Goal: Task Accomplishment & Management: Use online tool/utility

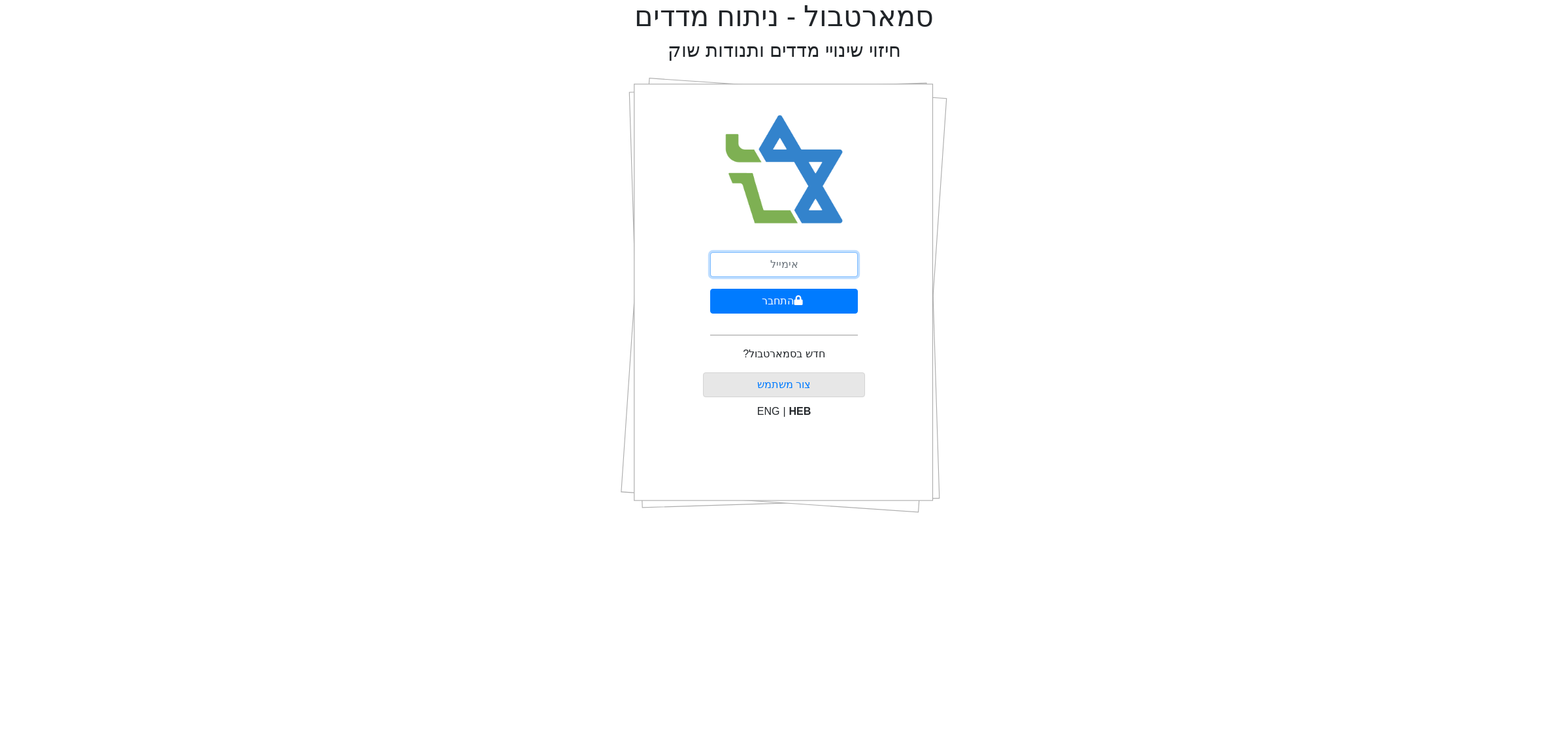
click at [830, 268] on input "email" at bounding box center [784, 265] width 147 height 25
type input "[EMAIL_ADDRESS][DOMAIN_NAME]"
click at [816, 307] on button "התחבר" at bounding box center [784, 301] width 147 height 25
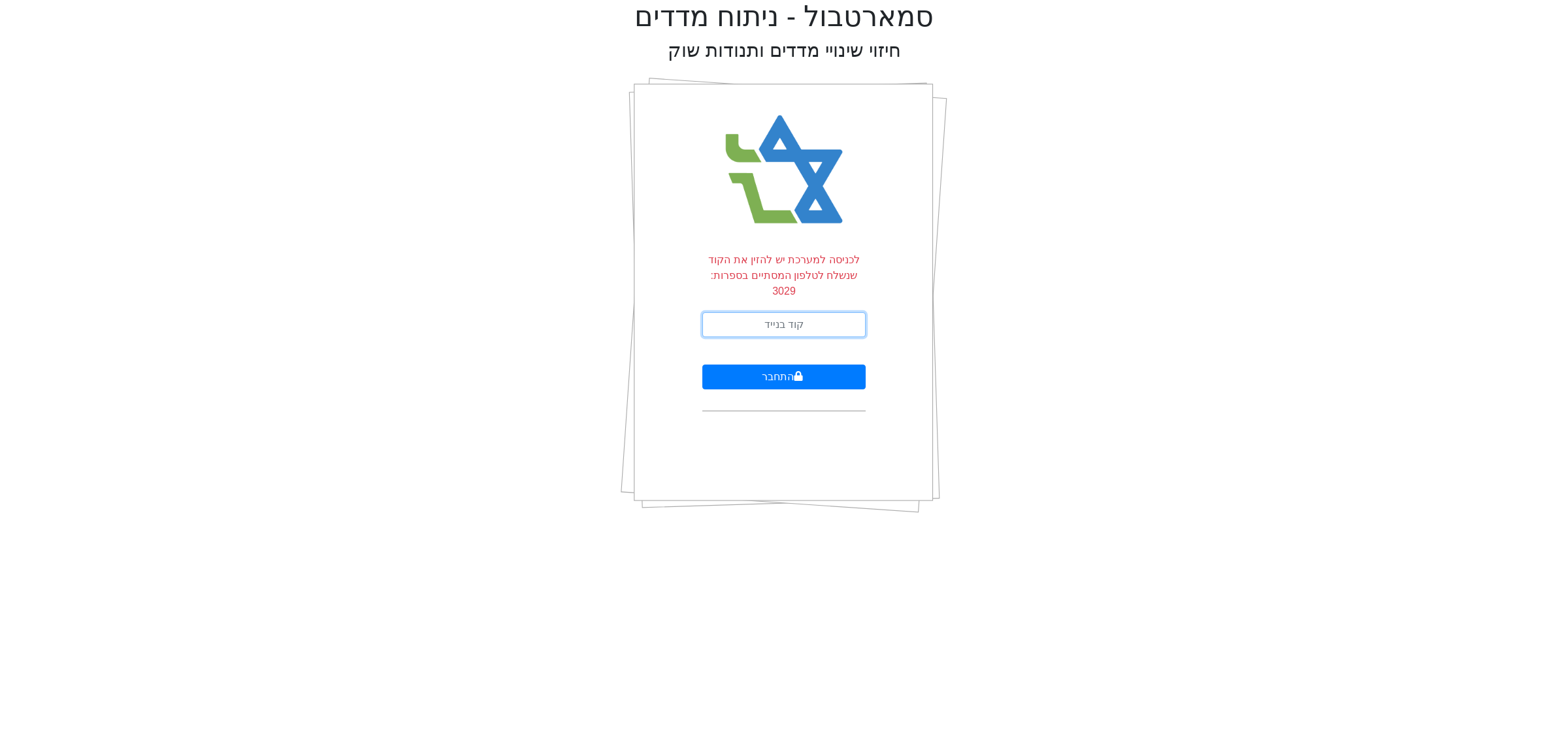
click at [816, 312] on input "text" at bounding box center [783, 324] width 163 height 25
type input "755013"
click at [702, 365] on button "התחבר" at bounding box center [783, 377] width 163 height 25
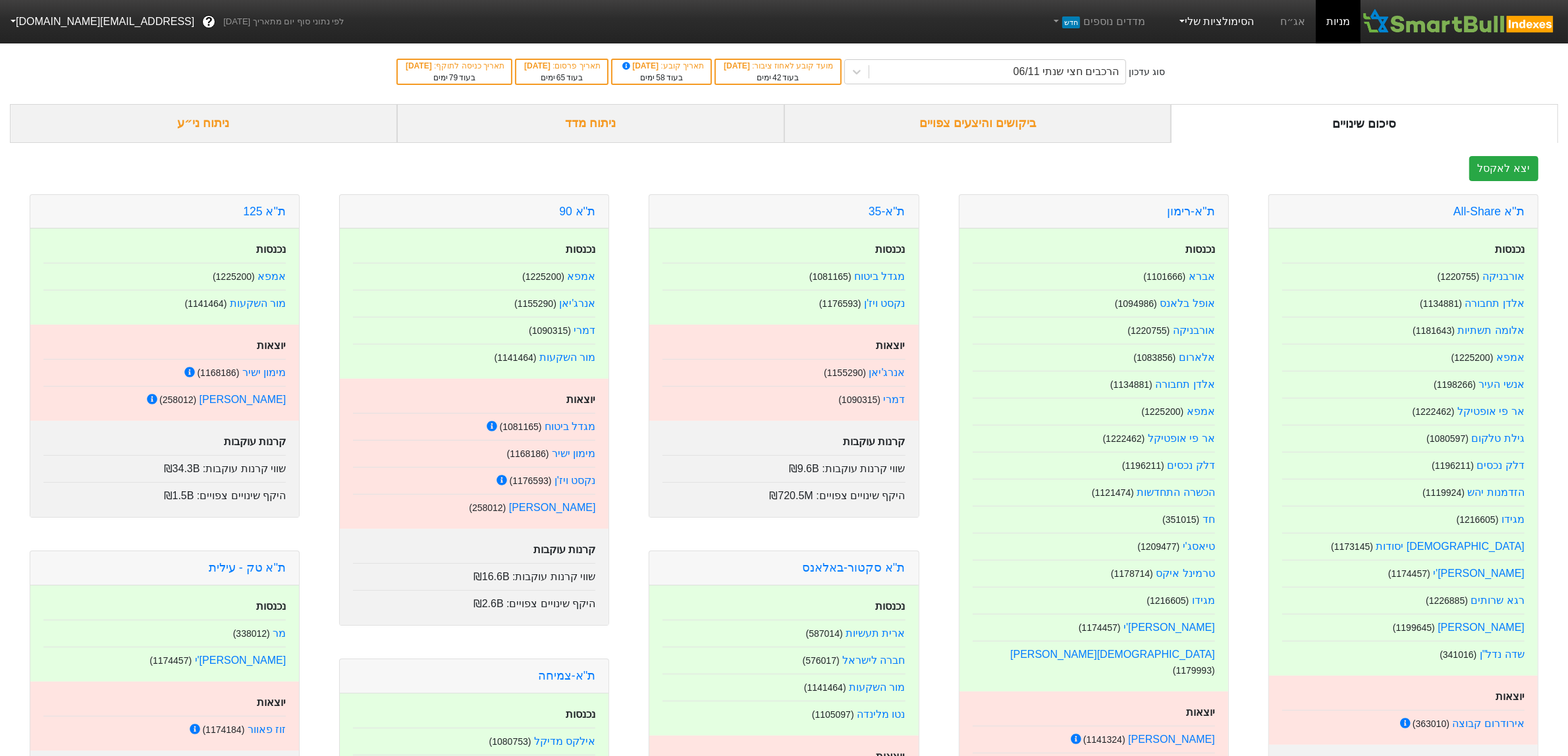
click at [1204, 30] on link "הסימולציות שלי" at bounding box center [1216, 22] width 88 height 27
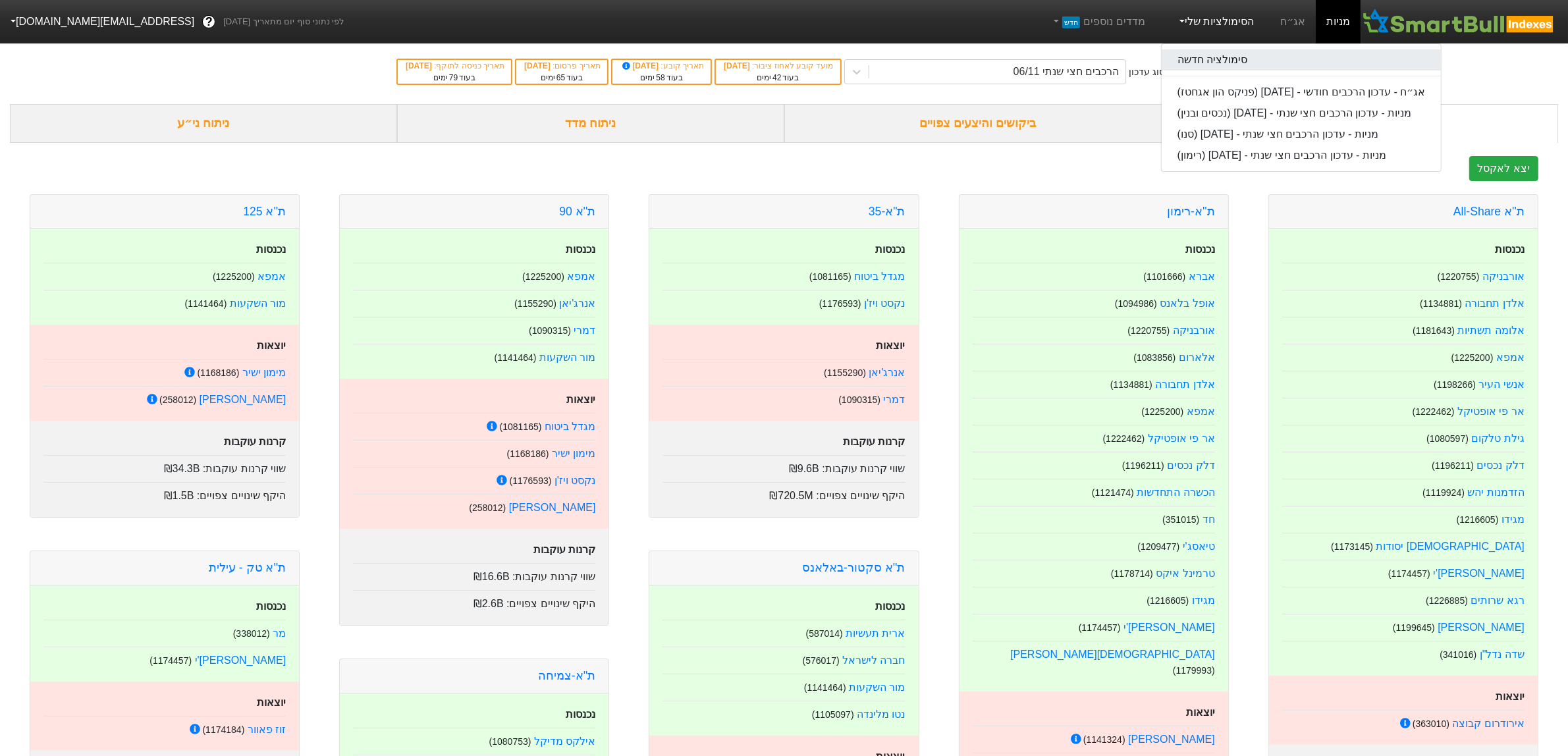
click at [1232, 60] on link "סימולציה חדשה" at bounding box center [1301, 60] width 280 height 21
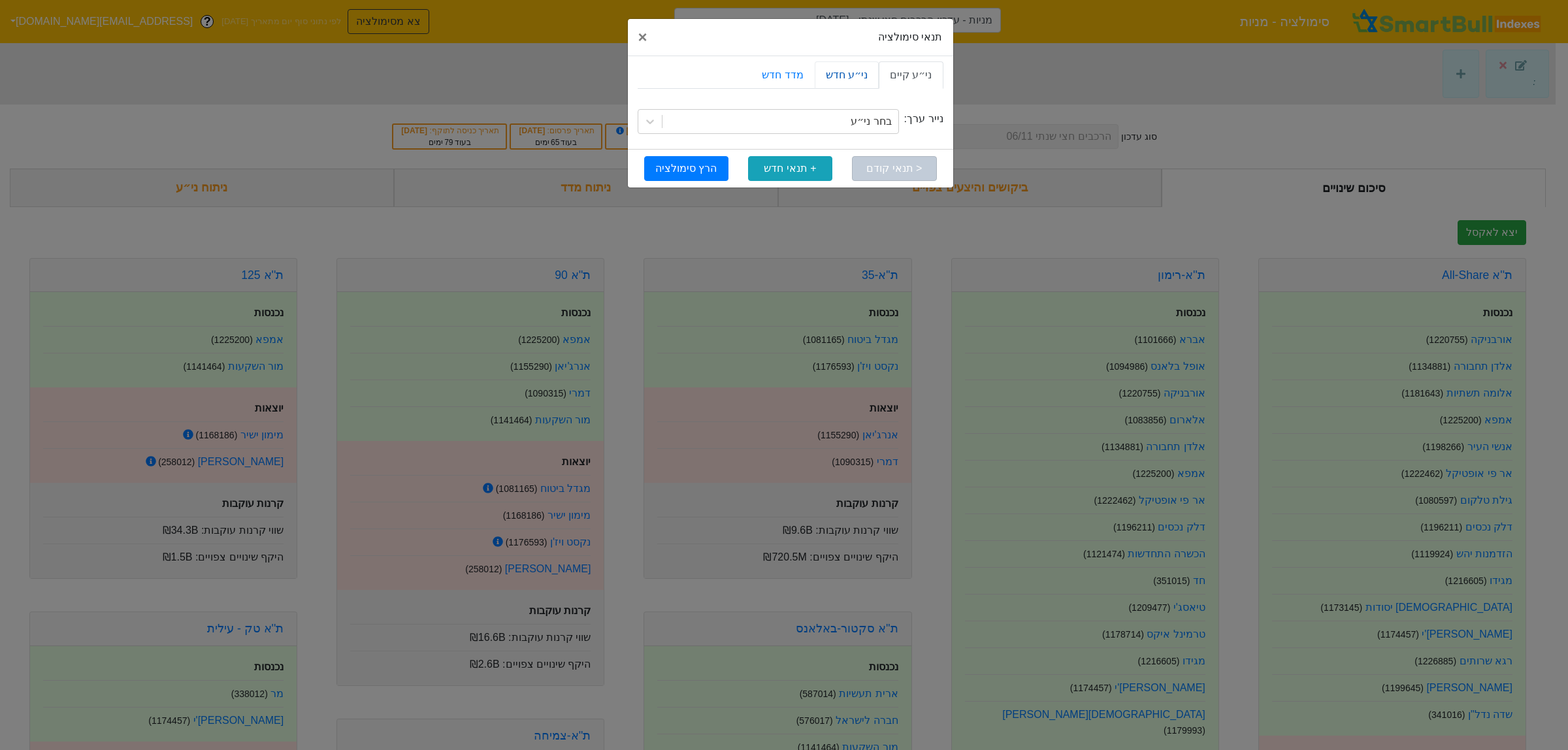
click at [859, 70] on link "ני״ע חדש" at bounding box center [846, 75] width 64 height 27
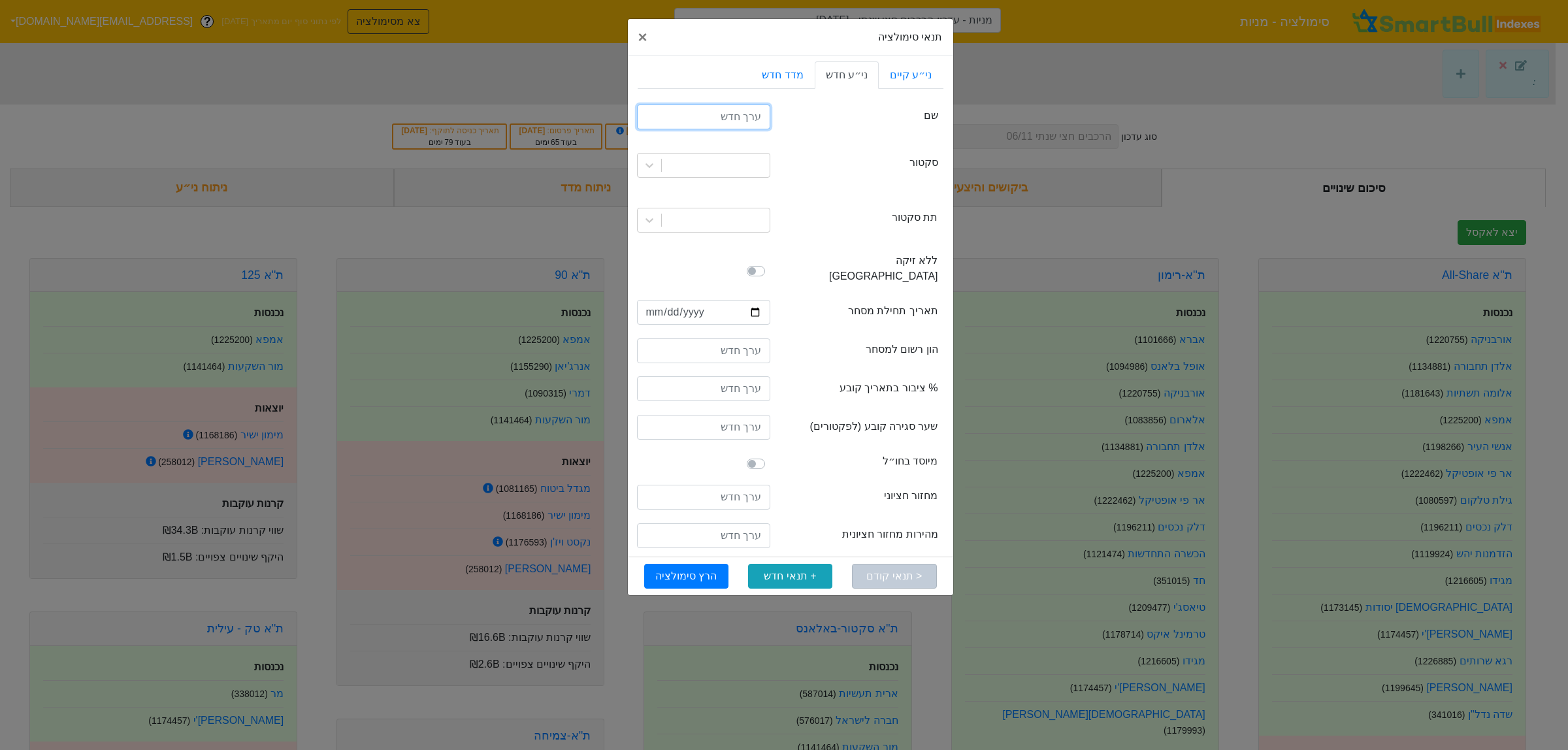
click at [739, 122] on input "text" at bounding box center [704, 116] width 134 height 25
type input "מניה חדשה"
click at [645, 168] on icon at bounding box center [649, 164] width 13 height 13
click at [709, 194] on div "אנרגיה וחיפושי נפט וגז" at bounding box center [704, 193] width 134 height 27
click at [650, 219] on icon at bounding box center [649, 220] width 13 height 13
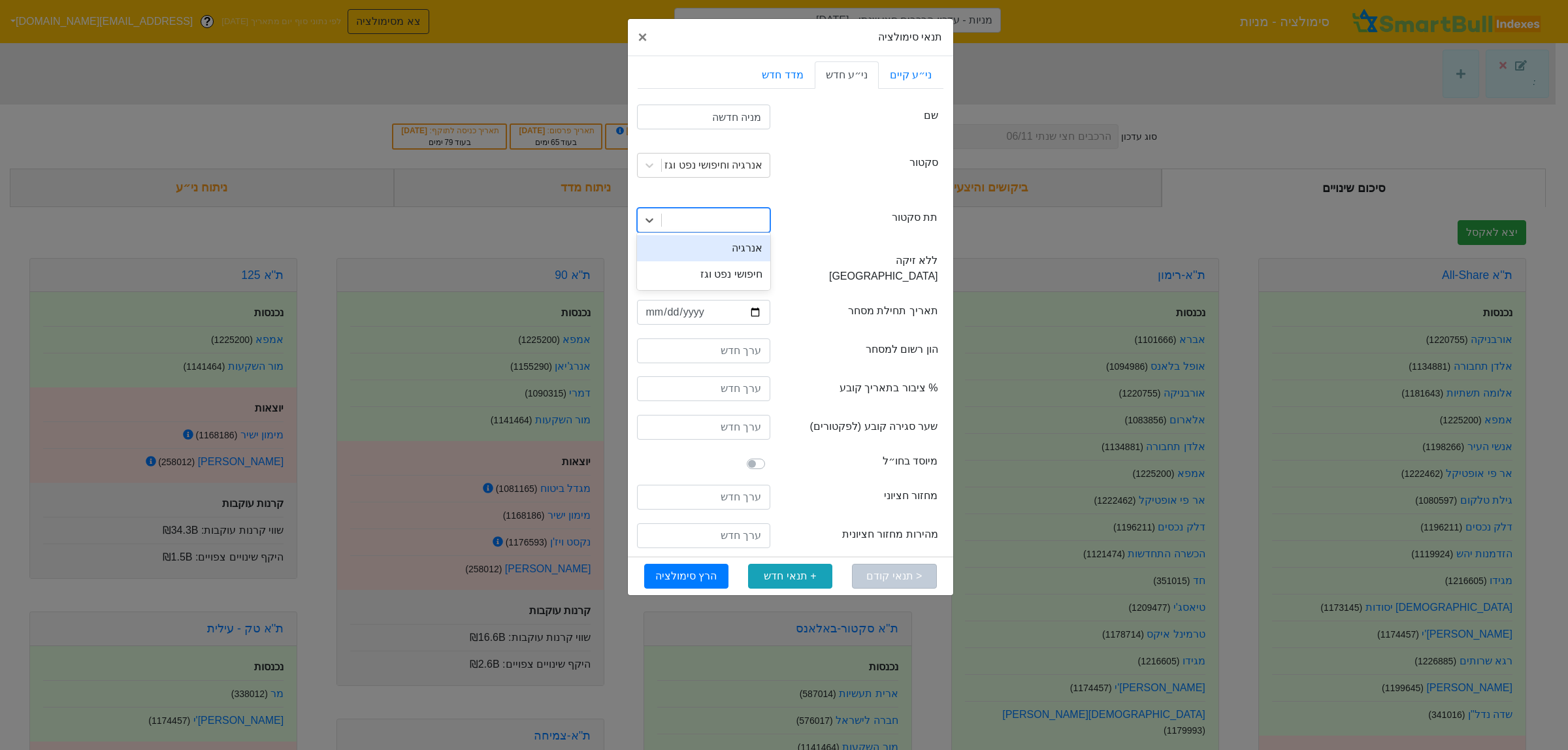
click at [730, 256] on div "אנרגיה" at bounding box center [704, 248] width 134 height 27
click at [770, 264] on label at bounding box center [770, 264] width 0 height 0
click at [647, 264] on input "checkbox" at bounding box center [642, 270] width 10 height 13
click at [770, 264] on label at bounding box center [770, 264] width 0 height 0
click at [647, 264] on input "checkbox" at bounding box center [642, 270] width 10 height 13
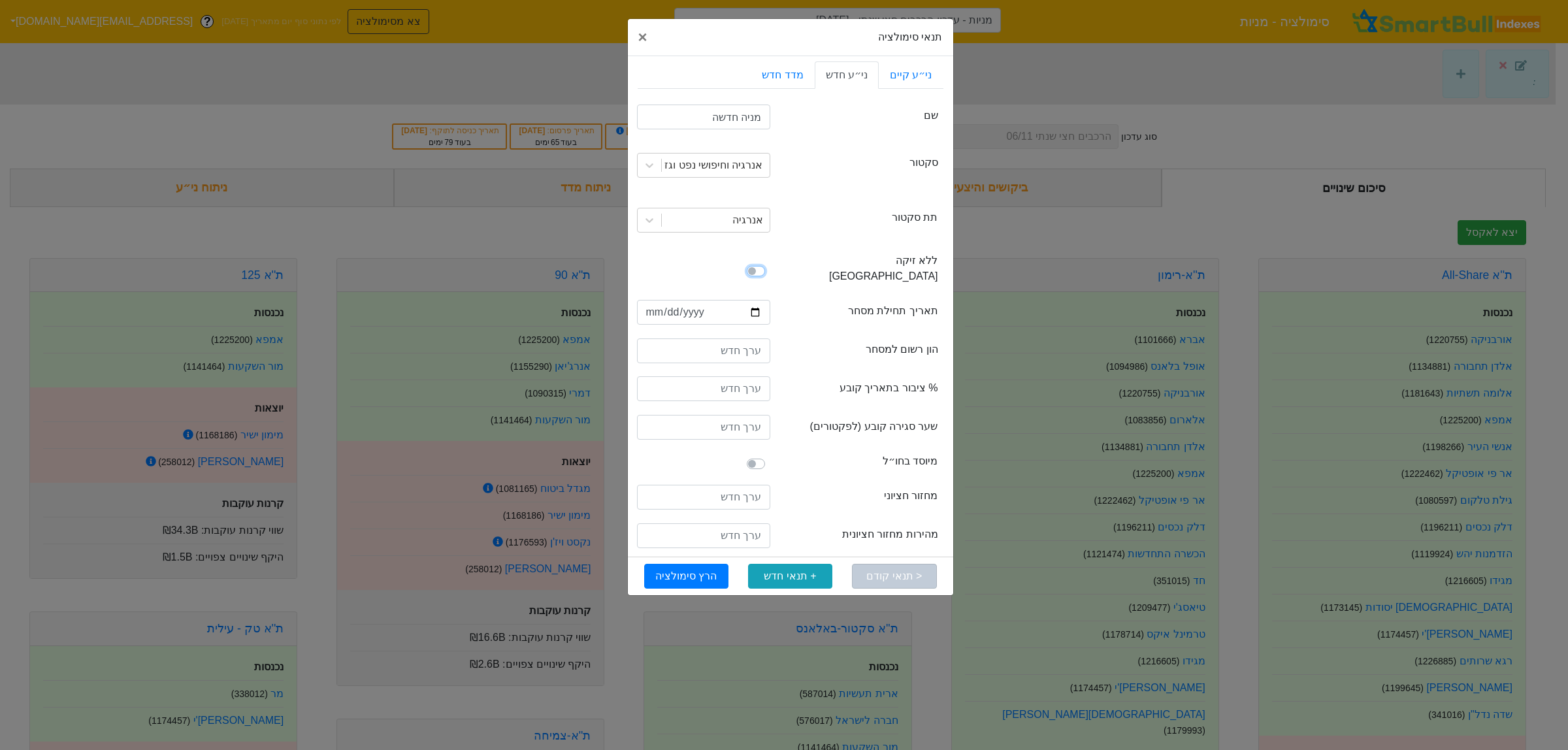
checkbox input "false"
click at [755, 300] on input "date" at bounding box center [704, 312] width 134 height 25
click at [781, 271] on div "foreignIssuer ללא זיקה לישראל" at bounding box center [790, 271] width 306 height 47
click at [742, 341] on input "number" at bounding box center [704, 350] width 134 height 25
click at [810, 342] on div "capitalListedForTrading הון רשום למסחר" at bounding box center [861, 352] width 153 height 21
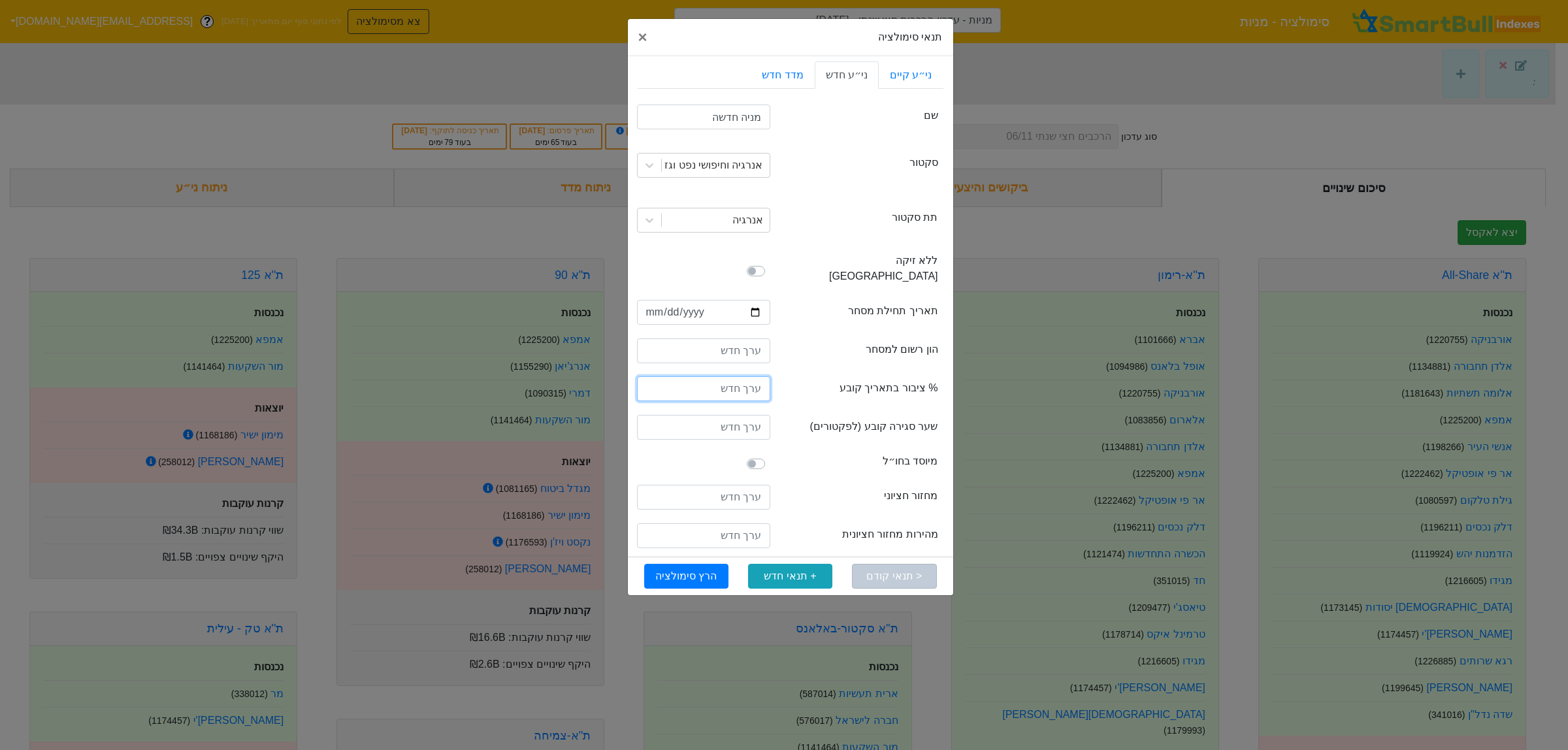
click at [745, 377] on input "number" at bounding box center [704, 389] width 134 height 25
type input "30"
click at [876, 419] on label "שער סגירה קובע (לפקטורים)" at bounding box center [874, 426] width 128 height 15
click at [741, 338] on input "number" at bounding box center [704, 350] width 134 height 25
click at [770, 456] on label at bounding box center [770, 456] width 0 height 0
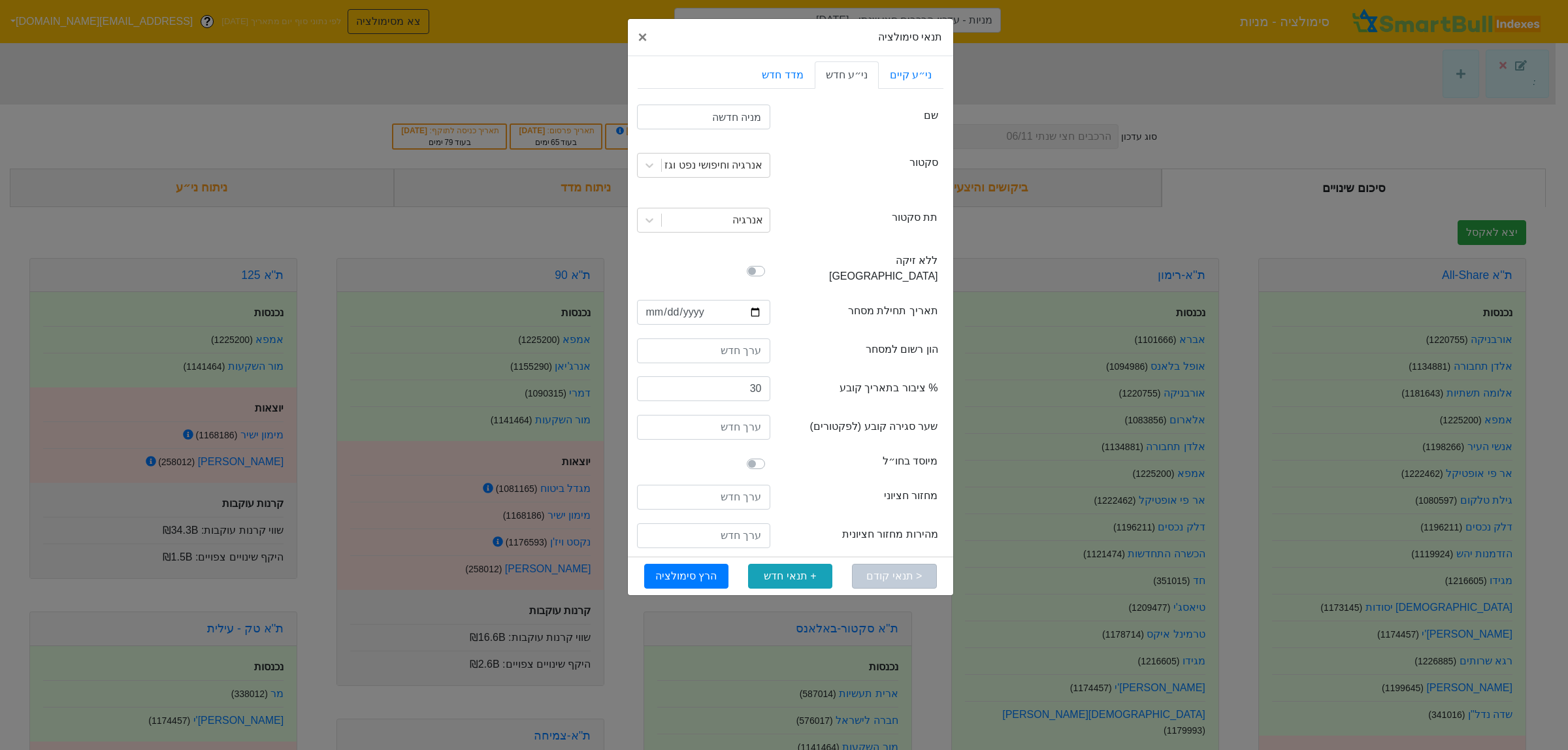
click at [647, 456] on input "checkbox" at bounding box center [642, 462] width 10 height 13
checkbox input "true"
click at [697, 564] on button "הרץ סימולציה" at bounding box center [686, 576] width 84 height 25
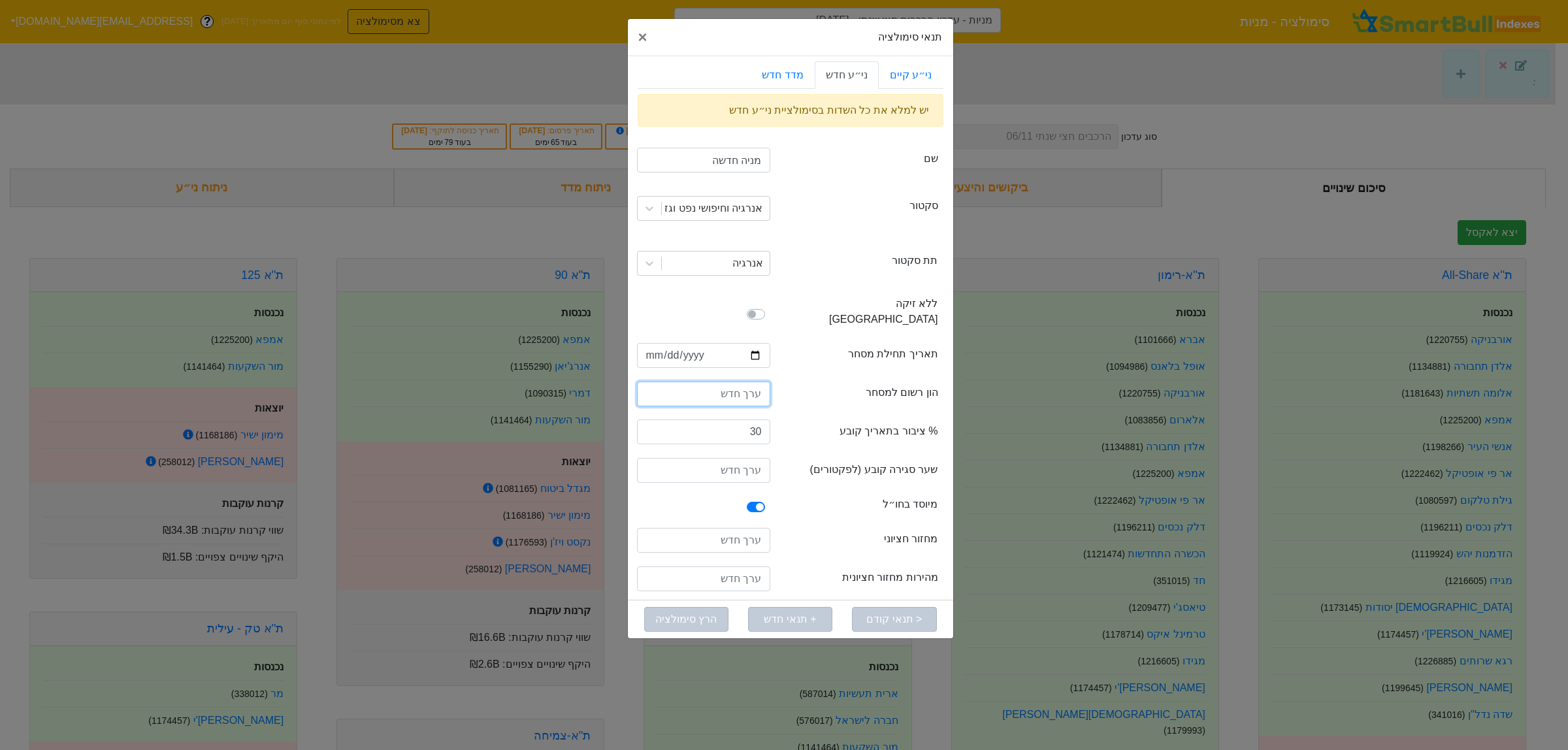
click at [741, 383] on input "number" at bounding box center [704, 394] width 134 height 25
click at [751, 382] on input "number" at bounding box center [704, 394] width 134 height 25
type input "100000000"
click at [750, 459] on input "number" at bounding box center [704, 470] width 134 height 25
drag, startPoint x: 728, startPoint y: 452, endPoint x: 773, endPoint y: 479, distance: 52.5
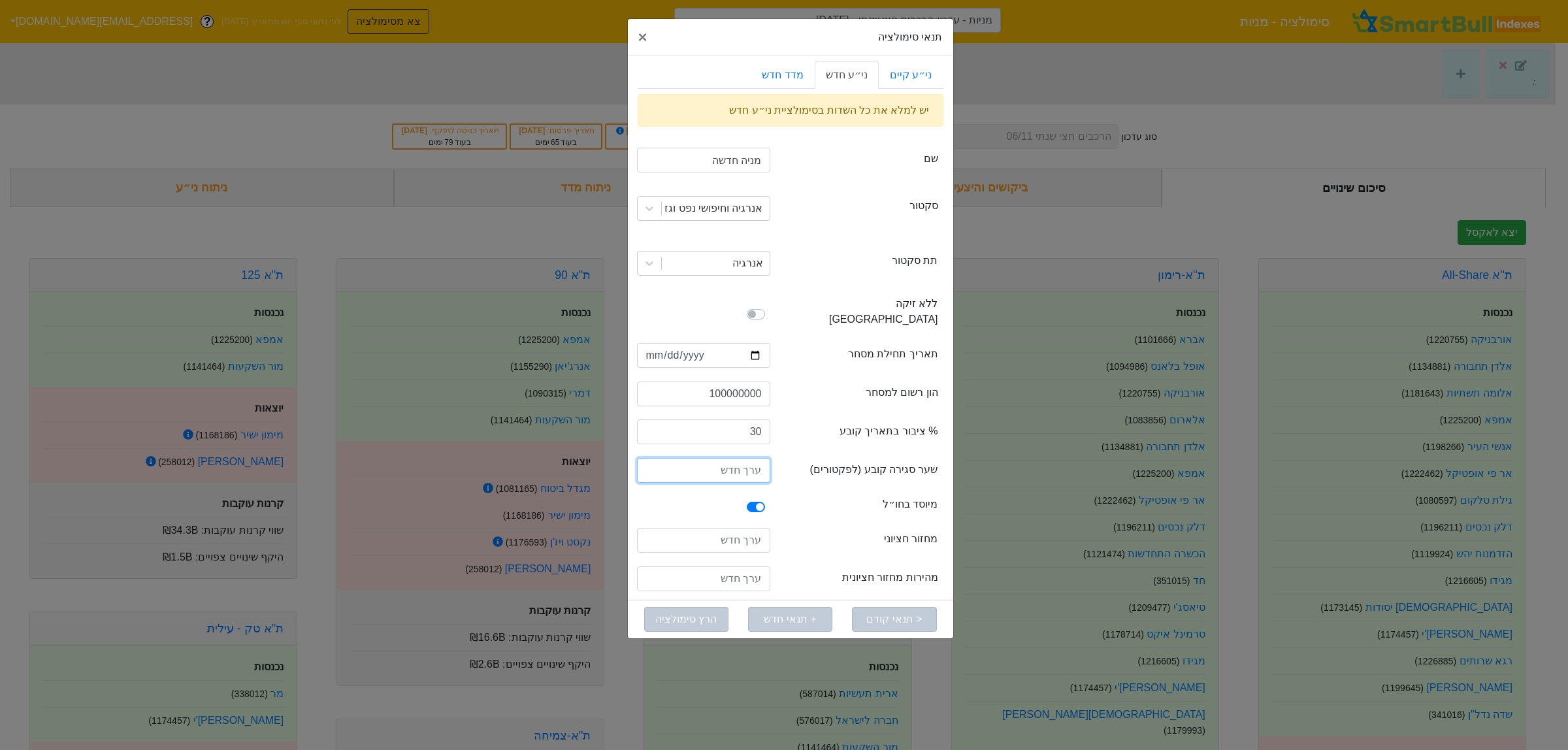
click at [728, 458] on input "number" at bounding box center [704, 470] width 134 height 25
type input "9000"
click at [847, 562] on div "semiAnnualTurnoverSpeedMedian מהירות מחזור חציונית" at bounding box center [790, 580] width 306 height 39
click at [804, 113] on div "יש למלא את כל השדות בסימולציית ני״ע חדש" at bounding box center [790, 110] width 306 height 33
click at [752, 533] on input "number" at bounding box center [704, 540] width 134 height 25
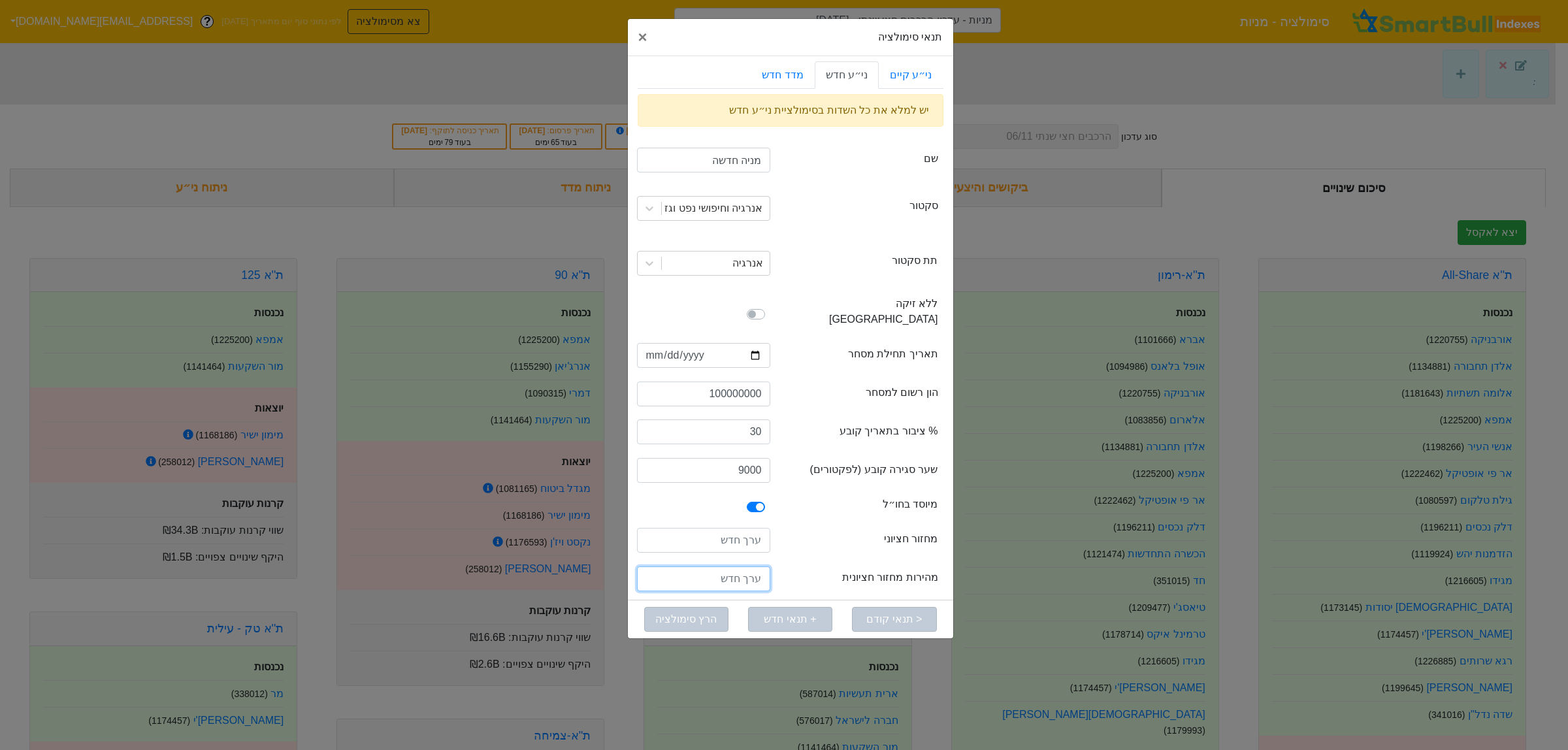
click at [752, 567] on input "number" at bounding box center [704, 579] width 134 height 25
click at [721, 529] on input "number" at bounding box center [704, 540] width 134 height 25
drag, startPoint x: 739, startPoint y: 527, endPoint x: 768, endPoint y: 493, distance: 44.7
click at [739, 528] on input "number" at bounding box center [704, 540] width 134 height 25
type input "350000"
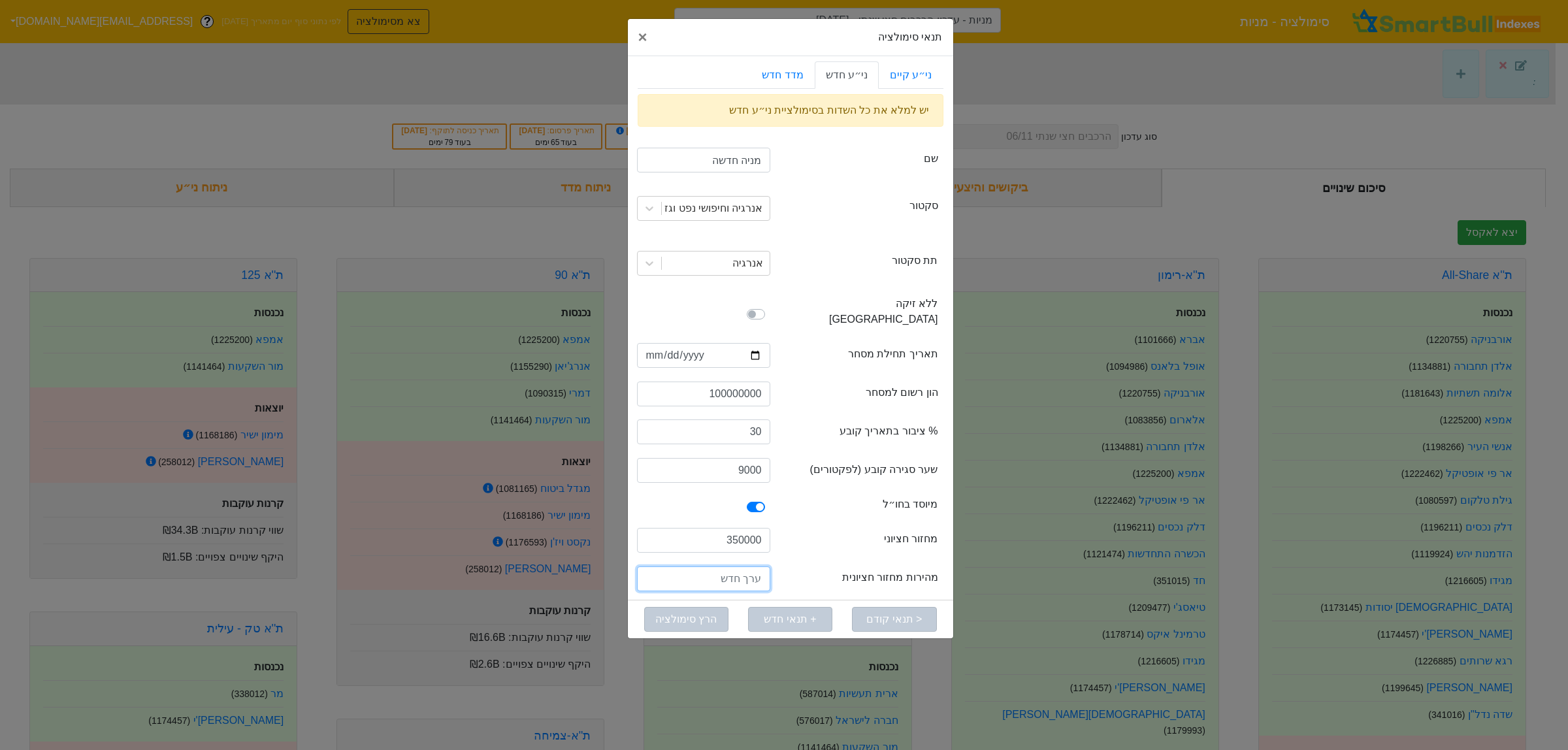
click at [704, 567] on input "number" at bounding box center [704, 579] width 134 height 25
click at [705, 567] on input "number" at bounding box center [704, 579] width 134 height 25
type input "0.00244"
click at [769, 532] on input "350000" at bounding box center [704, 540] width 134 height 25
drag, startPoint x: 739, startPoint y: 161, endPoint x: 740, endPoint y: 154, distance: 7.1
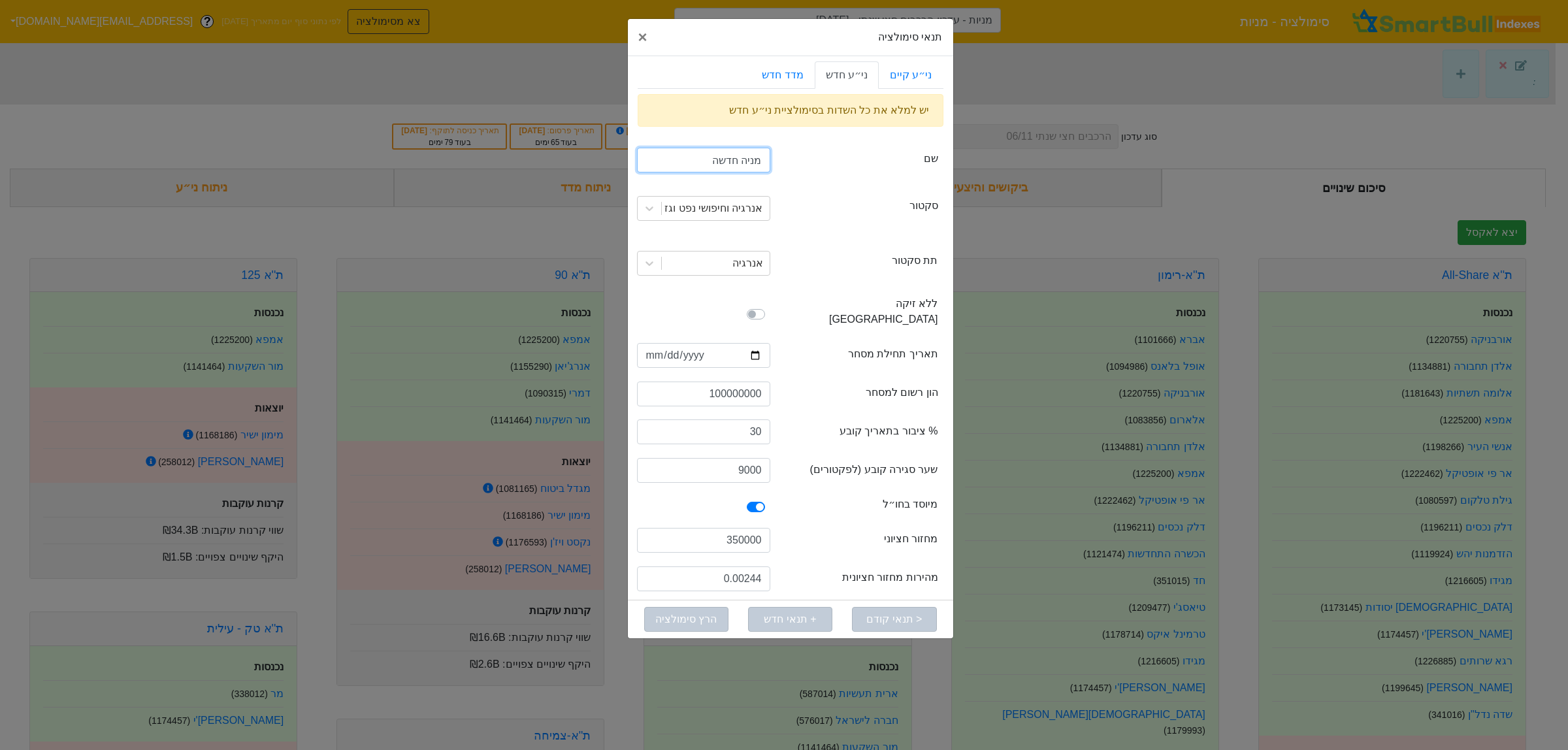
click at [740, 154] on input "מניה חדשה" at bounding box center [704, 159] width 134 height 25
click at [761, 213] on div "אנרגיה וחיפושי נפט וגז" at bounding box center [716, 208] width 108 height 23
click at [817, 217] on div "sector סקטור" at bounding box center [861, 208] width 153 height 21
click at [755, 259] on div "אנרגיה" at bounding box center [748, 263] width 31 height 15
click at [811, 259] on div "subSector תת סקטור" at bounding box center [861, 263] width 153 height 21
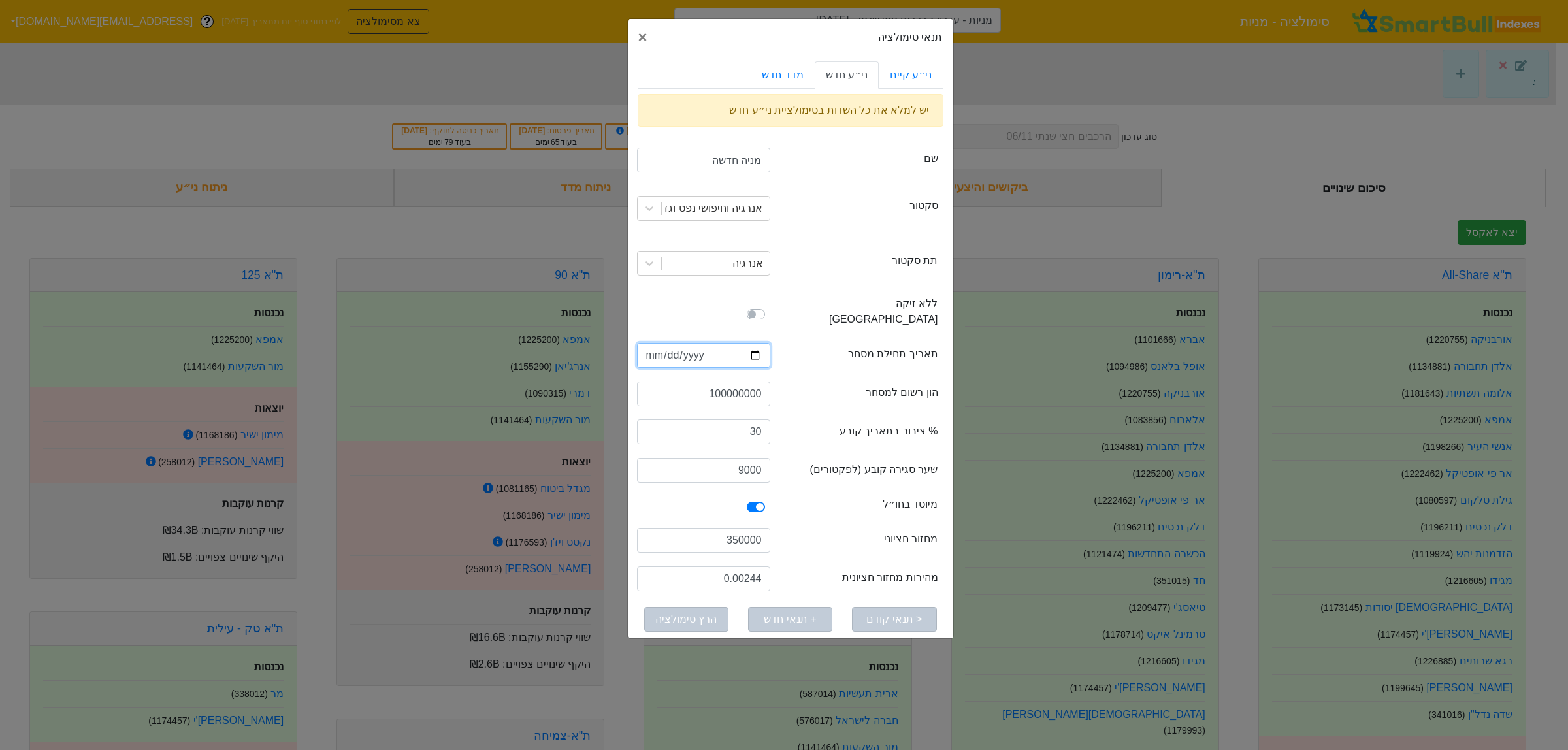
click at [755, 343] on input "date" at bounding box center [704, 355] width 134 height 25
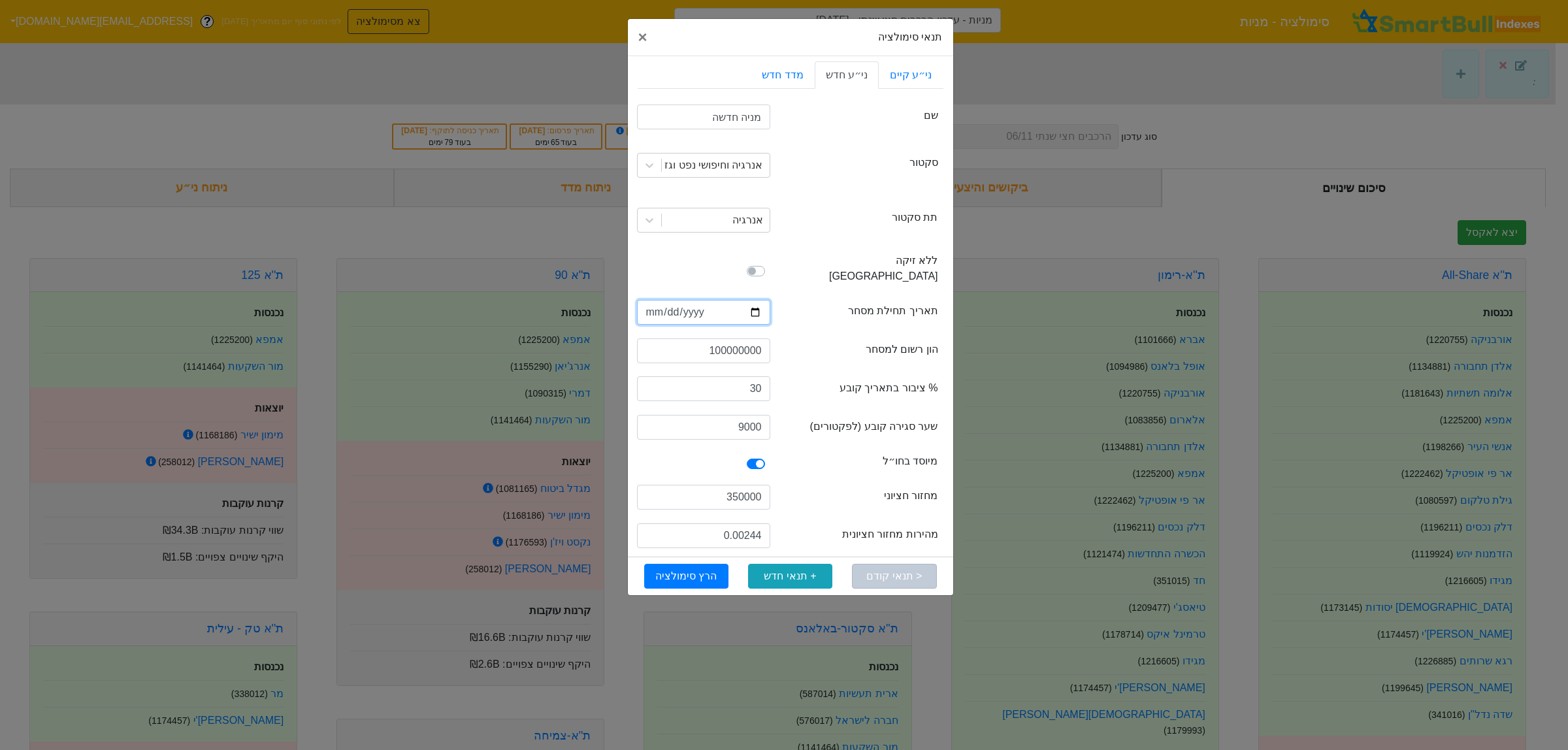
type input "2025-08-19"
click at [744, 485] on input "350000" at bounding box center [704, 497] width 134 height 25
click at [738, 485] on input "10000000" at bounding box center [704, 497] width 134 height 25
click at [723, 485] on input "10000000" at bounding box center [704, 497] width 134 height 25
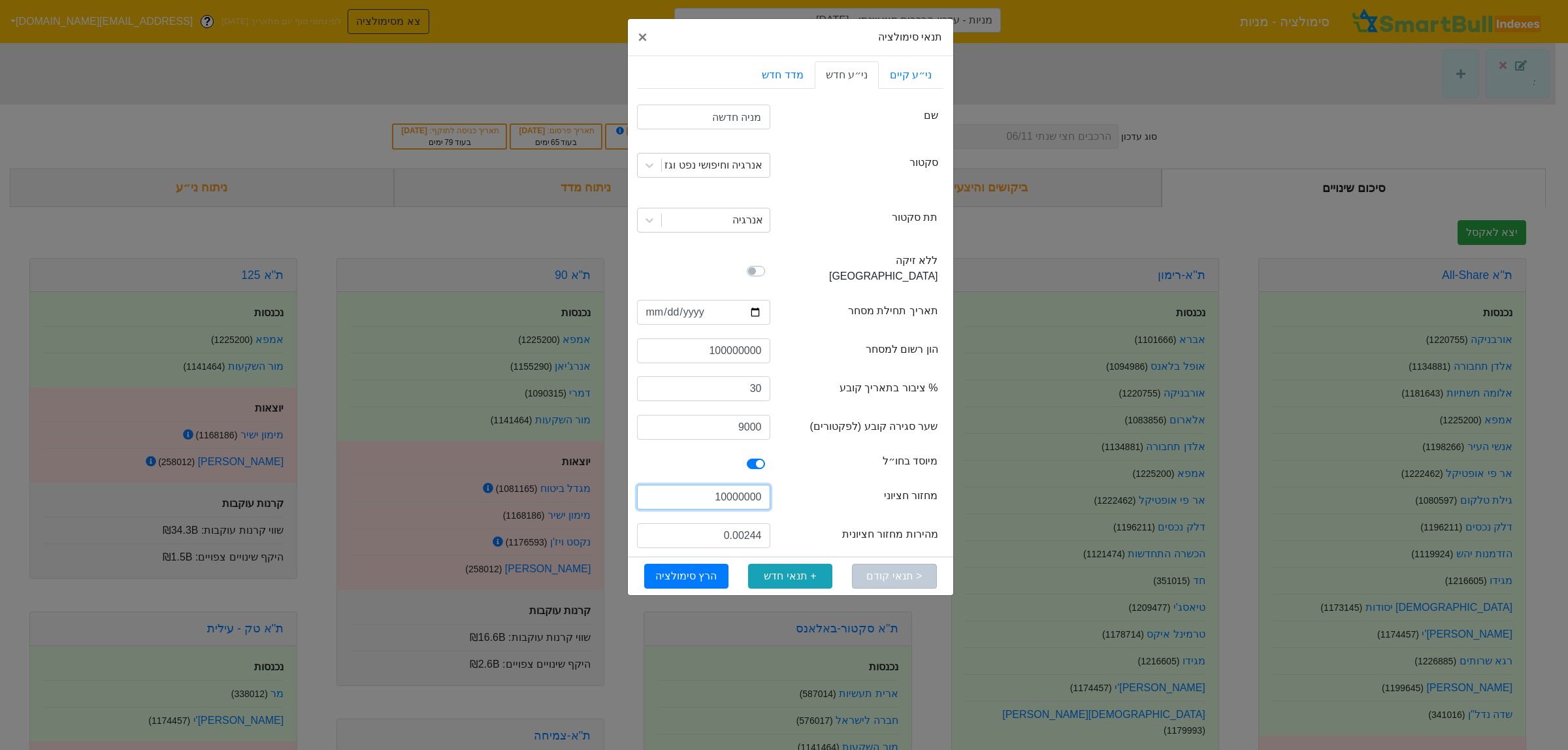
click at [723, 485] on input "10000000" at bounding box center [704, 497] width 134 height 25
drag, startPoint x: 719, startPoint y: 336, endPoint x: 709, endPoint y: 337, distance: 10.0
click at [709, 338] on input "100000000" at bounding box center [704, 350] width 134 height 25
click at [730, 338] on input "100000000" at bounding box center [704, 350] width 134 height 25
click at [730, 485] on input "10000000" at bounding box center [704, 497] width 134 height 25
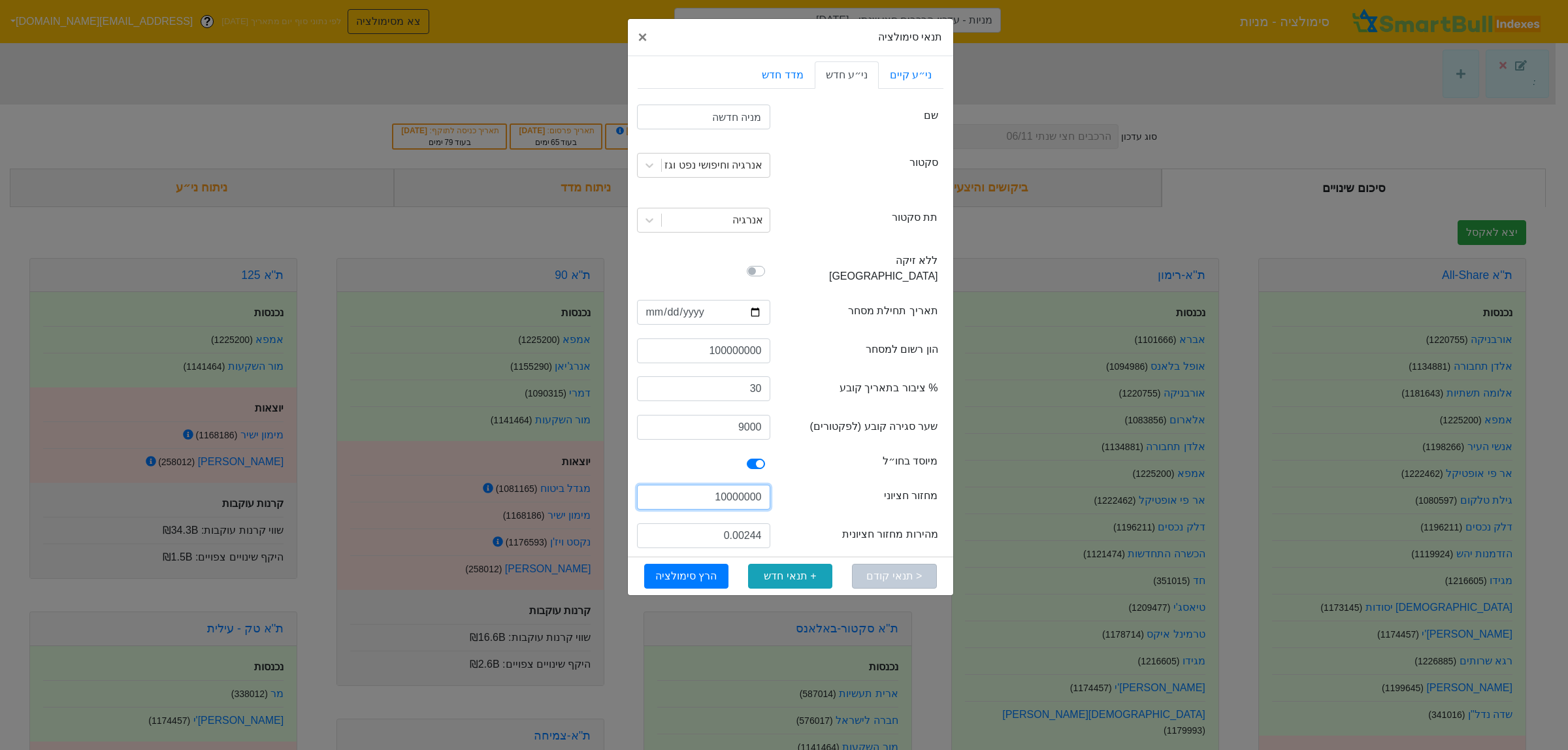
click at [730, 485] on input "10000000" at bounding box center [704, 497] width 134 height 25
type input "110000"
click at [750, 523] on input "0.00244" at bounding box center [704, 535] width 134 height 25
type input "120"
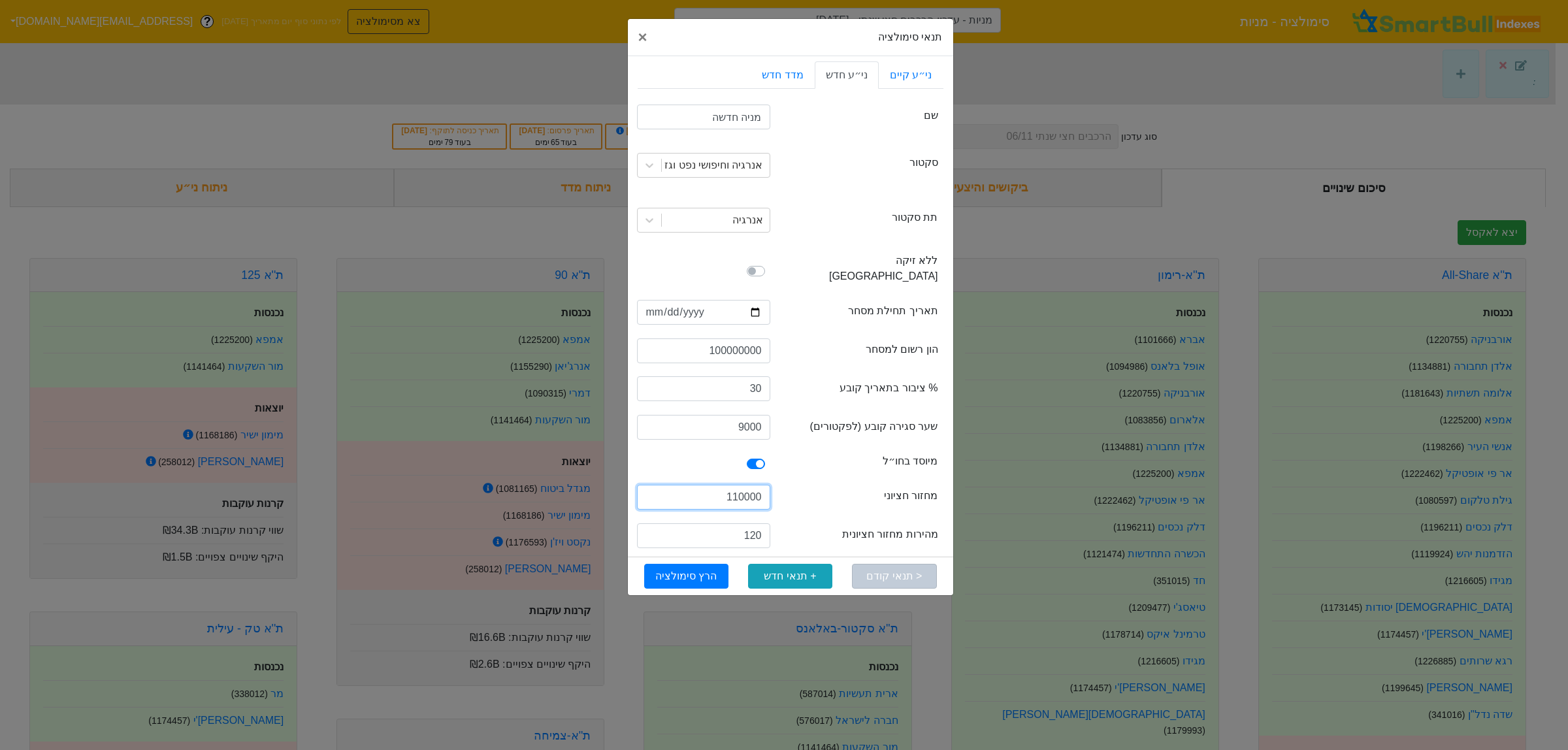
click at [752, 485] on input "110000" at bounding box center [704, 497] width 134 height 25
type input "9900000"
click at [693, 564] on button "הרץ סימולציה" at bounding box center [686, 576] width 84 height 25
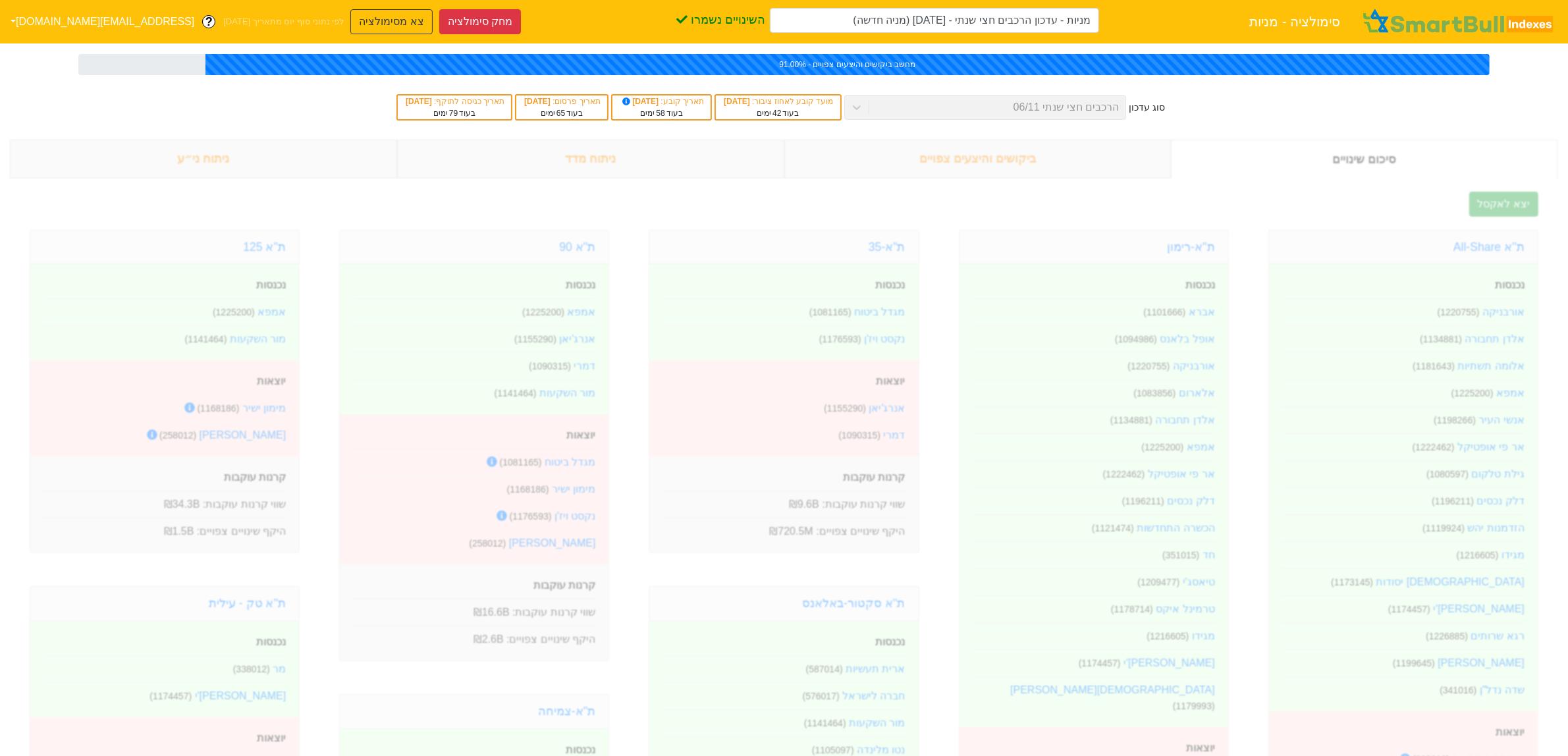
type input "מניות - עדכון הרכבים חצי שנתי - 06/11/25 (מניה חדשה)"
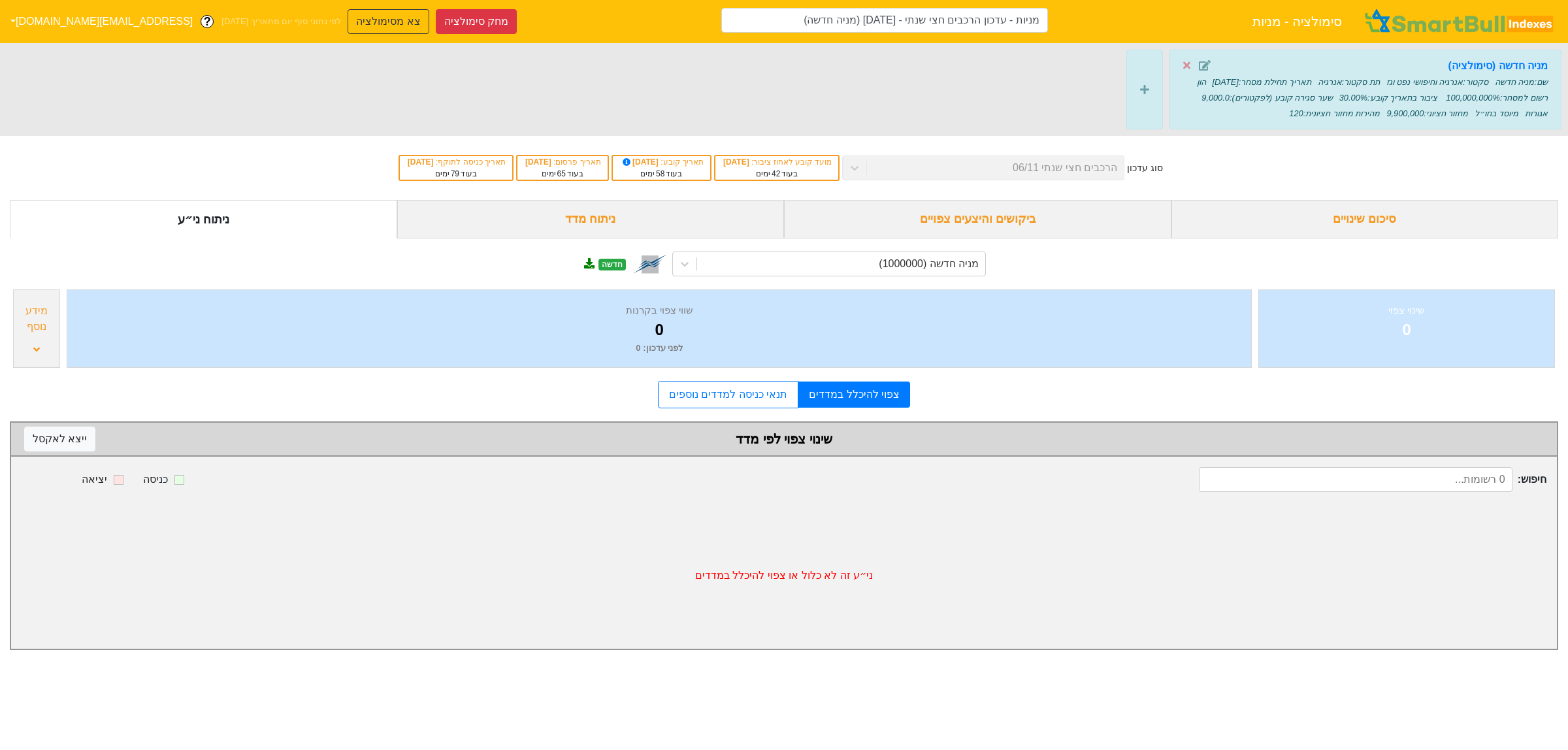
click at [755, 413] on form "סיכום שינויים ביקושים והיצעים צפויים ניתוח מדד ניתוח ני״ע מניה חדשה (1000000) ח…" at bounding box center [783, 426] width 1548 height 450
click at [756, 393] on link "תנאי כניסה למדדים נוספים" at bounding box center [728, 395] width 140 height 27
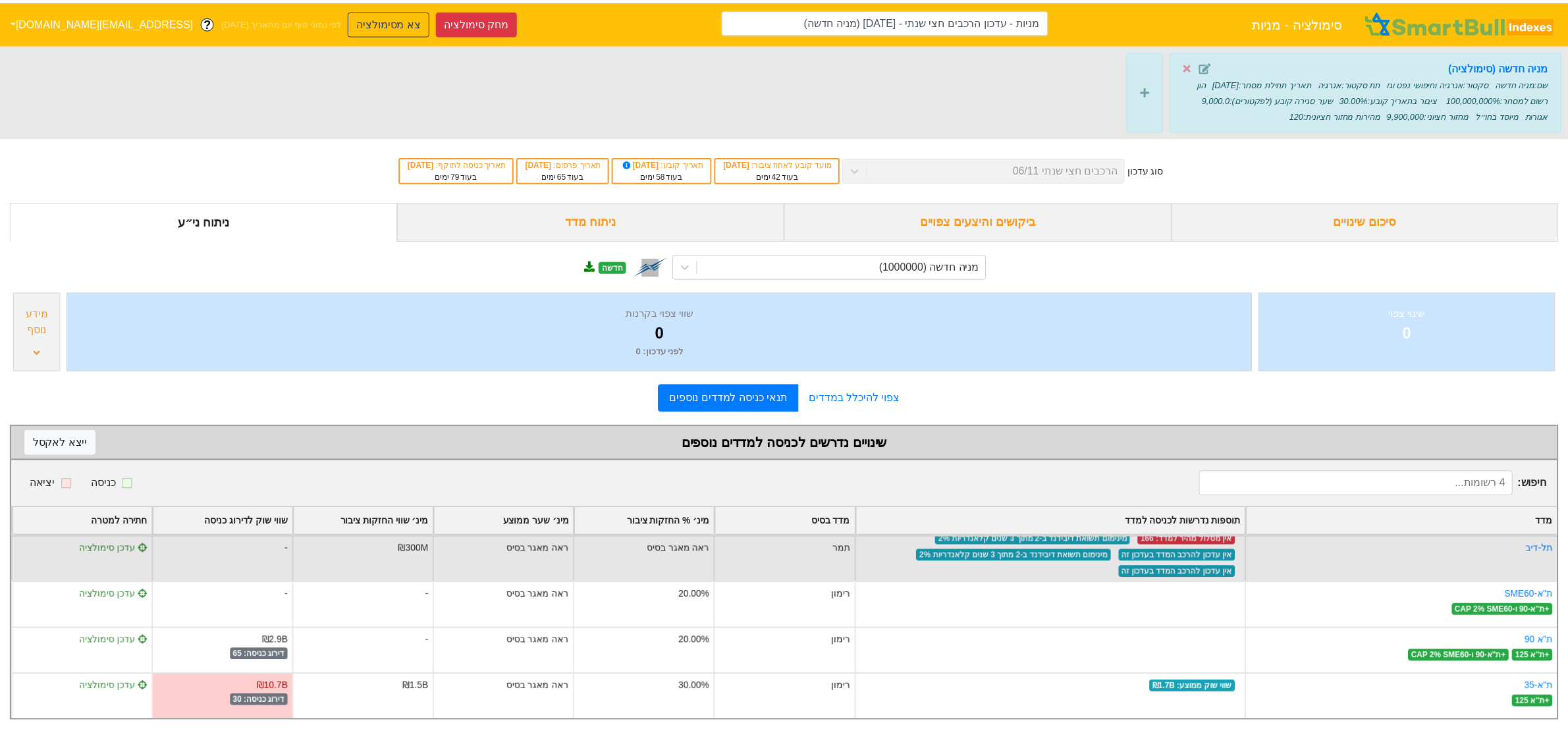
scroll to position [13, 0]
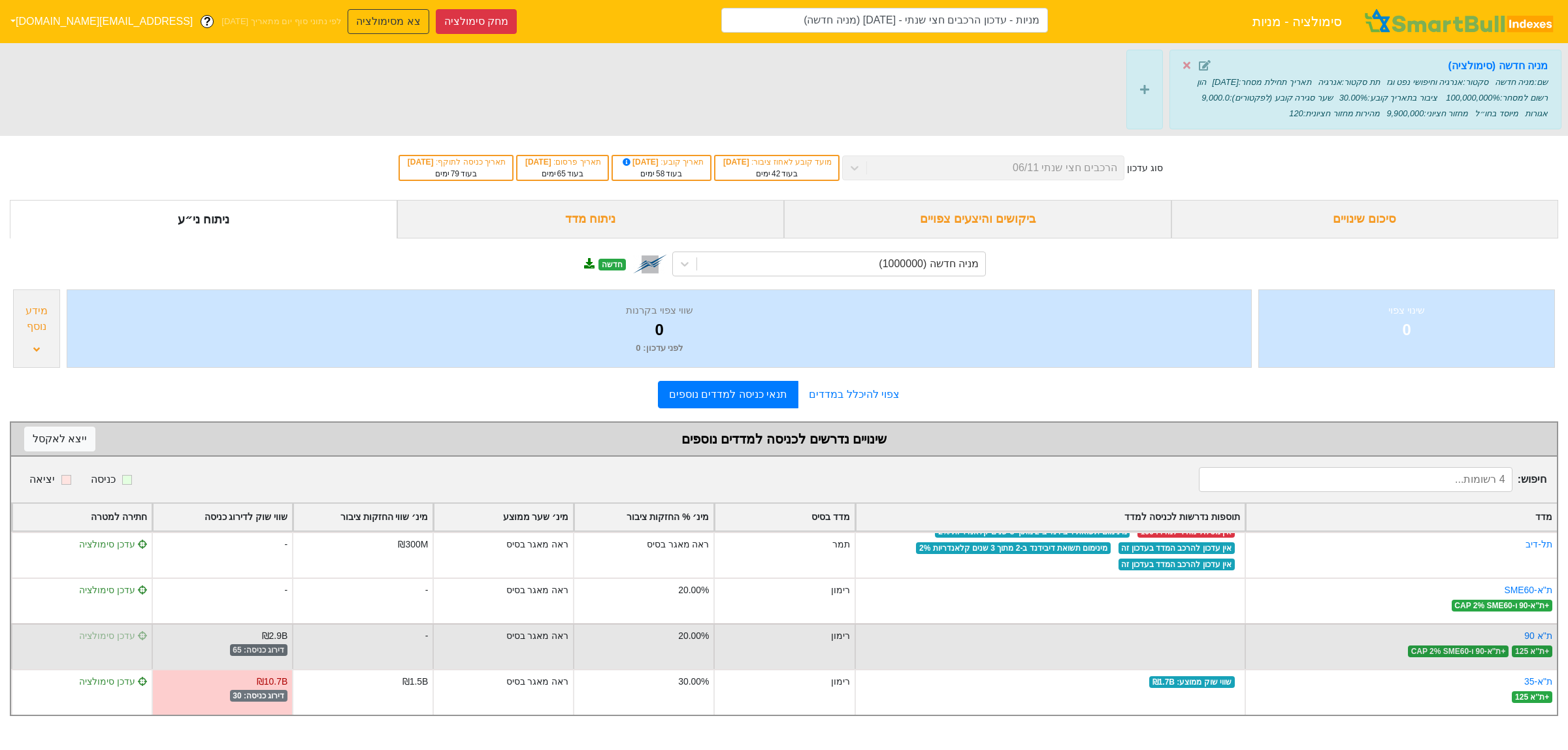
click at [124, 636] on span "עדכן סימולציה" at bounding box center [112, 636] width 68 height 10
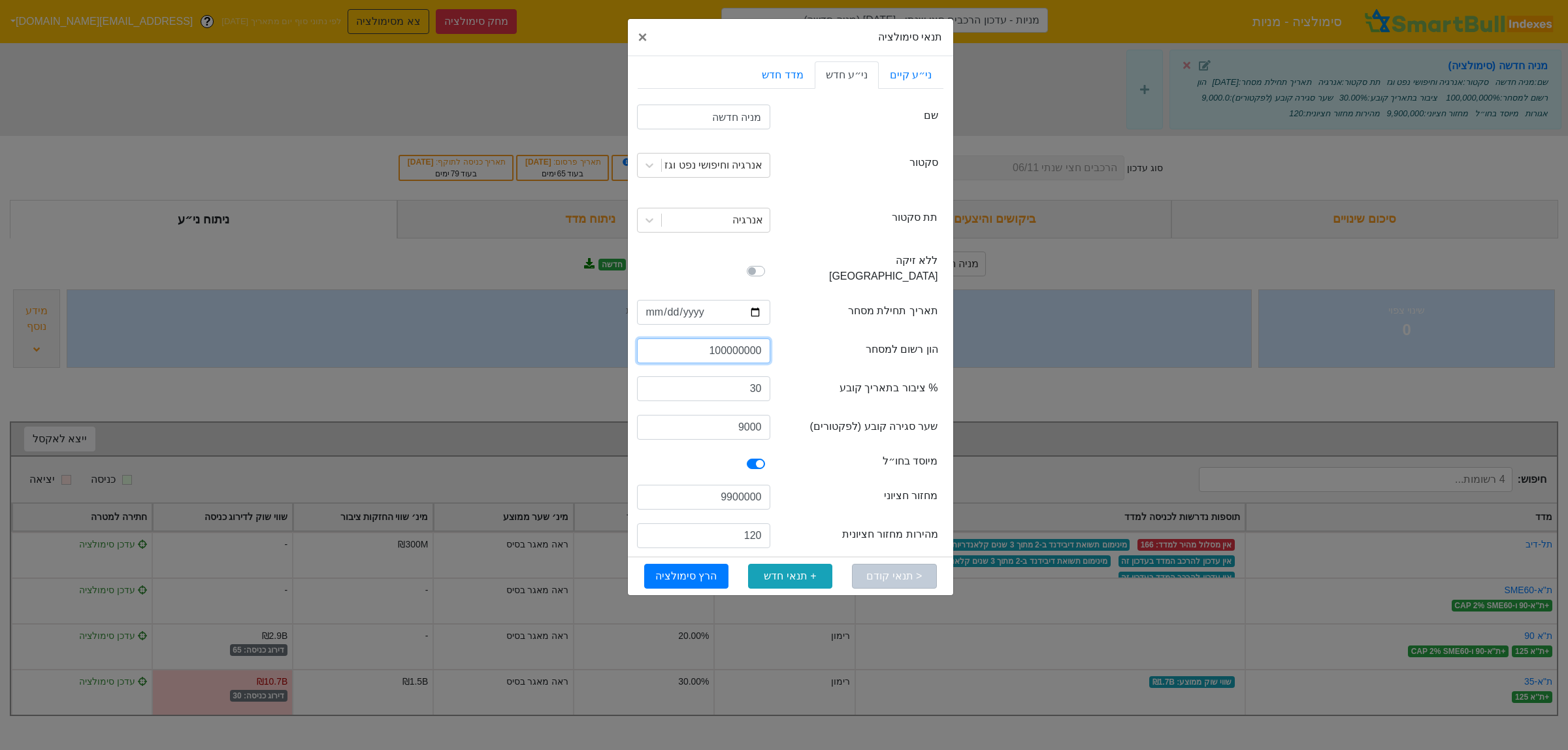
drag, startPoint x: 763, startPoint y: 336, endPoint x: 719, endPoint y: 338, distance: 44.0
click at [719, 338] on input "100000000" at bounding box center [704, 350] width 134 height 25
type input "1000000000"
click at [680, 564] on button "הרץ סימולציה" at bounding box center [686, 576] width 84 height 25
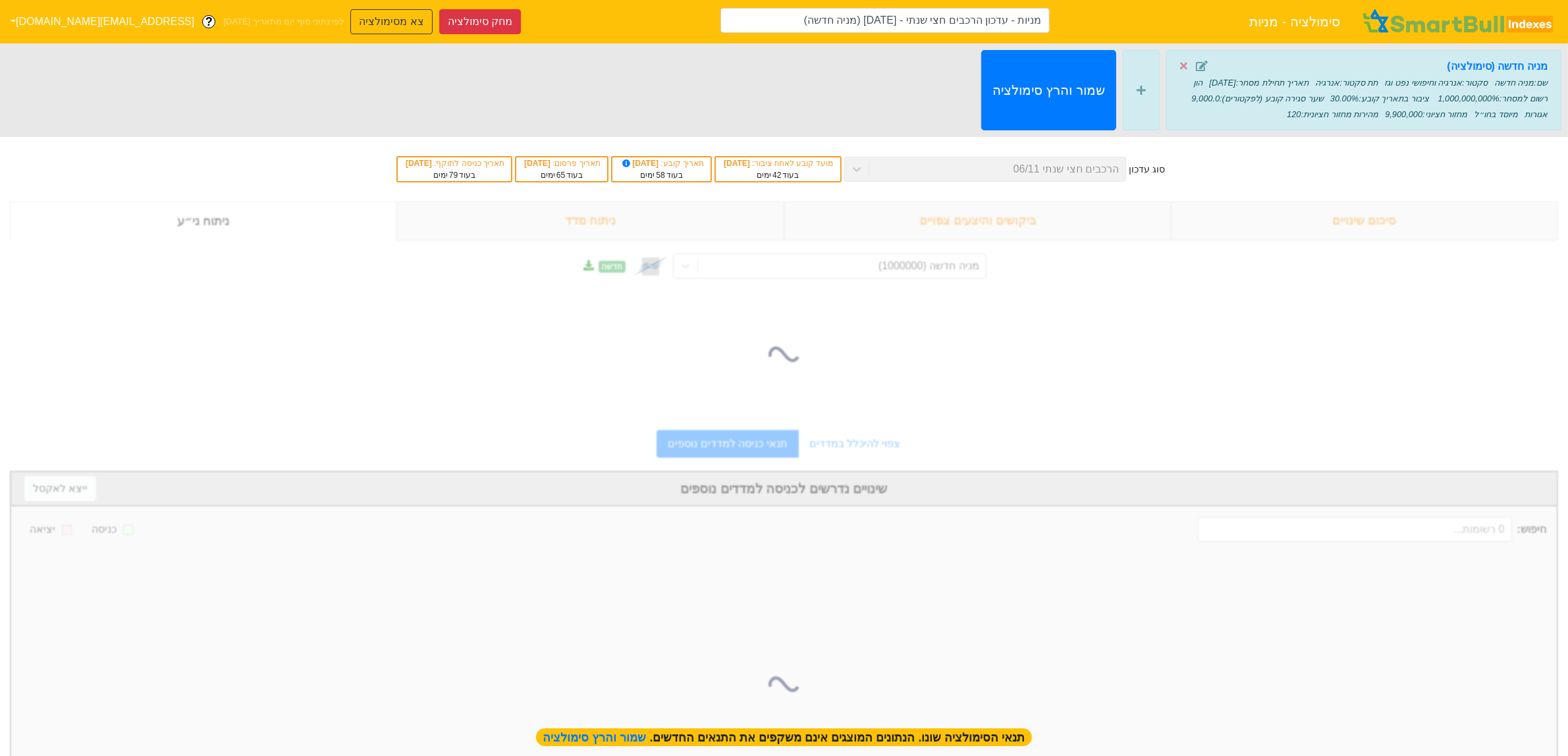
type input "מניות - עדכון הרכבים חצי שנתי - 06/11/25 (מניה חדשה)"
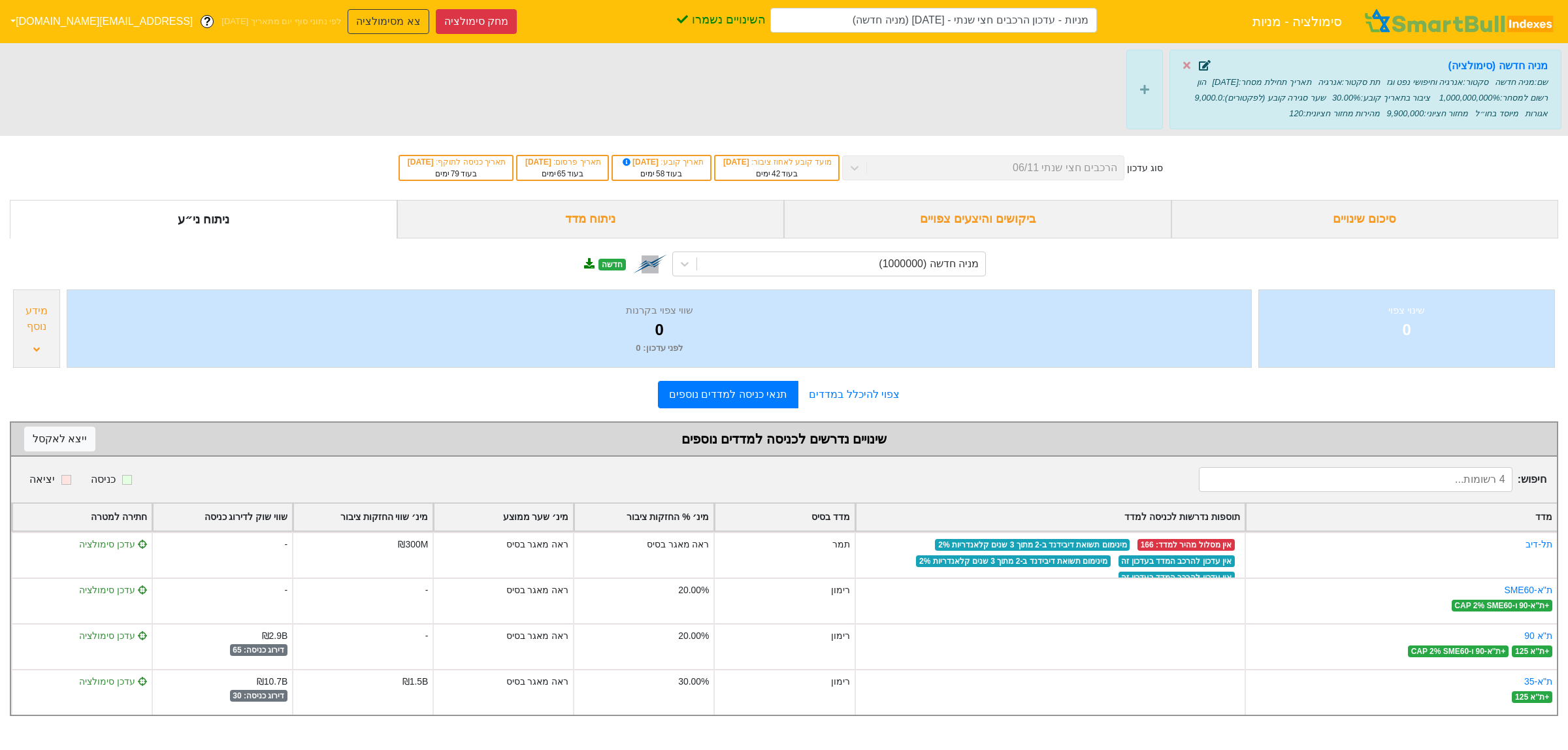
click at [1205, 69] on icon at bounding box center [1205, 65] width 12 height 10
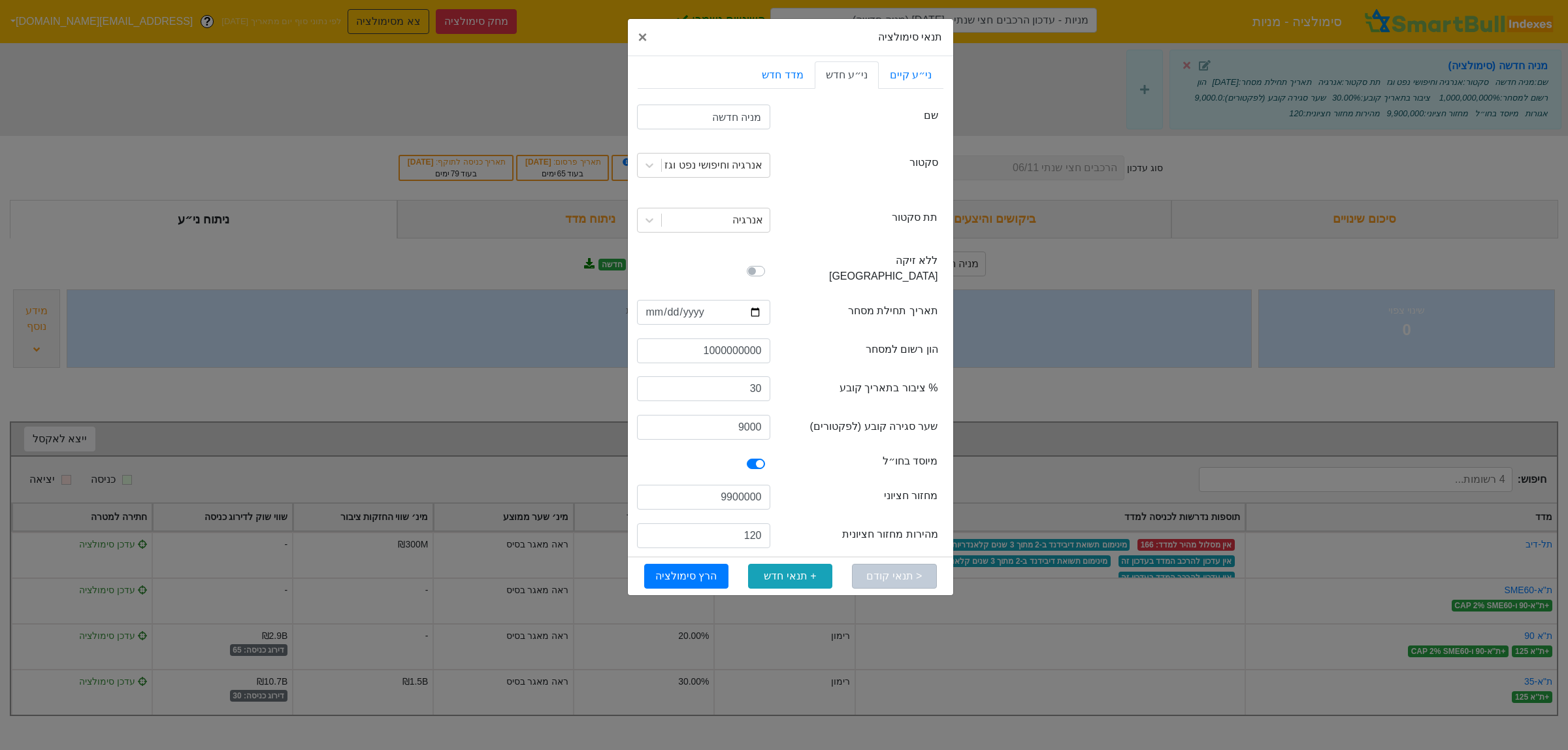
click at [770, 456] on label at bounding box center [770, 456] width 0 height 0
click at [647, 456] on input "checkbox" at bounding box center [642, 462] width 10 height 13
checkbox input "false"
click at [686, 564] on button "הרץ סימולציה" at bounding box center [686, 576] width 84 height 25
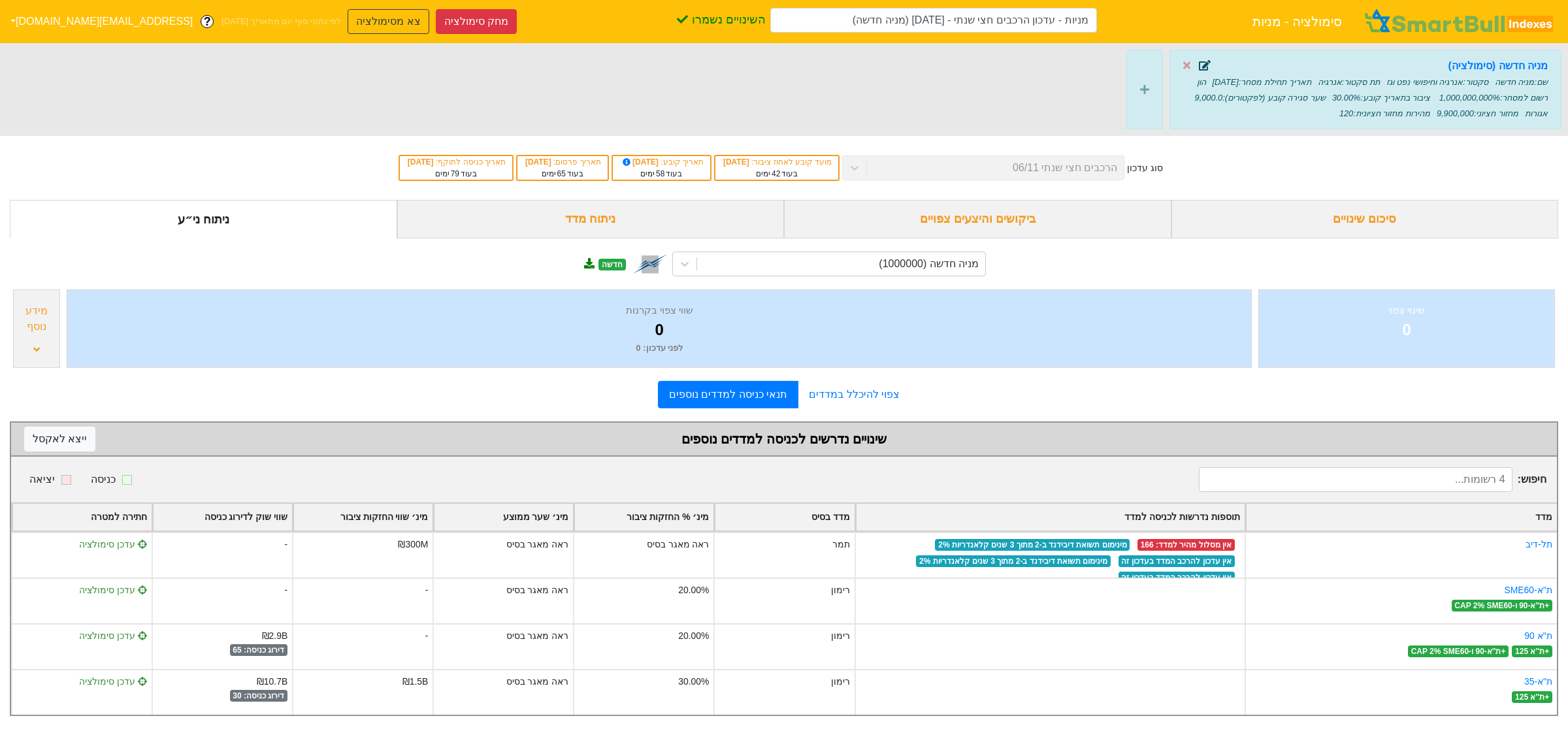
click at [1205, 67] on icon at bounding box center [1205, 65] width 12 height 10
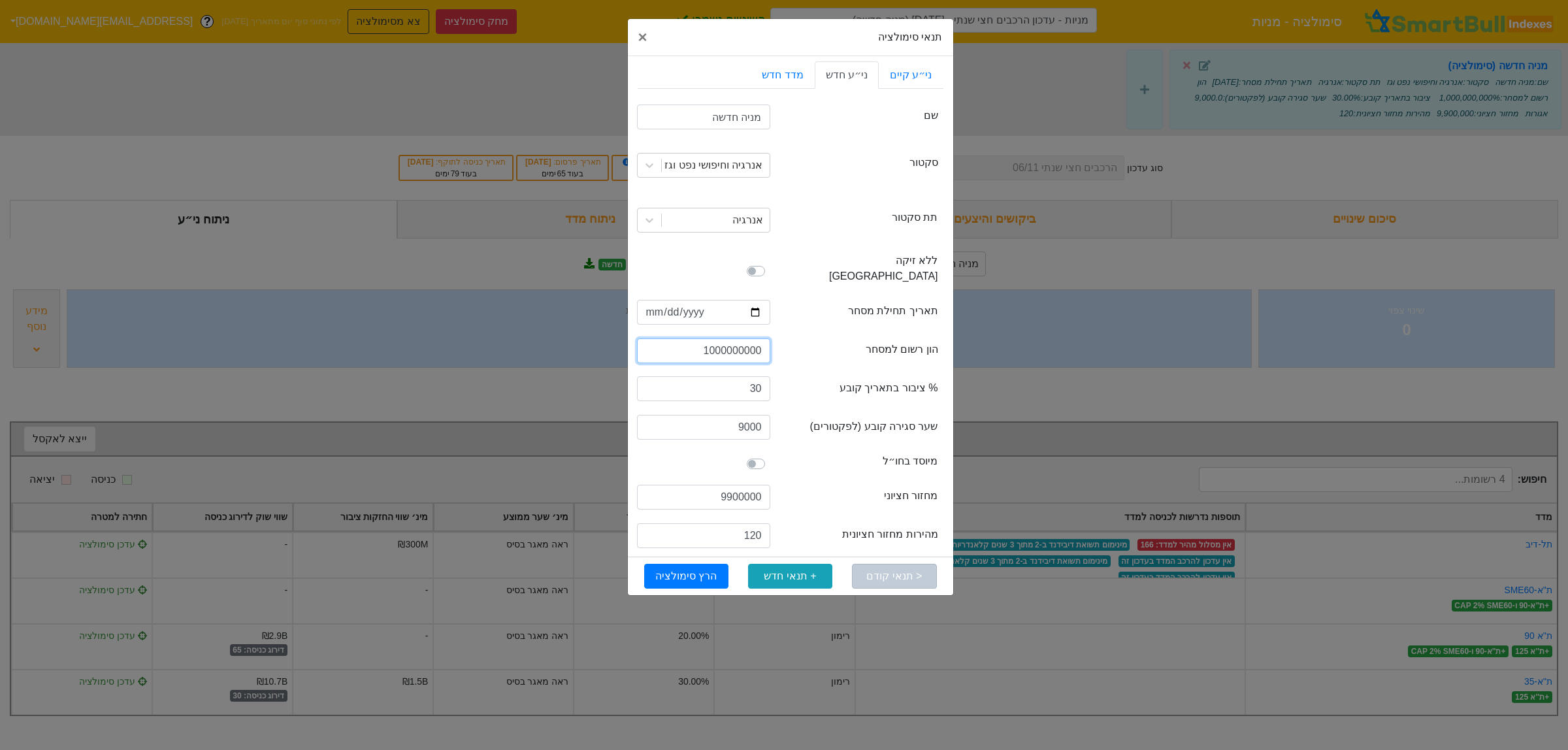
drag, startPoint x: 762, startPoint y: 332, endPoint x: 705, endPoint y: 331, distance: 57.0
click at [705, 338] on input "1000000000" at bounding box center [704, 350] width 134 height 25
click at [745, 338] on input "1000000000" at bounding box center [704, 350] width 134 height 25
click at [713, 338] on input "1000000000" at bounding box center [704, 350] width 134 height 25
type input "100000000"
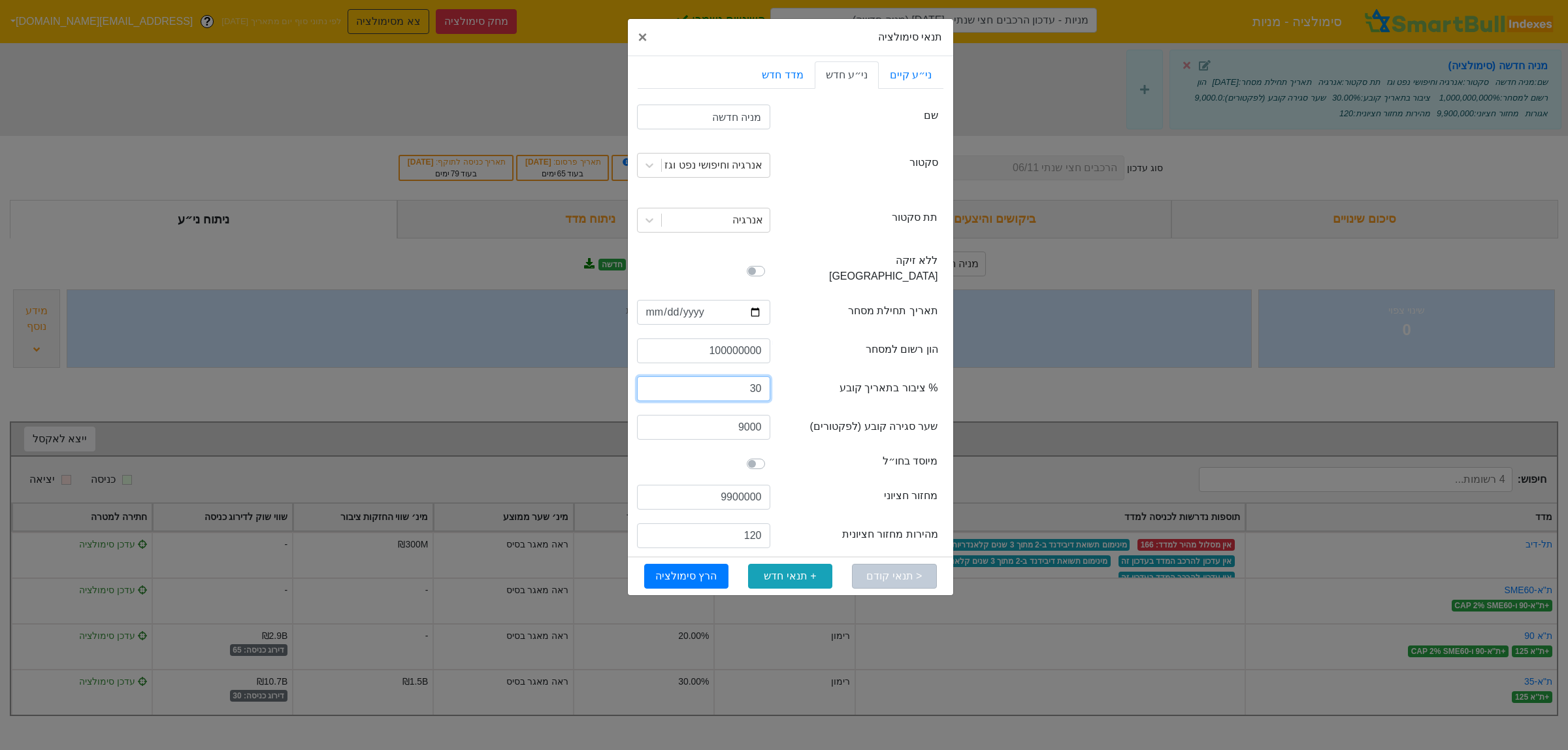
click at [753, 378] on input "30" at bounding box center [704, 389] width 134 height 25
click at [796, 380] on div "freeFloatRate % ציבור בתאריך קובע" at bounding box center [861, 390] width 153 height 21
click at [738, 485] on input "9900000" at bounding box center [704, 497] width 134 height 25
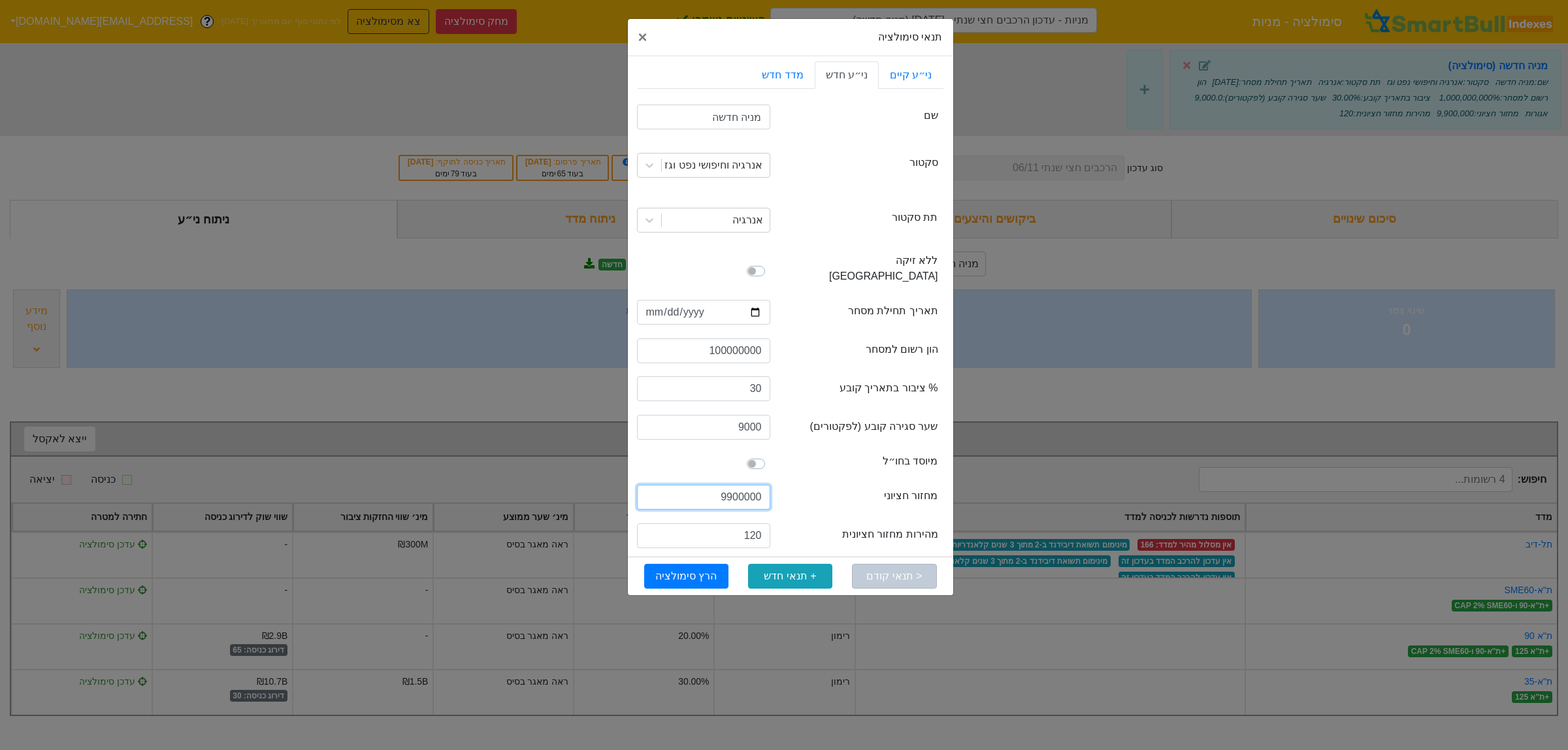
click at [751, 485] on input "9900000" at bounding box center [704, 497] width 134 height 25
click at [753, 523] on input "120" at bounding box center [704, 535] width 134 height 25
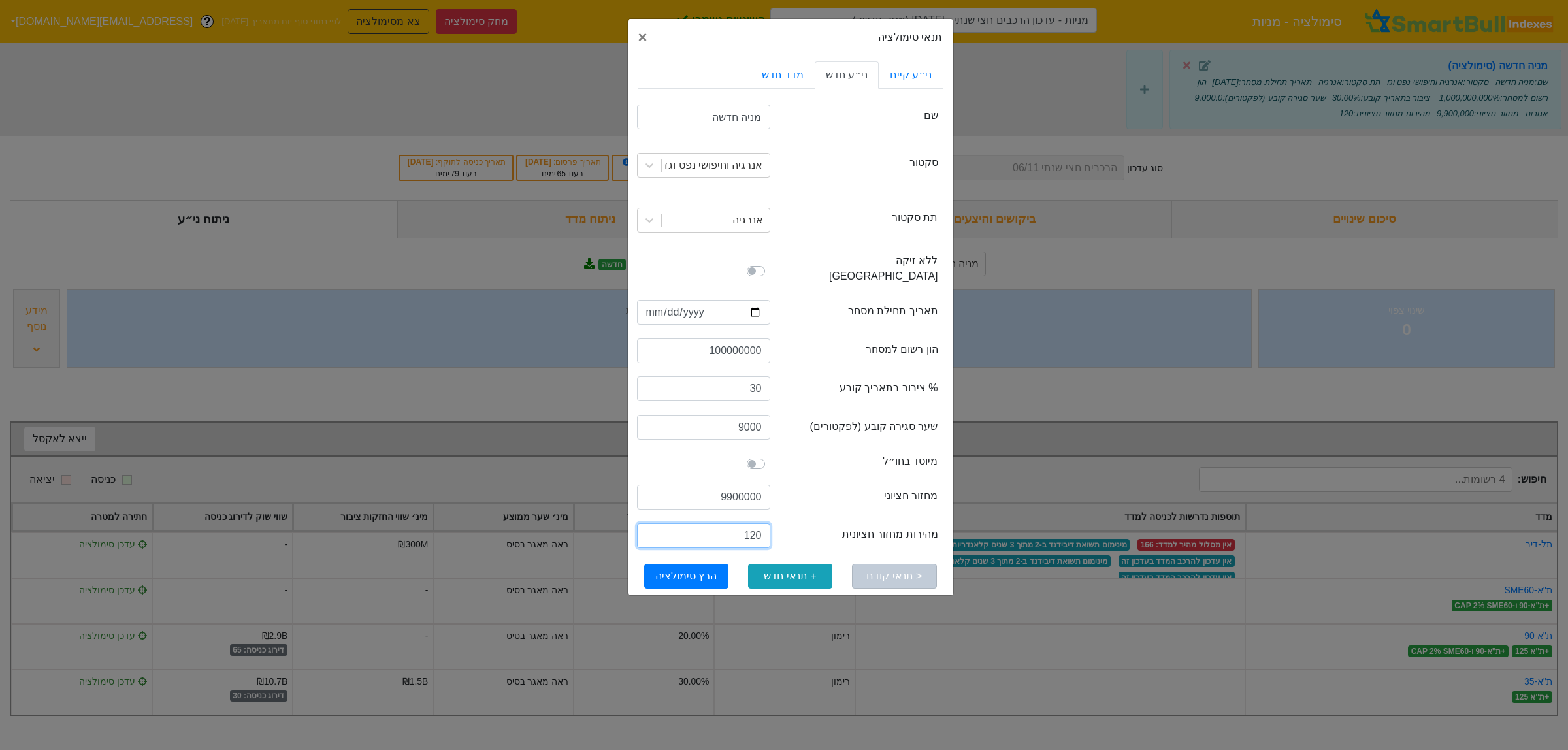
click at [760, 523] on input "120" at bounding box center [704, 535] width 134 height 25
click at [753, 523] on input "120" at bounding box center [704, 535] width 134 height 25
type input "0.0025"
click at [745, 490] on input "9900000" at bounding box center [704, 497] width 134 height 25
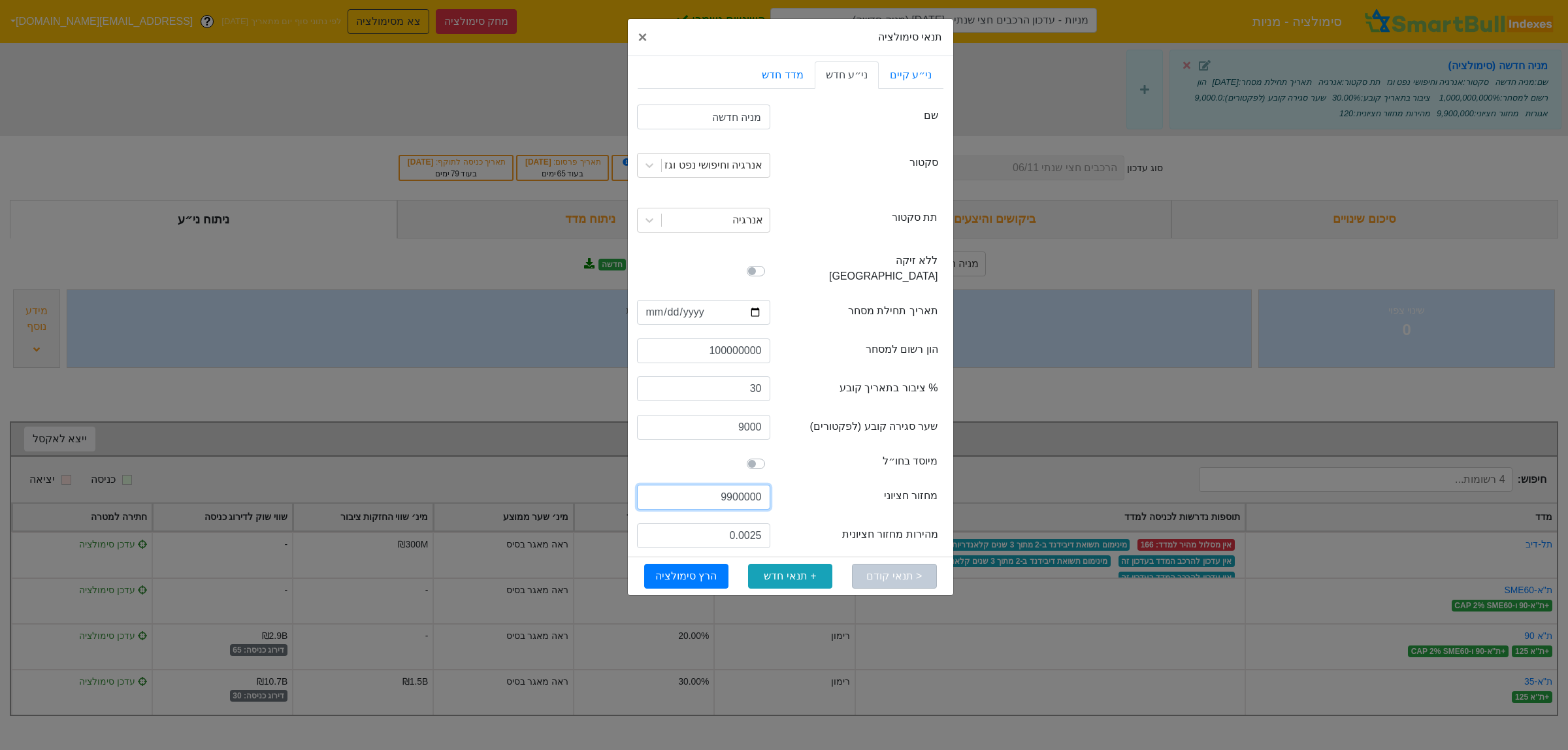
click at [745, 485] on input "9900000" at bounding box center [704, 497] width 134 height 25
type input "300000"
click at [677, 565] on button "הרץ סימולציה" at bounding box center [686, 576] width 84 height 25
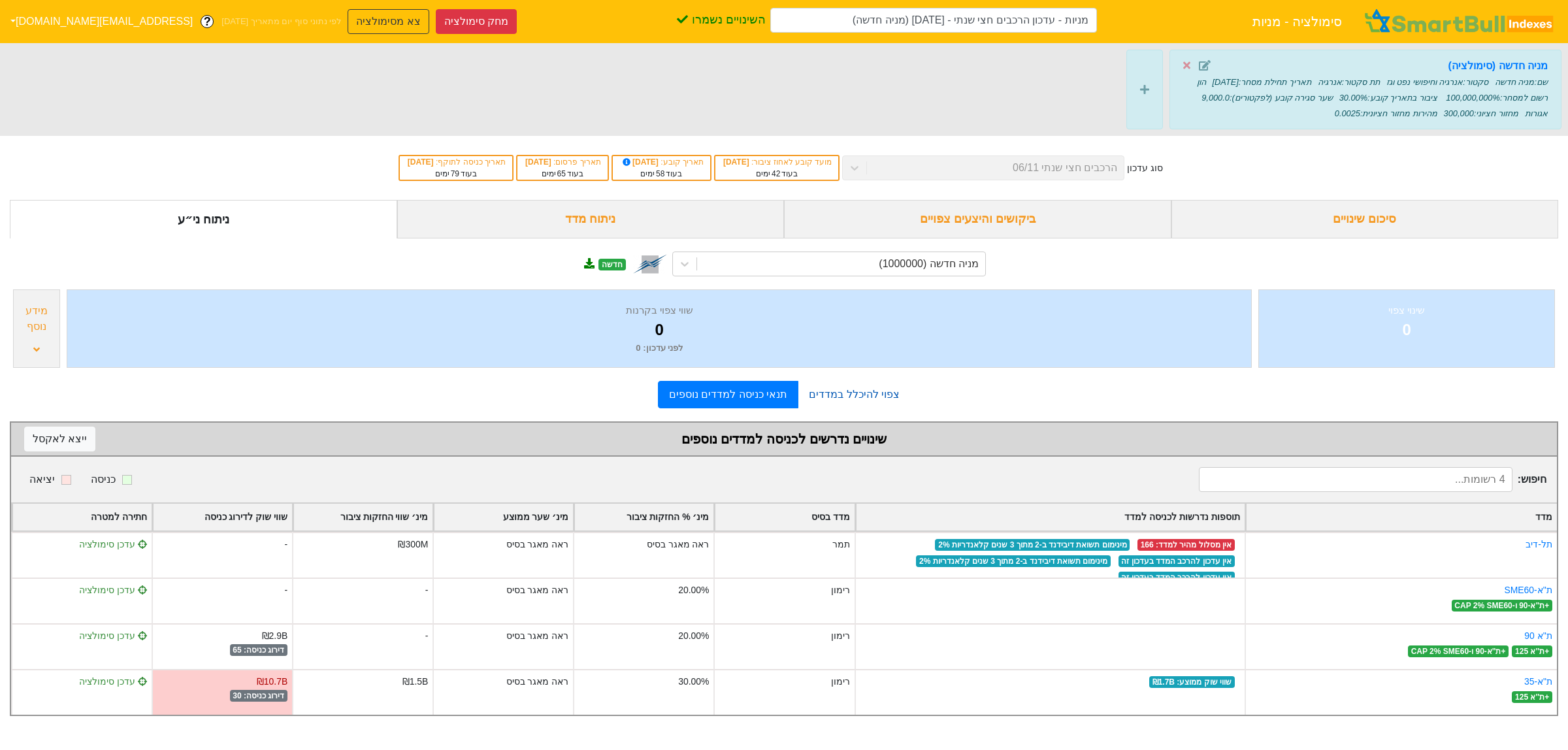
click at [847, 390] on link "צפוי להיכלל במדדים" at bounding box center [854, 395] width 112 height 27
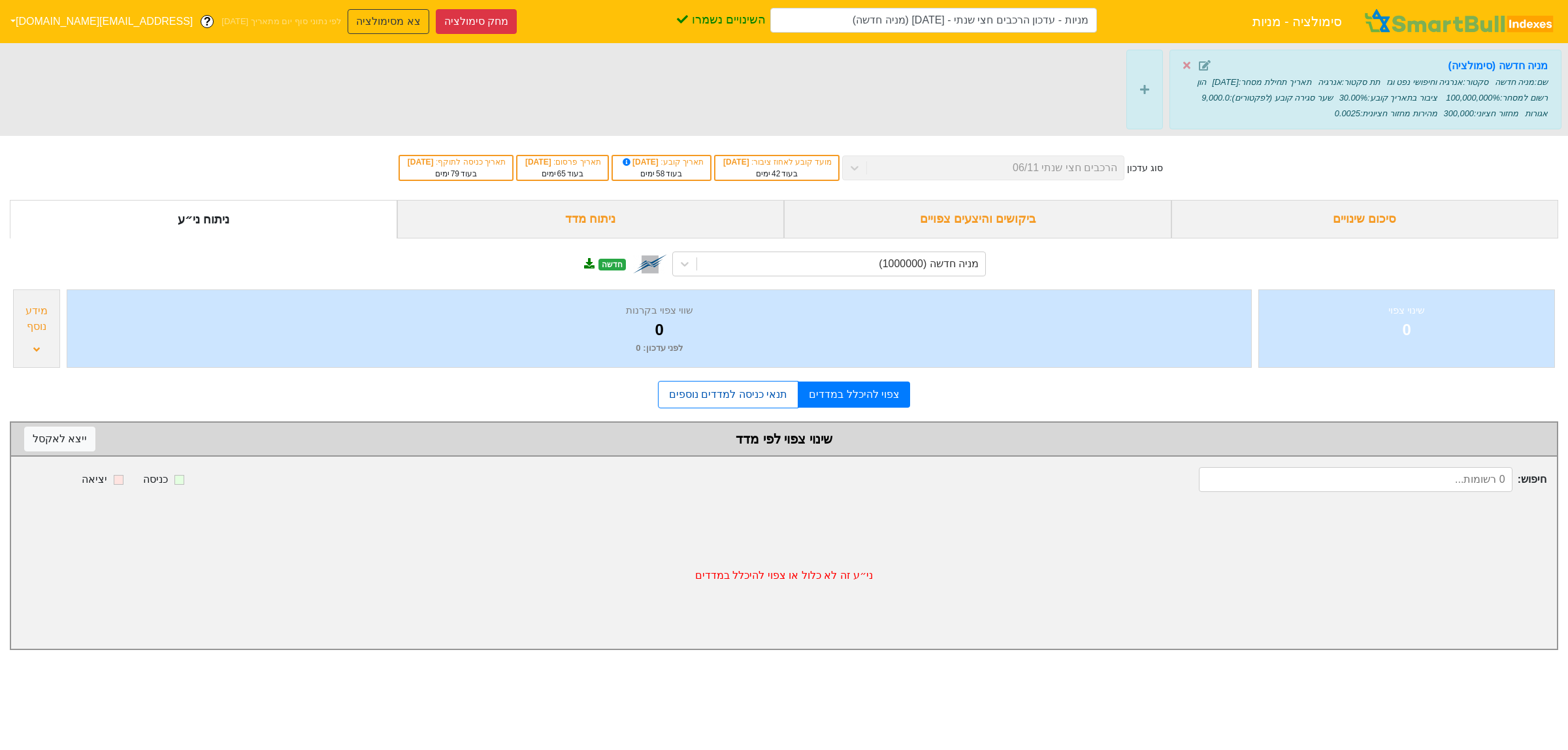
click at [786, 399] on link "תנאי כניסה למדדים נוספים" at bounding box center [728, 395] width 140 height 27
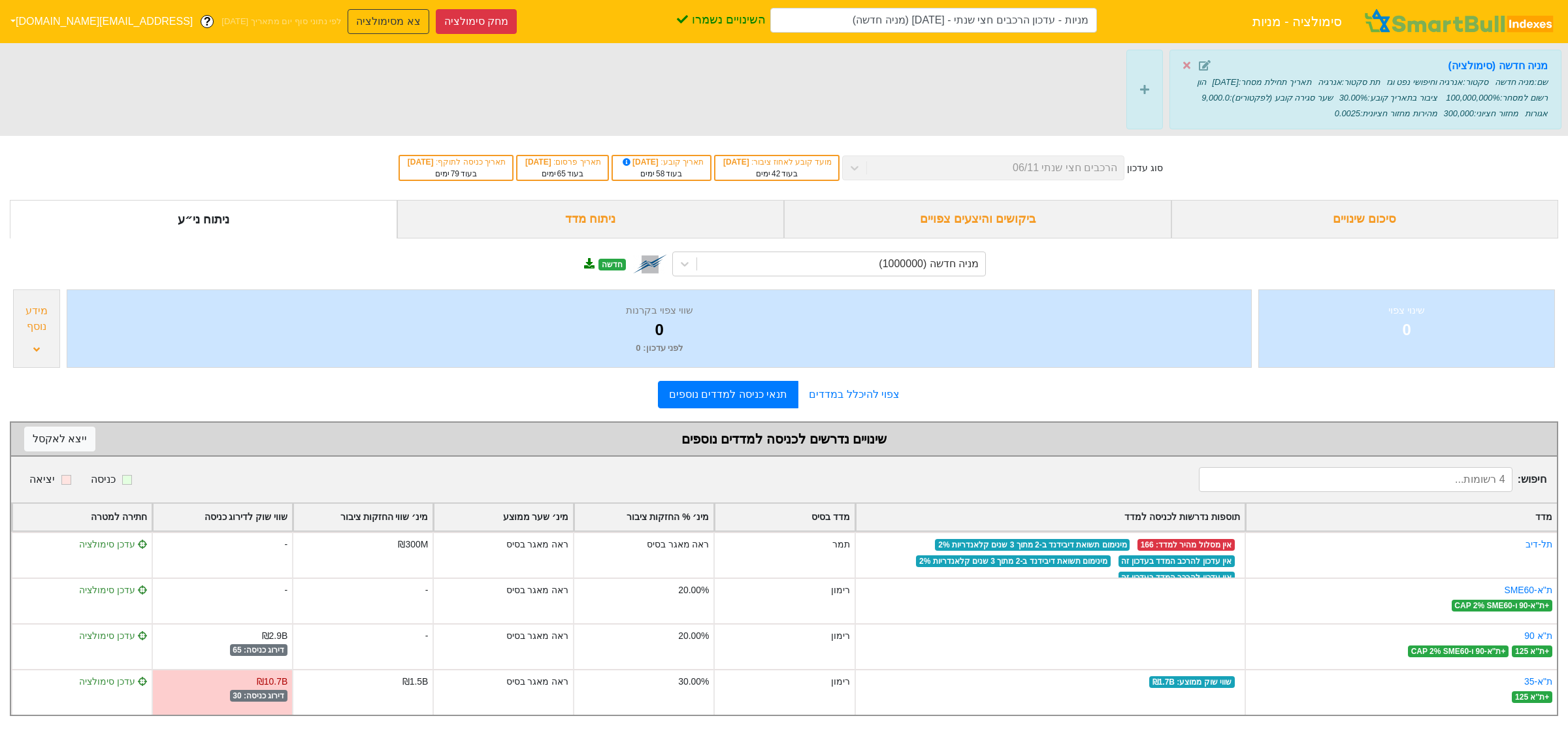
click at [1197, 62] on span at bounding box center [1201, 66] width 36 height 15
click at [1210, 68] on icon at bounding box center [1205, 65] width 12 height 10
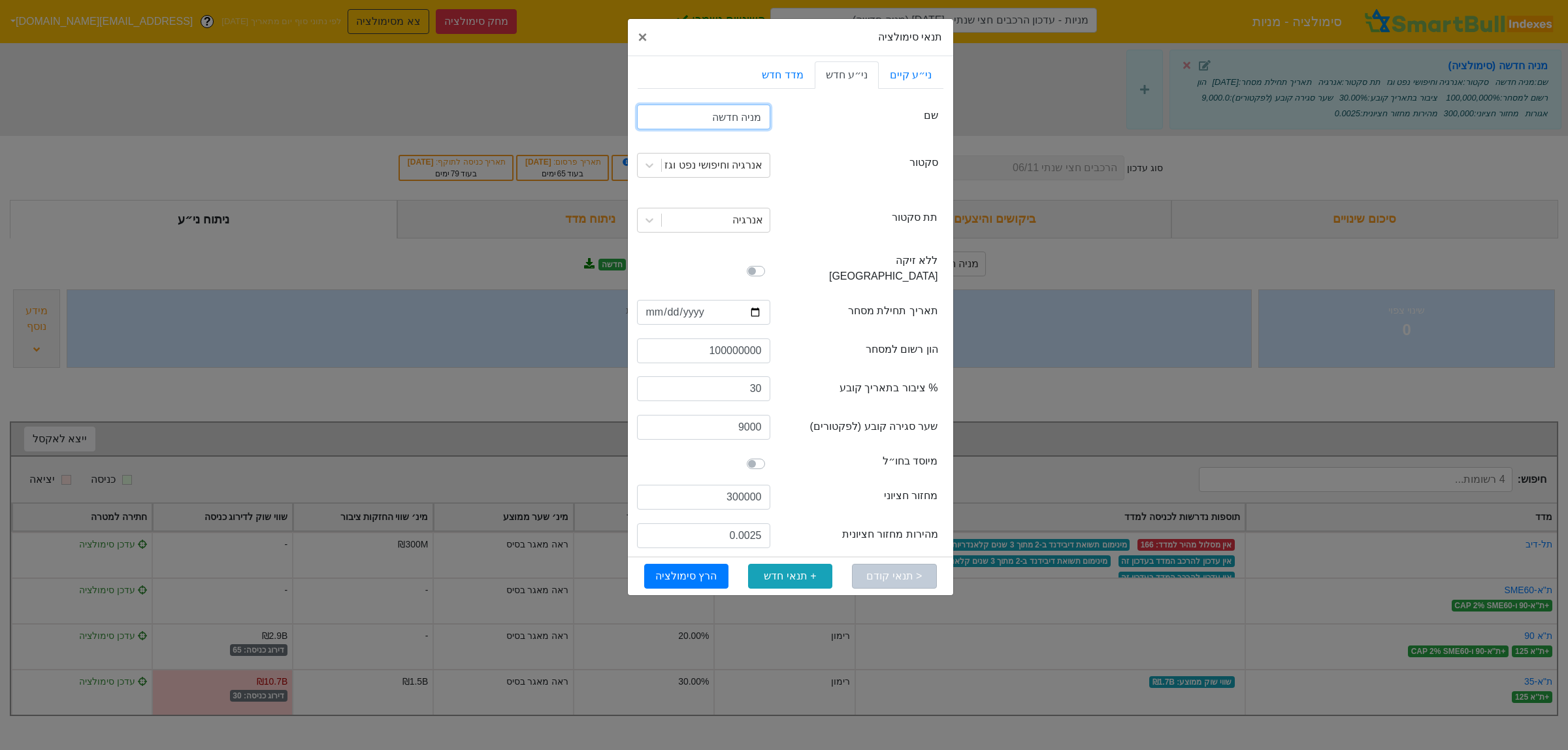
click at [737, 115] on input "מניה חדשה" at bounding box center [704, 116] width 134 height 25
click at [733, 116] on input "מניה חדשה" at bounding box center [704, 116] width 134 height 25
click at [704, 116] on input "מניה חדשה" at bounding box center [704, 116] width 134 height 25
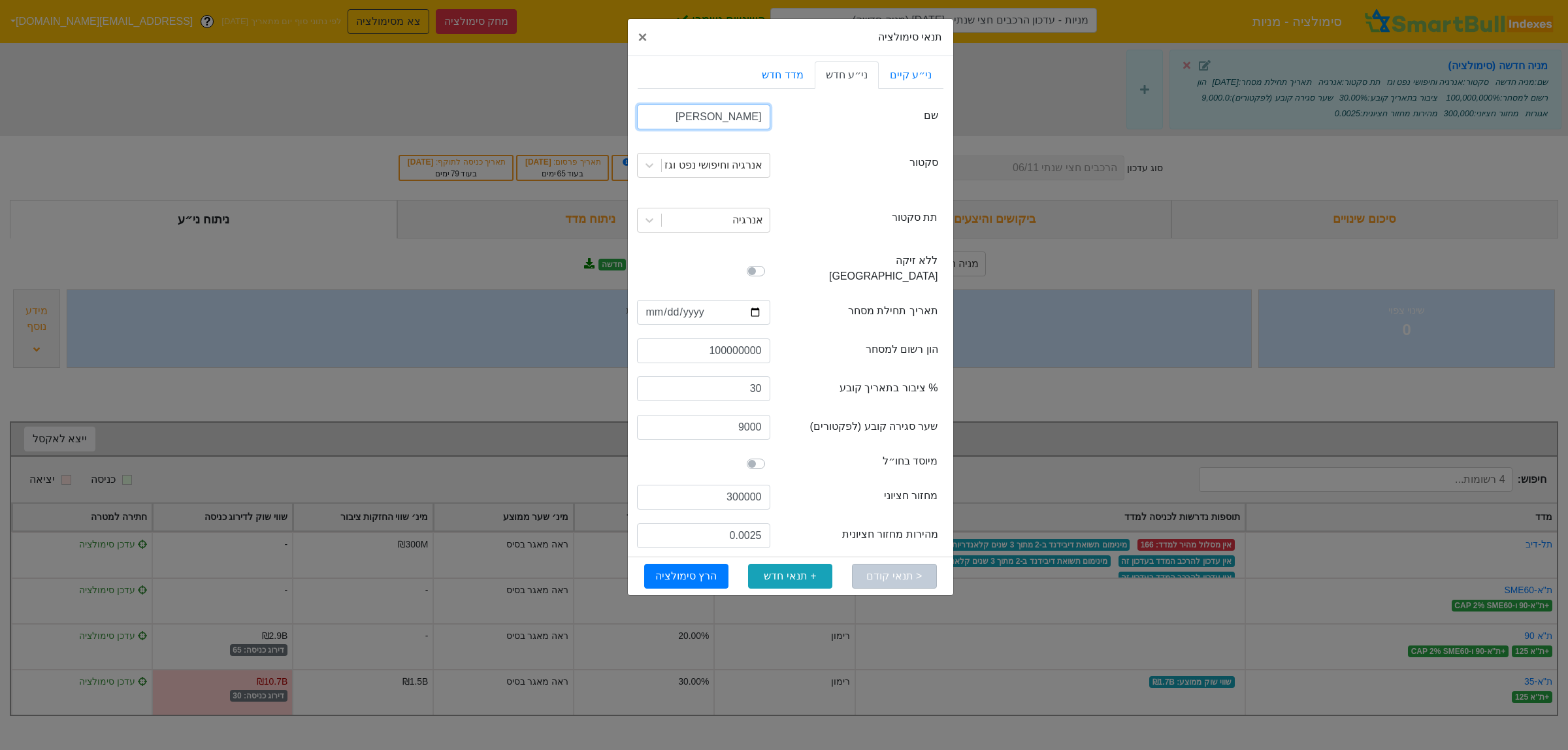
type input "צביקה וצחי"
click at [821, 158] on div "sector סקטור" at bounding box center [861, 165] width 153 height 21
click at [751, 377] on input "30" at bounding box center [704, 389] width 134 height 25
click at [757, 378] on input "30" at bounding box center [704, 389] width 134 height 25
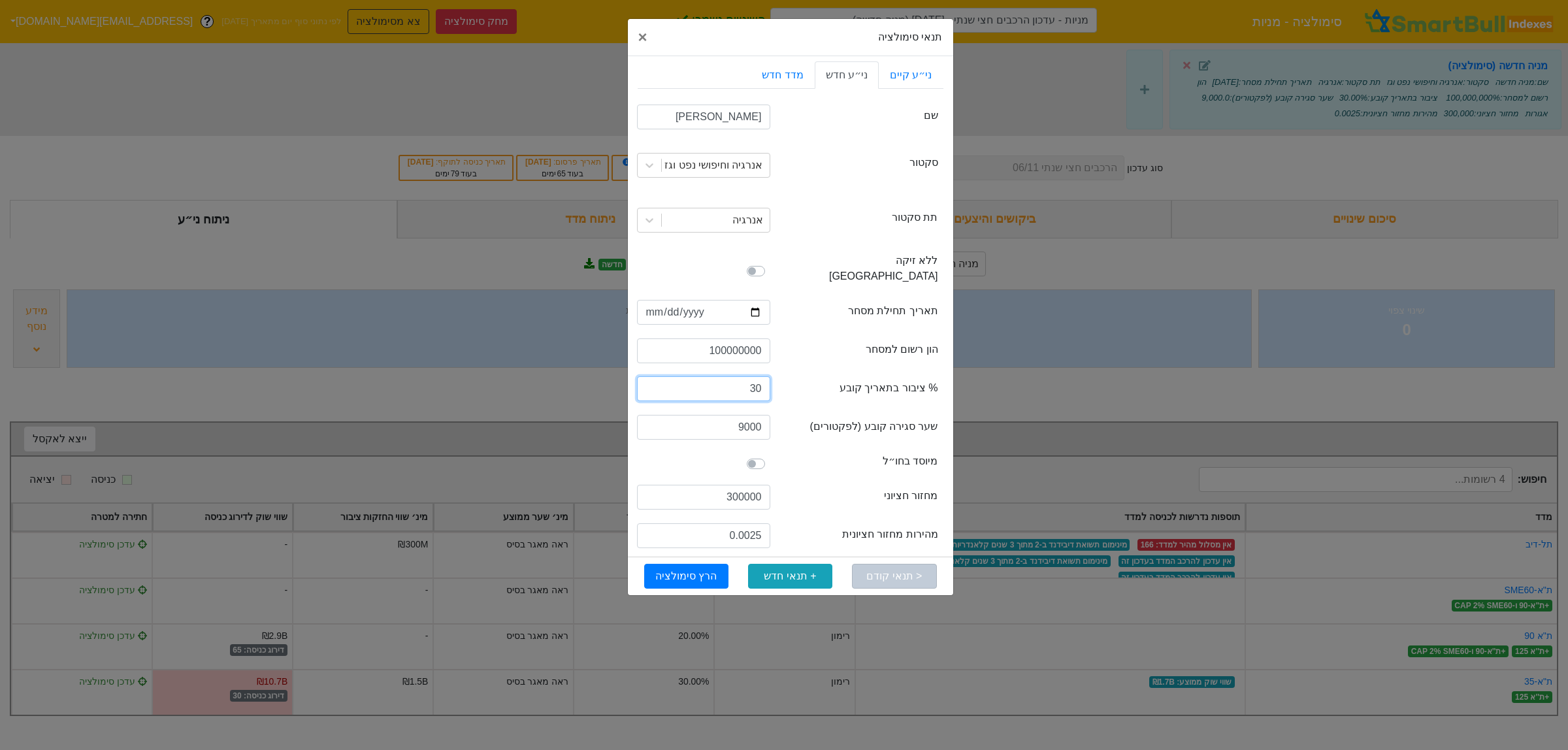
click at [757, 378] on input "30" at bounding box center [704, 389] width 134 height 25
type input "30"
click at [762, 485] on input "300000" at bounding box center [704, 497] width 134 height 25
click at [701, 485] on input "000300000" at bounding box center [704, 497] width 134 height 25
click at [742, 487] on input "000300000" at bounding box center [704, 497] width 134 height 25
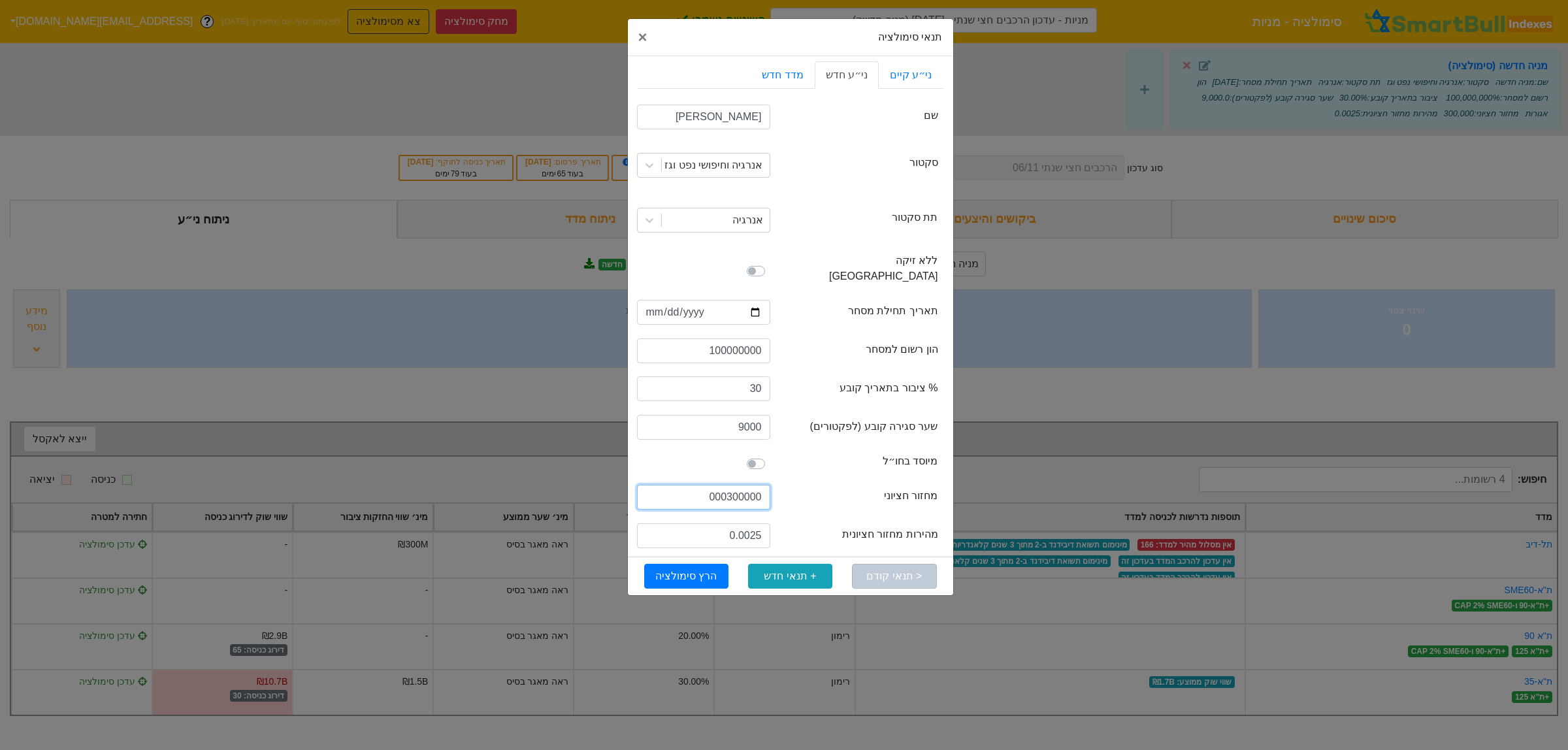
click at [742, 487] on input "000300000" at bounding box center [704, 497] width 134 height 25
type input "300000000"
click at [740, 523] on input "0.0025" at bounding box center [704, 535] width 134 height 25
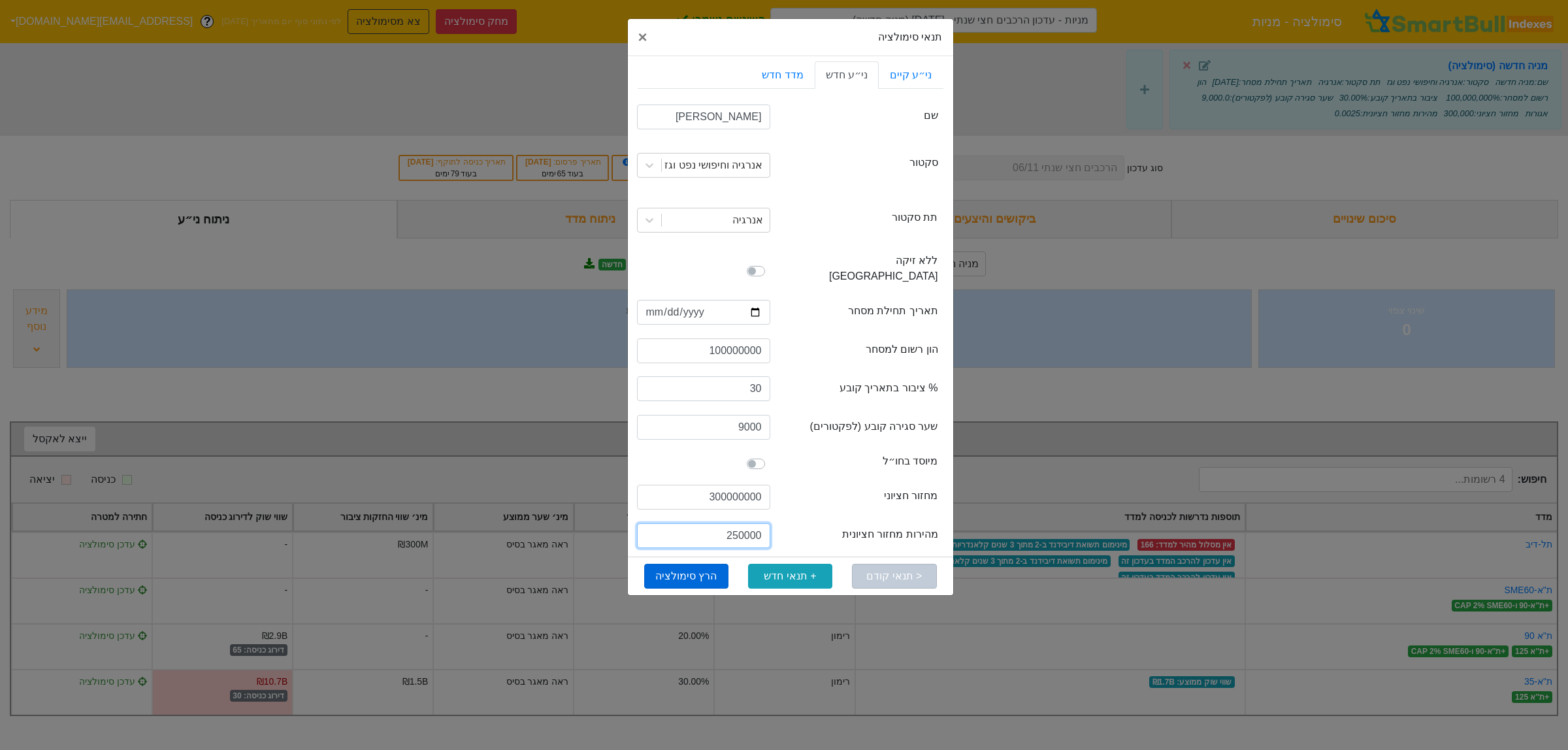
type input "250000"
click at [702, 572] on button "הרץ סימולציה" at bounding box center [686, 576] width 84 height 25
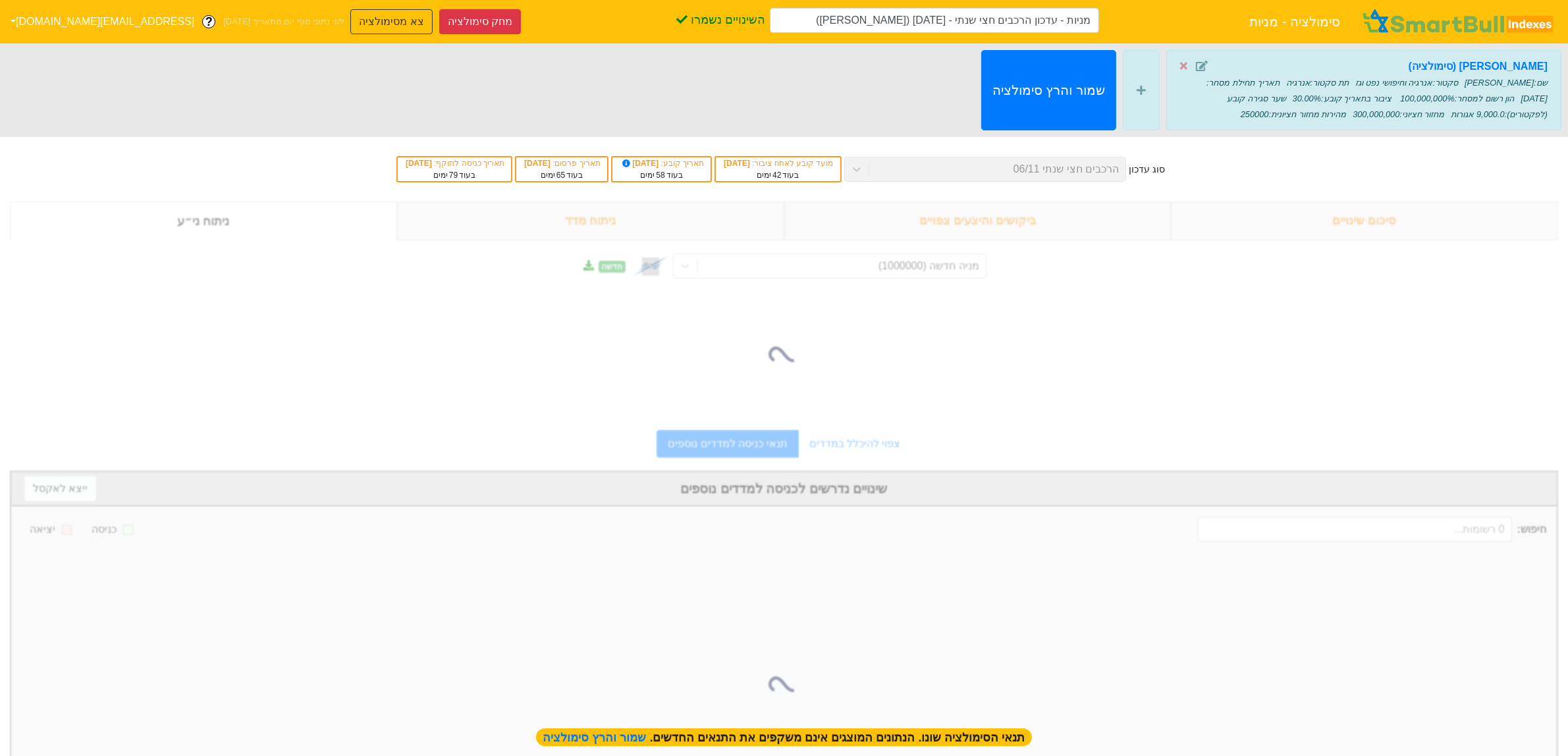
type input "מניות - עדכון הרכבים חצי שנתי - 06/11/25 (צביקה וצחי)"
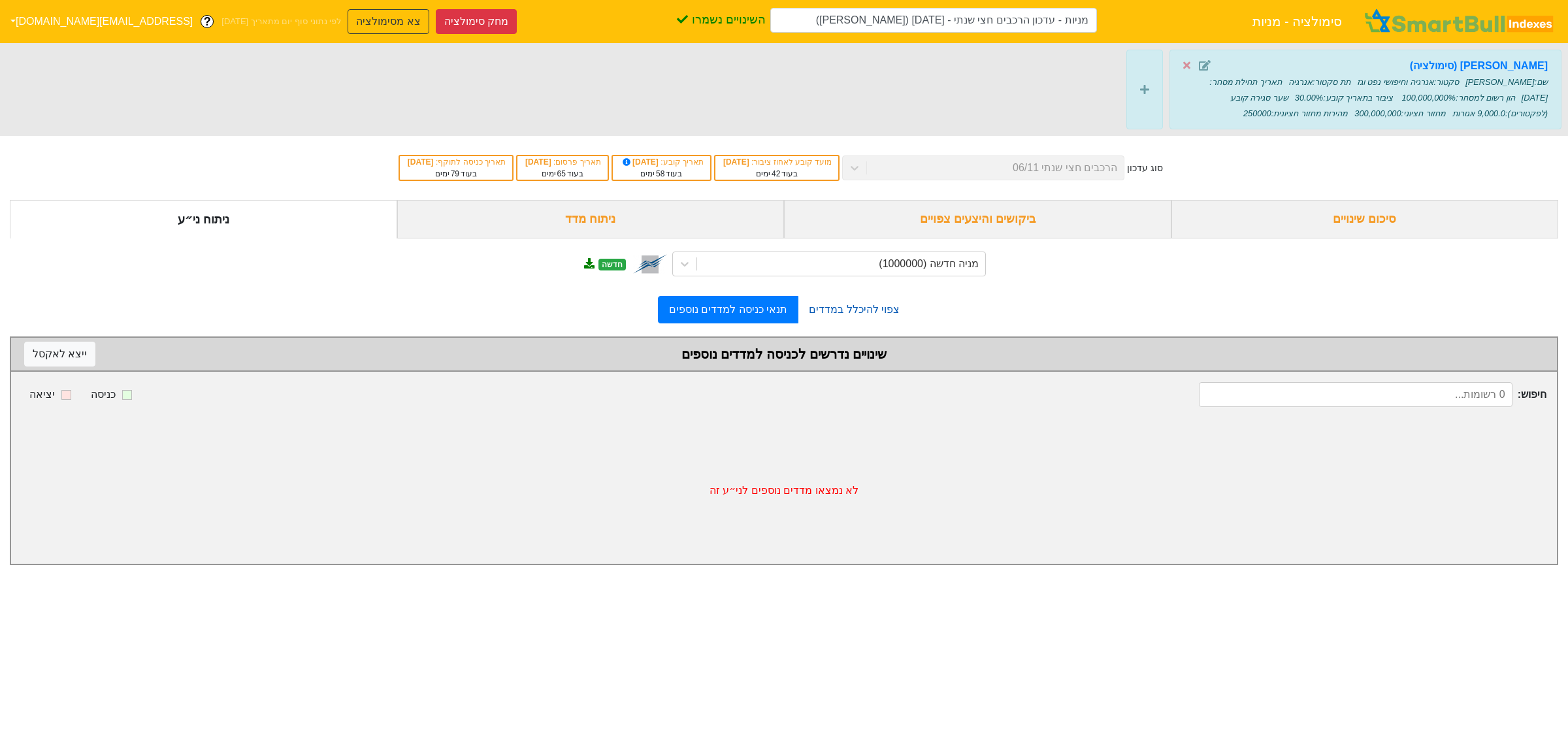
click at [834, 318] on link "צפוי להיכלל במדדים" at bounding box center [854, 310] width 112 height 27
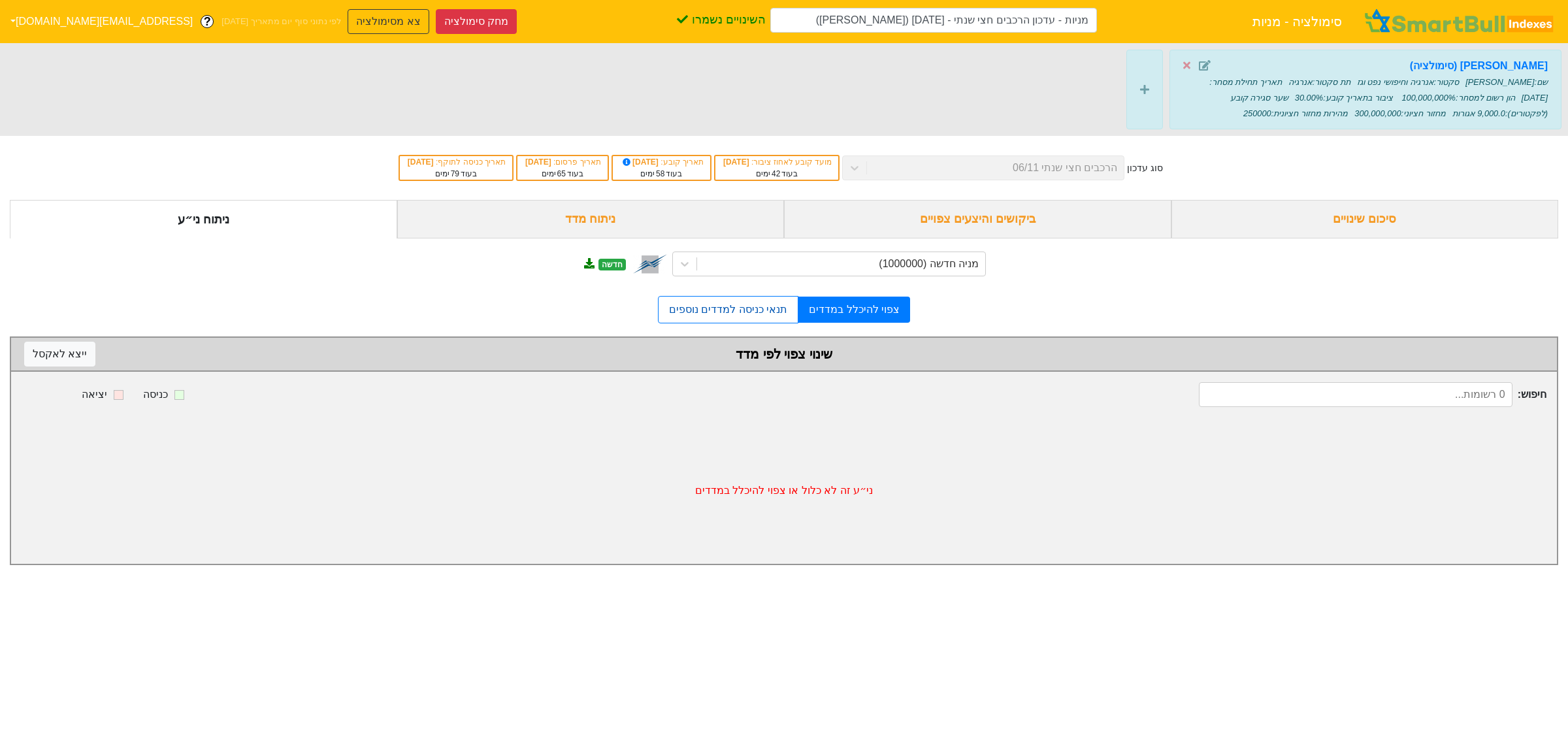
click at [766, 305] on link "תנאי כניסה למדדים נוספים" at bounding box center [728, 310] width 140 height 27
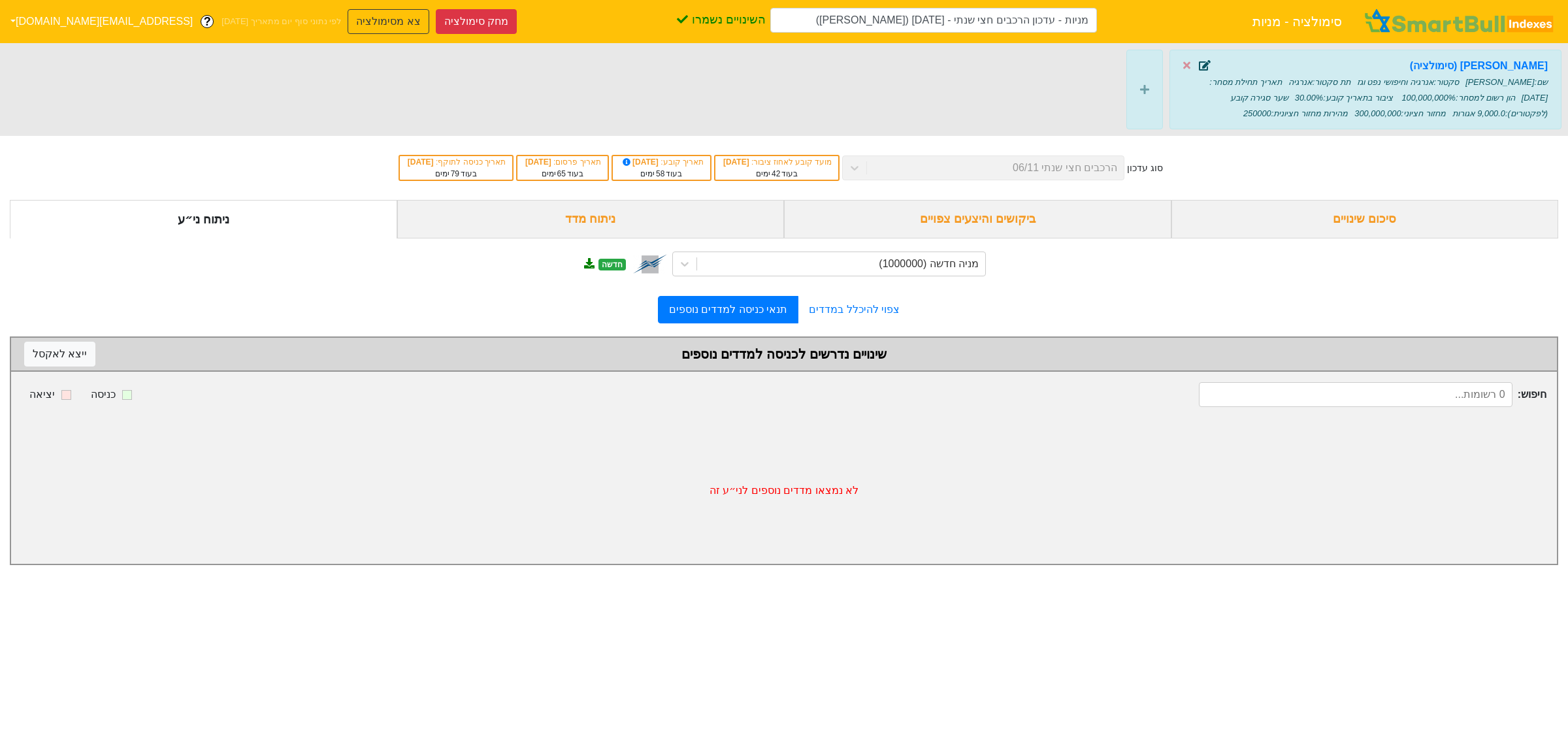
click at [1209, 62] on icon at bounding box center [1205, 65] width 12 height 10
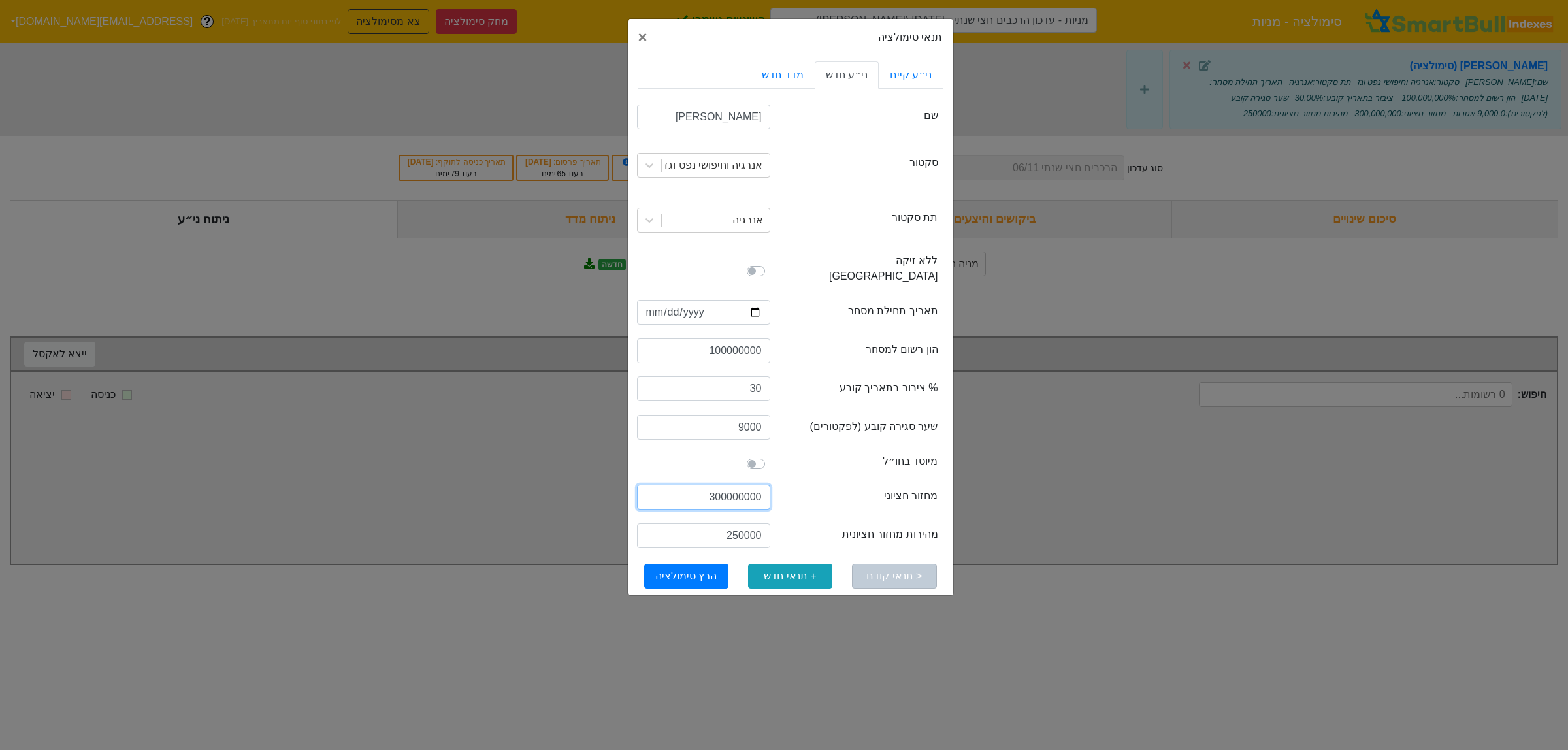
click at [745, 485] on input "300000000" at bounding box center [704, 497] width 134 height 25
click at [745, 523] on input "250000" at bounding box center [704, 535] width 134 height 25
click at [782, 518] on div "semiAnnualTurnoverSpeedMedian מהירות מחזור חציונית" at bounding box center [790, 537] width 306 height 39
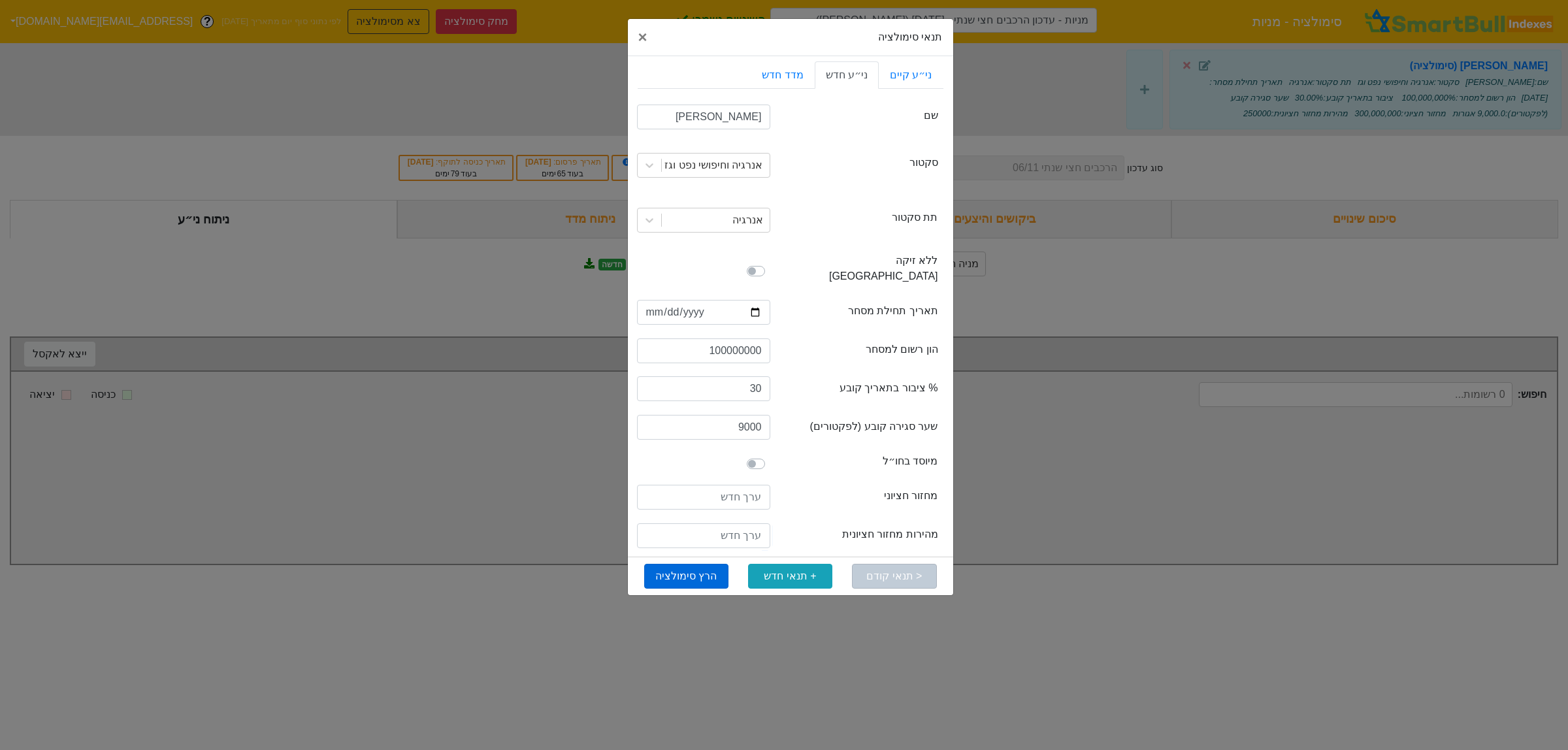
click at [697, 564] on button "הרץ סימולציה" at bounding box center [686, 576] width 84 height 25
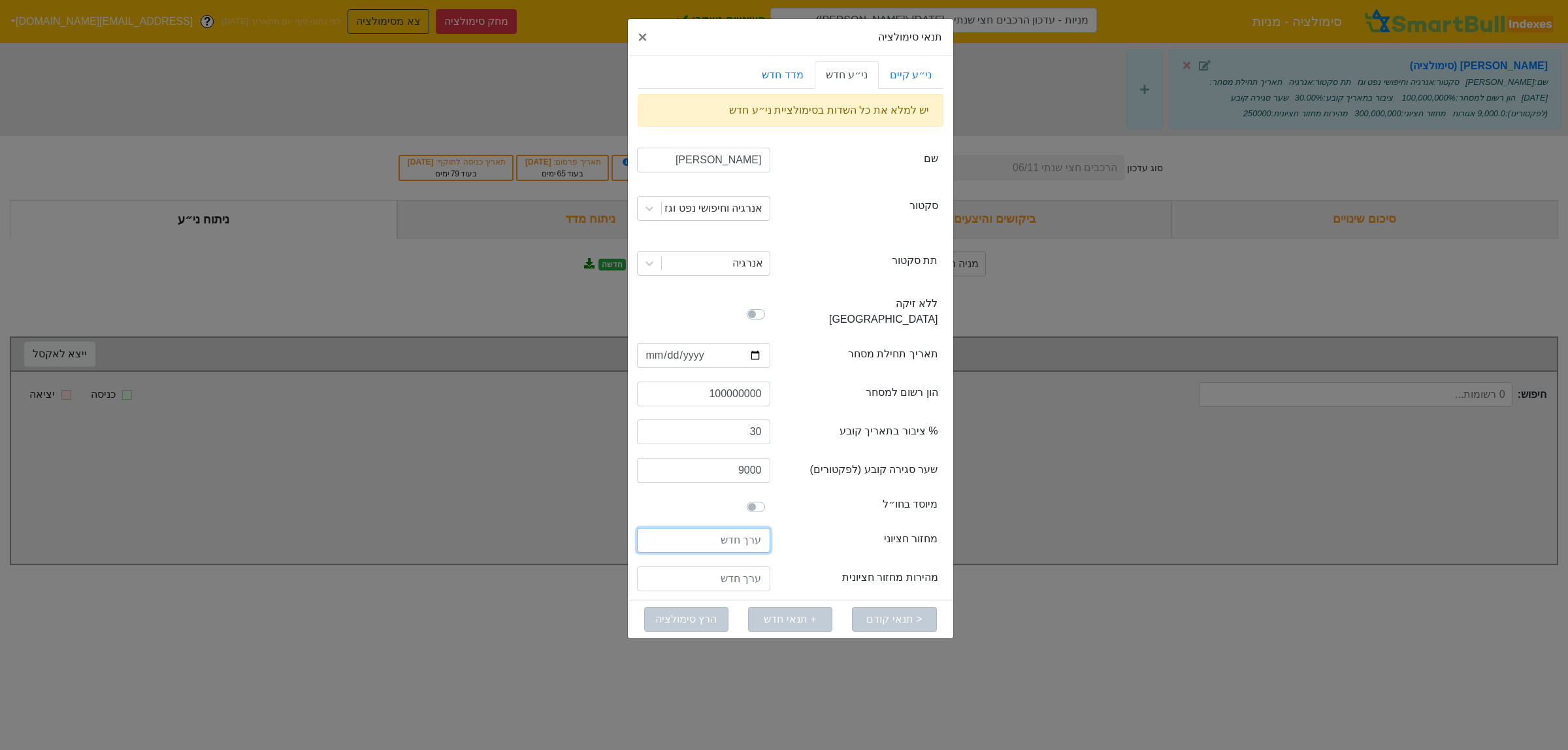
click at [746, 532] on input "number" at bounding box center [704, 540] width 134 height 25
click at [648, 36] on button "× Close" at bounding box center [642, 37] width 30 height 37
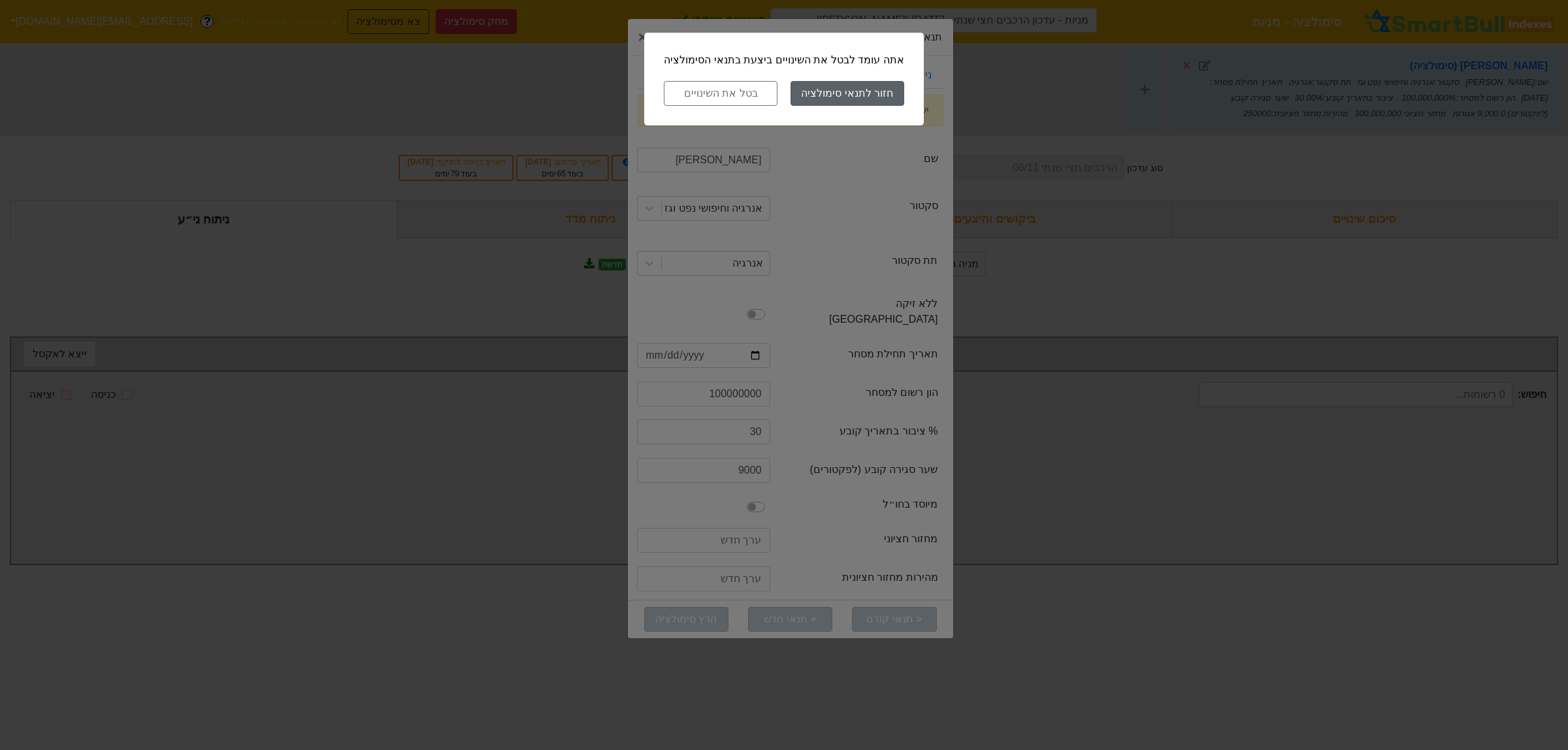
click at [800, 92] on button "חזור לתנאי סימולציה" at bounding box center [847, 93] width 114 height 25
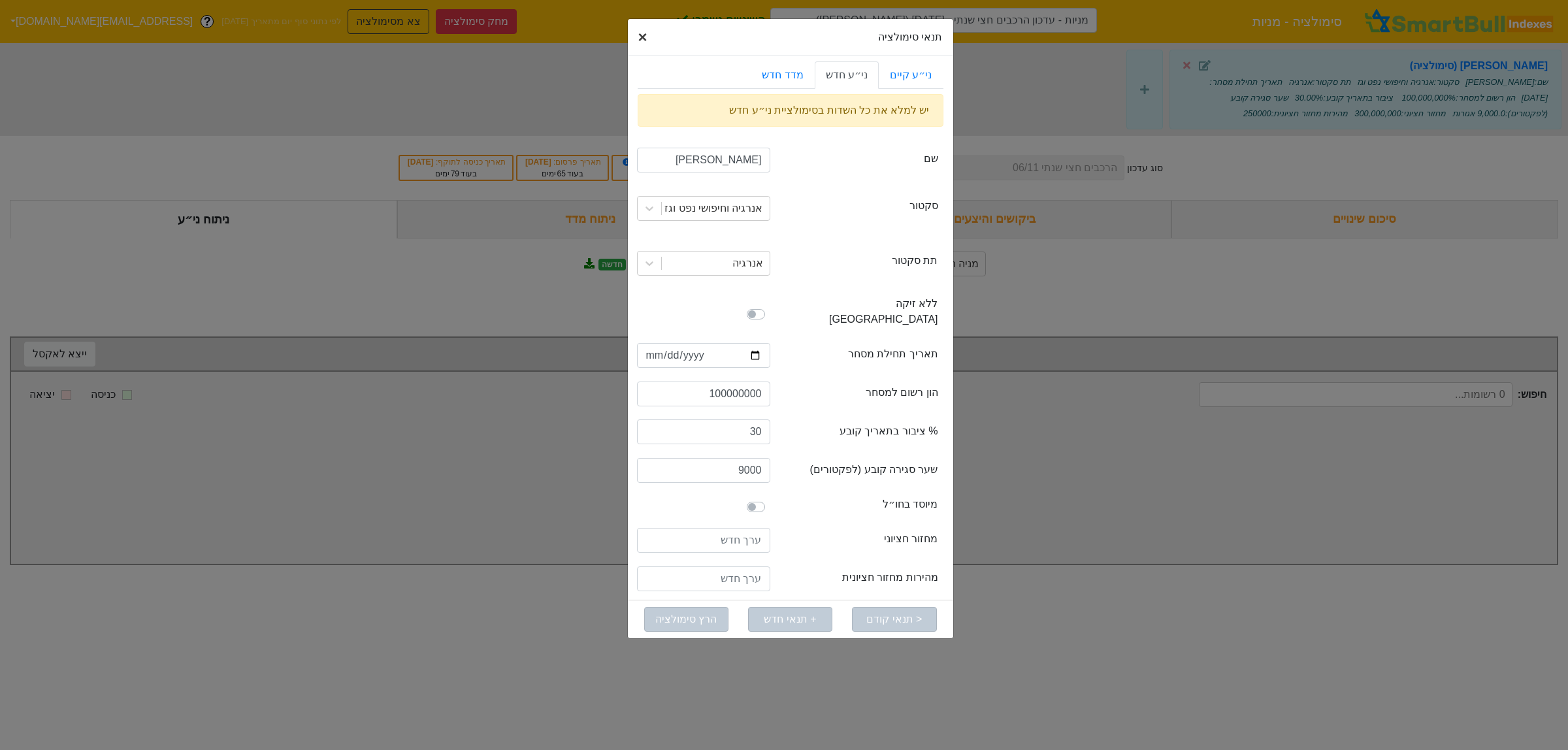
click at [649, 34] on button "× Close" at bounding box center [642, 37] width 30 height 37
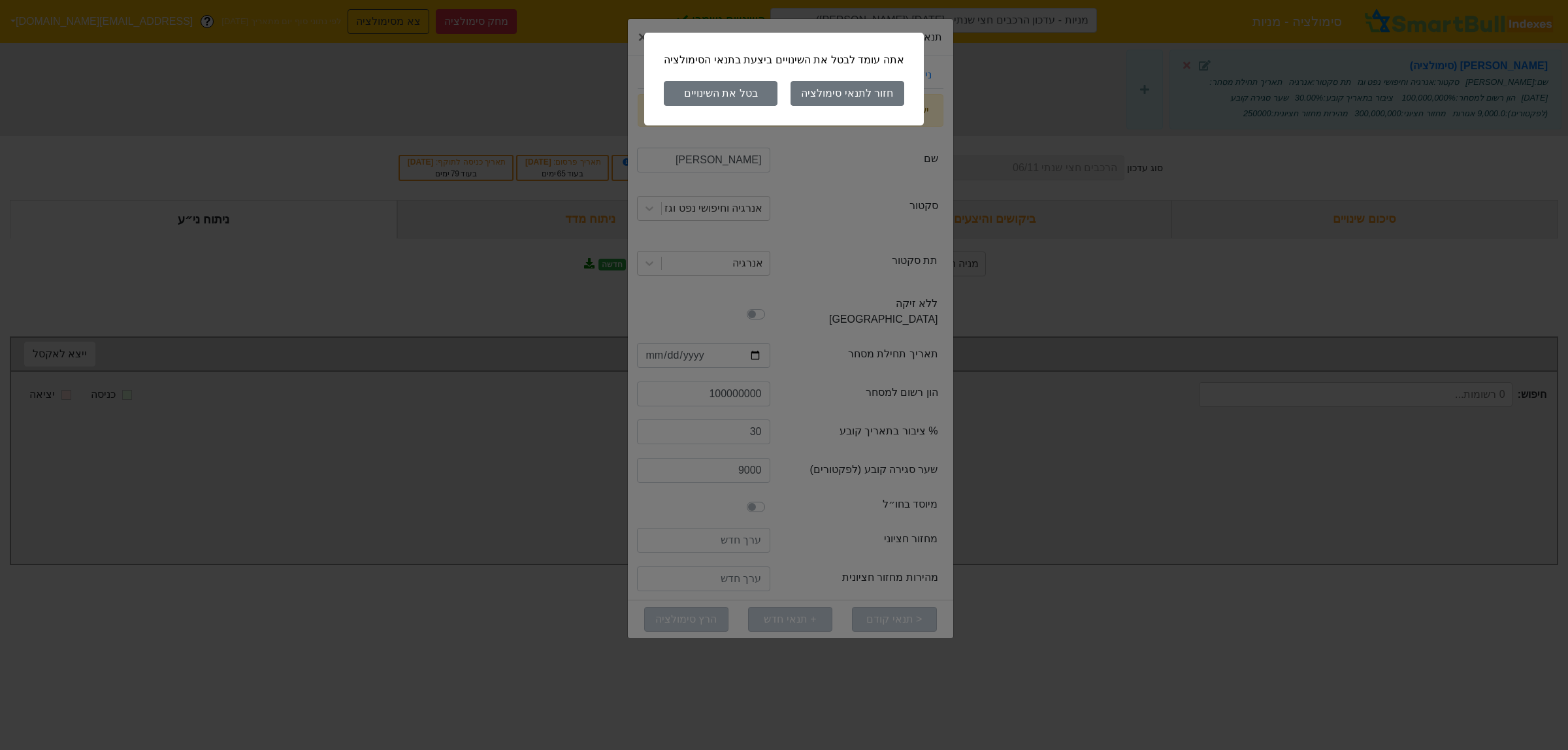
click at [710, 92] on button "בטל את השינויים" at bounding box center [720, 93] width 114 height 25
type input "300000000"
type input "250000"
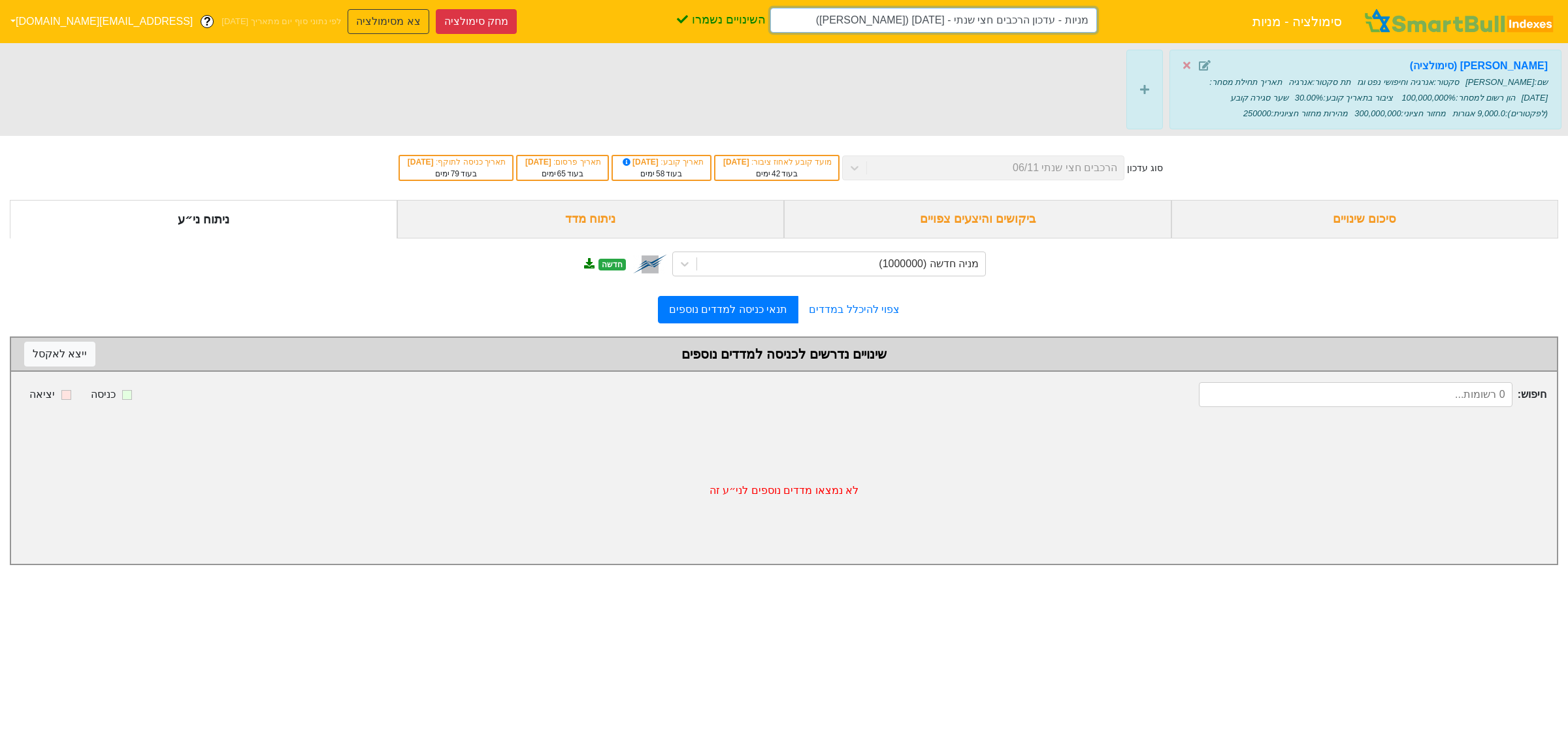
click at [838, 27] on input "מניות - עדכון הרכבים חצי שנתי - 06/11/25 (צביקה וצחי)" at bounding box center [934, 20] width 327 height 25
click at [958, 17] on input "מניות - עדכון הרכבים חצי שנתי - 06/11/25 (צביקה וצחי)" at bounding box center [934, 20] width 327 height 25
click at [347, 18] on button "צא מסימולציה" at bounding box center [388, 21] width 81 height 25
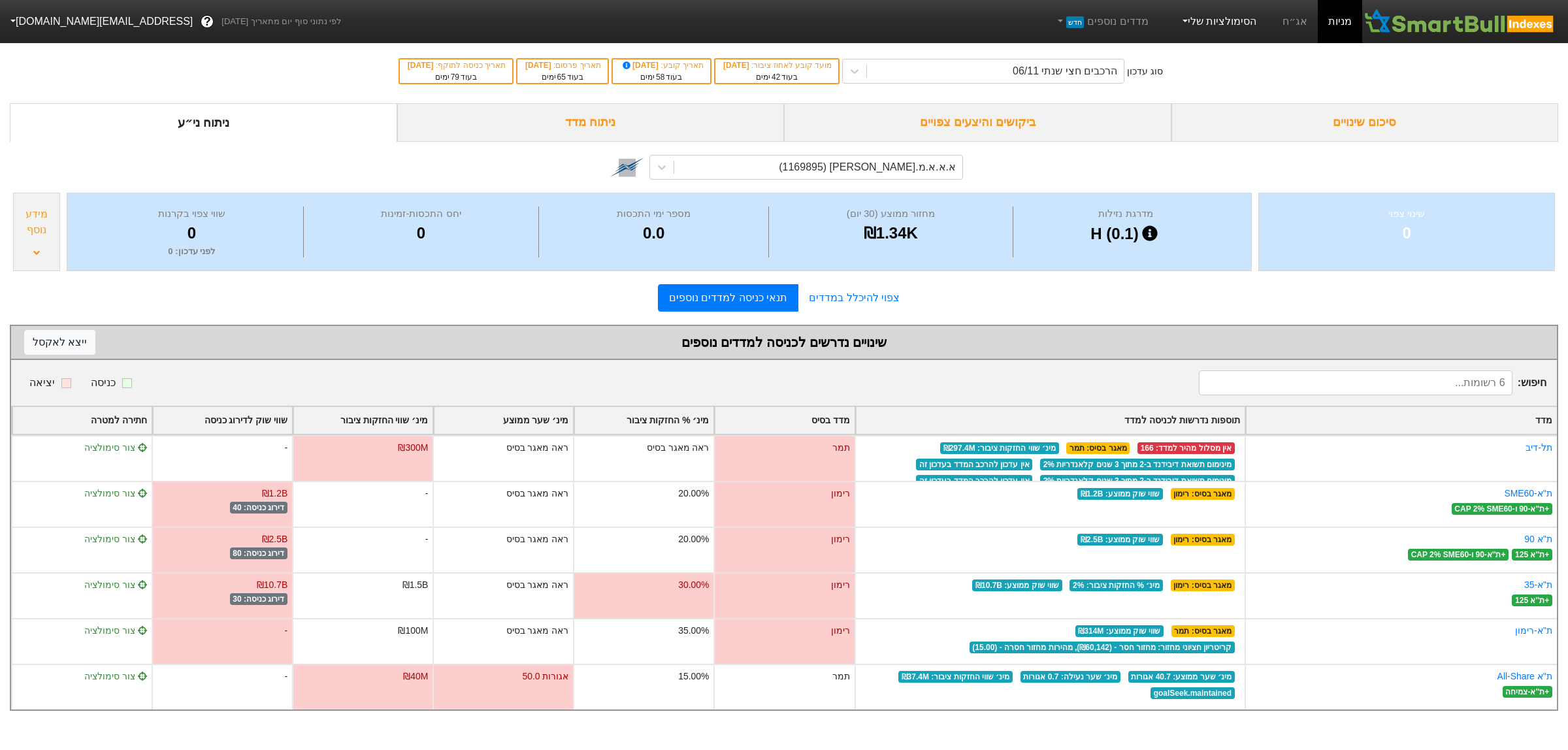
click at [1217, 24] on link "הסימולציות שלי" at bounding box center [1218, 21] width 87 height 27
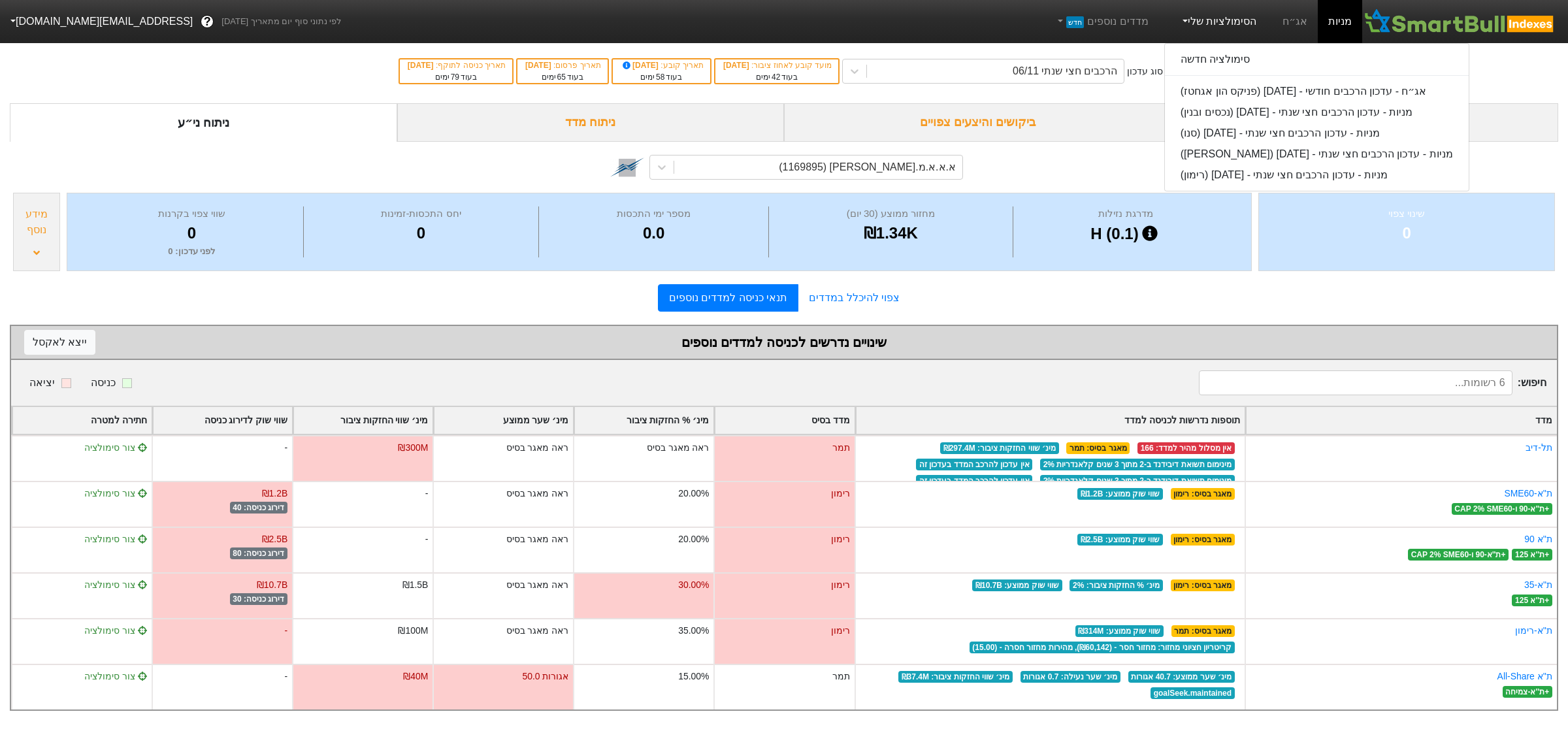
click at [1210, 47] on div "סימולציה חדשה אג״ח - עדכון הרכבים חודשי - 28/08/25 (פניקס הון אגחטז) מניות - עד…" at bounding box center [1316, 116] width 305 height 148
click at [1210, 53] on link "סימולציה חדשה" at bounding box center [1316, 59] width 304 height 21
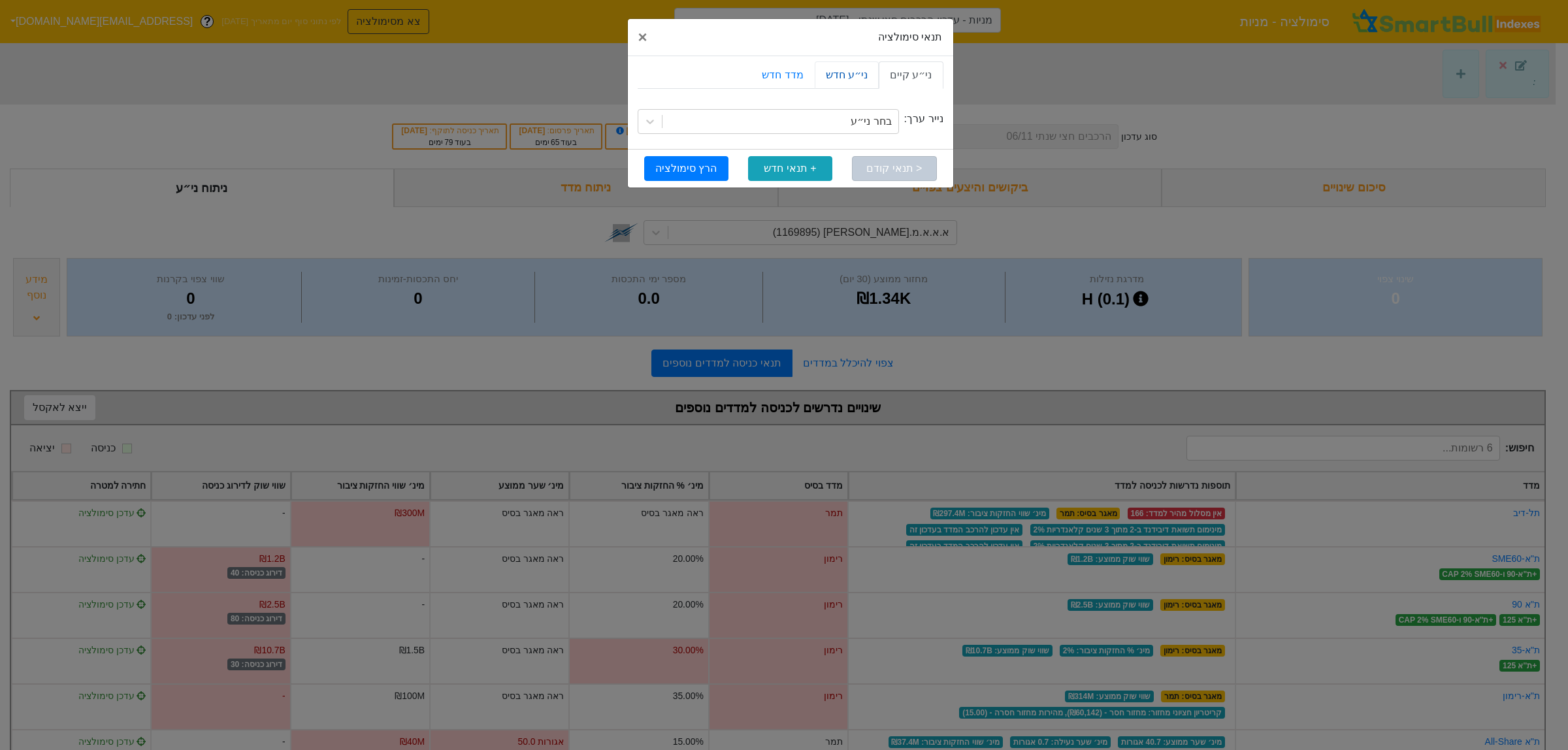
click at [861, 75] on link "ני״ע חדש" at bounding box center [846, 75] width 64 height 27
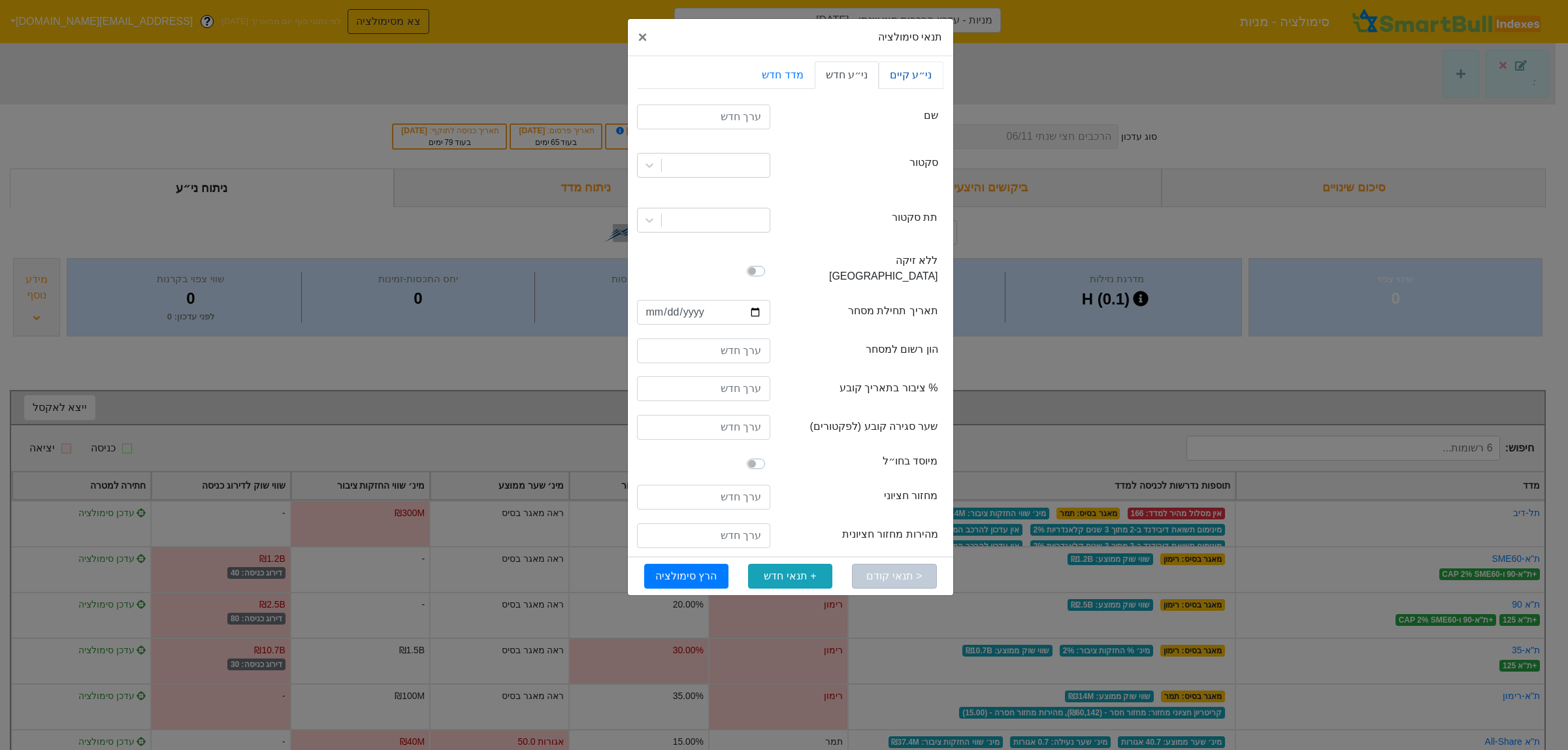
click at [915, 76] on link "ני״ע קיים" at bounding box center [911, 75] width 64 height 27
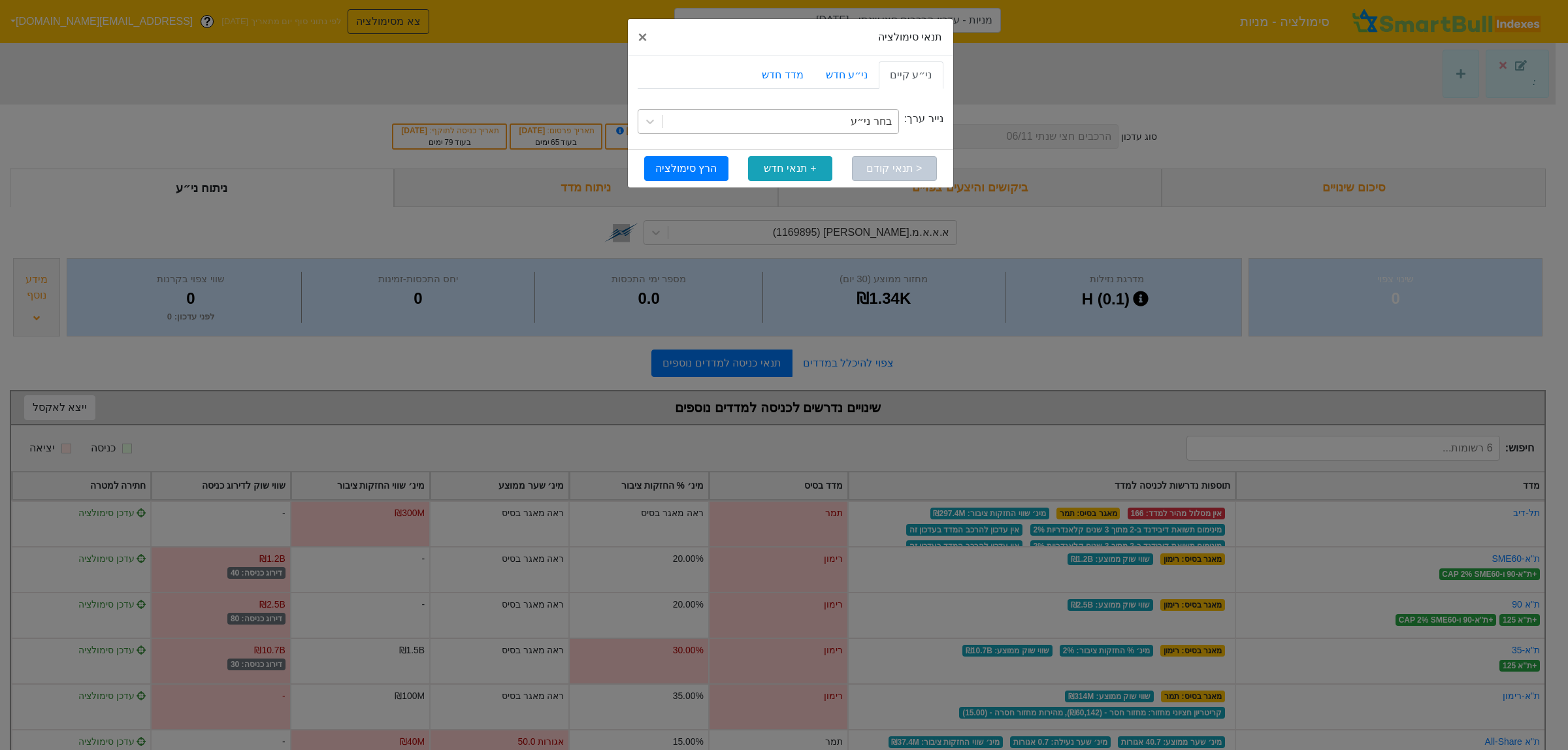
click at [816, 122] on div "בחר ני״ע" at bounding box center [781, 121] width 236 height 23
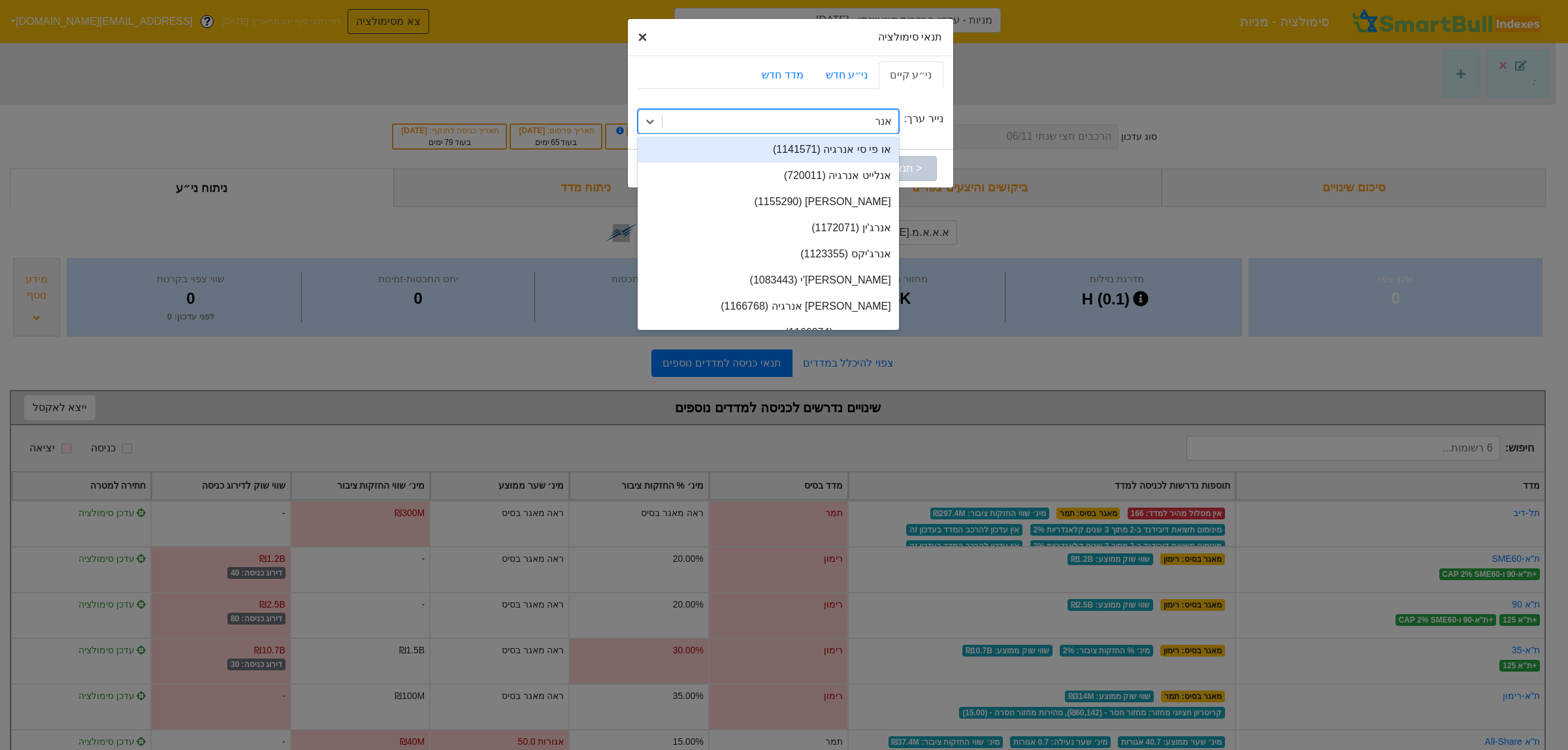
type input "אנר"
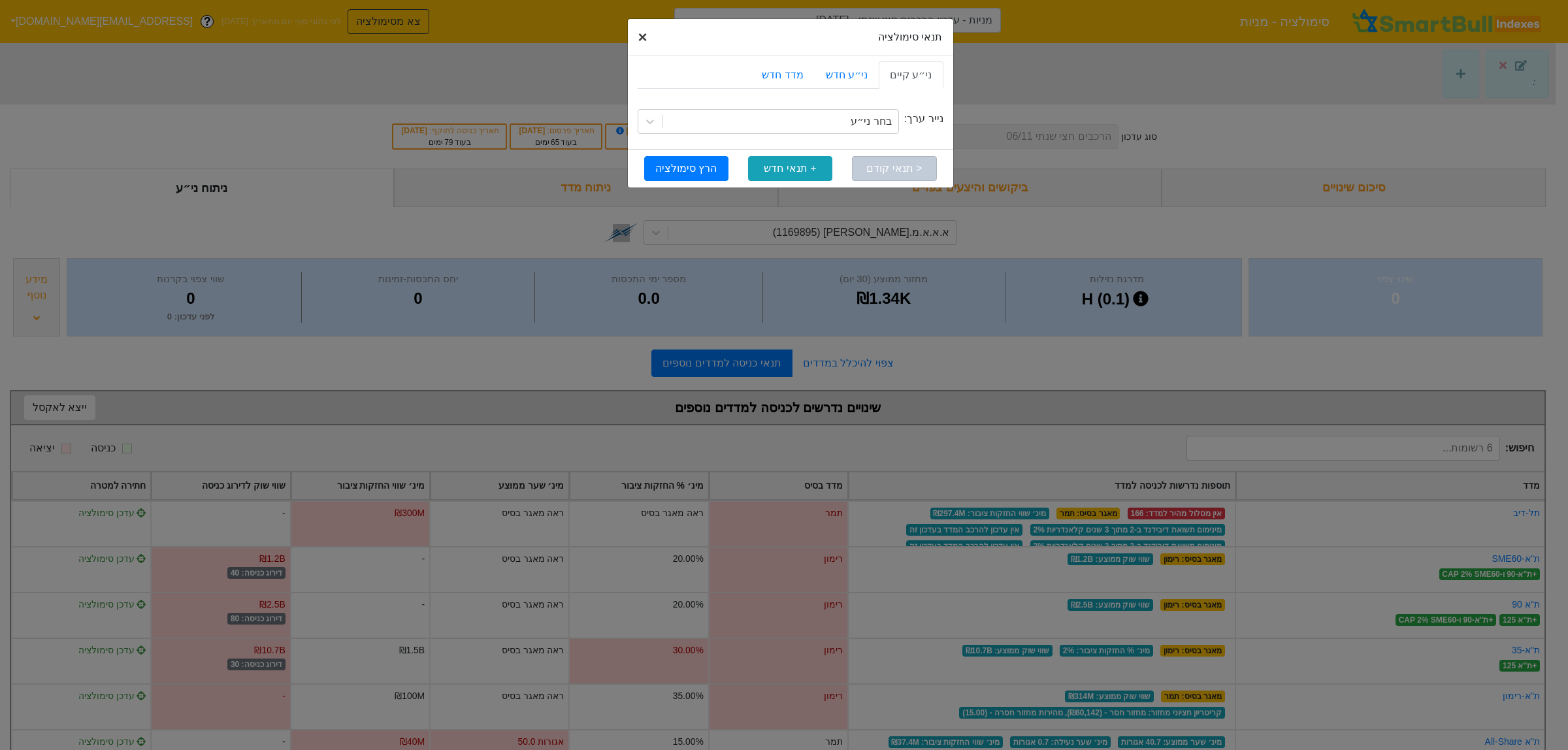
click at [644, 36] on span "×" at bounding box center [643, 37] width 9 height 18
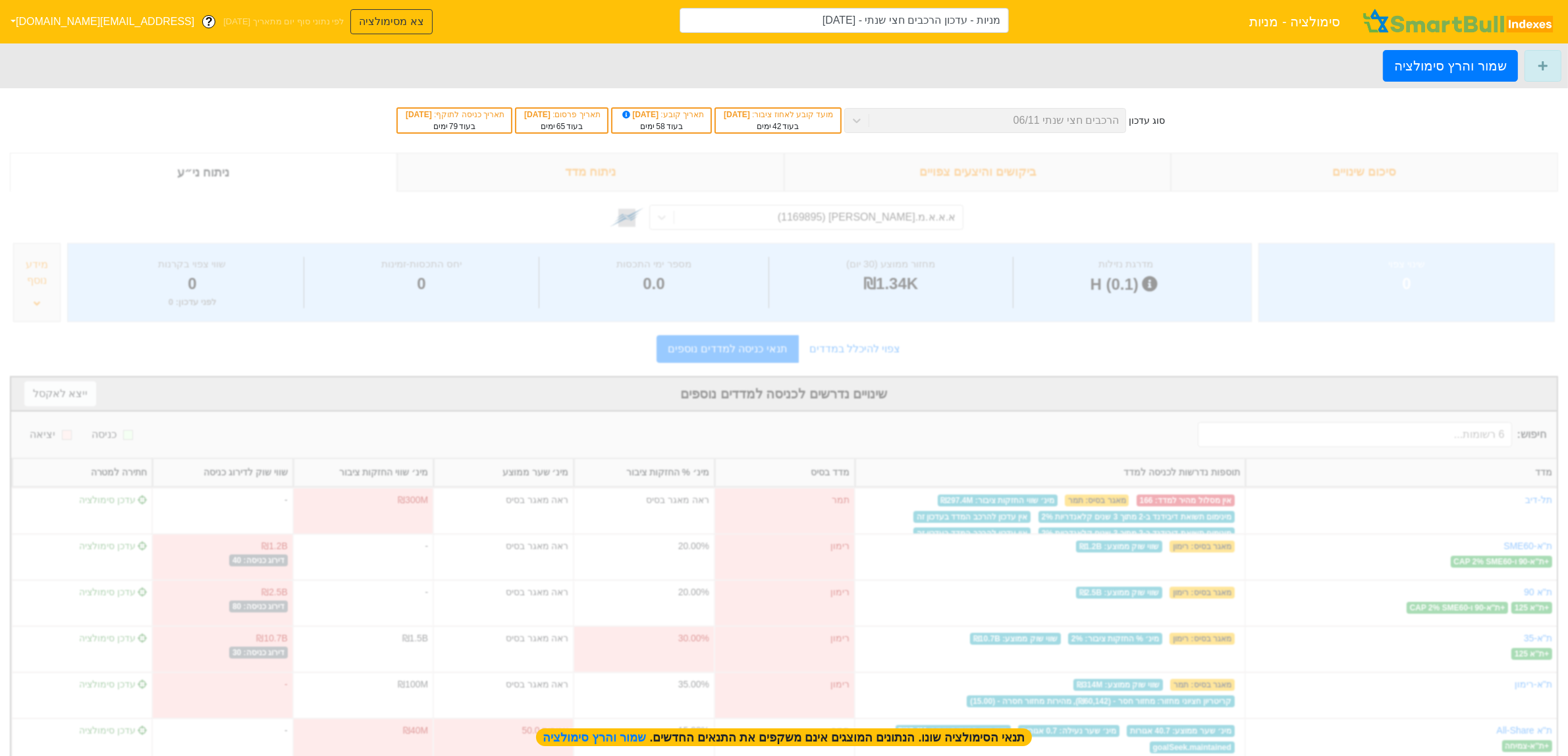
click at [1082, 66] on div "שמור והרץ סימולציה" at bounding box center [784, 66] width 1568 height 45
click at [350, 16] on button "צא מסימולציה" at bounding box center [391, 22] width 82 height 25
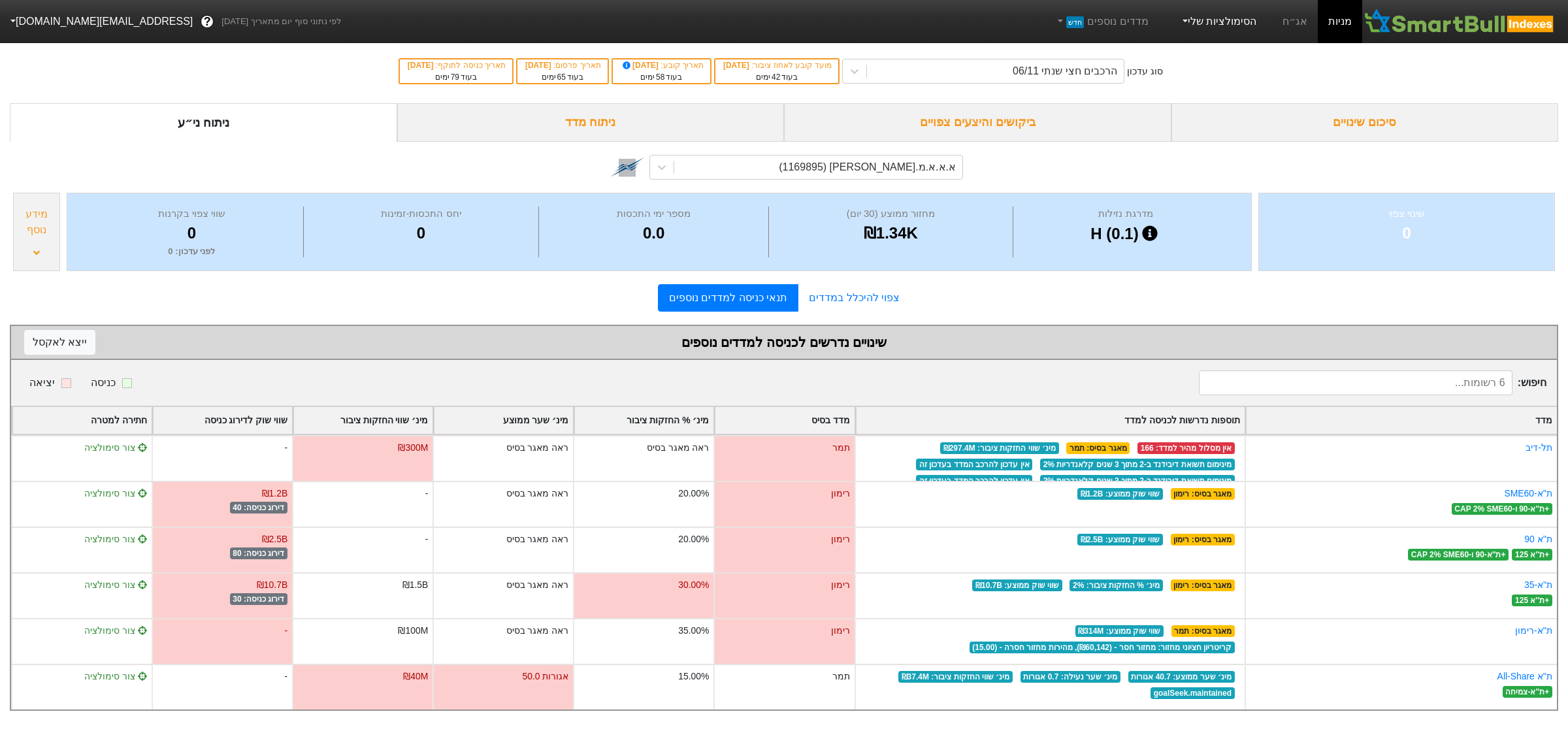
click at [1241, 29] on link "הסימולציות שלי" at bounding box center [1218, 21] width 87 height 27
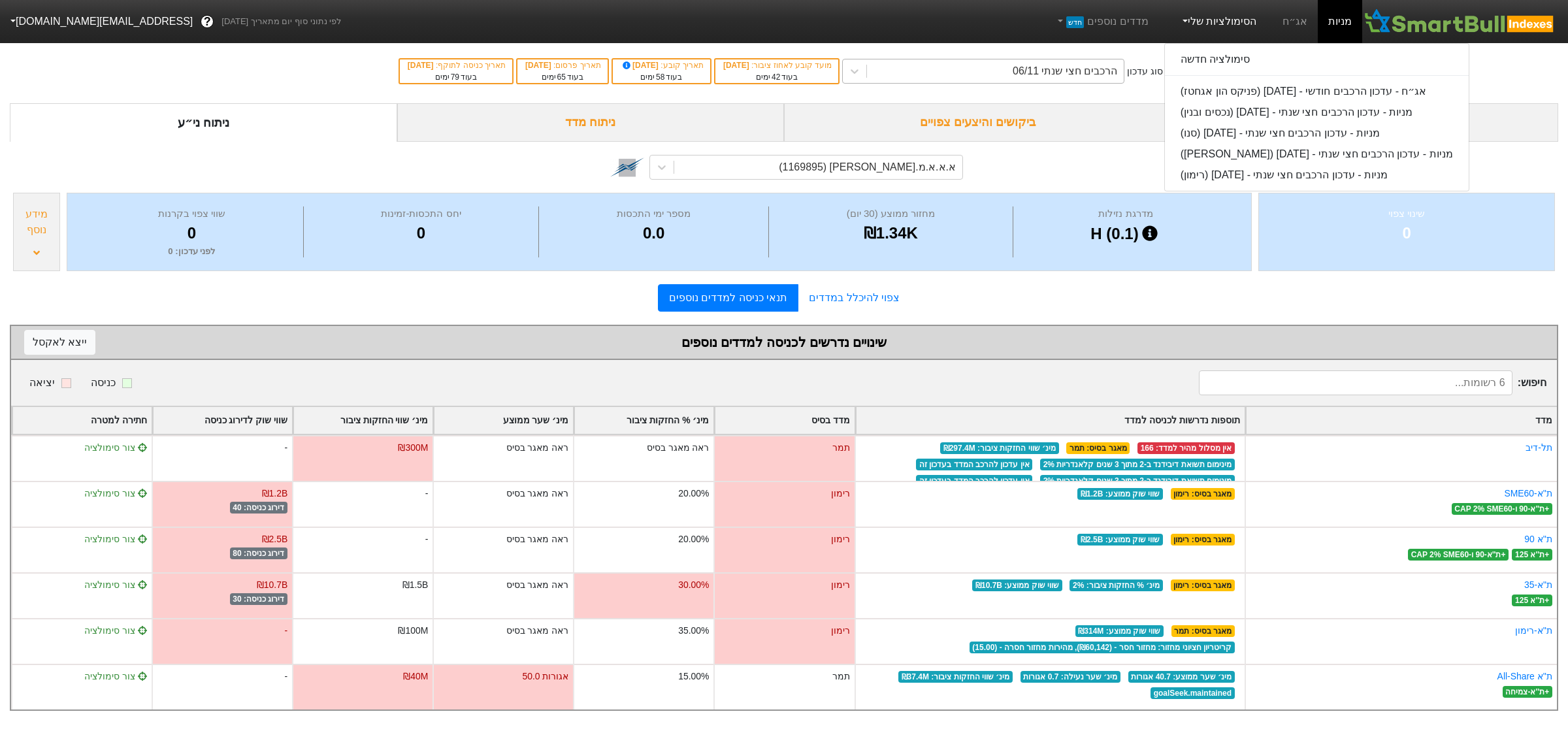
click at [1065, 66] on div "הרכבים חצי שנתי 06/11" at bounding box center [1065, 71] width 104 height 15
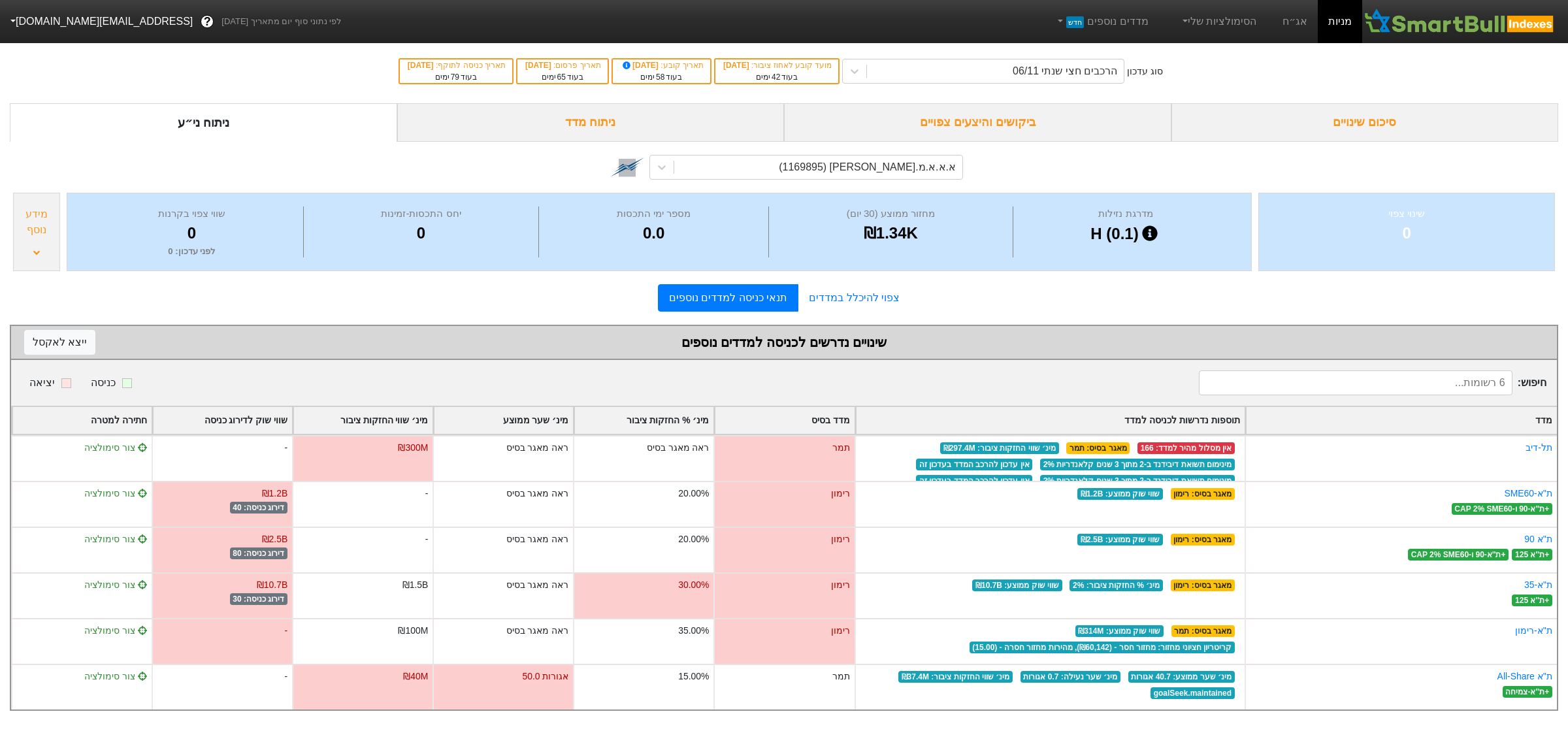
click at [1281, 76] on div "סוג עדכון הרכבים חצי שנתי 06/11 מועד קובע לאחוז ציבור : 30/09/2025 בעוד 42 ימים…" at bounding box center [784, 71] width 1568 height 64
click at [1209, 21] on link "הסימולציות שלי" at bounding box center [1218, 21] width 87 height 27
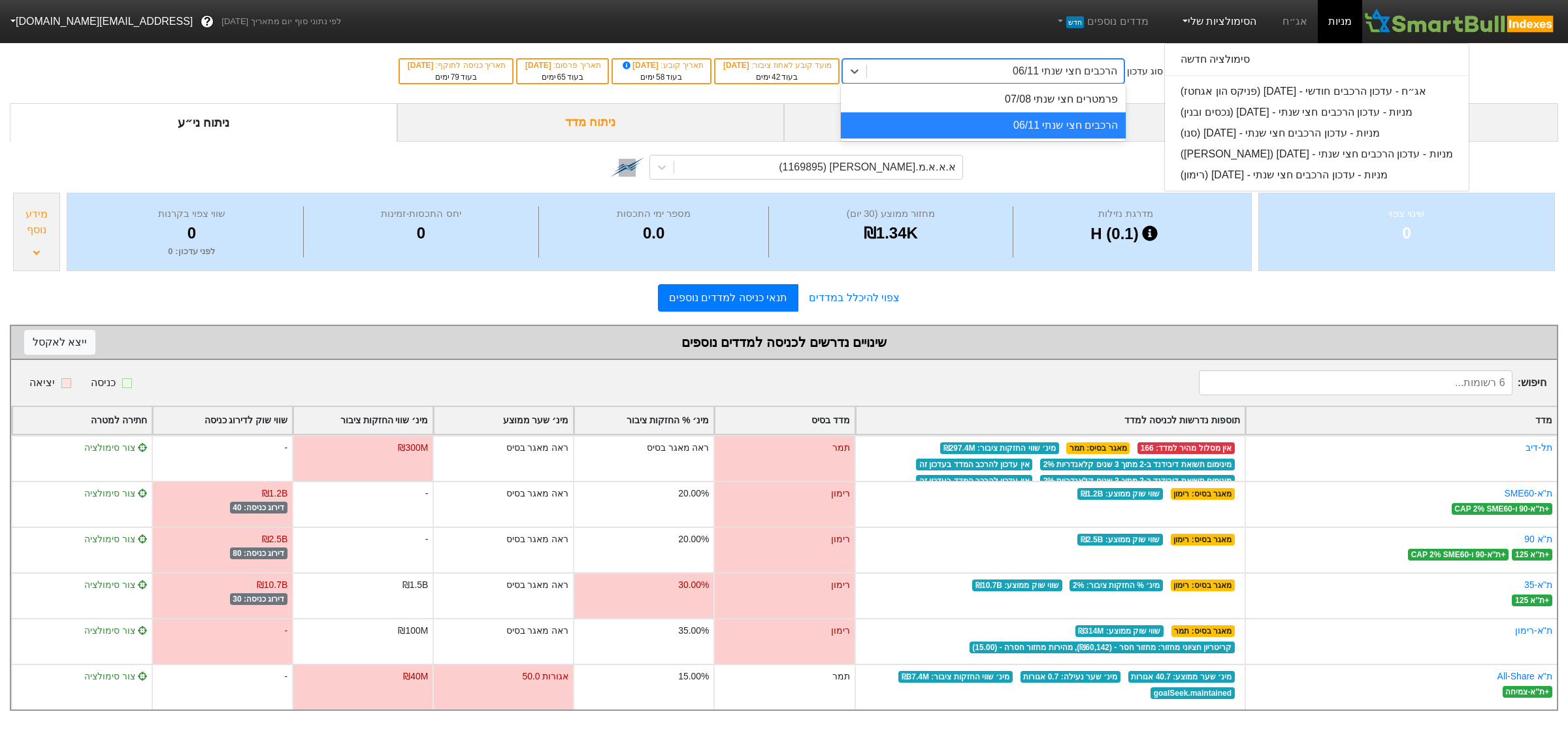
click at [1117, 77] on div "הרכבים חצי שנתי 06/11" at bounding box center [1065, 71] width 104 height 15
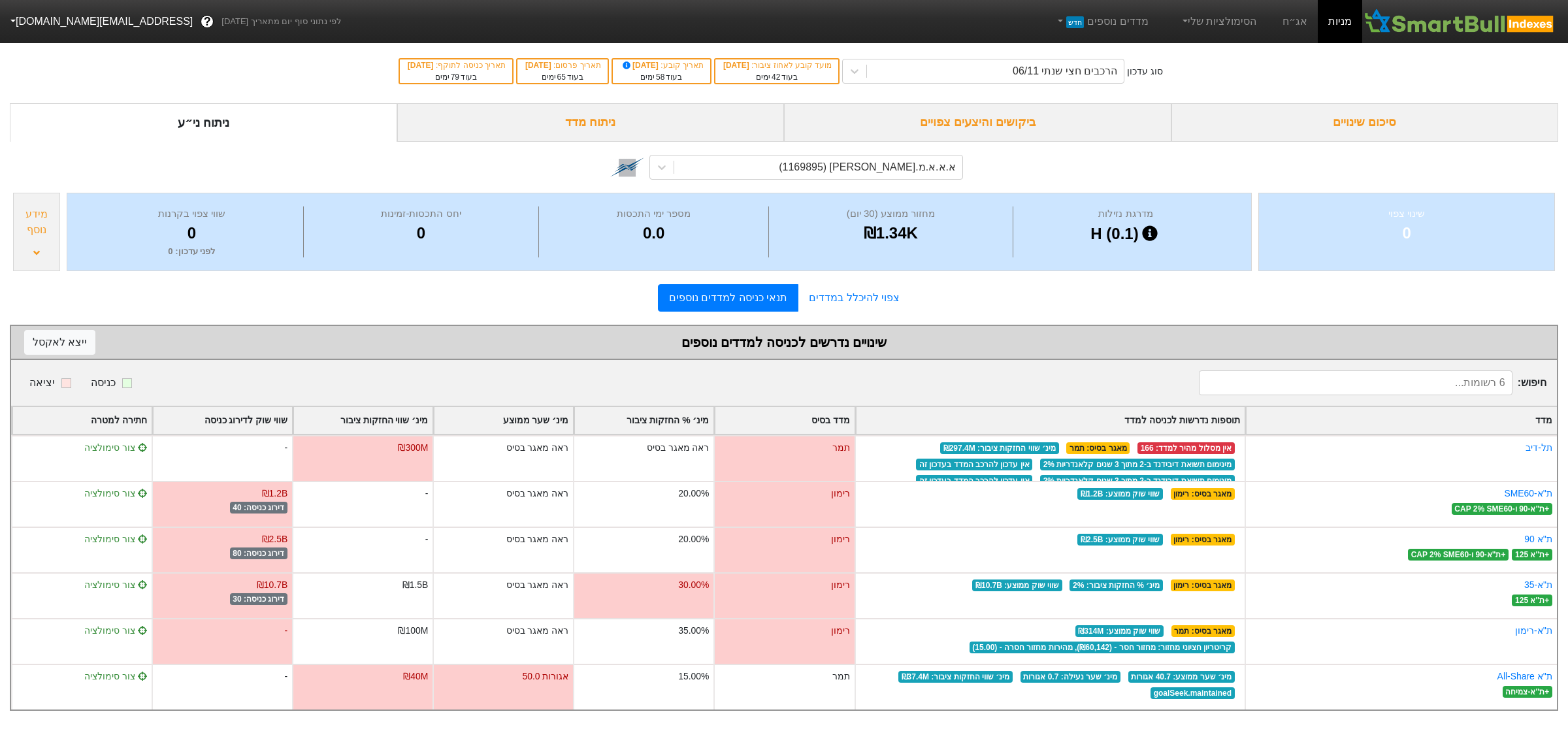
click at [1206, 83] on div "סוג עדכון הרכבים חצי שנתי 06/11 מועד קובע לאחוז ציבור : 30/09/2025 בעוד 42 ימים…" at bounding box center [784, 71] width 1568 height 64
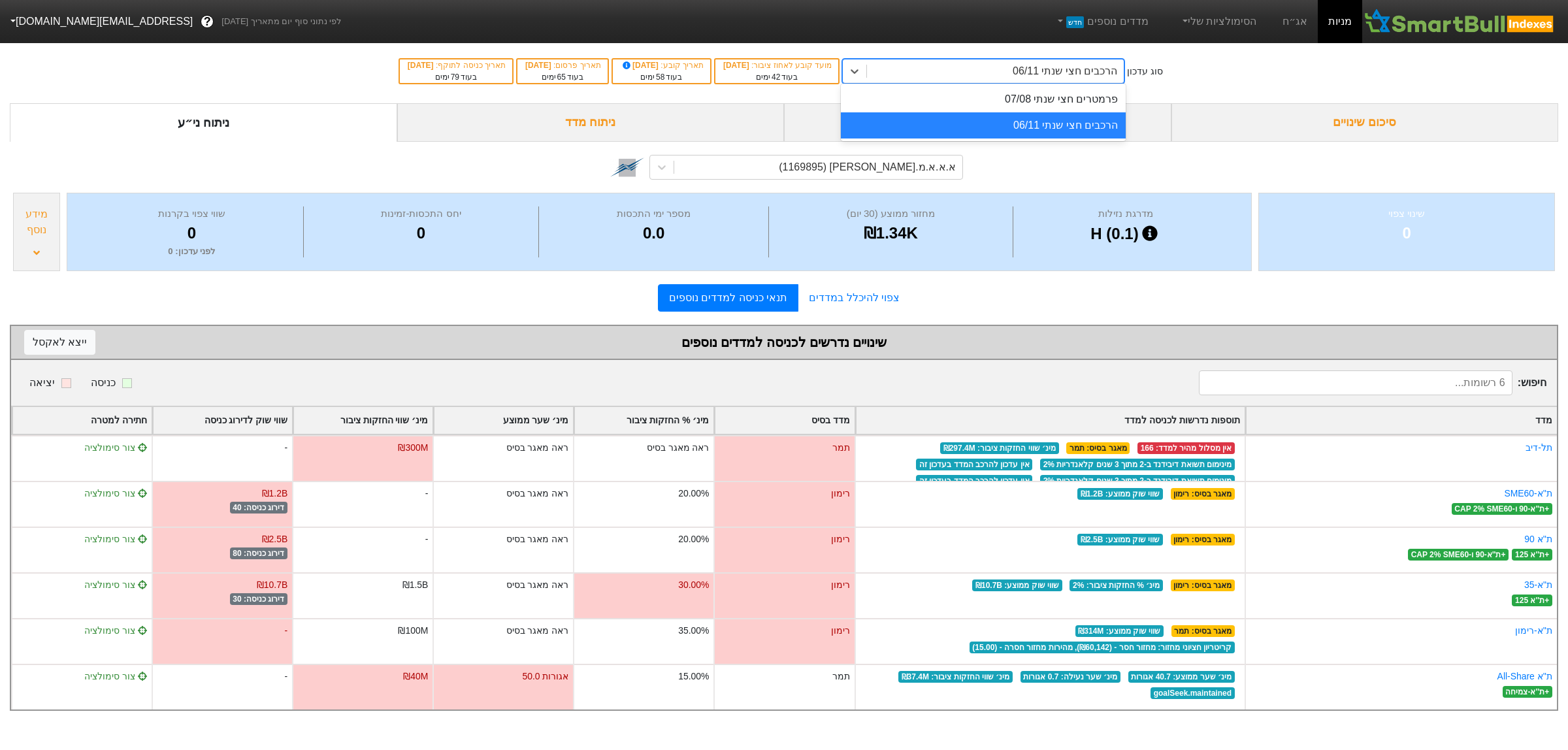
click at [1077, 79] on div "הרכבים חצי שנתי 06/11" at bounding box center [995, 70] width 257 height 23
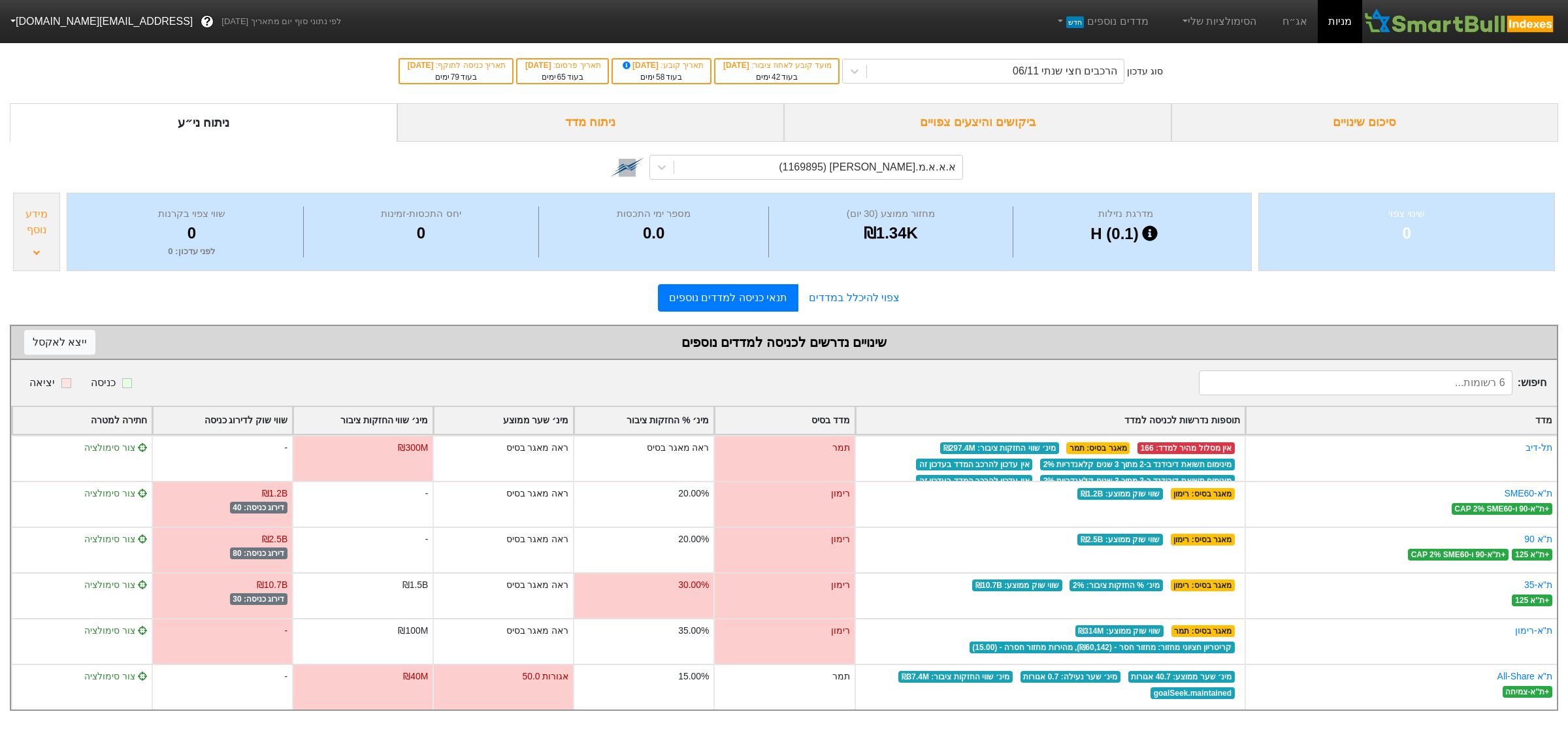
click at [1201, 73] on div "סוג עדכון הרכבים חצי שנתי 06/11 מועד קובע לאחוז ציבור : 30/09/2025 בעוד 42 ימים…" at bounding box center [784, 71] width 1568 height 64
click at [1232, 27] on link "הסימולציות שלי" at bounding box center [1218, 21] width 87 height 27
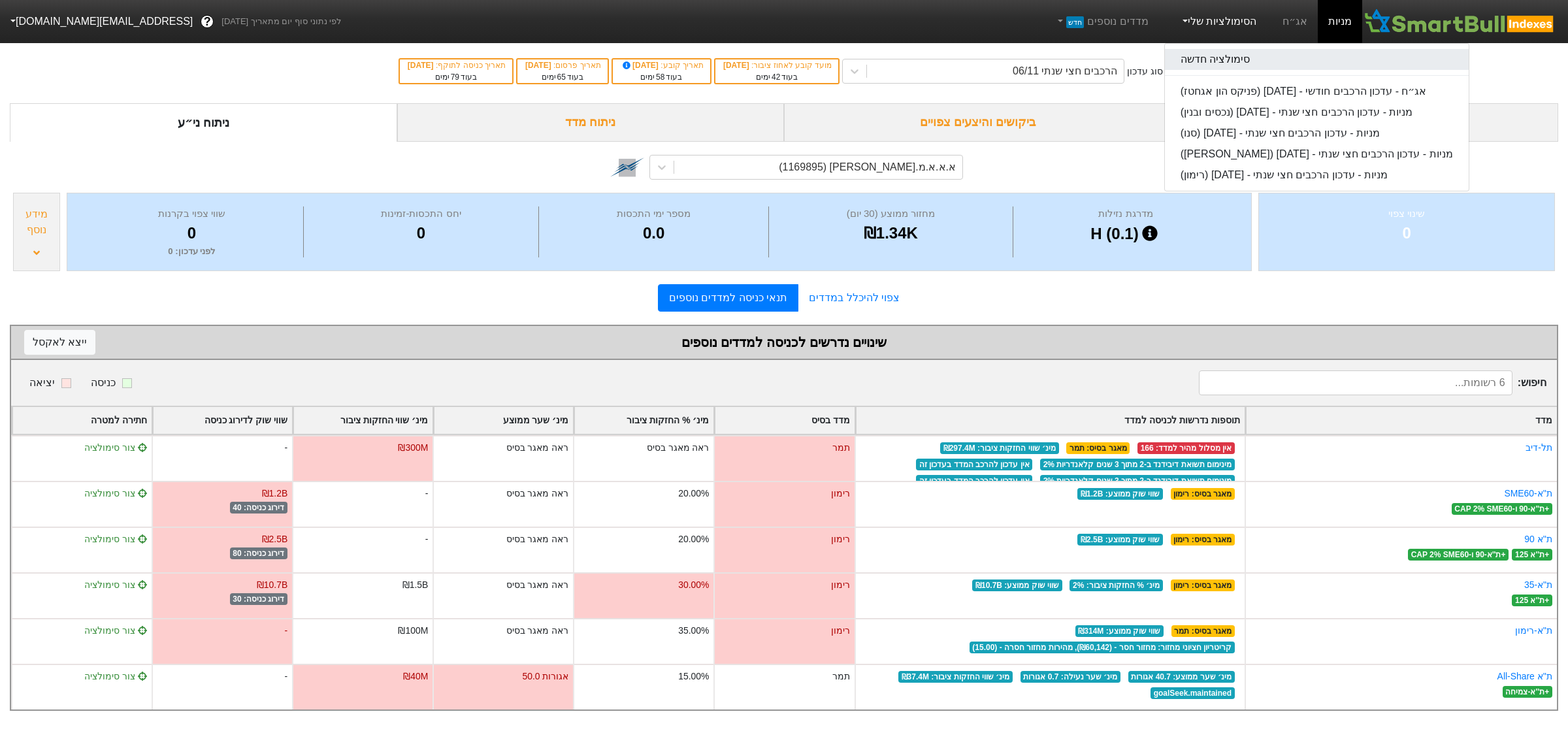
click at [1232, 56] on link "סימולציה חדשה" at bounding box center [1316, 59] width 304 height 21
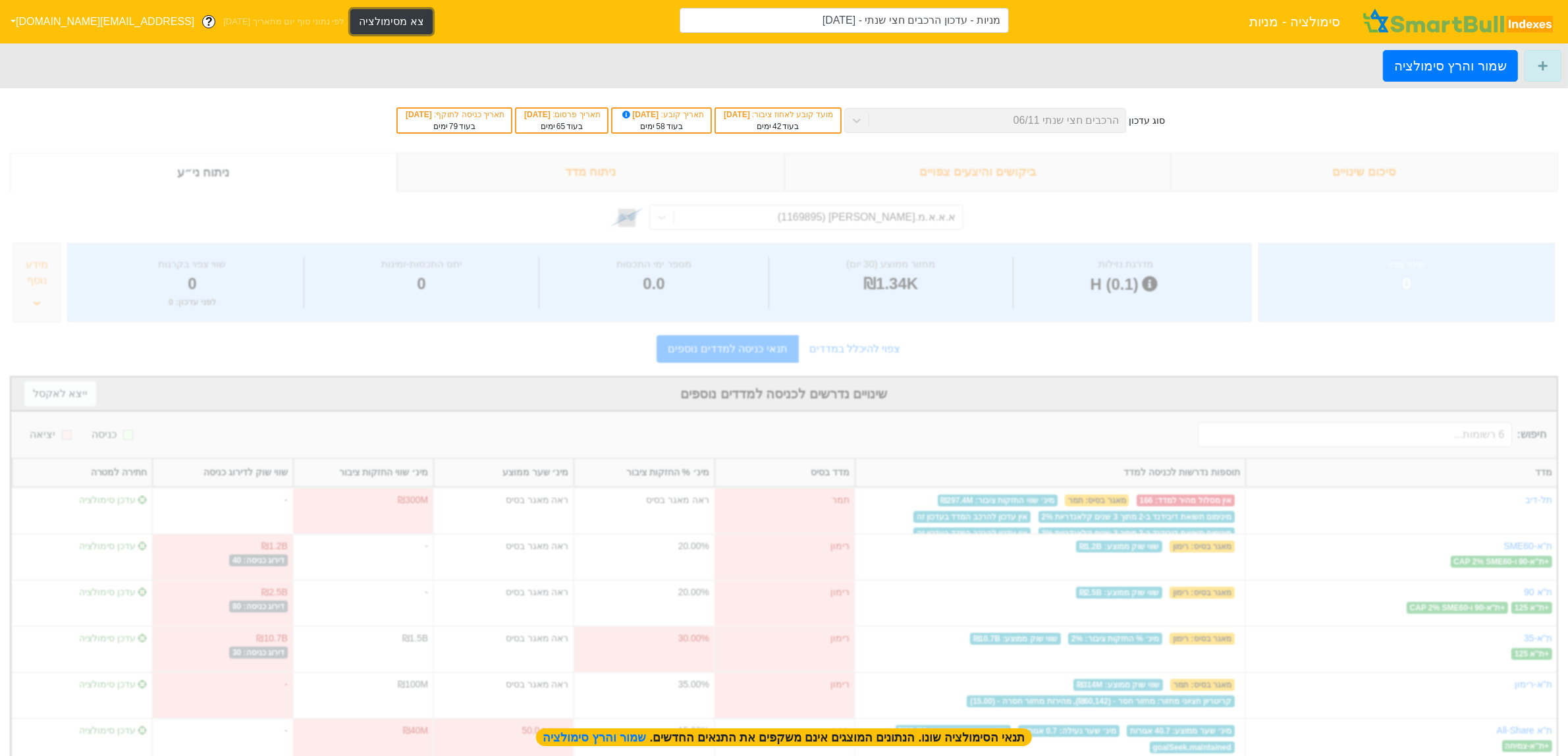
click at [350, 27] on button "צא מסימולציה" at bounding box center [391, 22] width 82 height 25
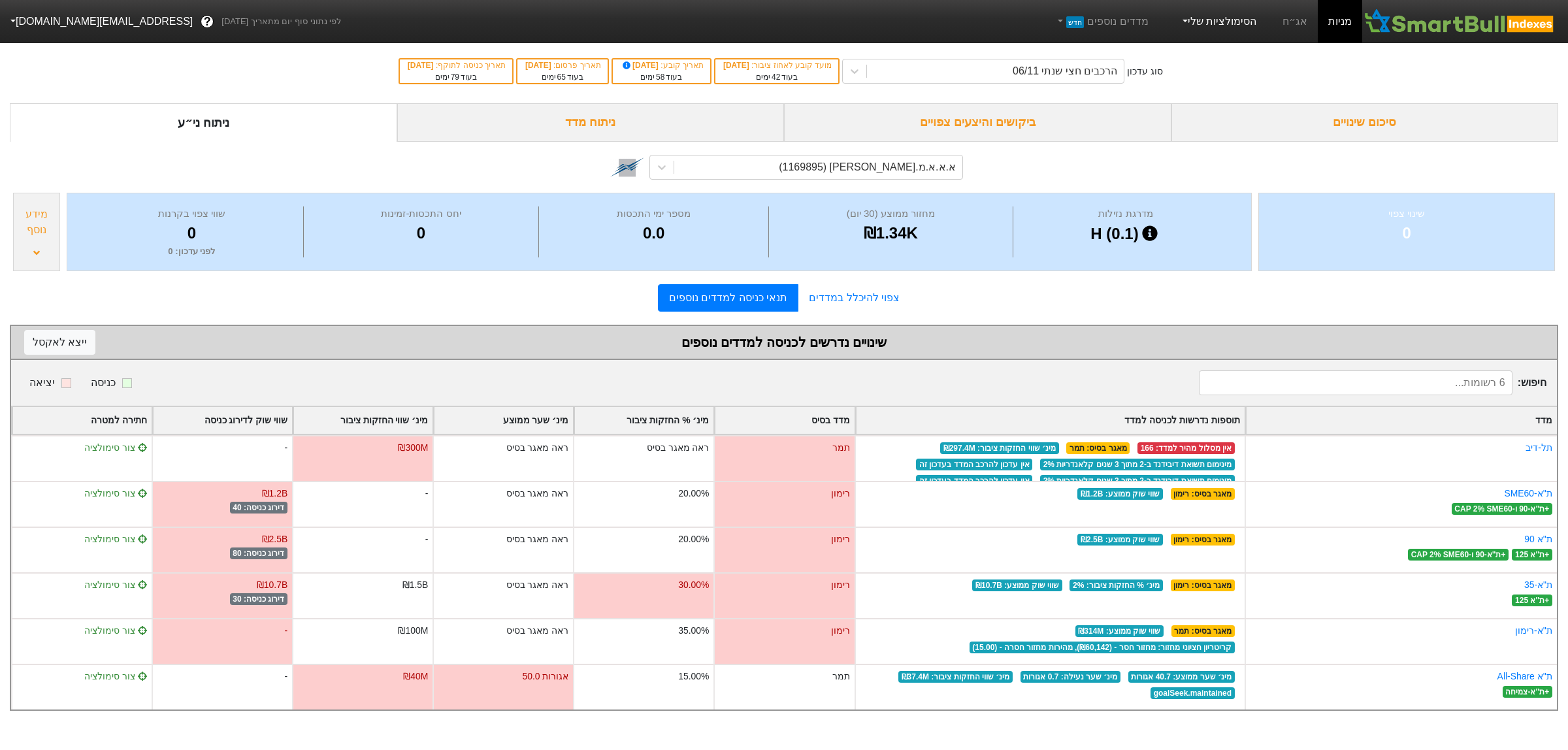
click at [1207, 21] on link "הסימולציות שלי" at bounding box center [1218, 21] width 87 height 27
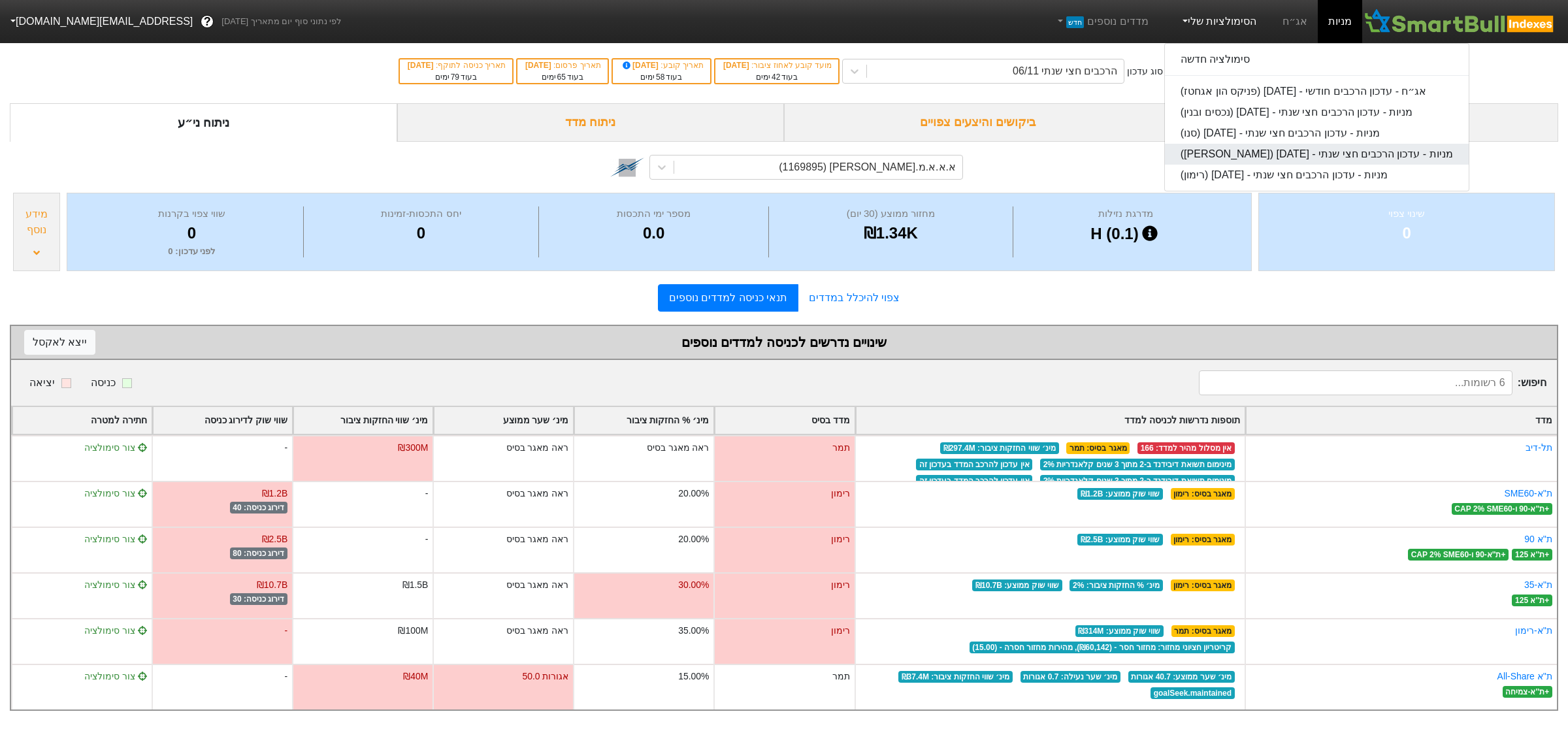
click at [1294, 155] on link "מניות - עדכון הרכבים חצי שנתי - 06/11/25 (צביקה וצחי)" at bounding box center [1316, 154] width 304 height 21
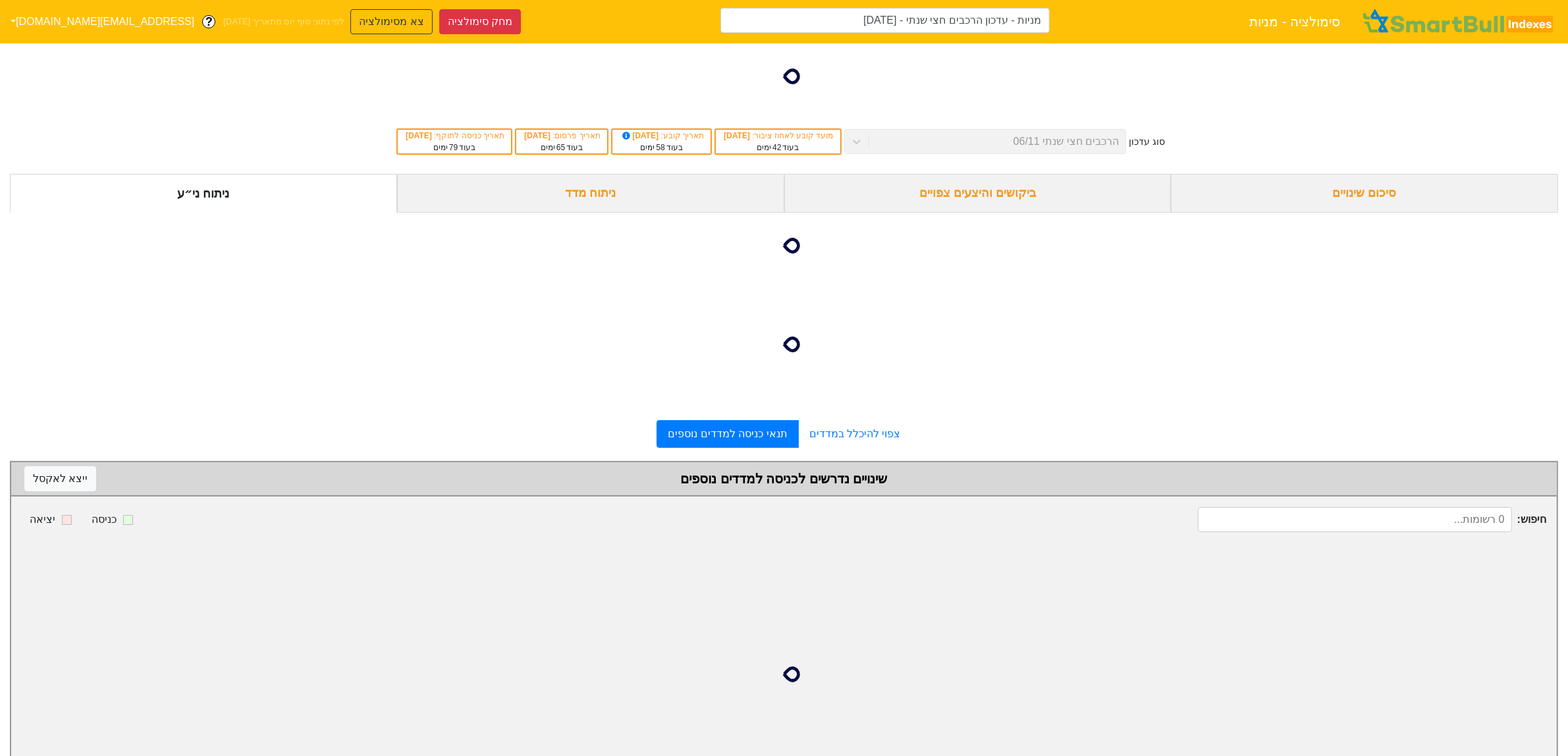
type input "מניות - עדכון הרכבים חצי שנתי - 06/11/25 (צביקה וצחי)"
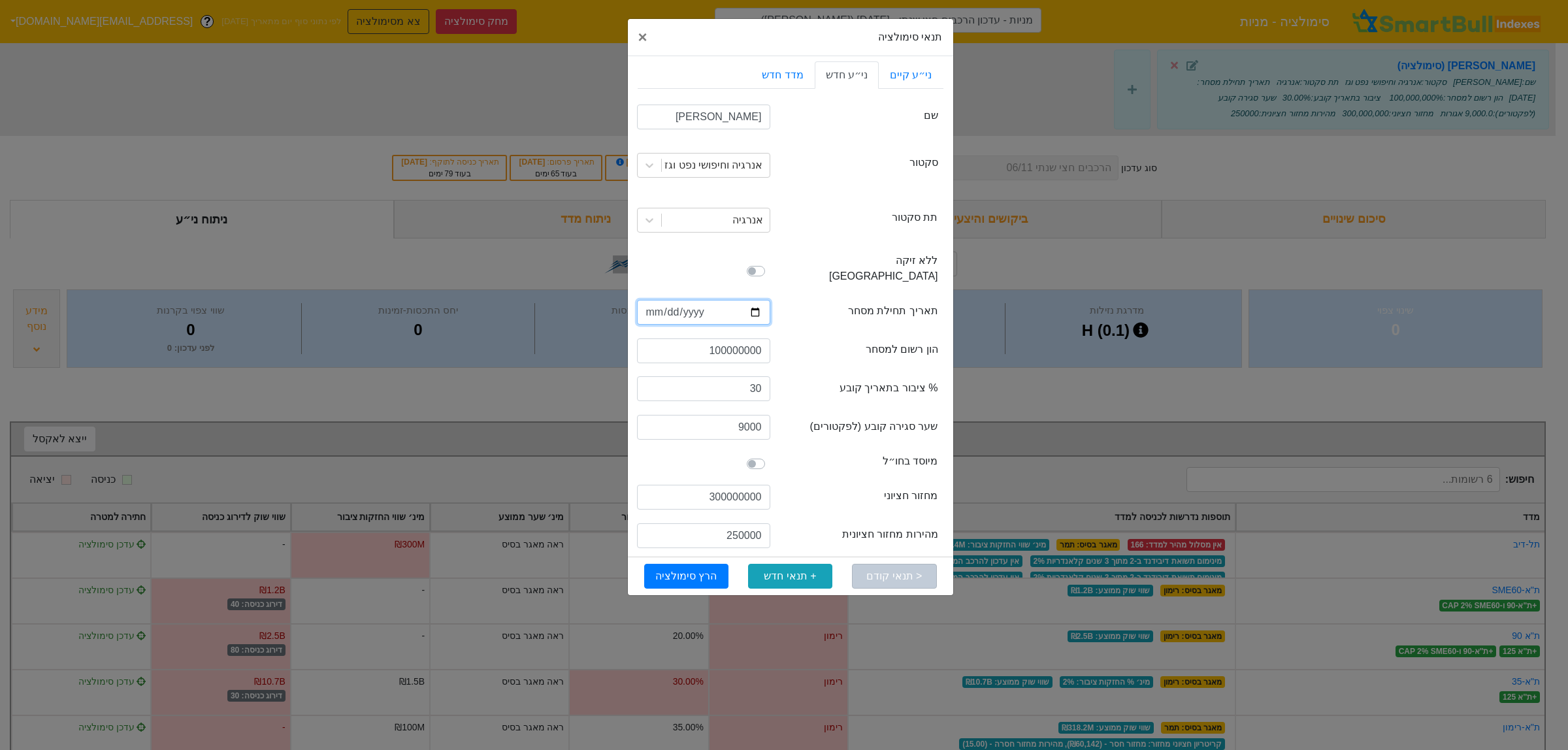
click at [757, 300] on input "2025-08-19" at bounding box center [704, 312] width 134 height 25
type input "2025-01-31"
click at [694, 564] on button "הרץ סימולציה" at bounding box center [686, 576] width 84 height 25
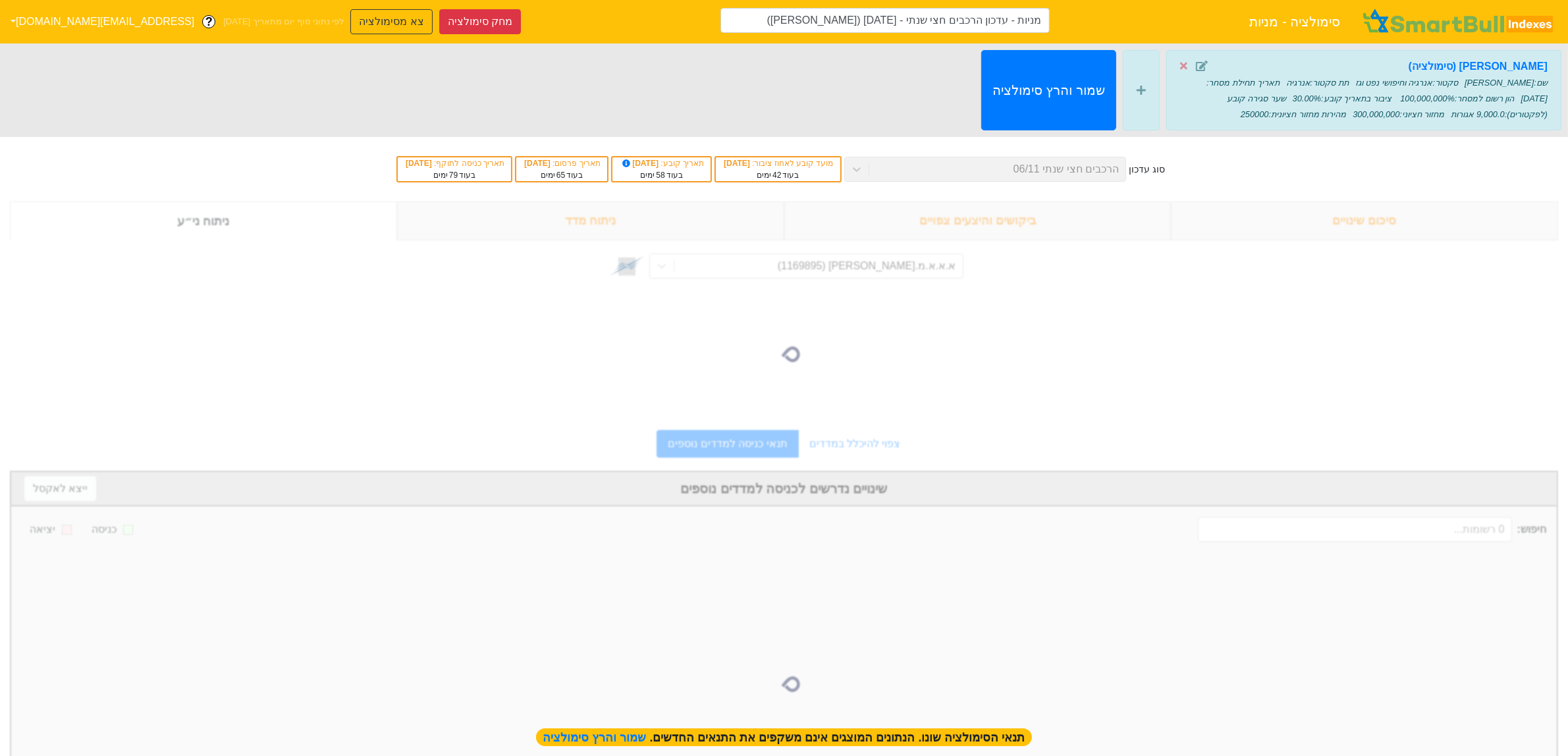
type input "מניות - עדכון הרכבים חצי שנתי - 06/11/25 (צביקה וצחי)"
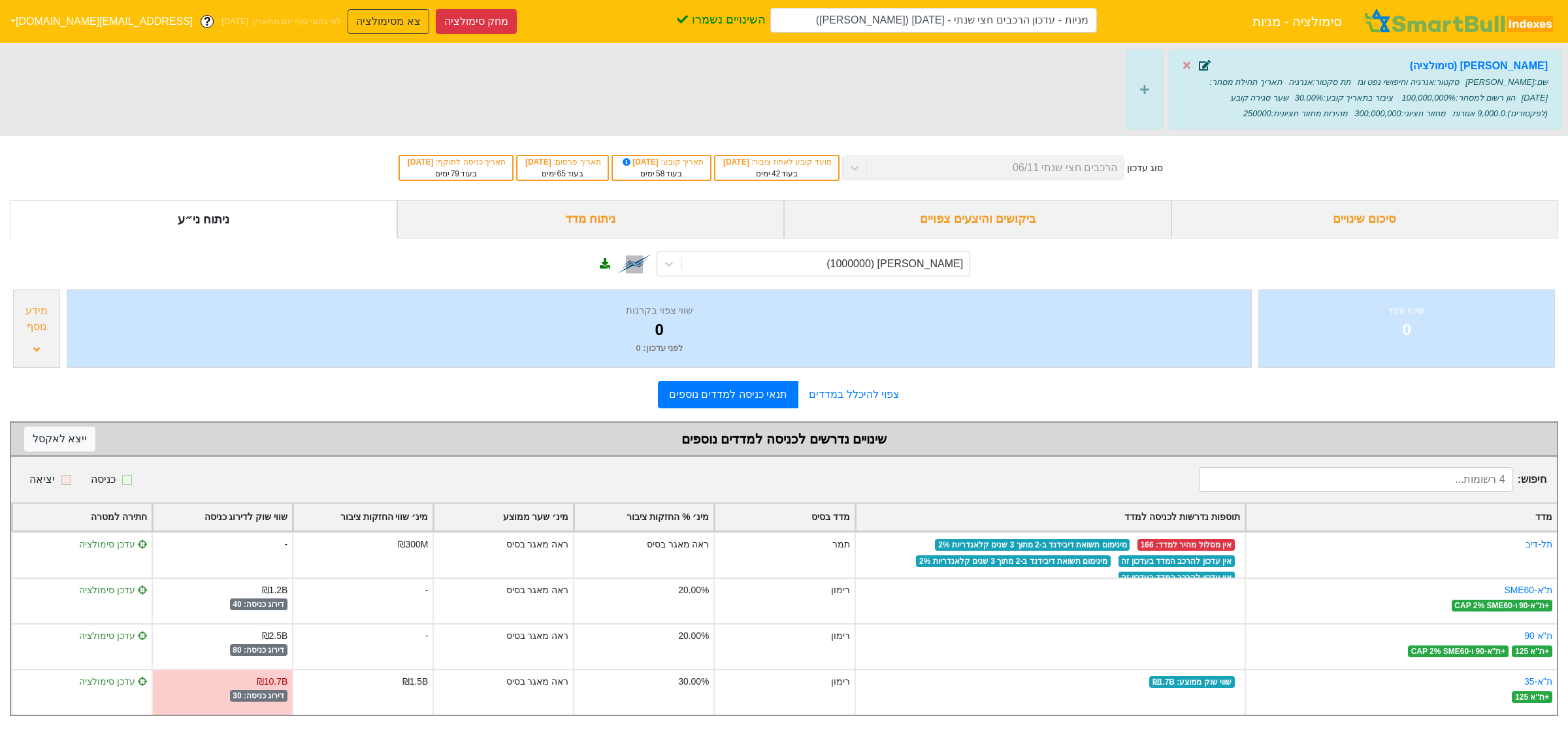
click at [1203, 62] on icon at bounding box center [1205, 65] width 12 height 10
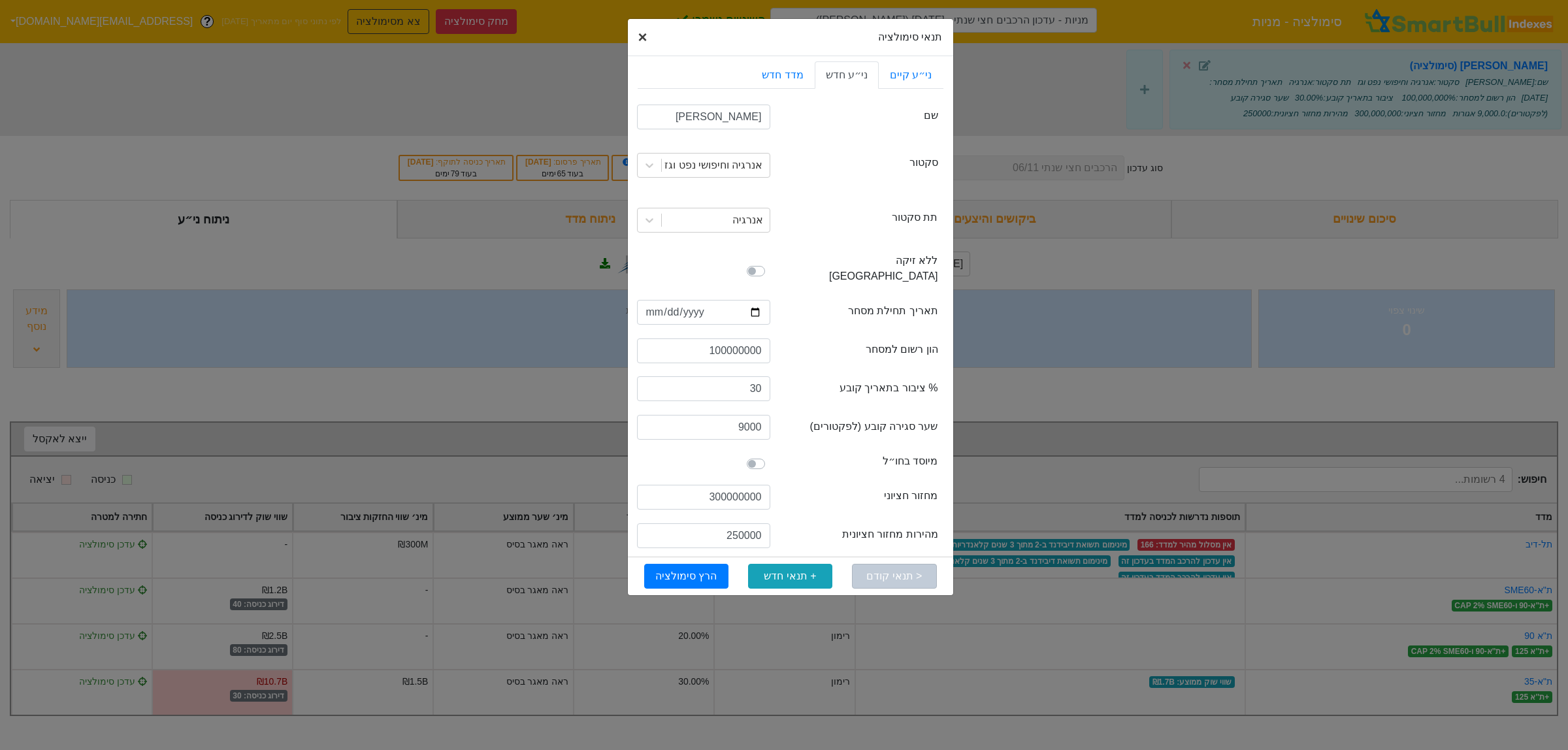
click at [638, 45] on span "×" at bounding box center [643, 37] width 9 height 18
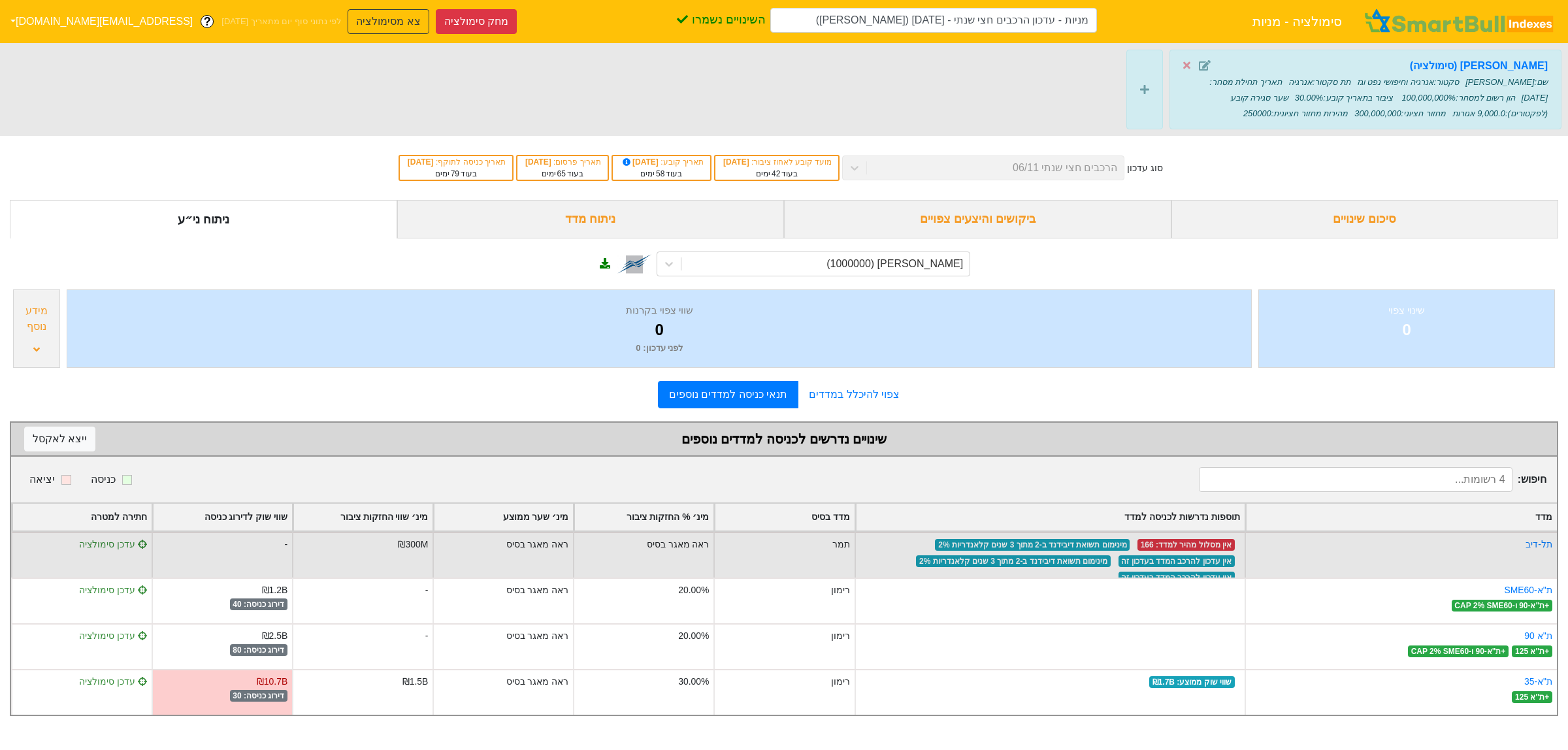
click at [1008, 565] on span "מינימום תשואת דיבידנד ב-2 מתוך 3 שנים קלאנדריות 2%" at bounding box center [1013, 562] width 194 height 12
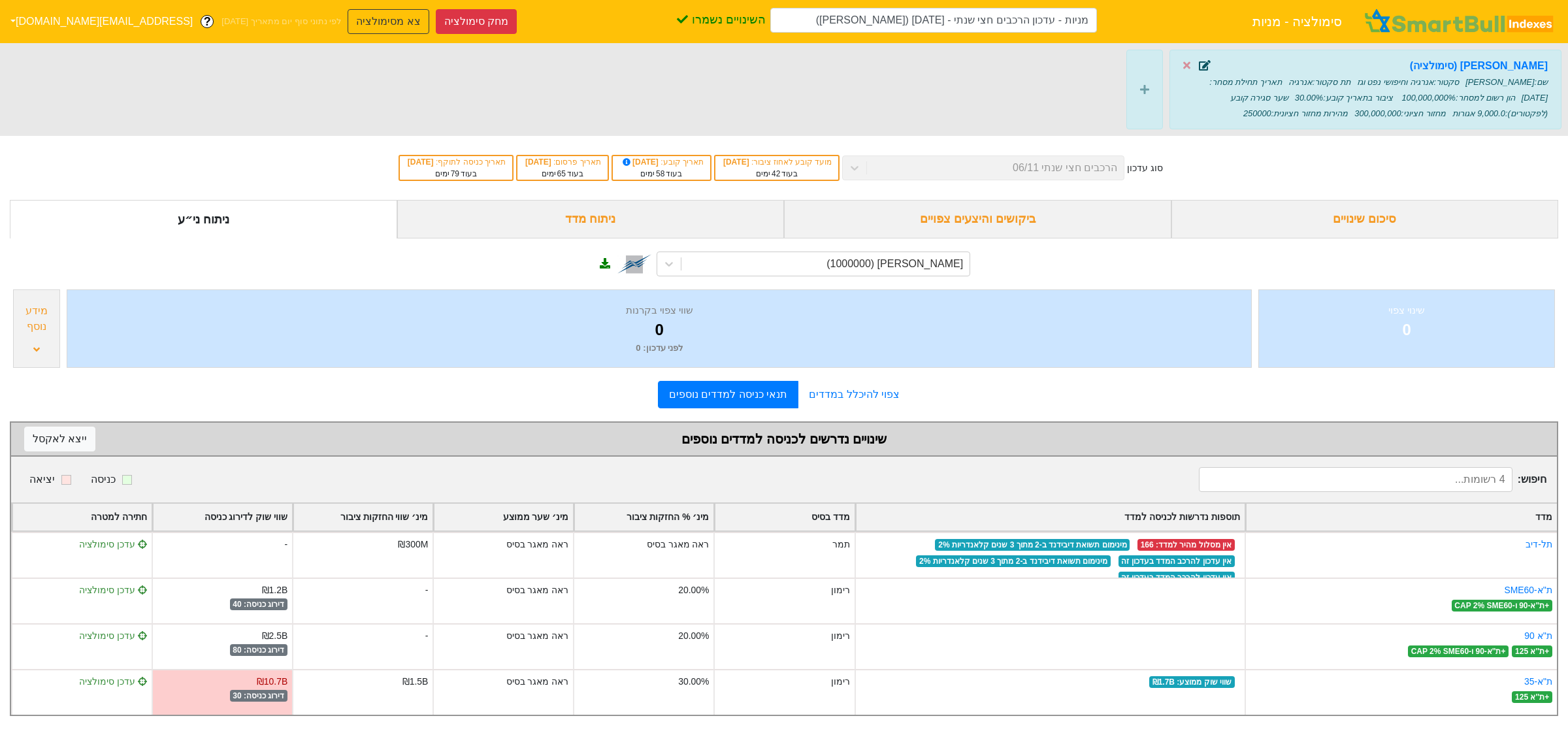
click at [1201, 68] on icon at bounding box center [1205, 65] width 12 height 10
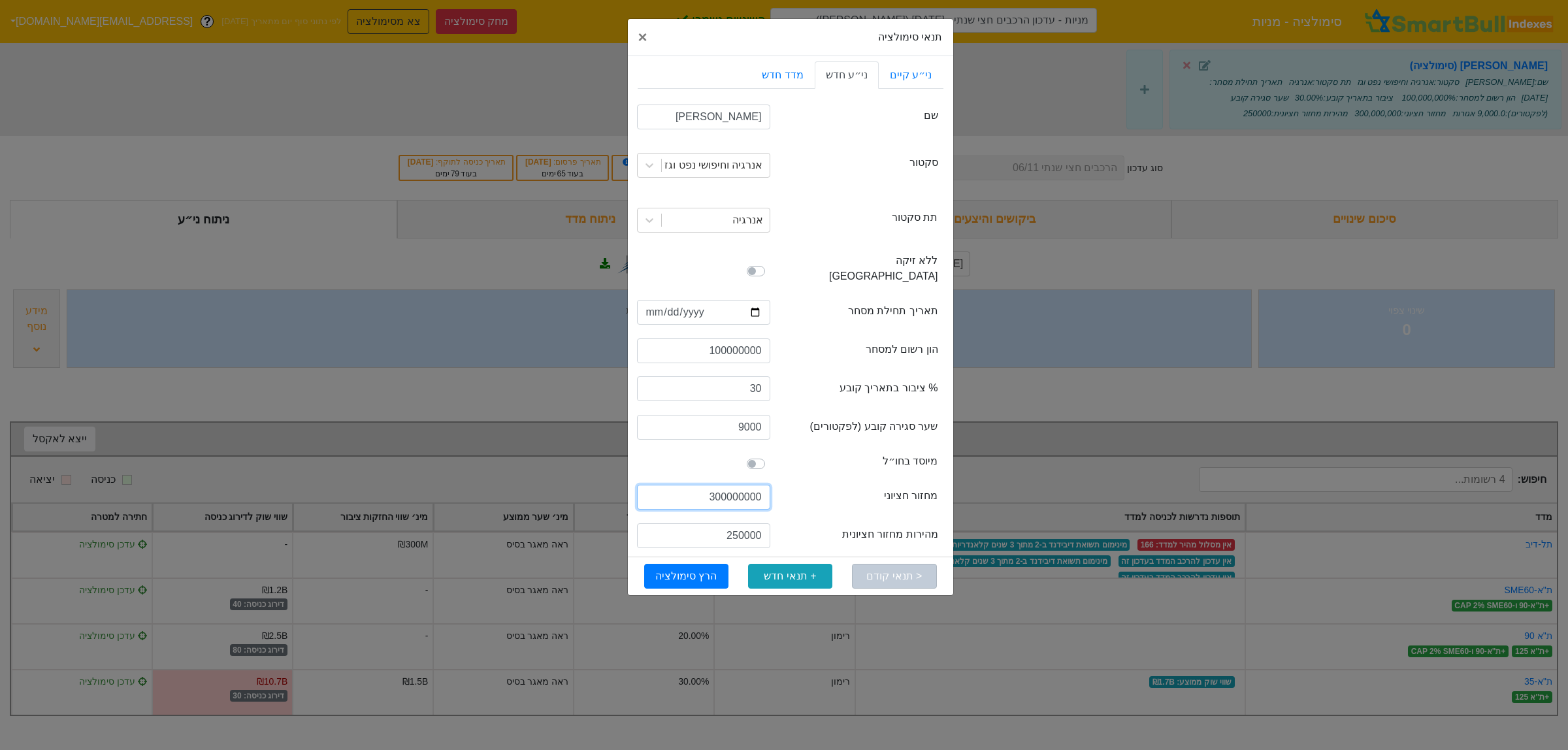
click at [739, 485] on input "300000000" at bounding box center [704, 497] width 134 height 25
drag, startPoint x: 719, startPoint y: 333, endPoint x: 704, endPoint y: 333, distance: 15.0
click at [704, 338] on input "100000000" at bounding box center [704, 350] width 134 height 25
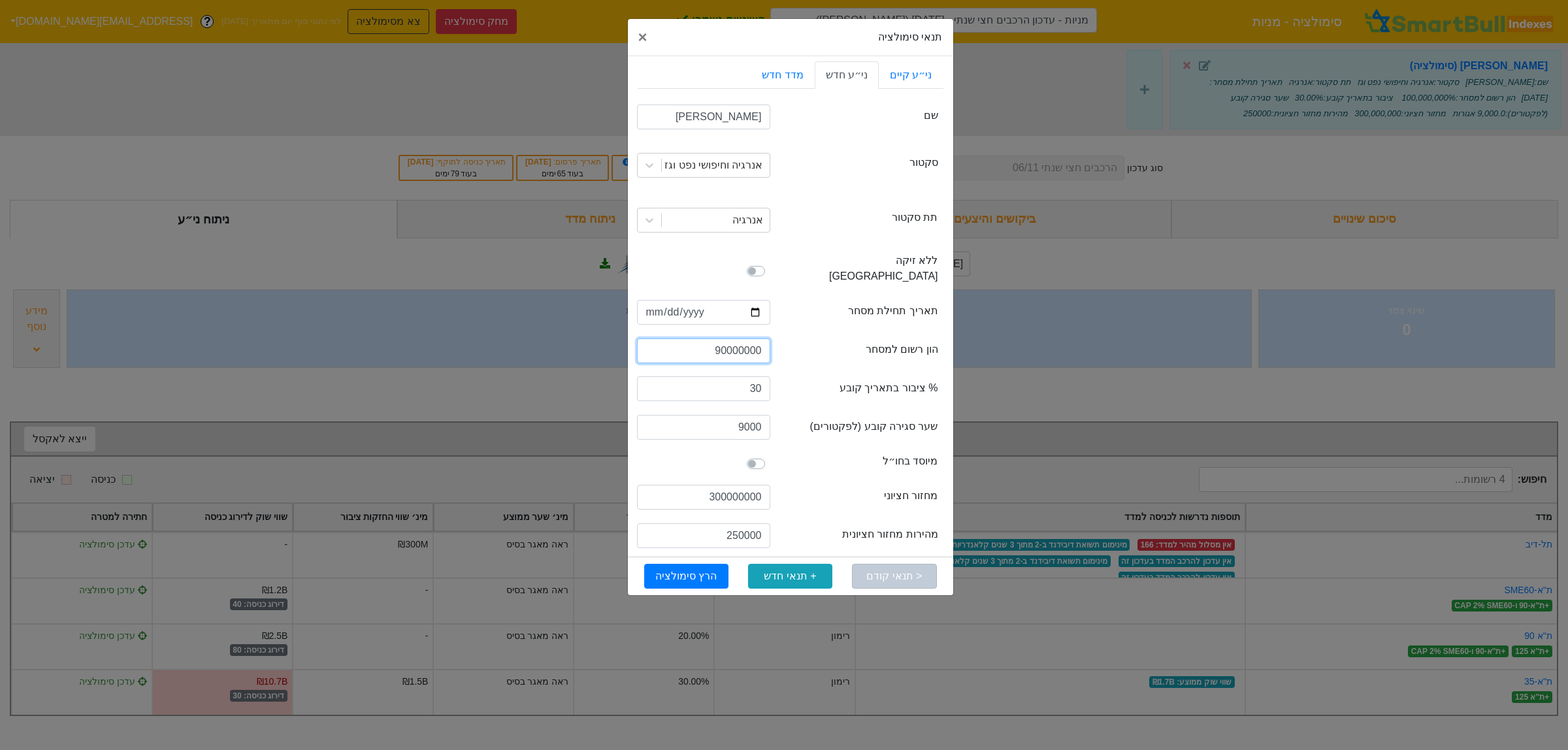
click at [758, 338] on input "90000000" at bounding box center [704, 350] width 134 height 25
click at [719, 338] on input "90000000" at bounding box center [704, 350] width 134 height 25
type input "100000000"
drag, startPoint x: 763, startPoint y: 336, endPoint x: 728, endPoint y: 336, distance: 35.0
click at [728, 338] on input "100000000" at bounding box center [704, 350] width 134 height 25
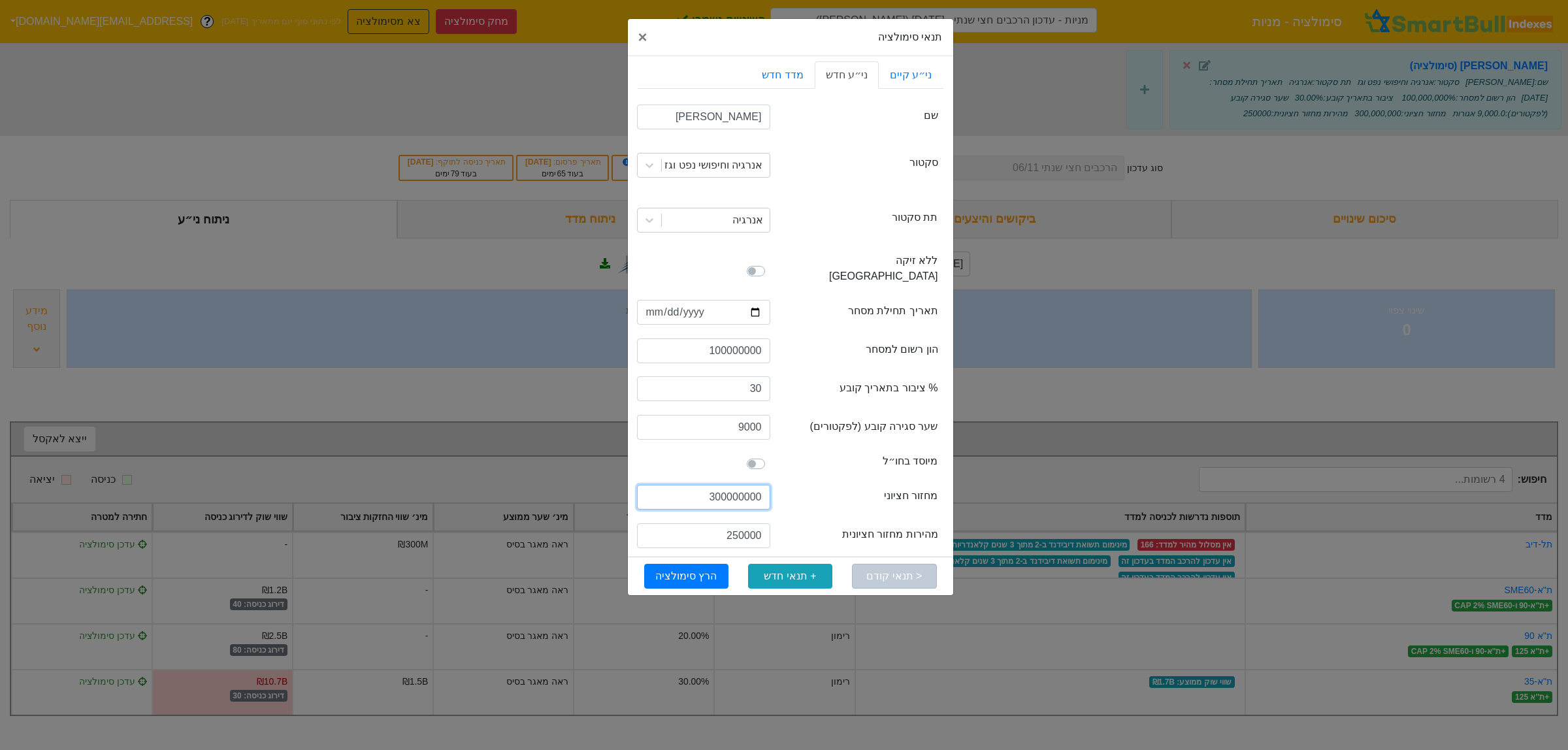
click at [734, 485] on input "300000000" at bounding box center [704, 497] width 134 height 25
type input "9900000"
click at [746, 523] on input "250000" at bounding box center [704, 535] width 134 height 25
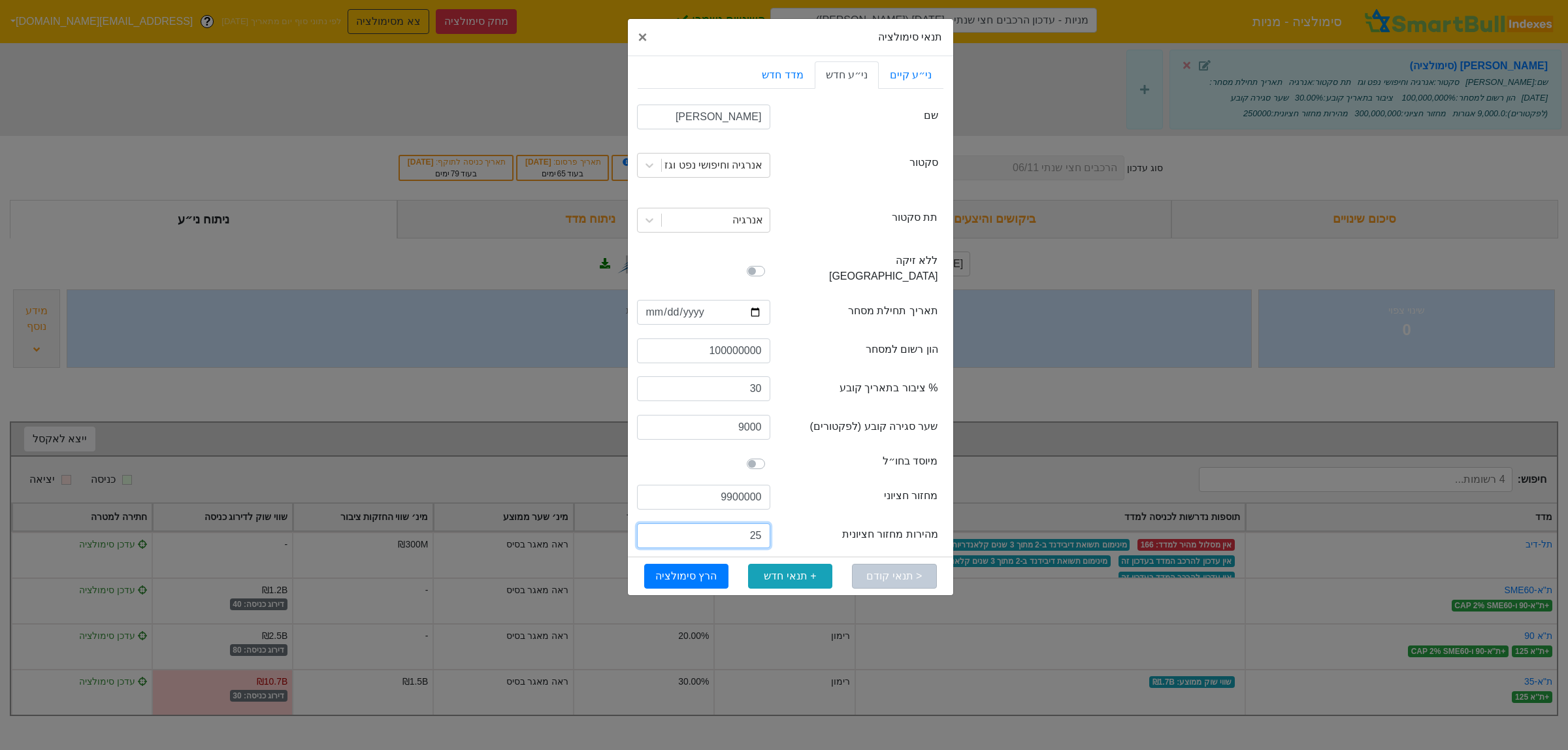
type input "2"
type input "125"
click at [700, 557] on div "< תנאי קודם + תנאי חדש הרץ סימולציה" at bounding box center [790, 575] width 325 height 39
click at [705, 564] on button "הרץ סימולציה" at bounding box center [686, 576] width 84 height 25
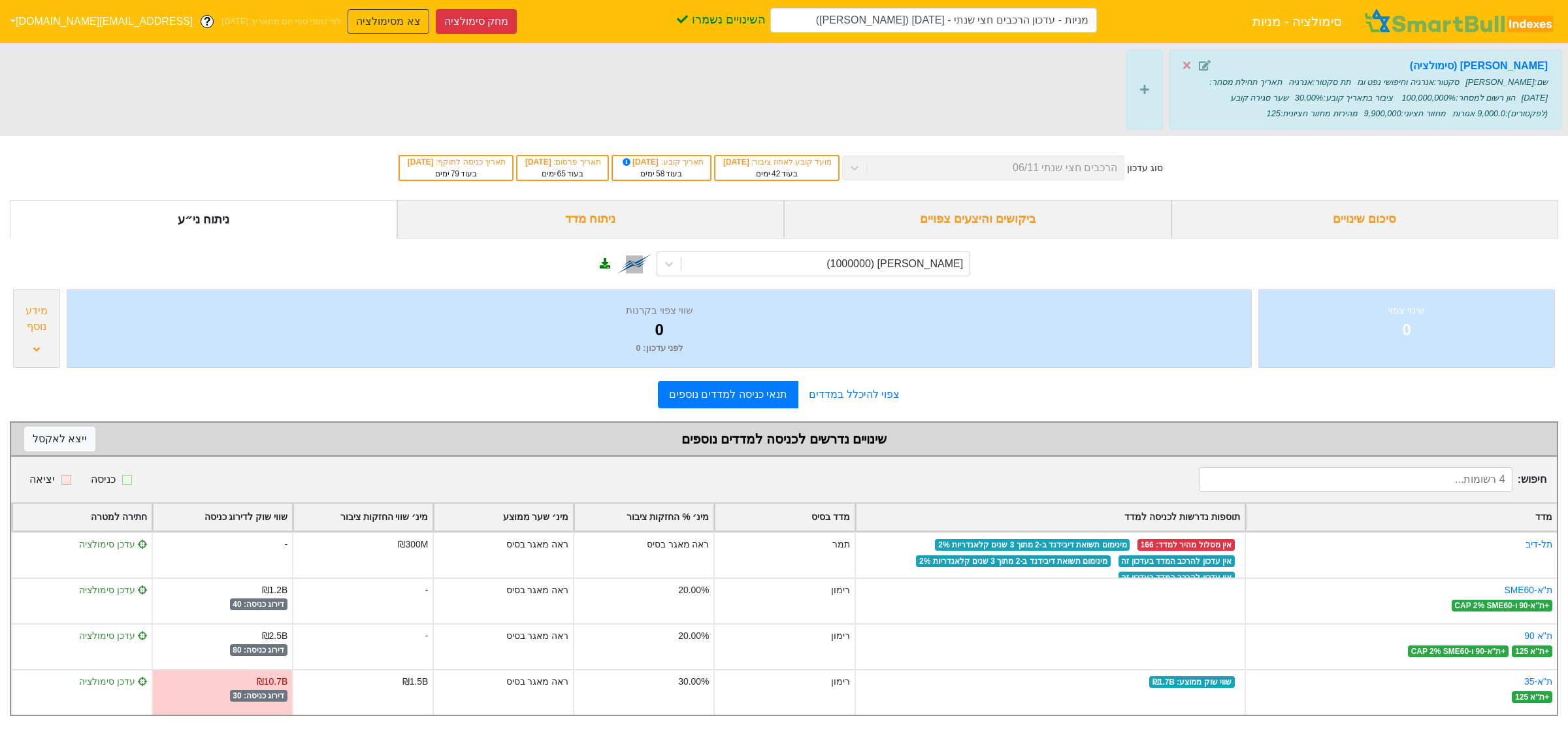
click at [1069, 148] on div "סוג עדכון הרכבים חצי שנתי 06/11 מועד קובע לאחוז ציבור : 30/09/2025 בעוד 42 ימים…" at bounding box center [784, 168] width 1568 height 64
click at [1409, 205] on div "סיכום שינויים" at bounding box center [1365, 219] width 388 height 39
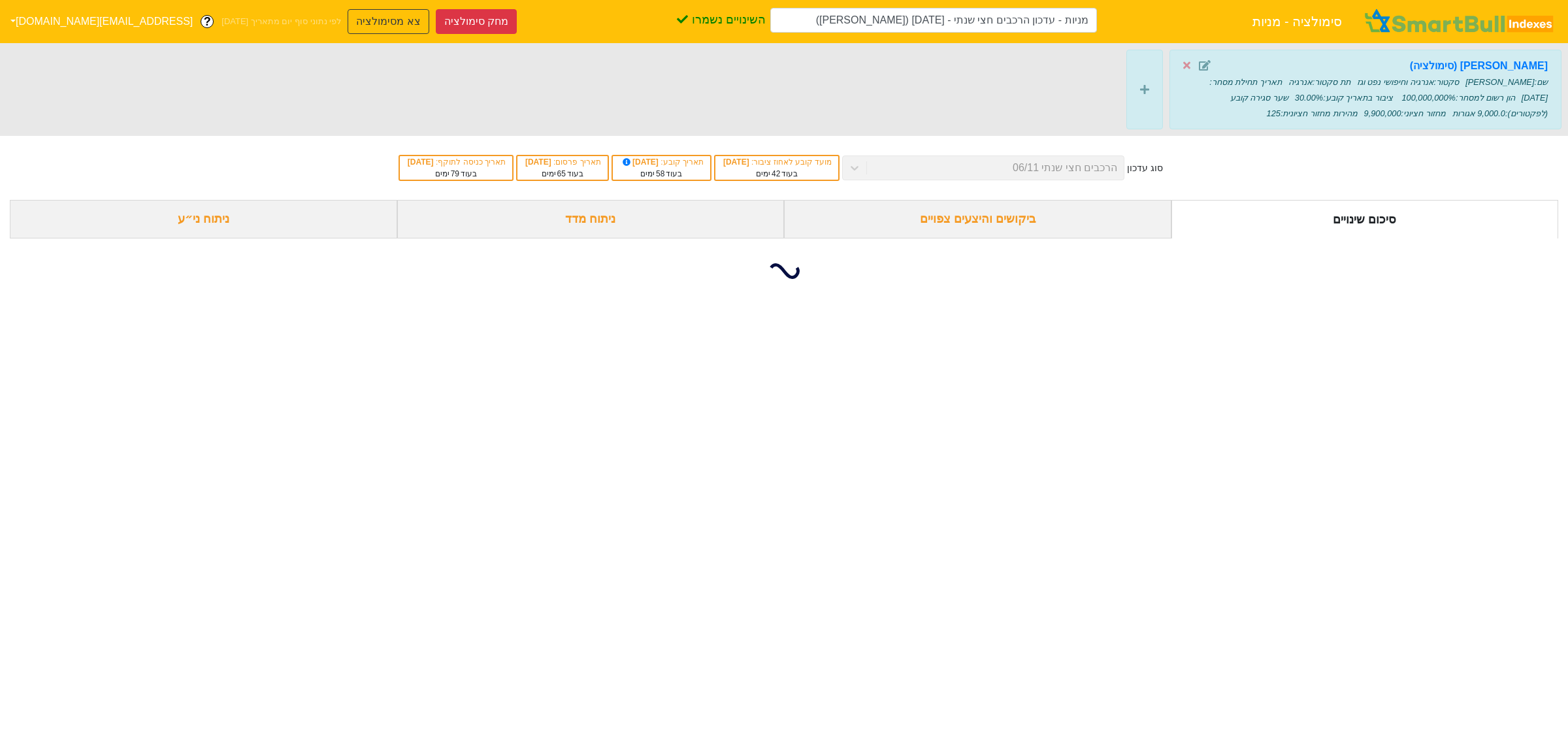
click at [586, 223] on div "ניתוח מדד" at bounding box center [591, 219] width 388 height 39
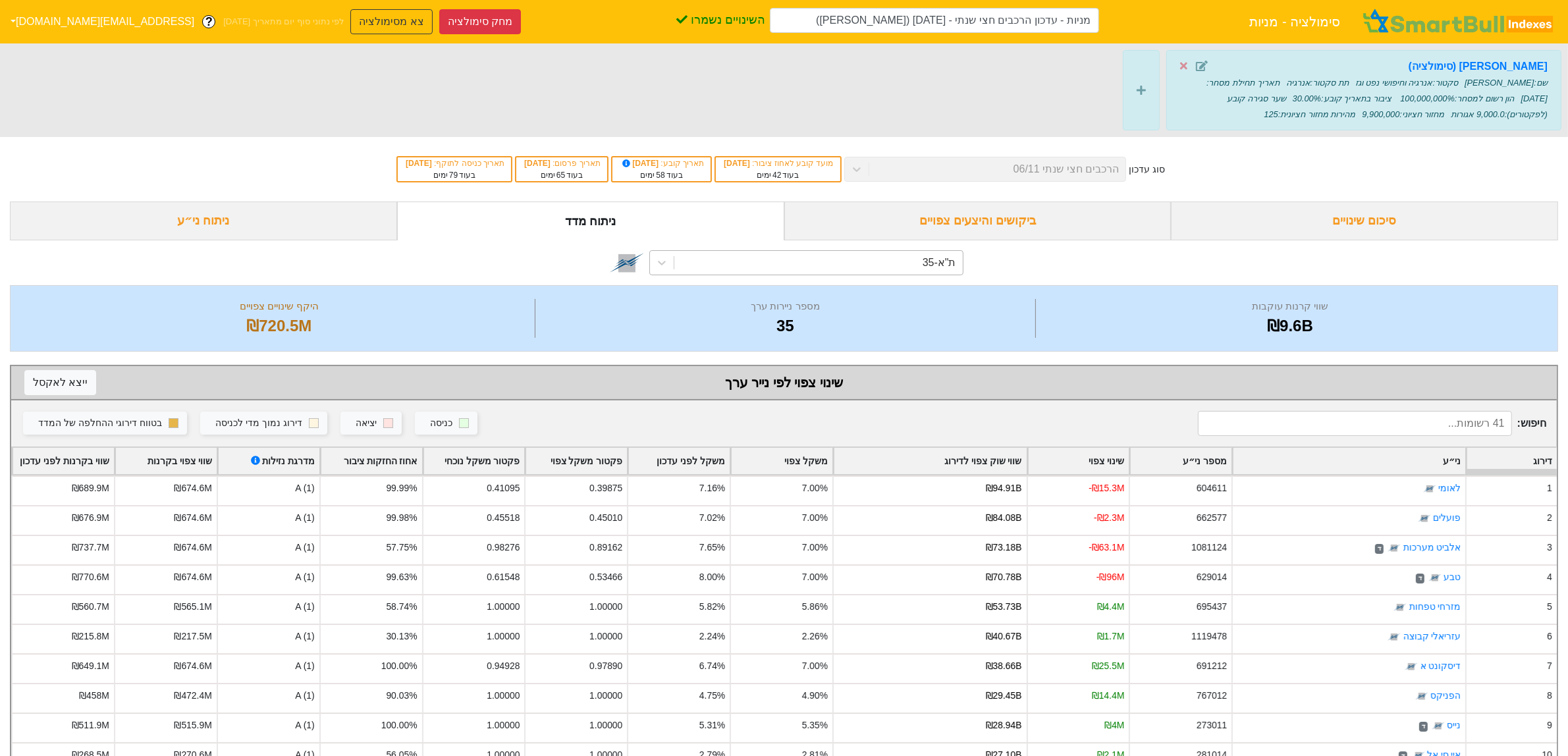
click at [908, 264] on div "ת"א-35" at bounding box center [819, 262] width 288 height 23
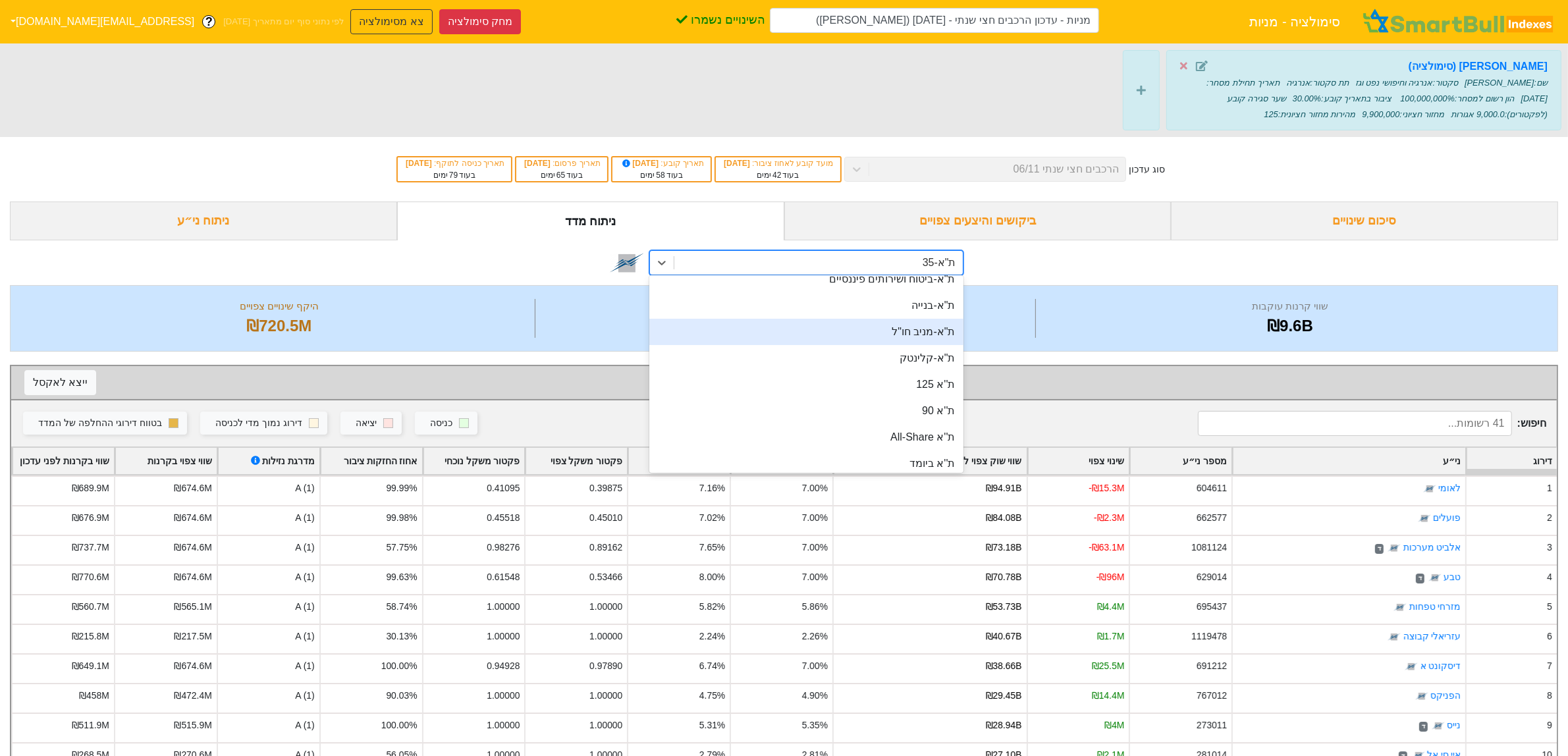
scroll to position [165, 0]
click at [930, 336] on div "ת''א 90" at bounding box center [806, 337] width 313 height 27
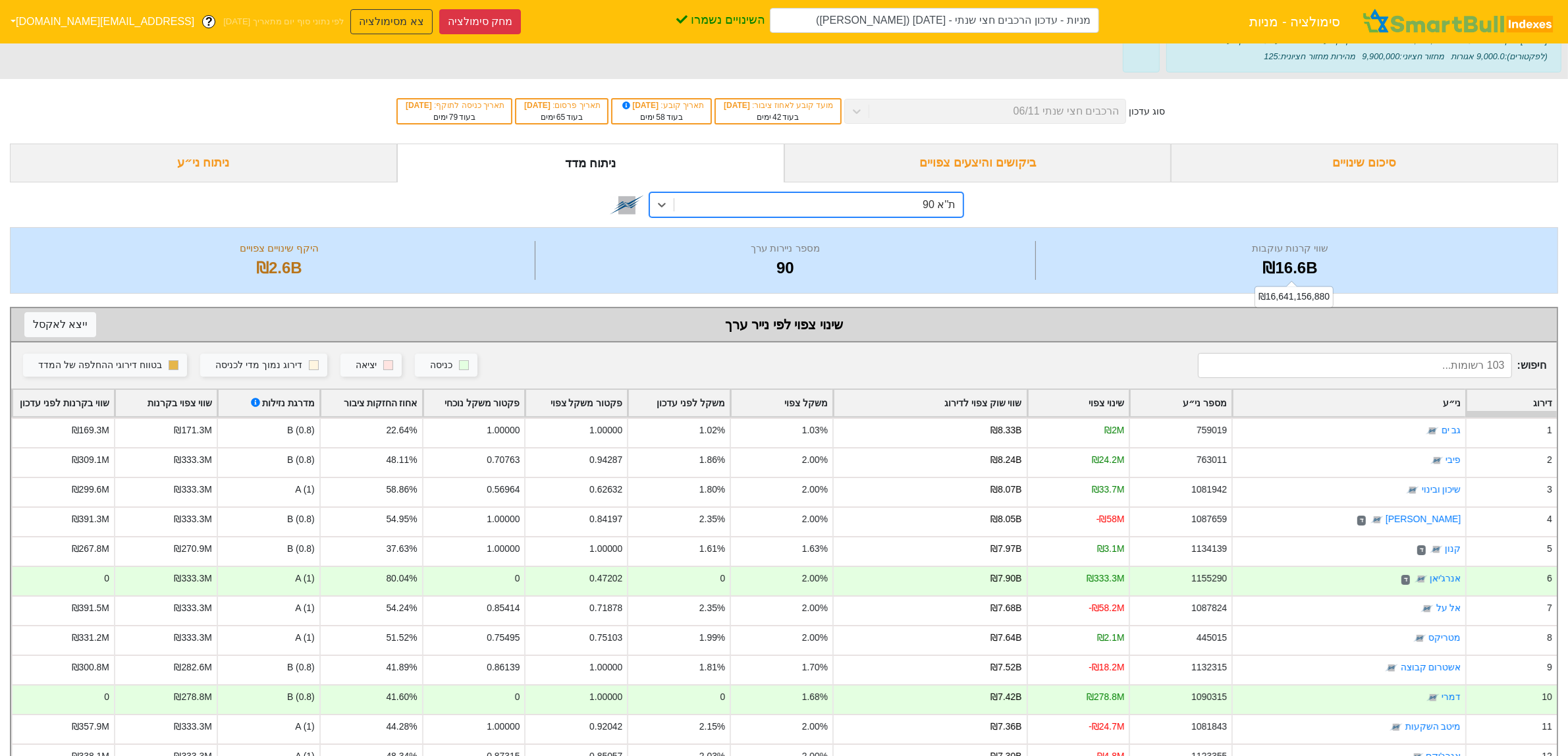
scroll to position [165, 0]
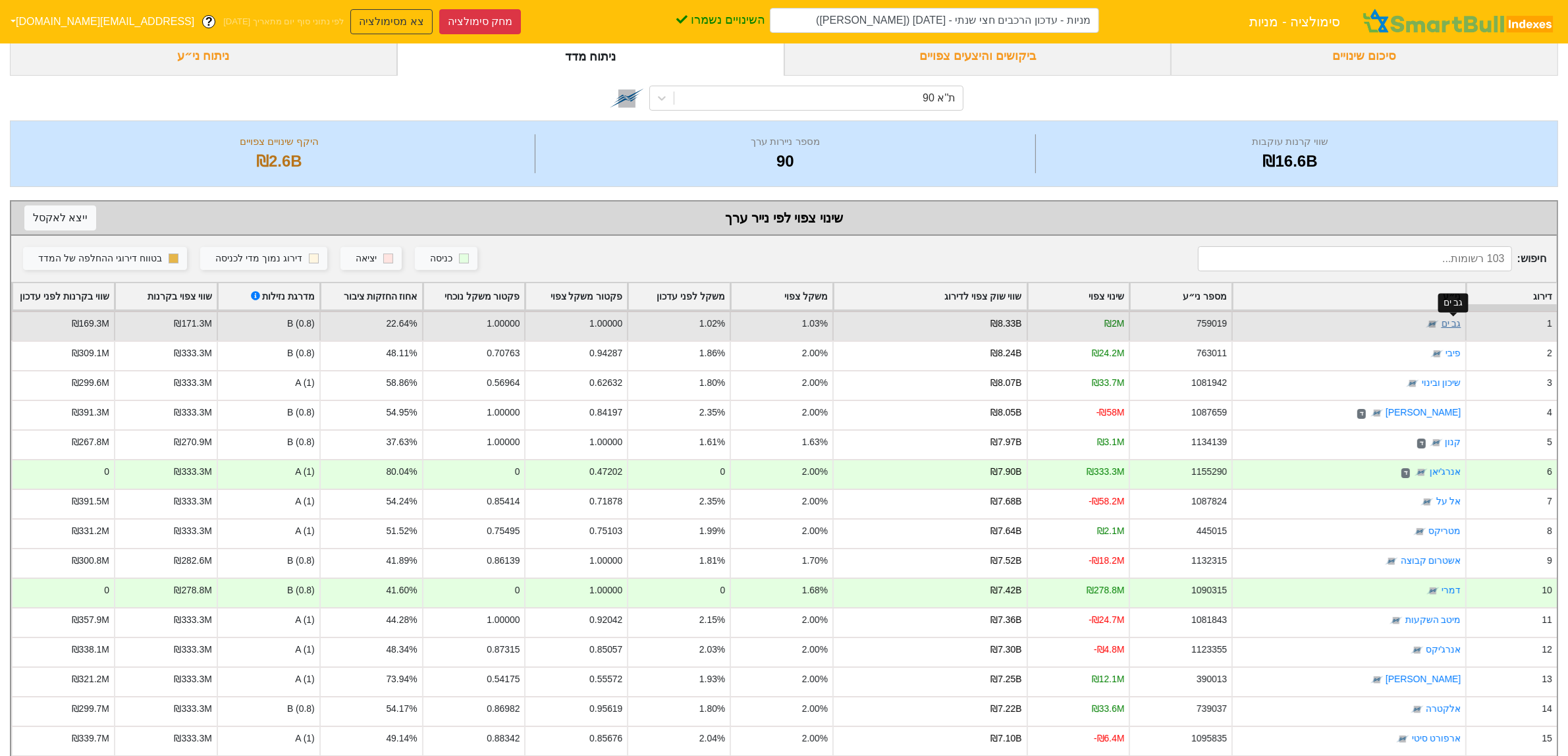
click at [1453, 323] on link "גב ים" at bounding box center [1452, 324] width 20 height 10
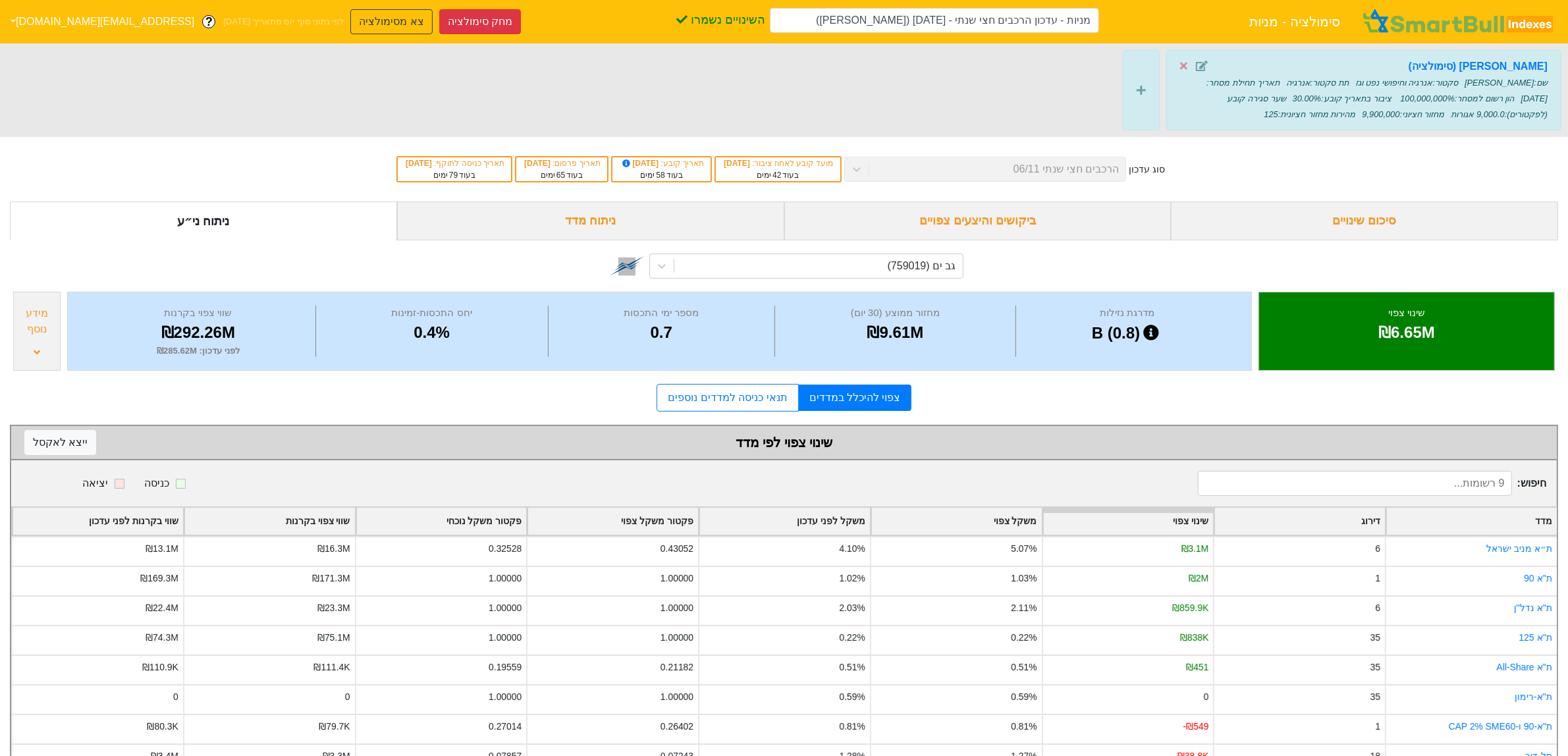
click at [25, 344] on div "מידע נוסף" at bounding box center [36, 331] width 47 height 79
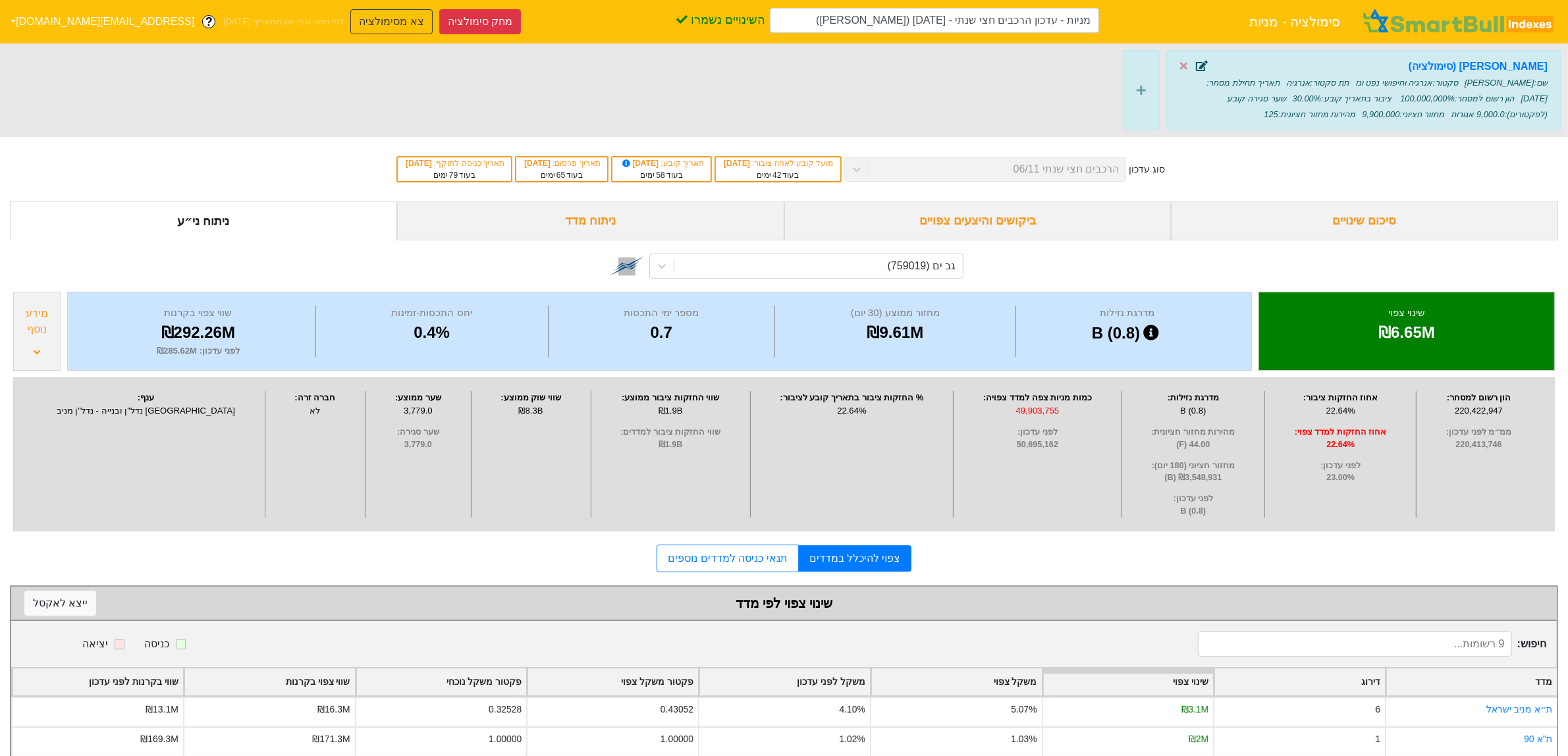
click at [1200, 69] on icon at bounding box center [1202, 66] width 12 height 10
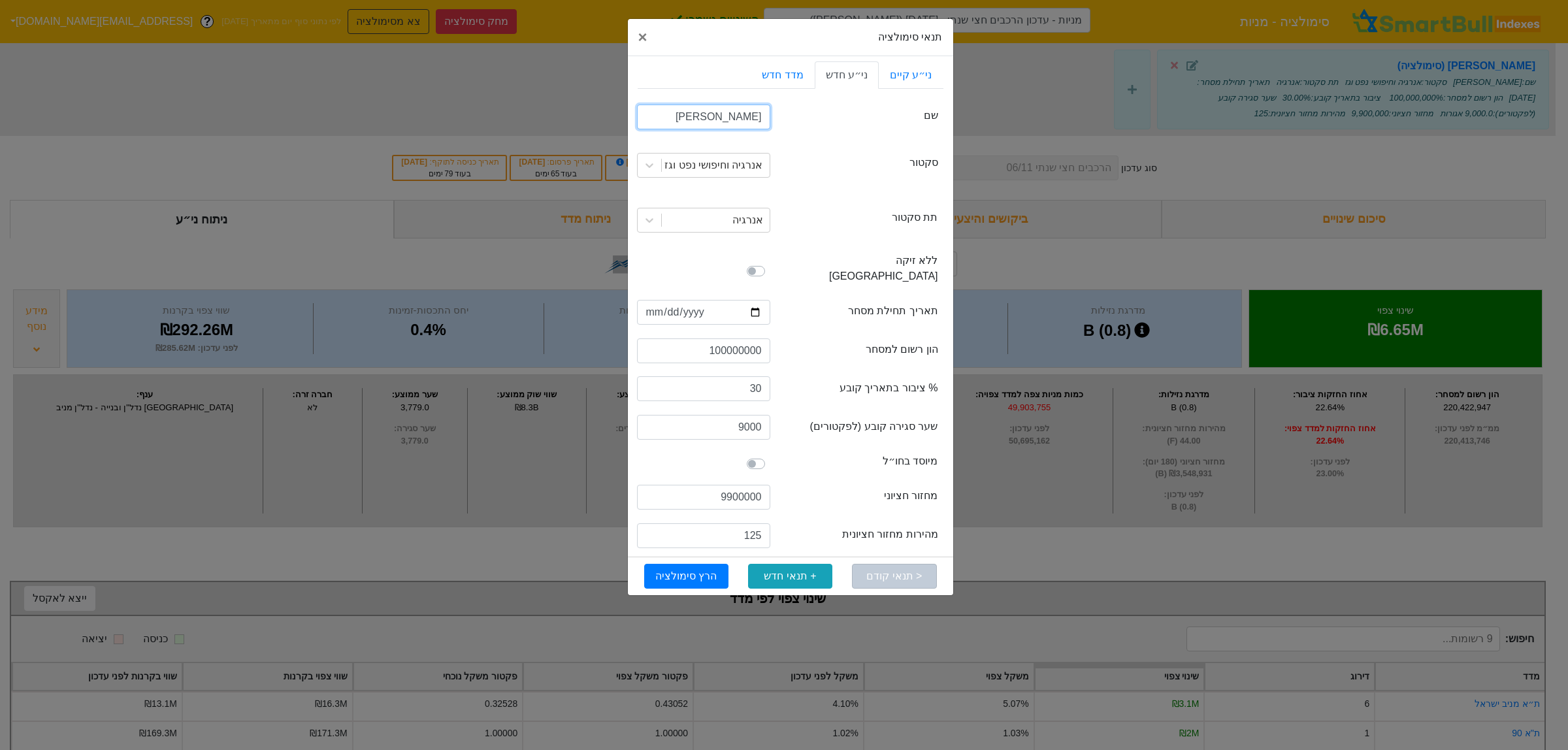
drag, startPoint x: 713, startPoint y: 112, endPoint x: 805, endPoint y: 113, distance: 92.0
click at [805, 113] on div "securityName שם צביקה וצחי" at bounding box center [790, 118] width 306 height 39
type input "מניה חדשה"
click at [770, 264] on label at bounding box center [770, 264] width 0 height 0
click at [647, 265] on input "checkbox" at bounding box center [642, 270] width 10 height 13
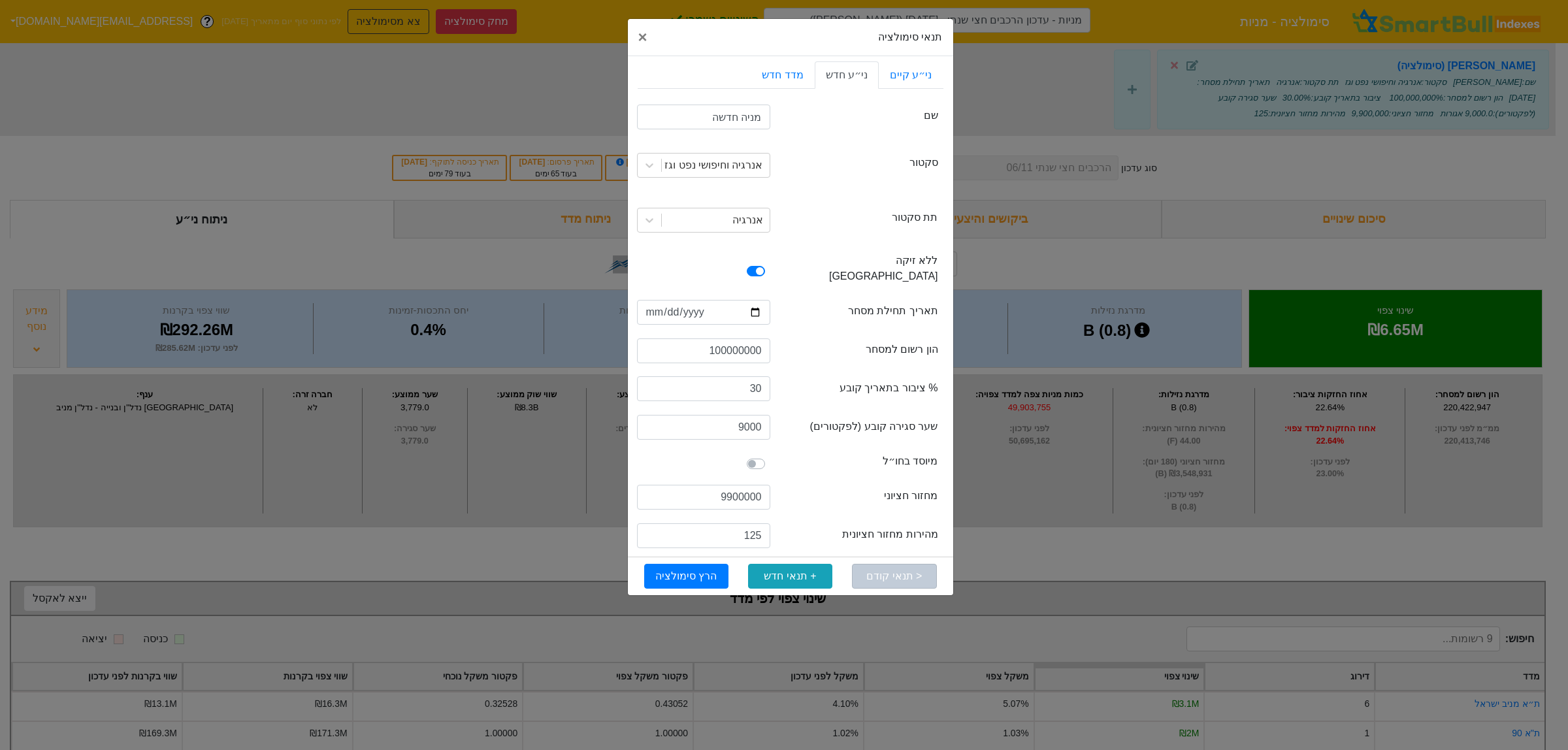
click at [770, 264] on label at bounding box center [770, 264] width 0 height 0
click at [647, 265] on input "checkbox" at bounding box center [642, 270] width 10 height 13
checkbox input "false"
click at [751, 300] on input "2025-01-31" at bounding box center [704, 312] width 134 height 25
click at [755, 300] on input "2025-08-19" at bounding box center [704, 312] width 134 height 25
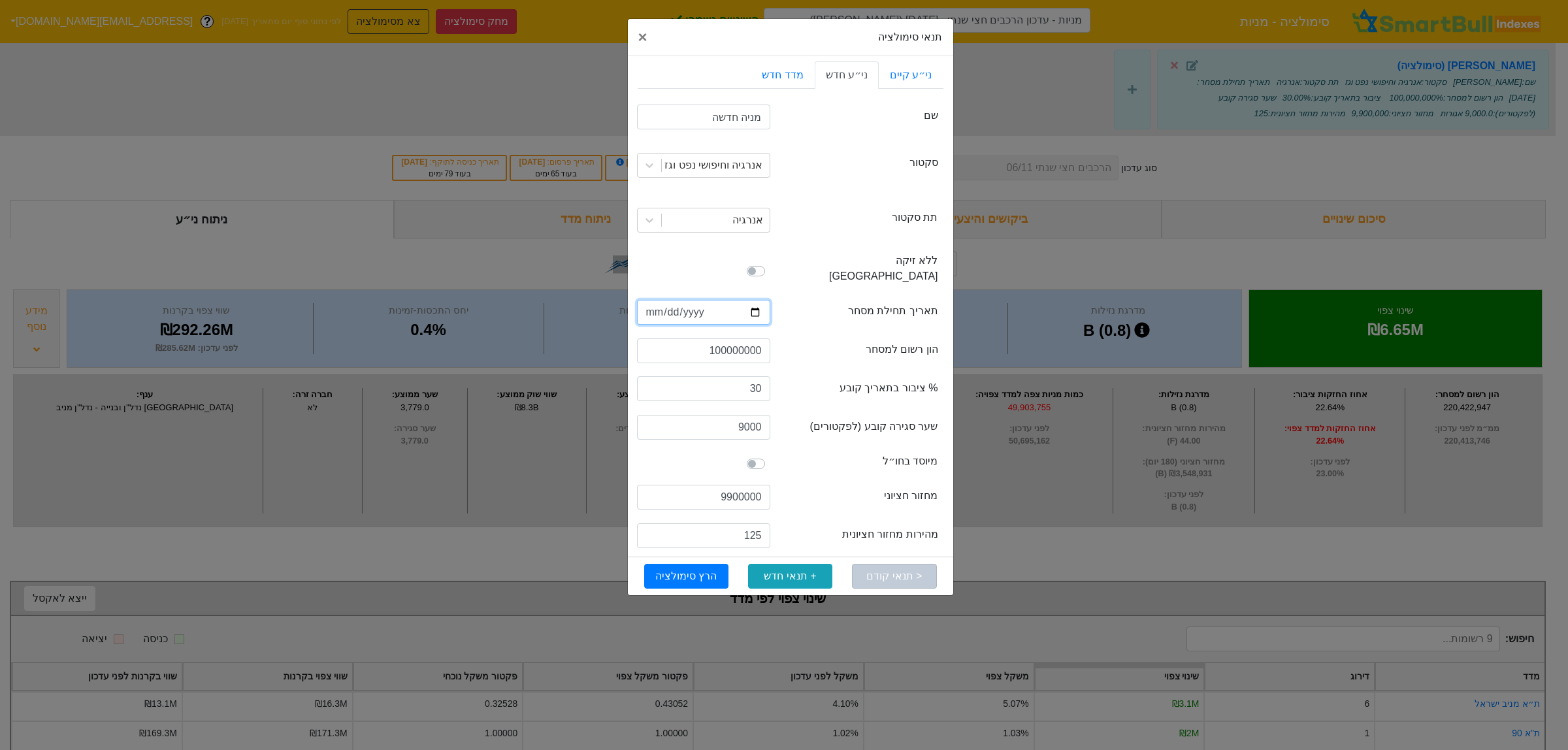
type input "2025-06-30"
click at [722, 338] on input "100000000" at bounding box center [704, 350] width 134 height 25
click at [764, 338] on input "100000000" at bounding box center [704, 350] width 134 height 25
drag, startPoint x: 758, startPoint y: 335, endPoint x: 724, endPoint y: 334, distance: 34.0
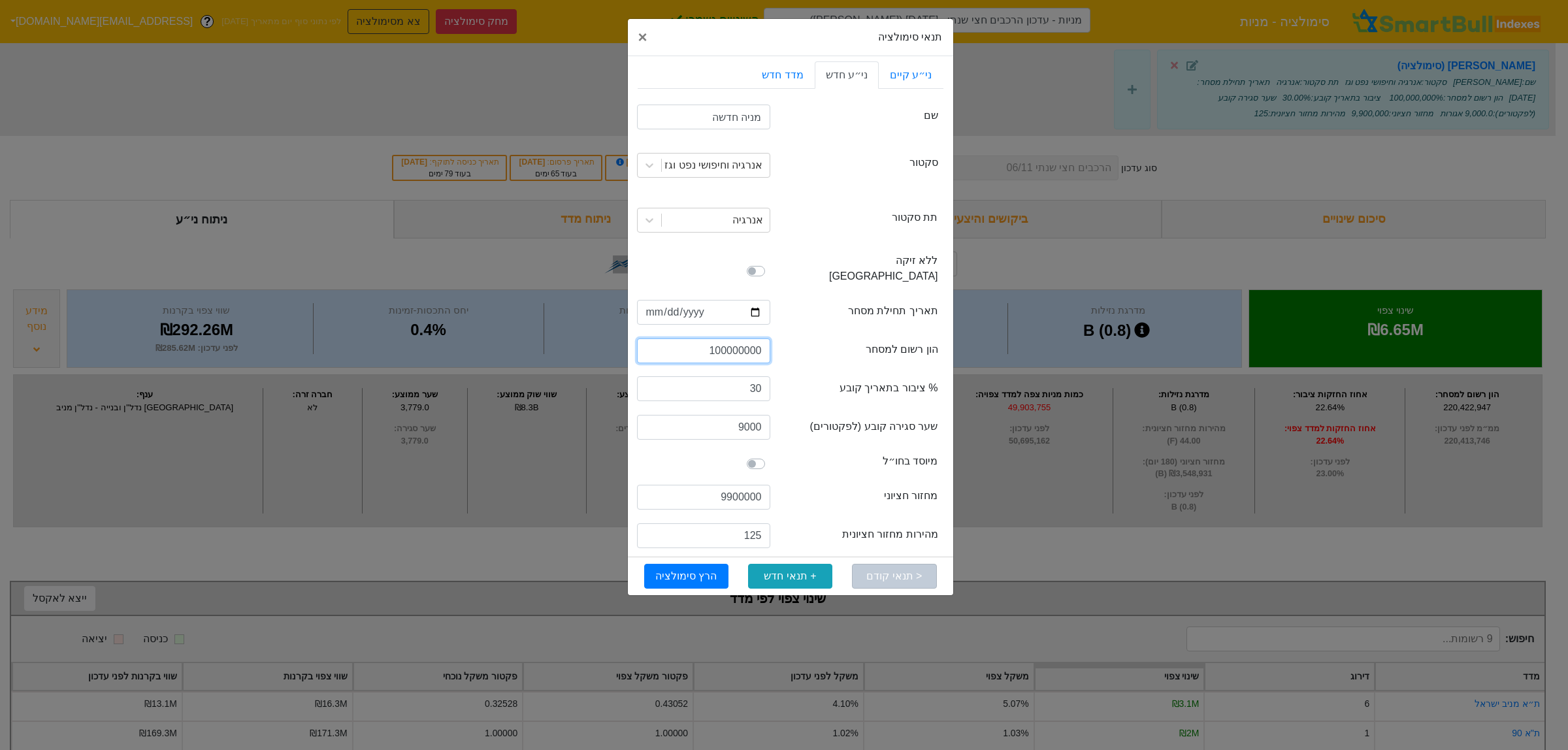
click at [724, 338] on input "100000000" at bounding box center [704, 350] width 134 height 25
click at [789, 342] on div "capitalListedForTrading הון רשום למסחר" at bounding box center [861, 352] width 153 height 21
drag, startPoint x: 759, startPoint y: 333, endPoint x: 694, endPoint y: 334, distance: 65.0
click at [694, 338] on input "100000000" at bounding box center [704, 350] width 134 height 25
click at [787, 372] on div "freeFloatRate % ציבור בתאריך קובע 30" at bounding box center [790, 390] width 306 height 39
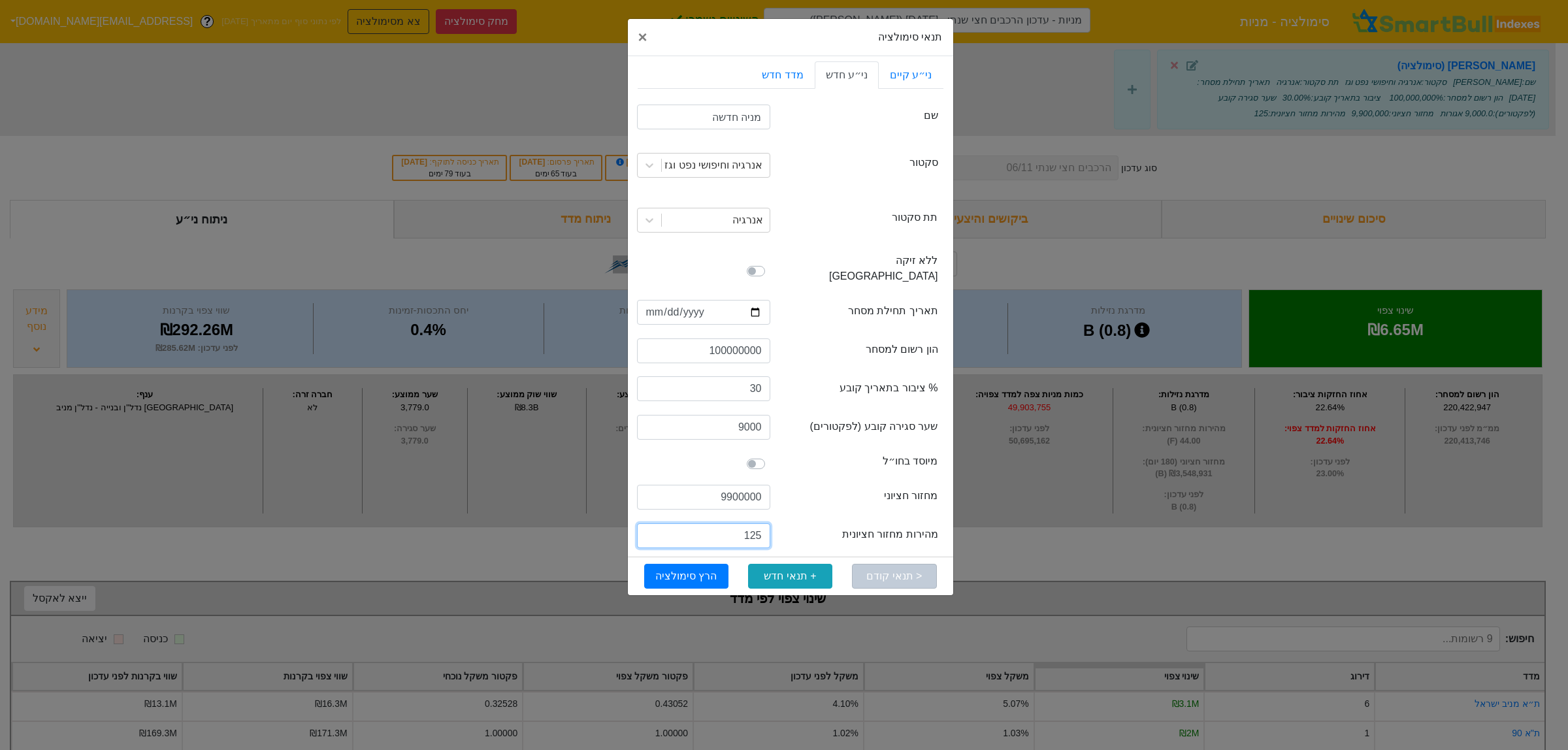
click at [743, 523] on input "125" at bounding box center [704, 535] width 134 height 25
click at [752, 523] on input "125" at bounding box center [704, 535] width 134 height 25
type input "280"
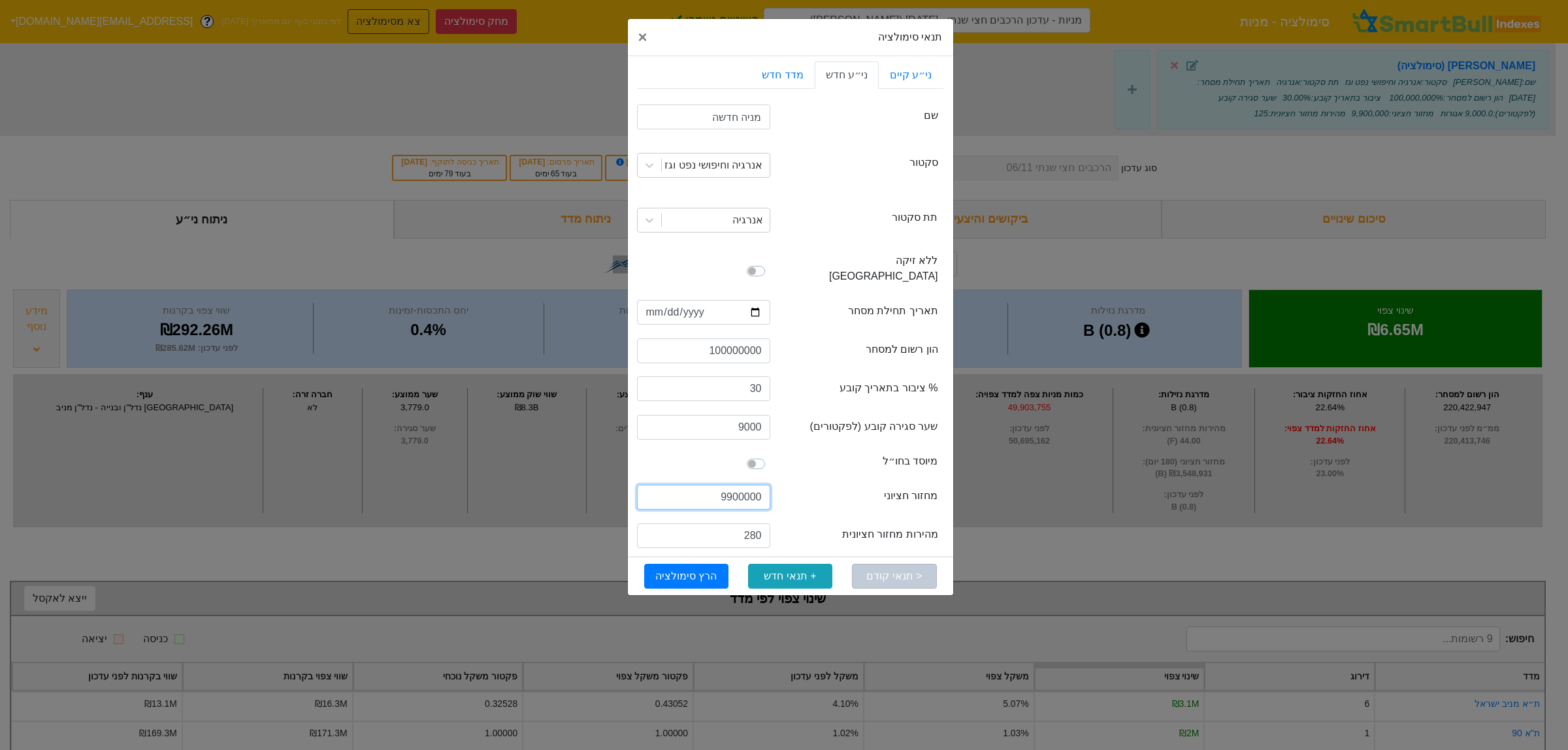
click at [739, 485] on input "9900000" at bounding box center [704, 497] width 134 height 25
type input "25931501"
click at [791, 488] on div "semiAnnualMedianTurnover מחזור חציוני" at bounding box center [861, 498] width 153 height 21
click at [699, 564] on button "הרץ סימולציה" at bounding box center [686, 576] width 84 height 25
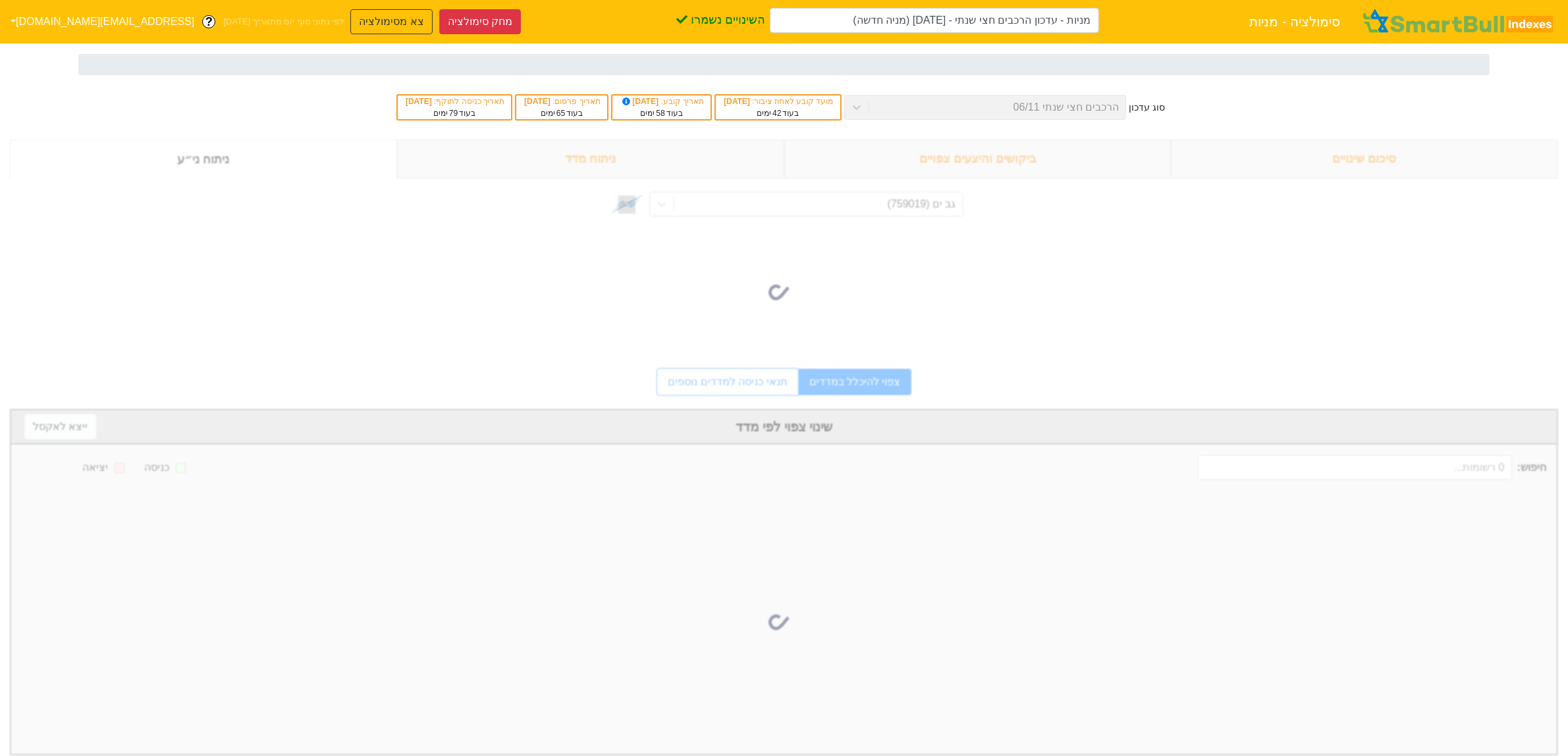
type input "מניות - עדכון הרכבים חצי שנתי - 06/11/25 (מניה חדשה)"
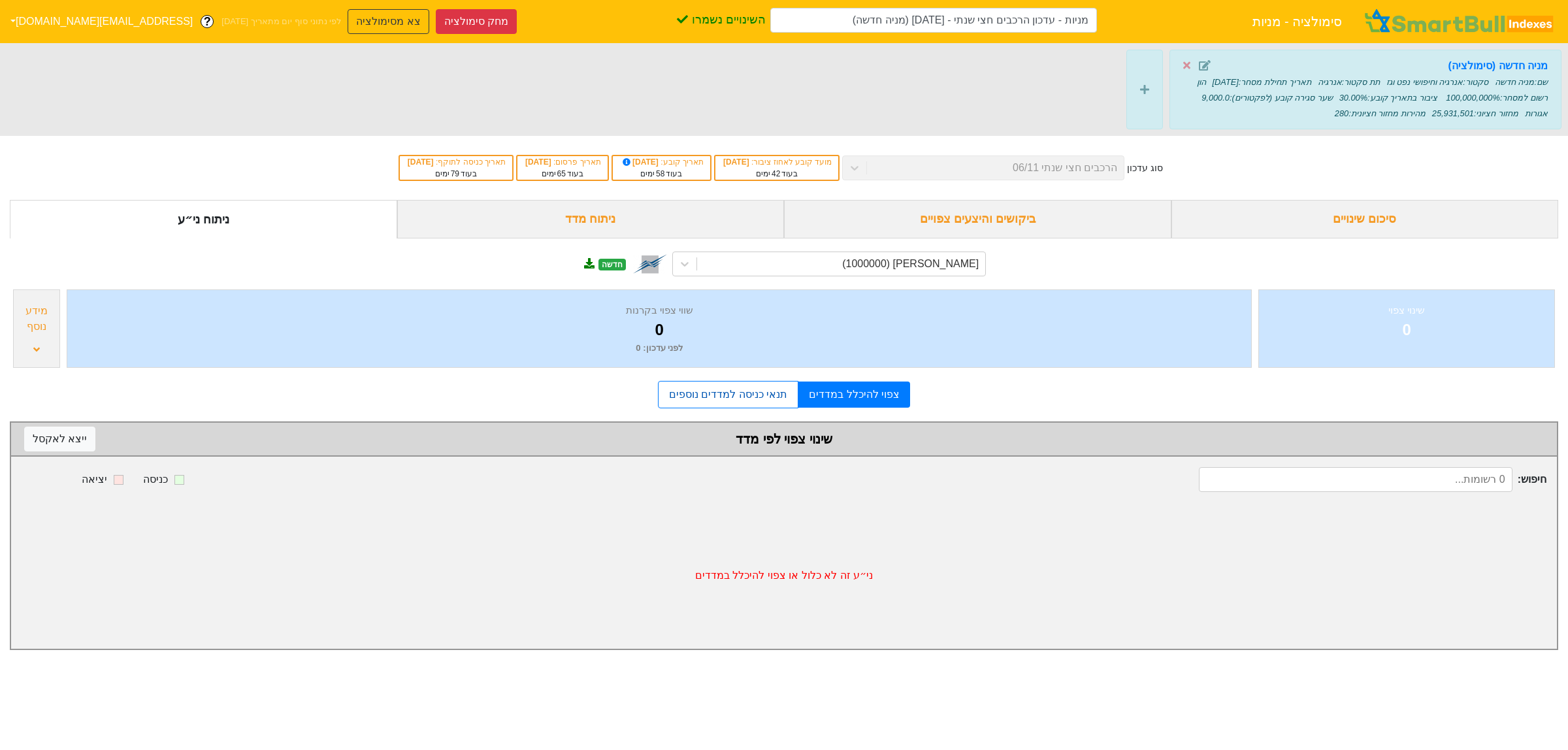
click at [762, 408] on link "תנאי כניסה למדדים נוספים" at bounding box center [728, 395] width 140 height 27
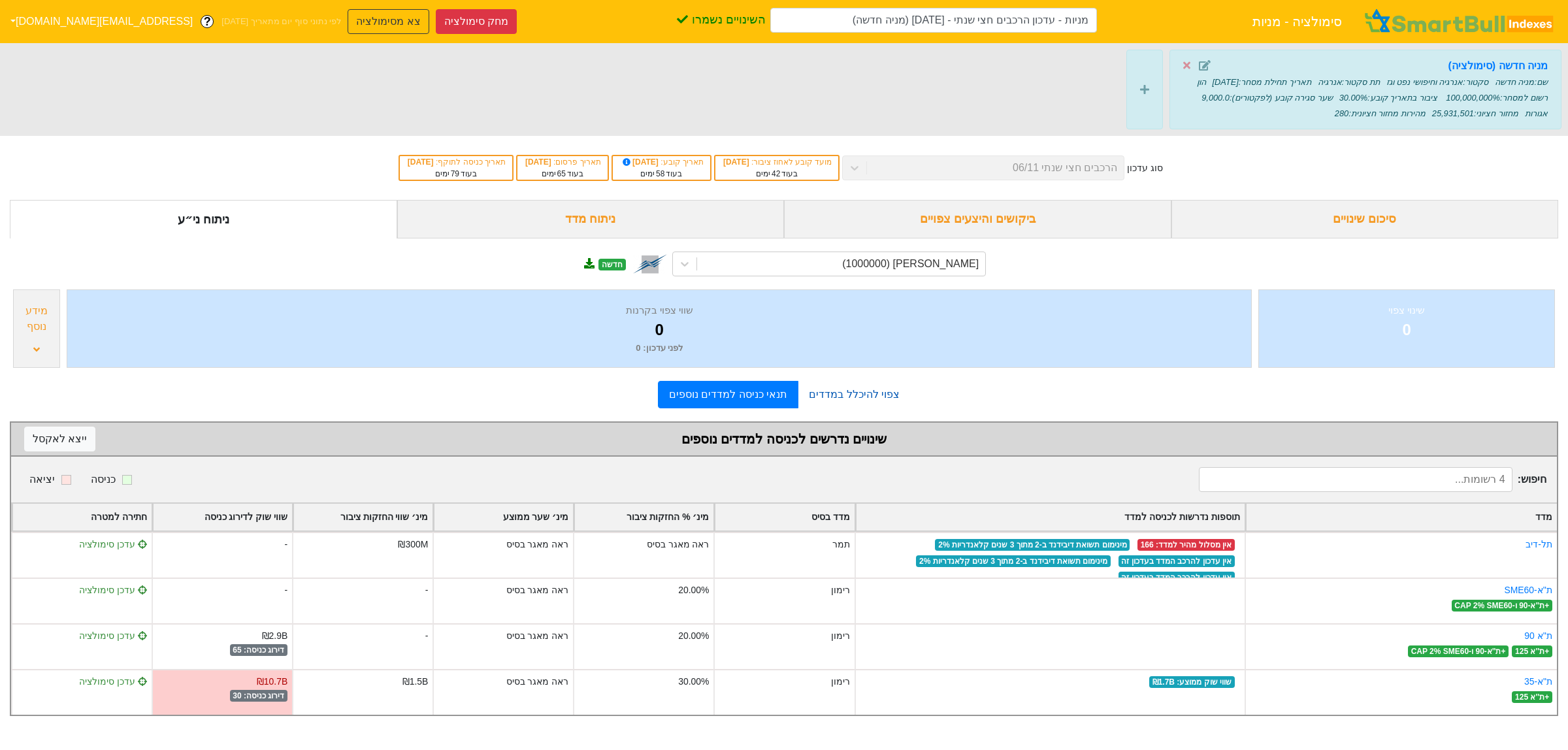
click at [870, 401] on link "צפוי להיכלל במדדים" at bounding box center [854, 395] width 112 height 27
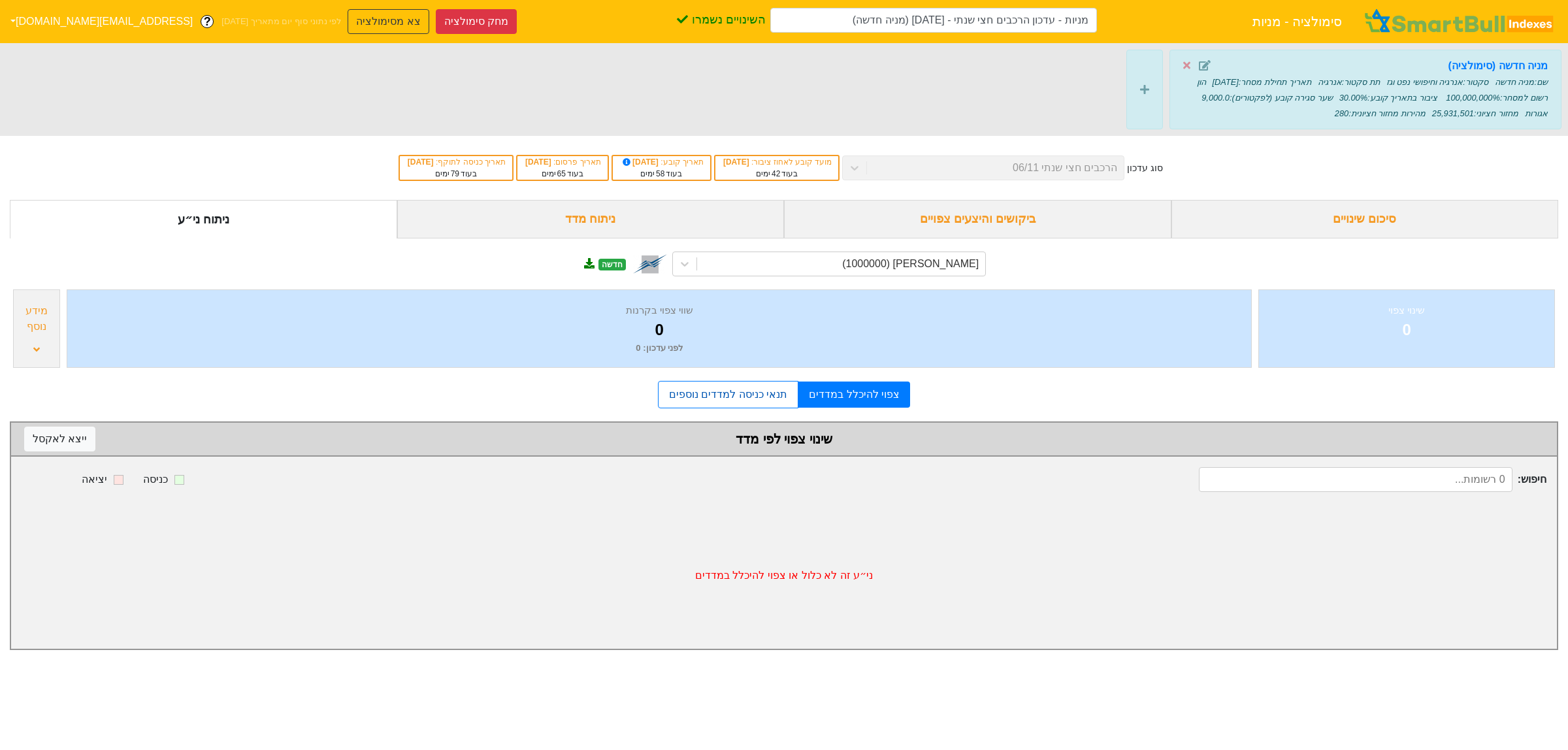
click at [749, 397] on link "תנאי כניסה למדדים נוספים" at bounding box center [728, 395] width 140 height 27
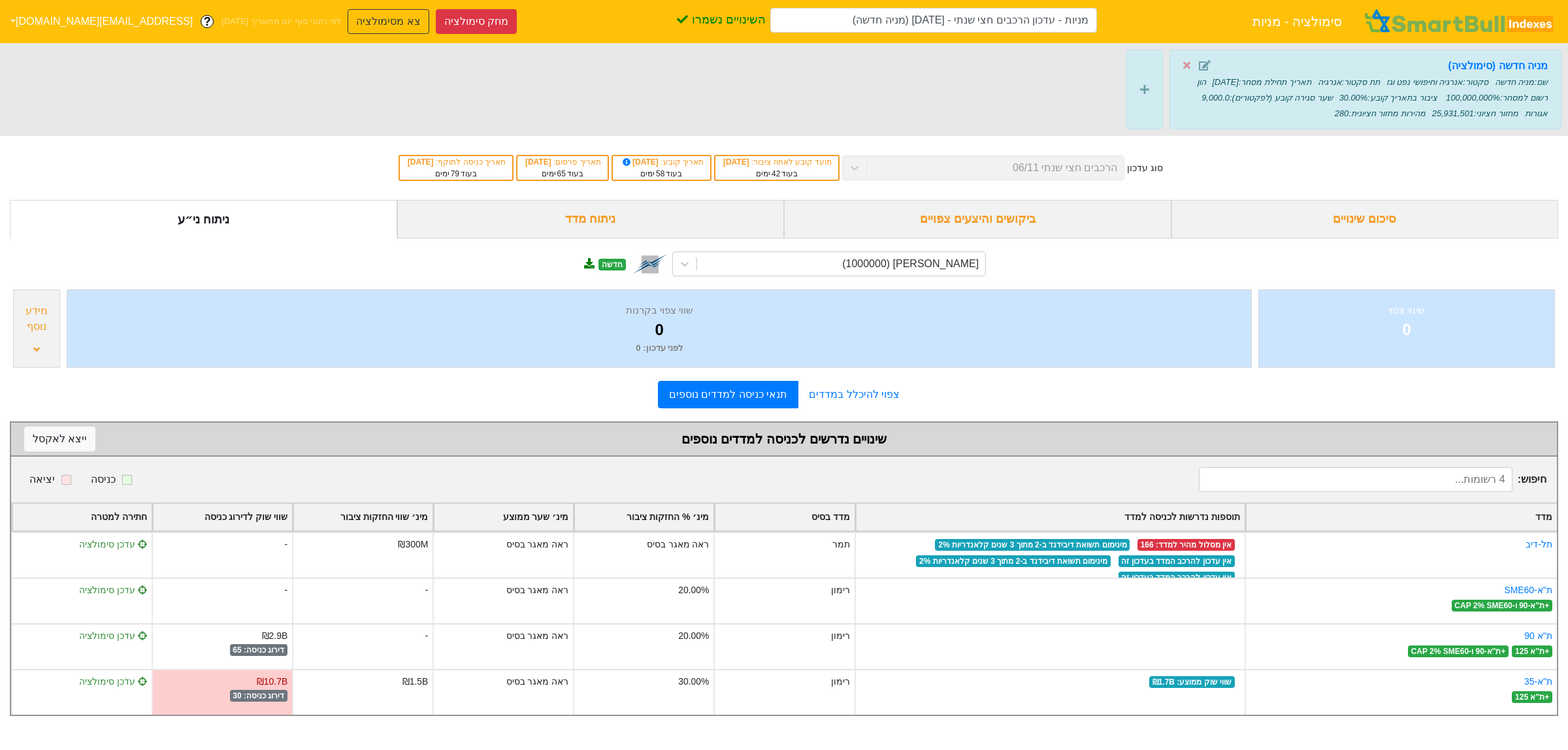
click at [992, 413] on form "סיכום שינויים ביקושים והיצעים צפויים ניתוח מדד ניתוח ני״ע צביקה וצחי (1000000) …" at bounding box center [783, 458] width 1548 height 516
click at [1207, 68] on icon at bounding box center [1205, 65] width 12 height 10
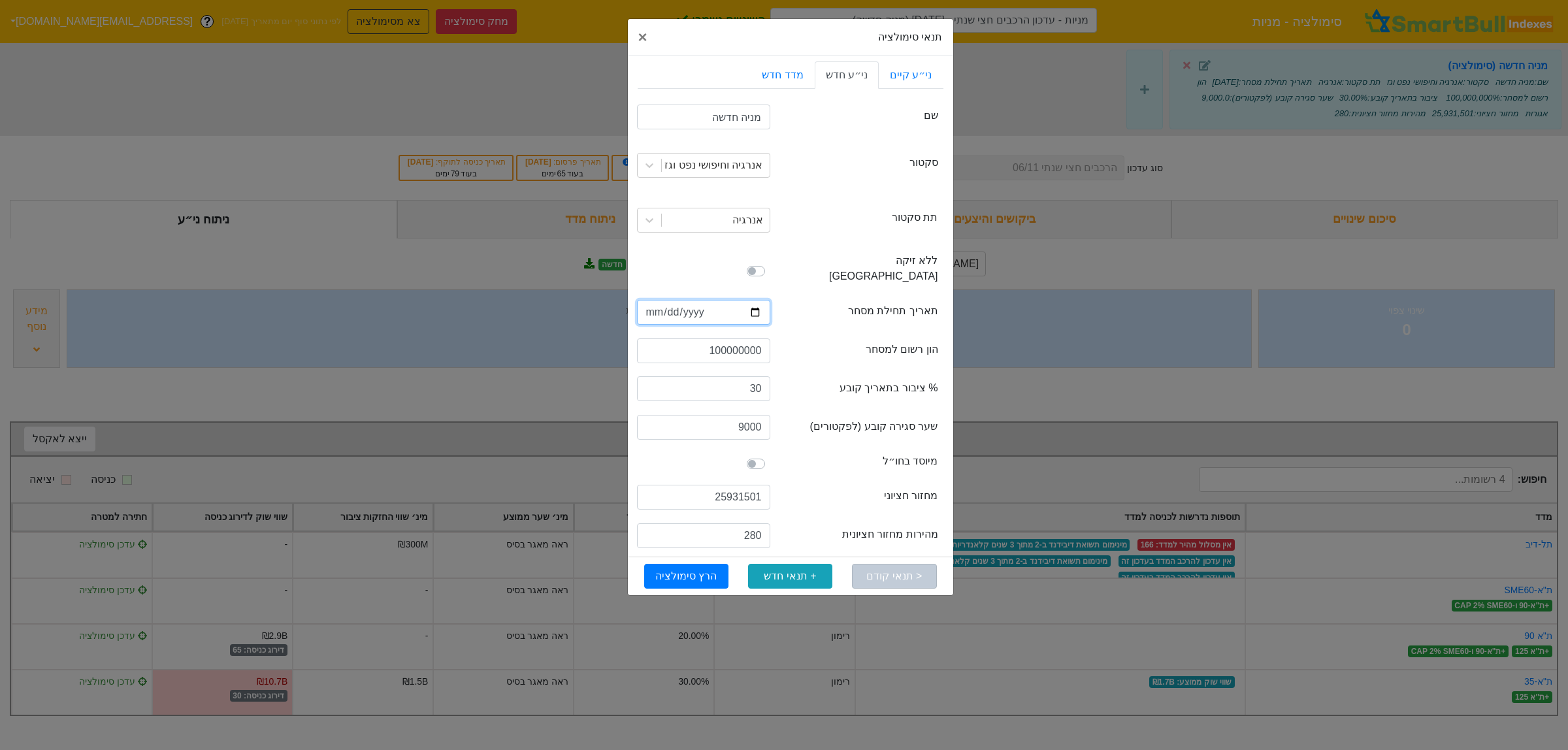
click at [757, 300] on input "2025-06-30" at bounding box center [704, 312] width 134 height 25
click at [756, 300] on input "2025-02-01" at bounding box center [704, 312] width 134 height 25
type input "2025-01-01"
click at [688, 564] on button "הרץ סימולציה" at bounding box center [686, 576] width 84 height 25
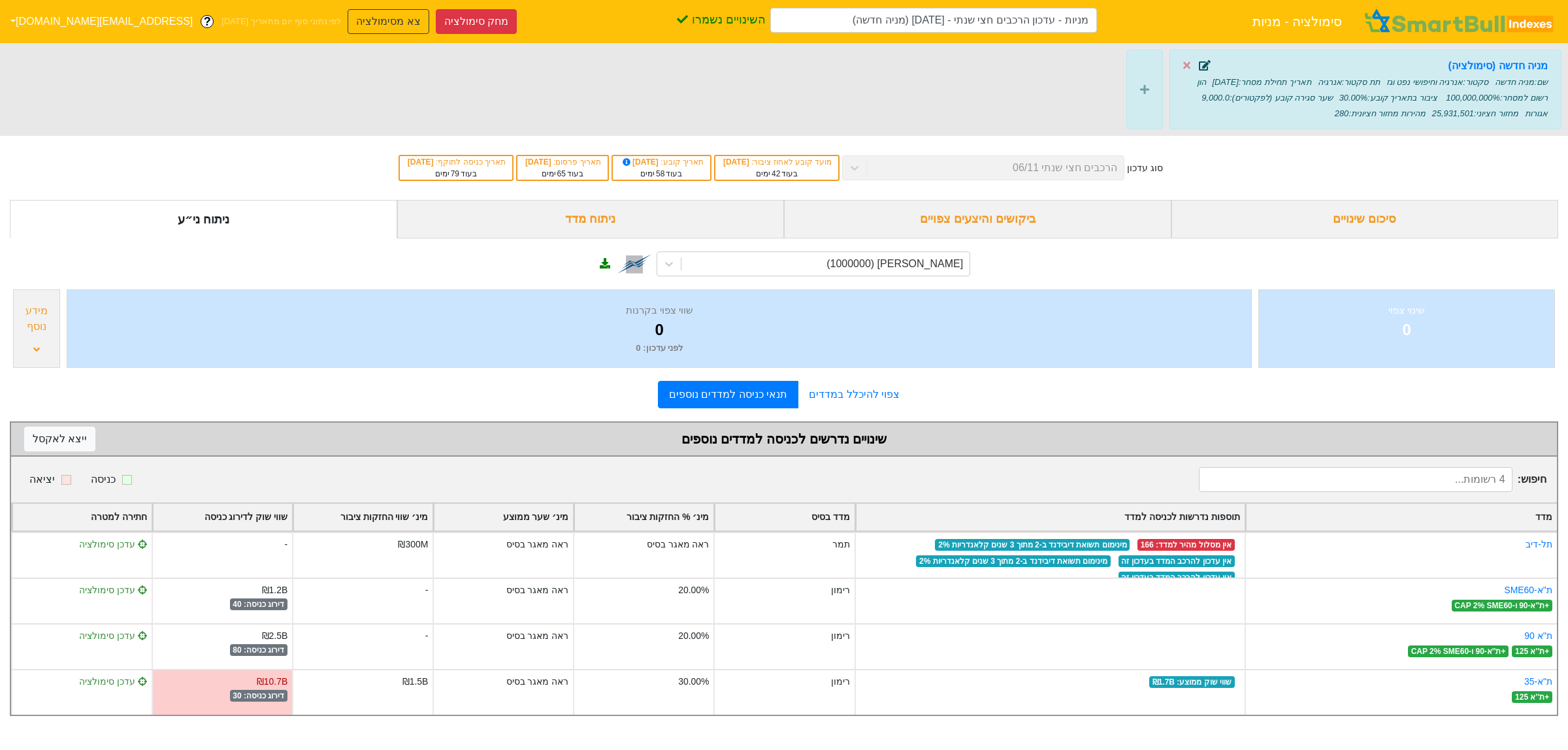
click at [1206, 68] on icon at bounding box center [1205, 65] width 12 height 10
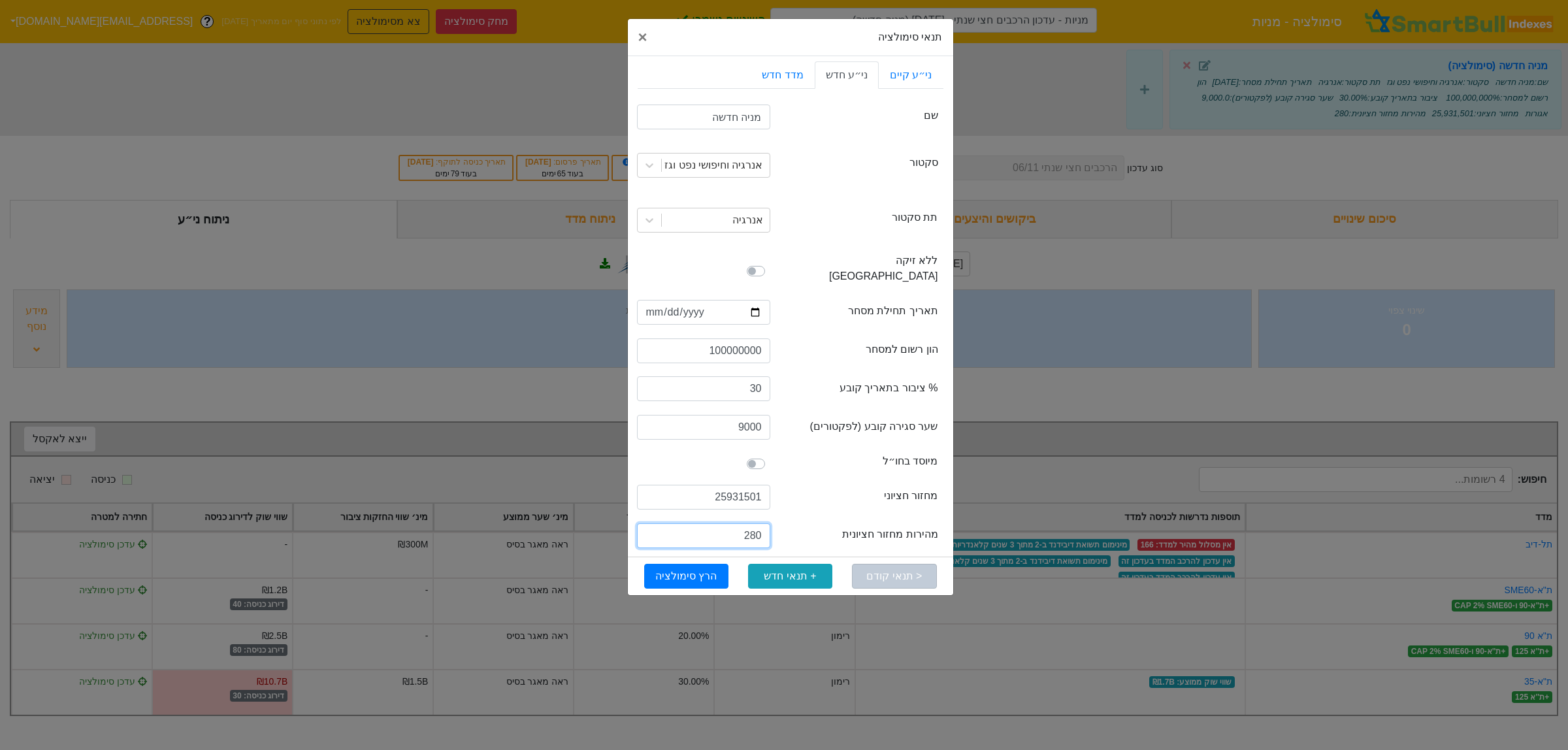
click at [753, 523] on input "280" at bounding box center [704, 535] width 134 height 25
click at [749, 523] on input "0.028" at bounding box center [704, 535] width 134 height 25
drag, startPoint x: 756, startPoint y: 520, endPoint x: 762, endPoint y: 523, distance: 6.7
click at [762, 523] on input "0.0028" at bounding box center [704, 535] width 134 height 25
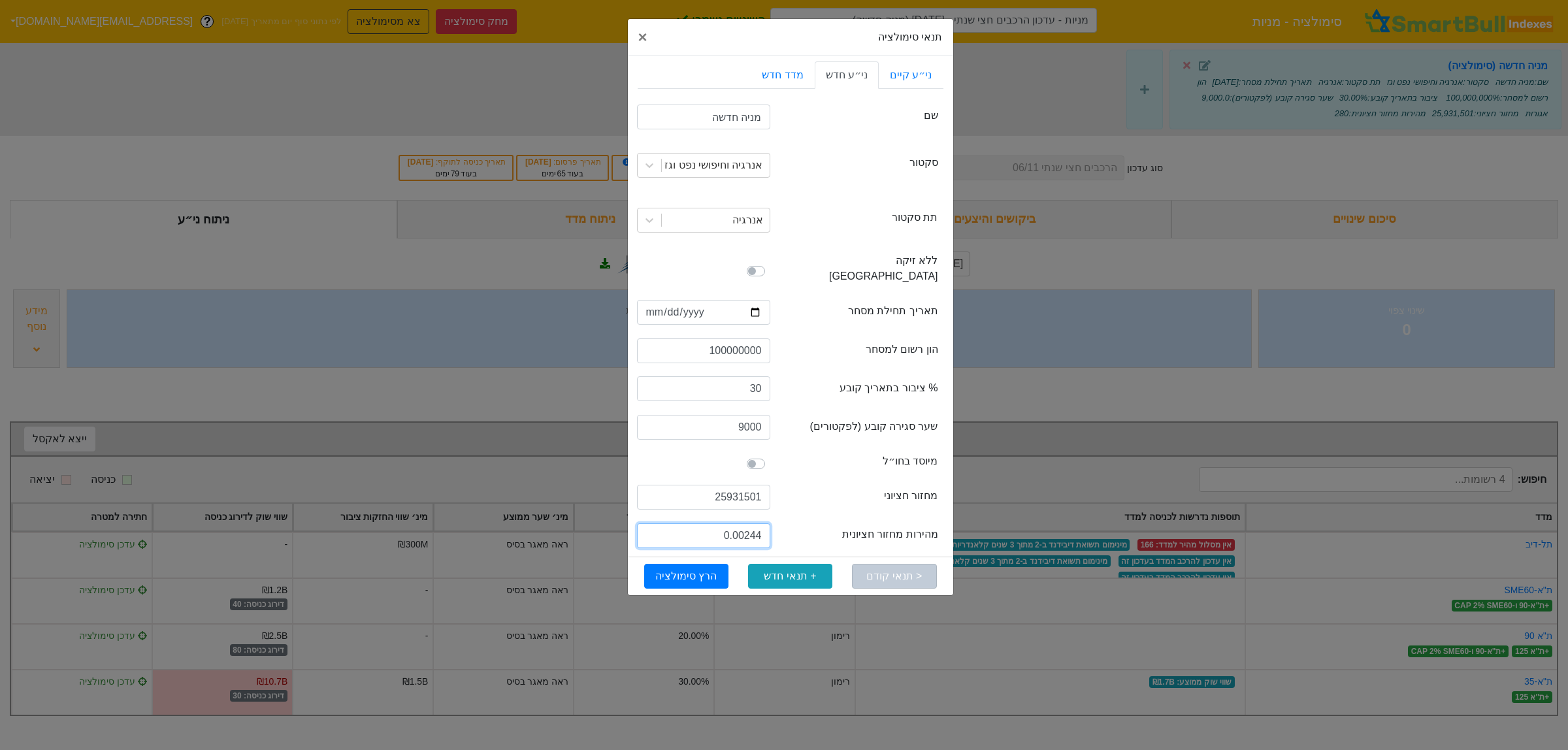
type input "0.00244"
click at [749, 485] on input "25931501" at bounding box center [704, 497] width 134 height 25
type input "349835"
click at [676, 564] on button "הרץ סימולציה" at bounding box center [686, 576] width 84 height 25
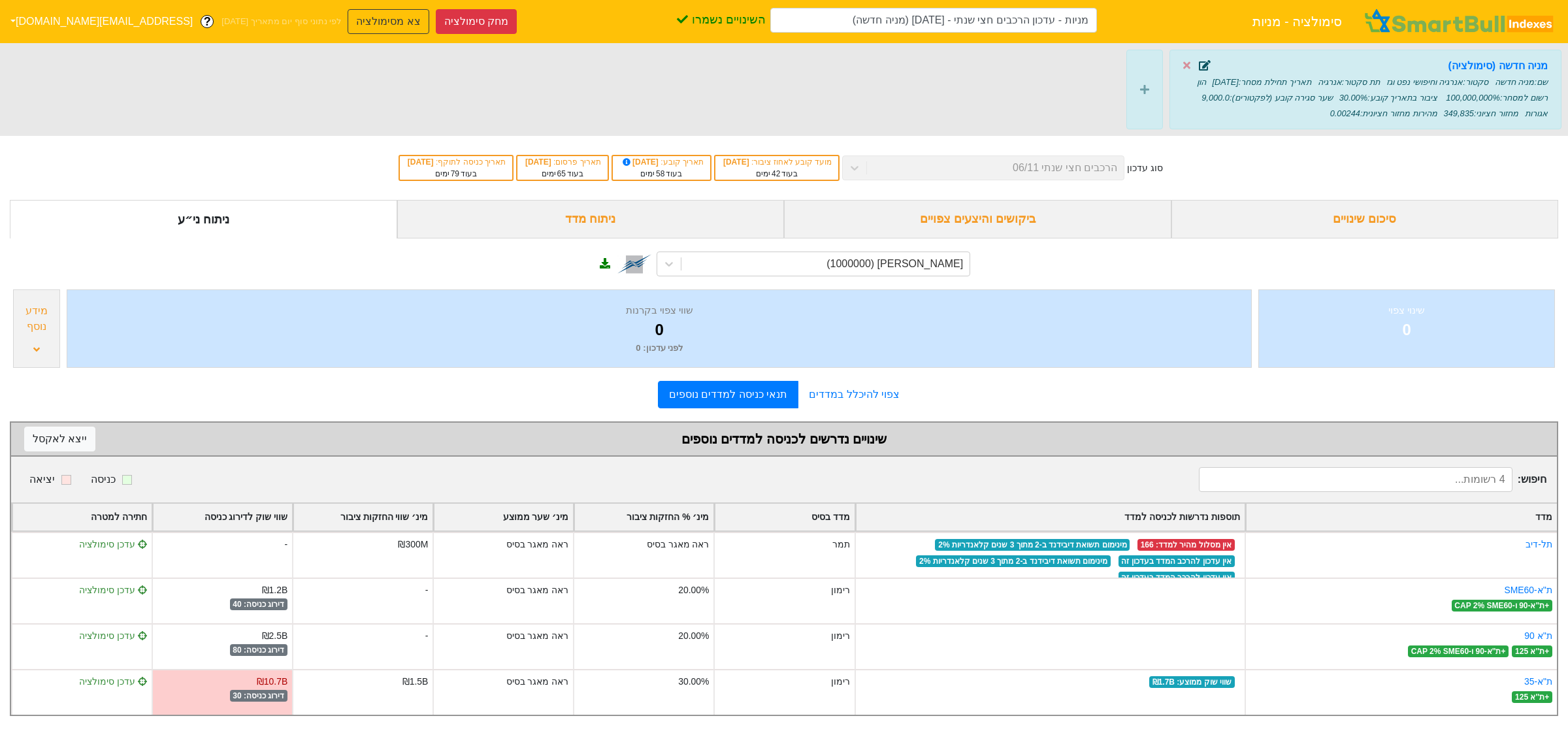
click at [1205, 68] on icon at bounding box center [1205, 65] width 12 height 10
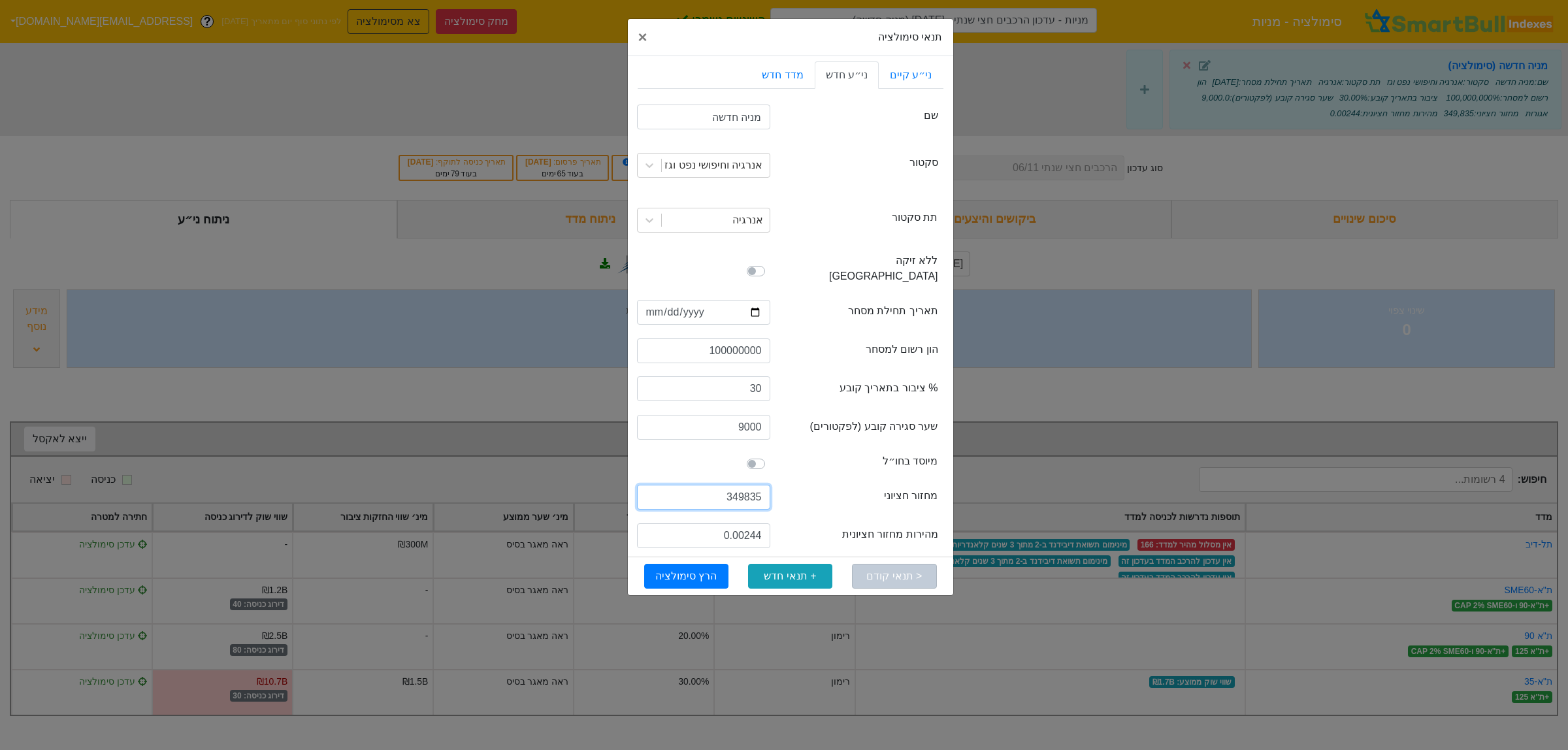
click at [739, 487] on input "349835" at bounding box center [704, 497] width 134 height 25
type input "25000000"
click at [674, 570] on button "הרץ סימולציה" at bounding box center [686, 576] width 84 height 25
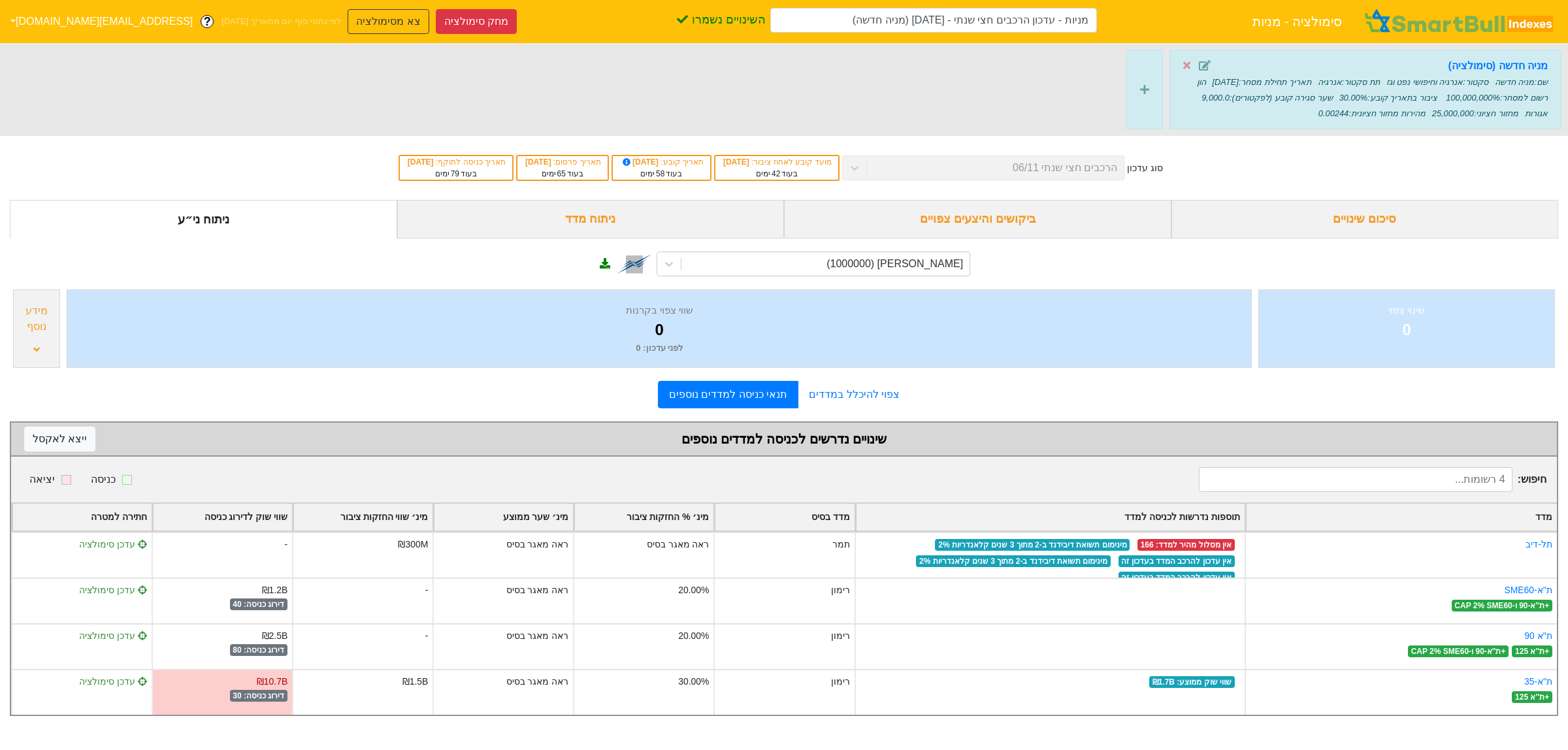
click at [1203, 73] on span at bounding box center [1201, 66] width 36 height 15
click at [1203, 65] on icon at bounding box center [1205, 65] width 12 height 10
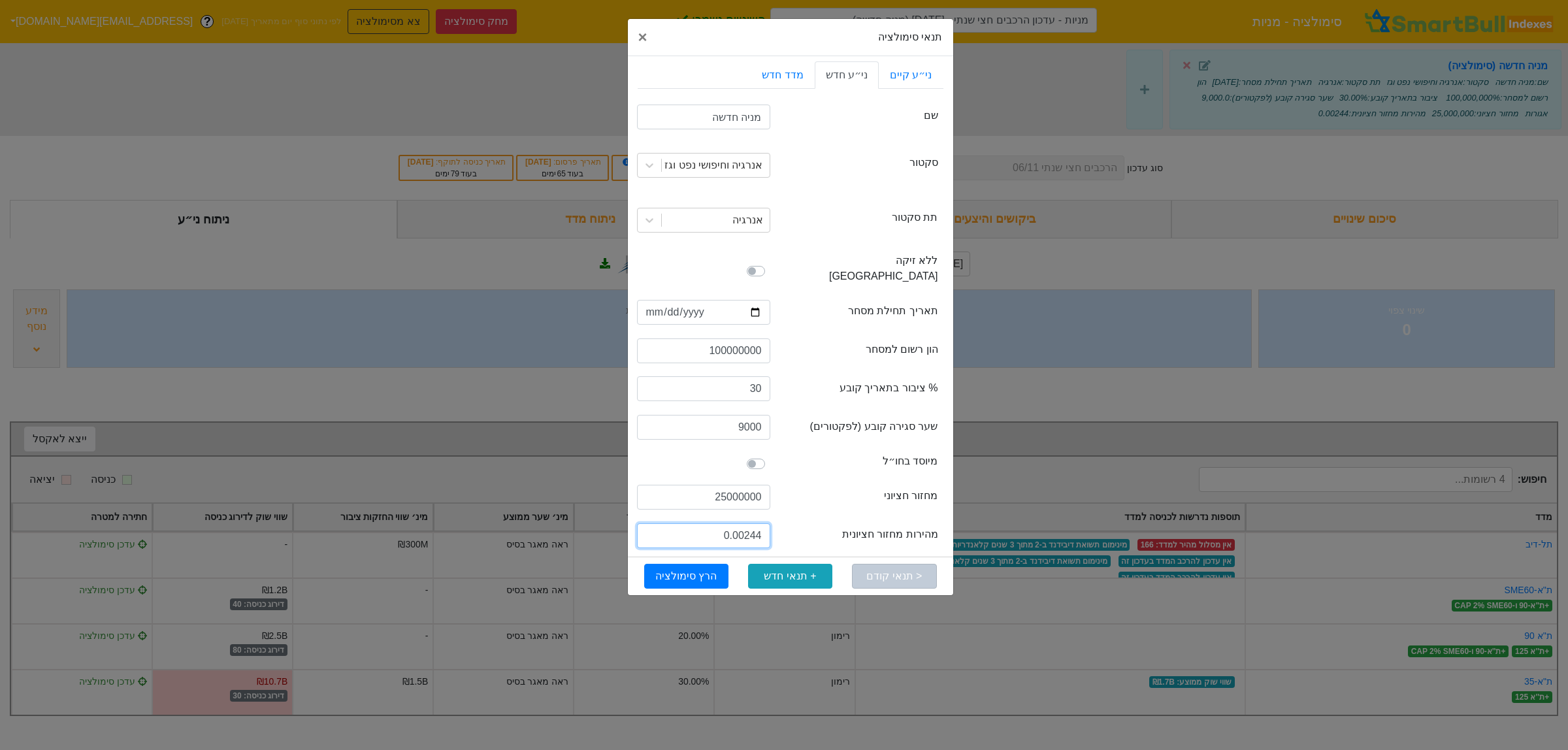
click at [743, 523] on input "0.00244" at bounding box center [704, 535] width 134 height 25
type input "2.4"
drag, startPoint x: 759, startPoint y: 478, endPoint x: 727, endPoint y: 479, distance: 32.0
click at [727, 485] on input "25000000" at bounding box center [704, 497] width 134 height 25
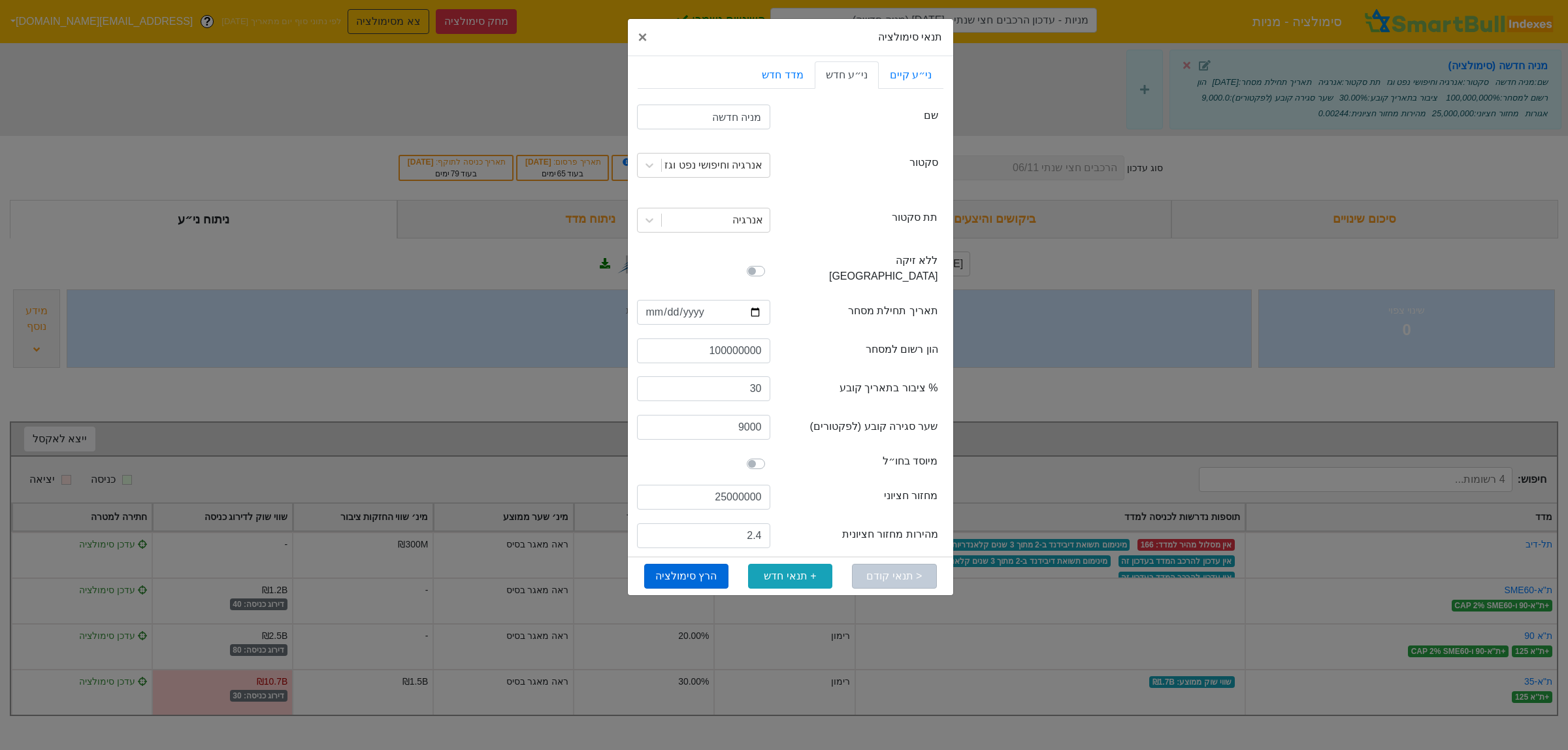
click at [697, 564] on button "הרץ סימולציה" at bounding box center [686, 576] width 84 height 25
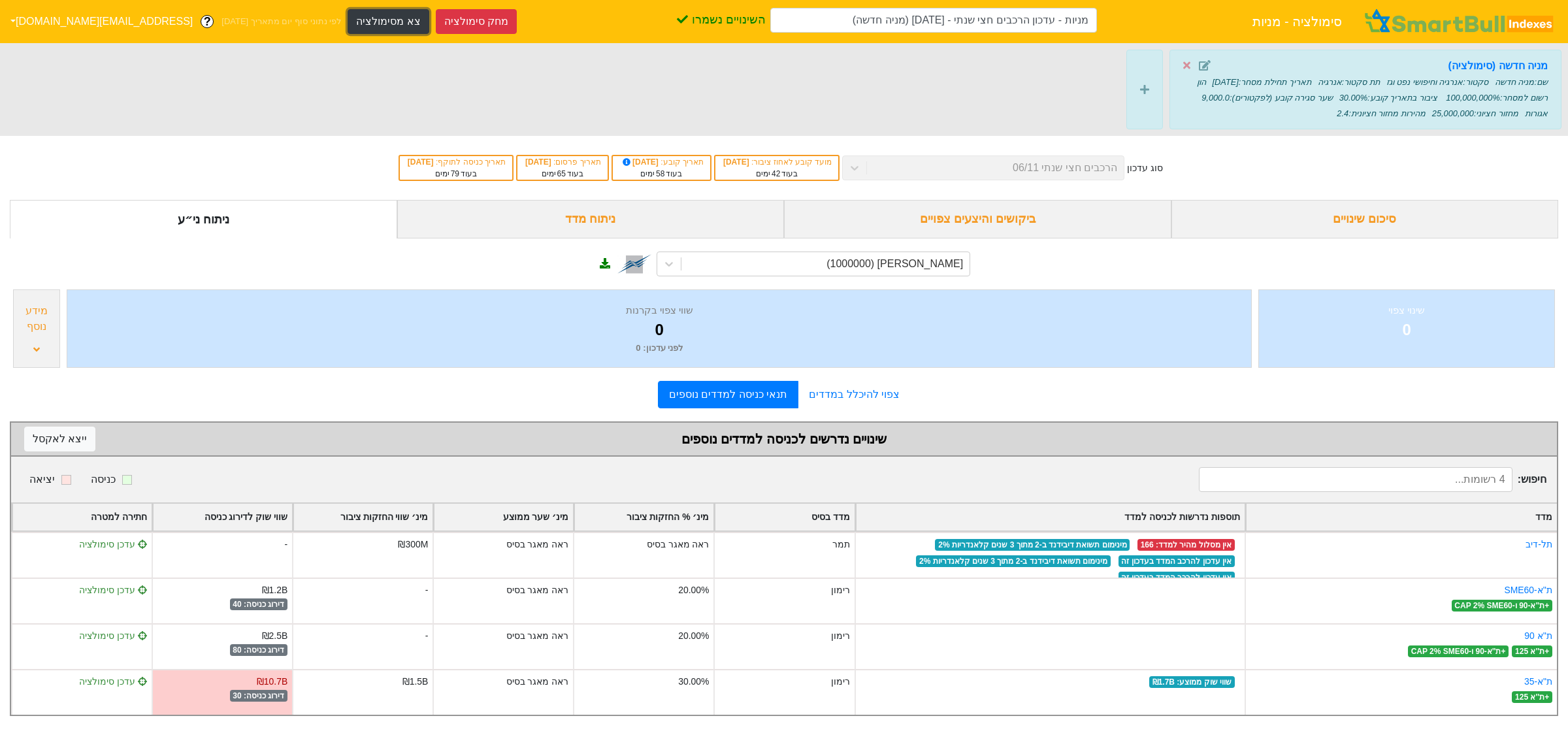
click at [347, 25] on button "צא מסימולציה" at bounding box center [388, 21] width 81 height 25
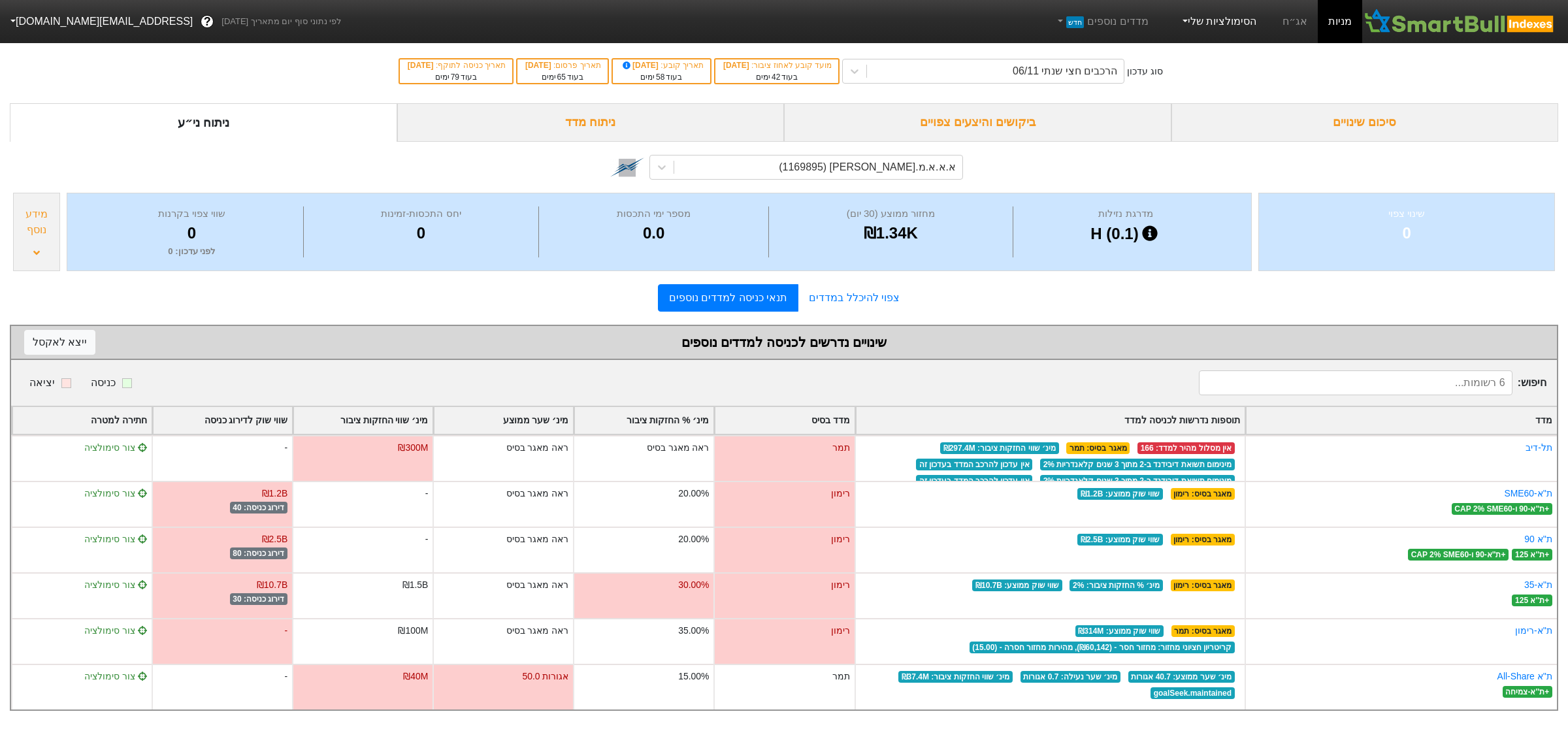
click at [1242, 27] on link "הסימולציות שלי" at bounding box center [1218, 21] width 87 height 27
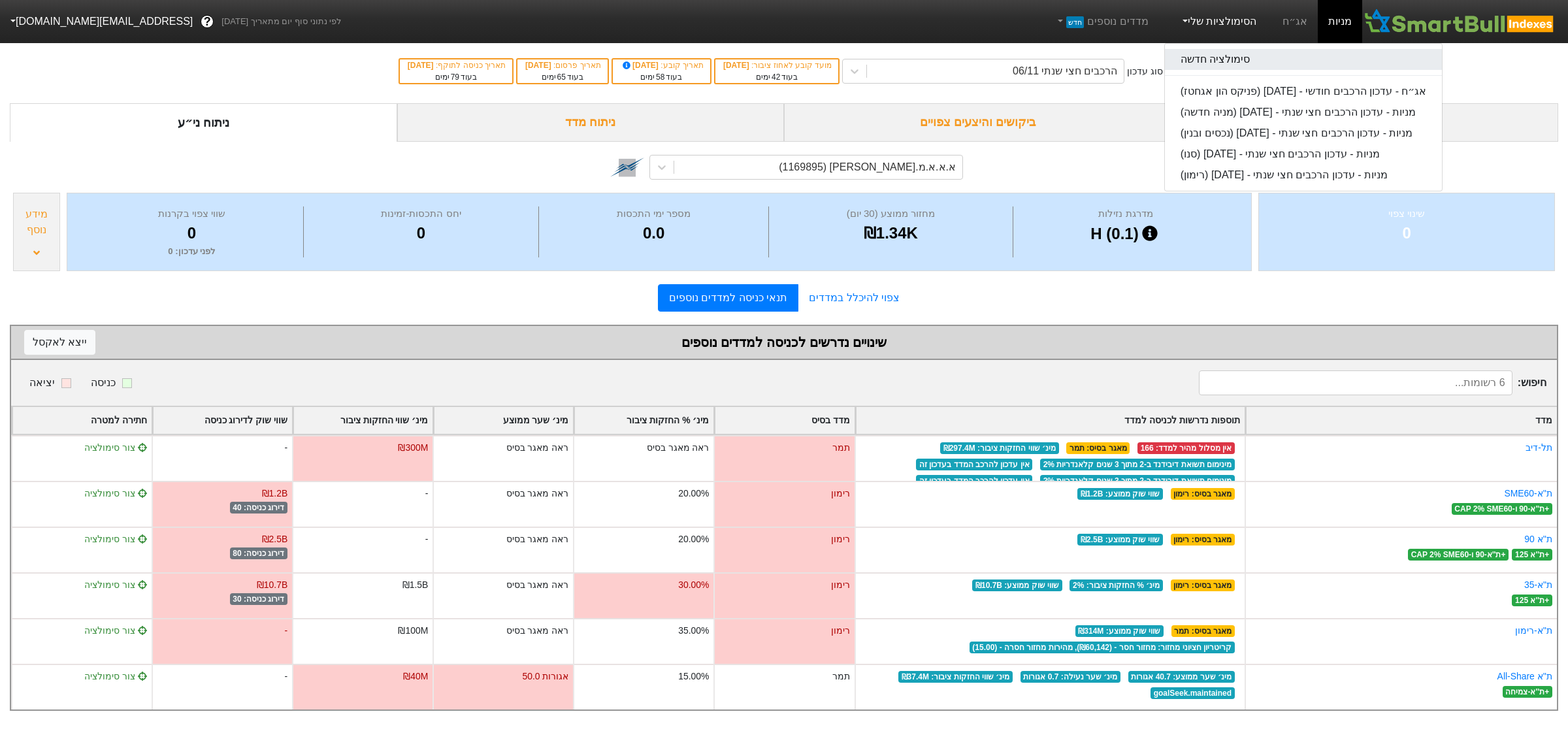
click at [1249, 57] on link "סימולציה חדשה" at bounding box center [1304, 59] width 277 height 21
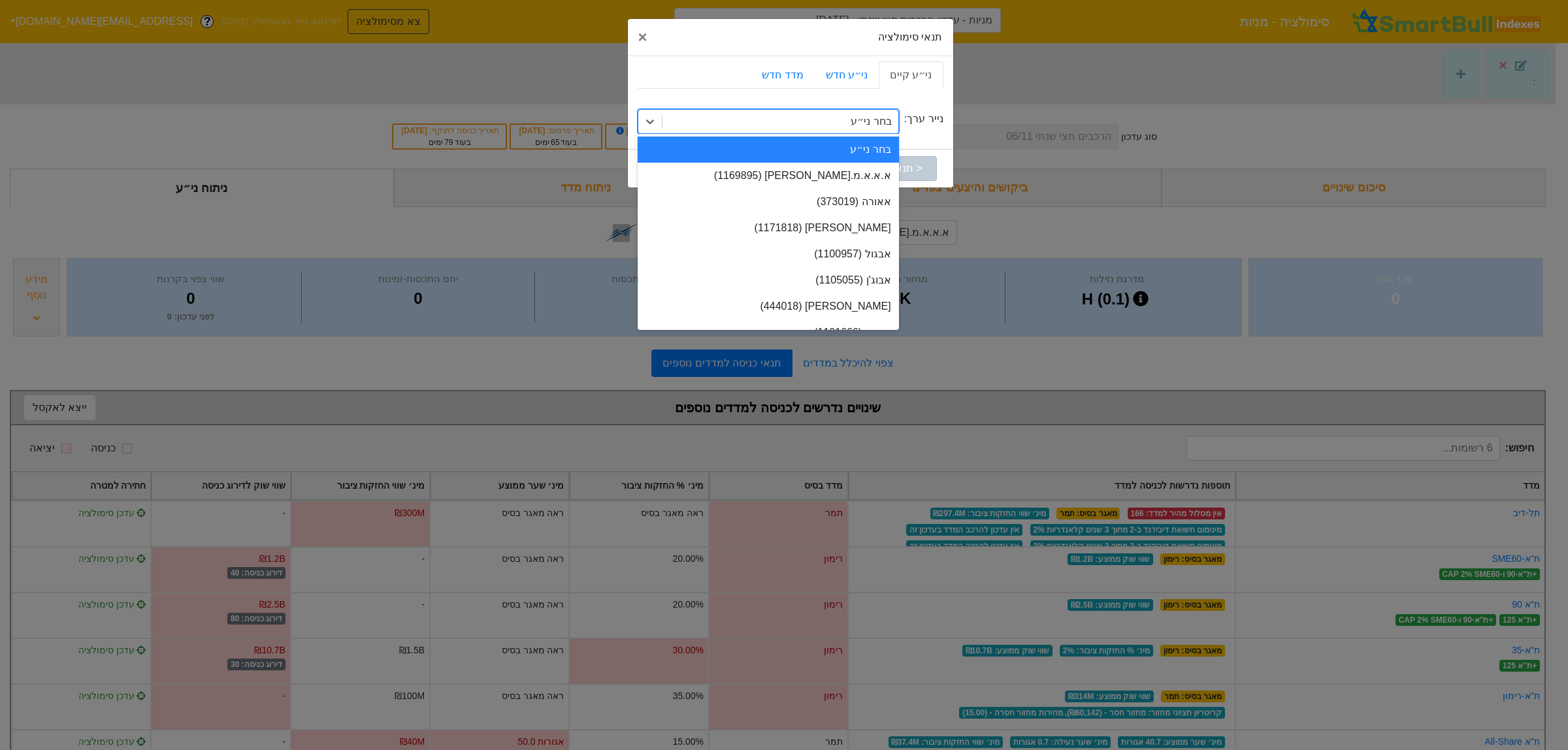
click at [870, 122] on div "בחר ני״ע" at bounding box center [870, 122] width 40 height 15
type input "אנר"
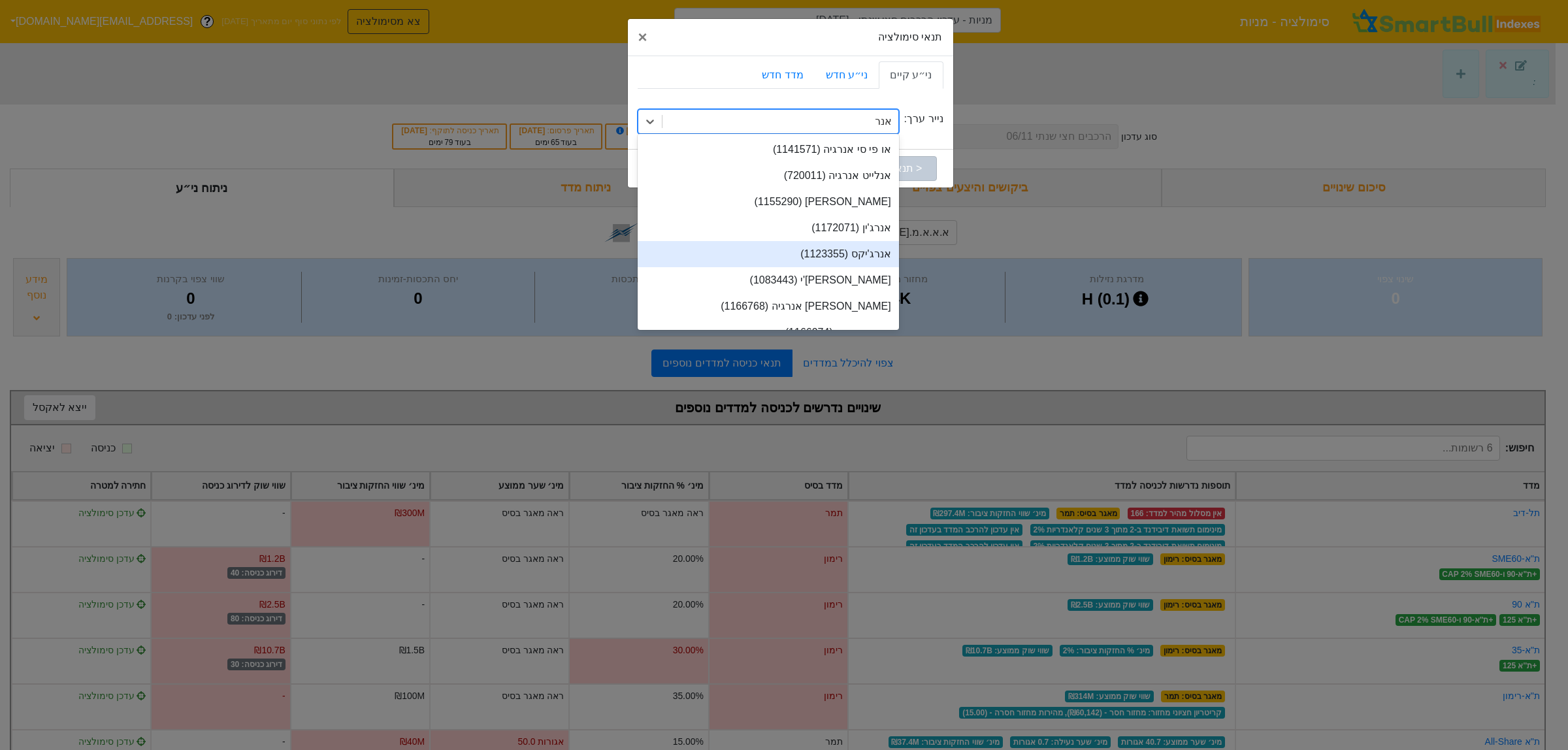
click at [856, 261] on div "אנרג'יקס (1123355)" at bounding box center [768, 254] width 261 height 27
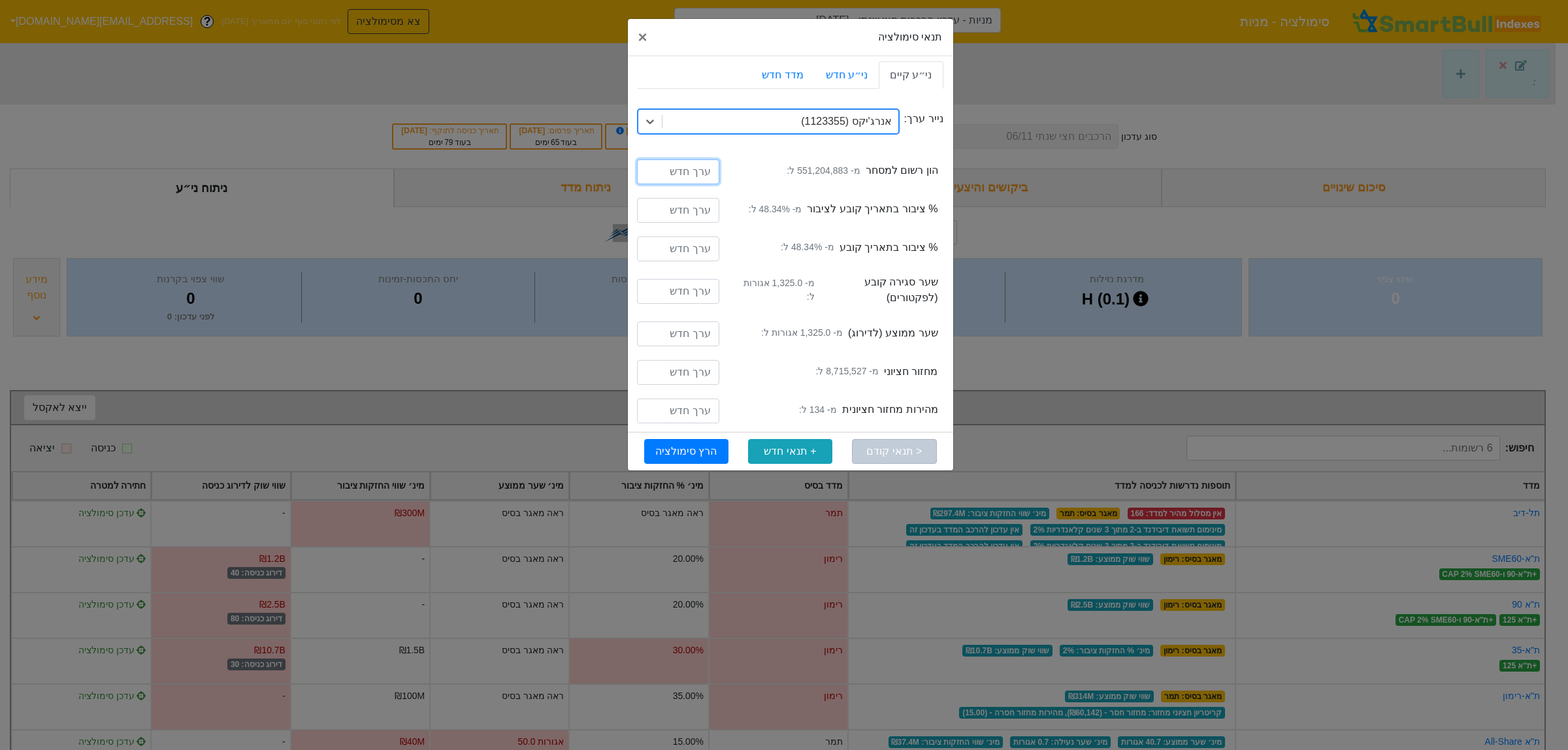
click at [699, 174] on input "number" at bounding box center [678, 171] width 82 height 25
type input "100000000"
click at [707, 217] on input "number" at bounding box center [678, 210] width 82 height 25
type input "30"
click at [683, 250] on input "number" at bounding box center [678, 248] width 82 height 25
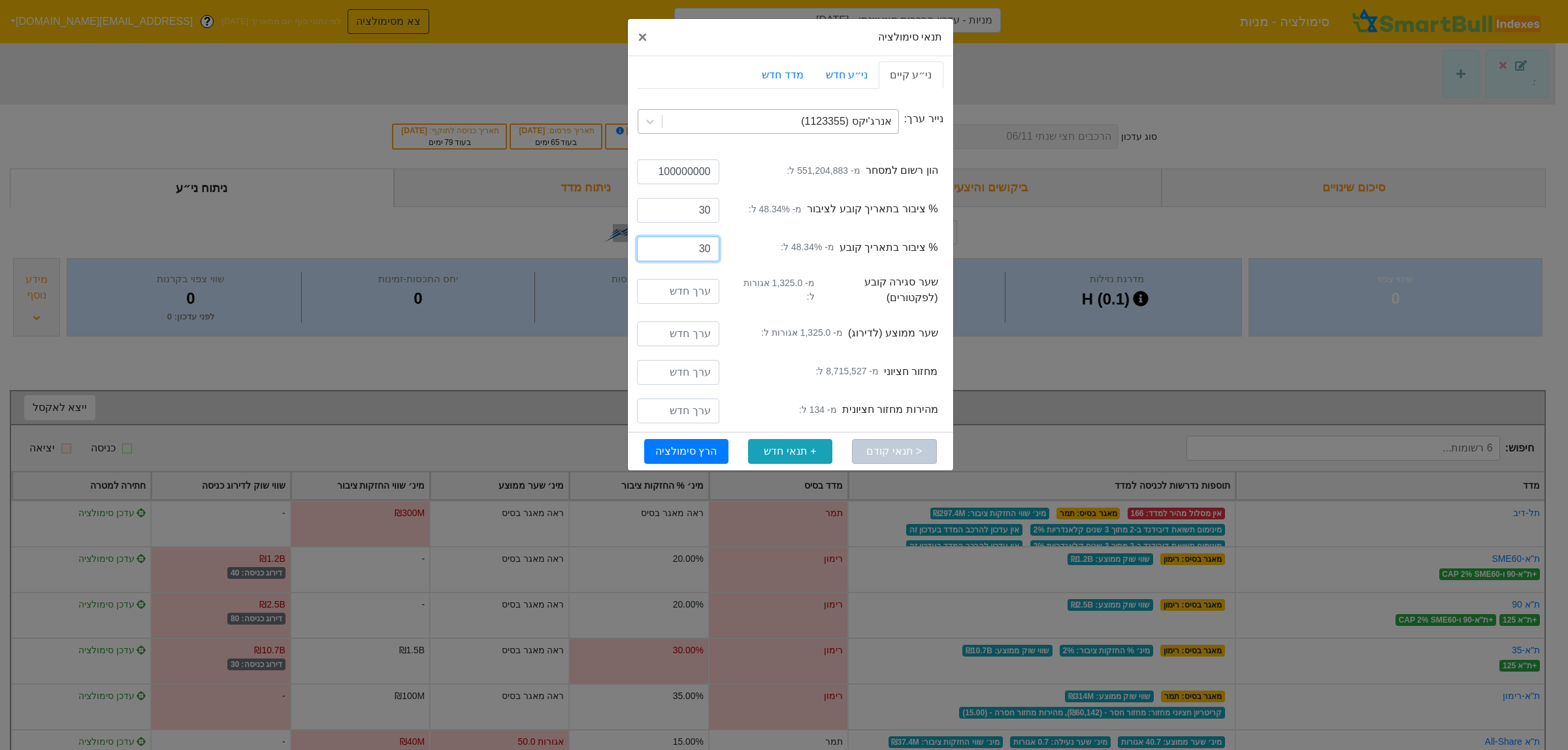
type input "30"
click at [669, 295] on input "number" at bounding box center [678, 291] width 82 height 25
type input "9000"
click at [710, 335] on input "number" at bounding box center [678, 334] width 82 height 25
type input "9000"
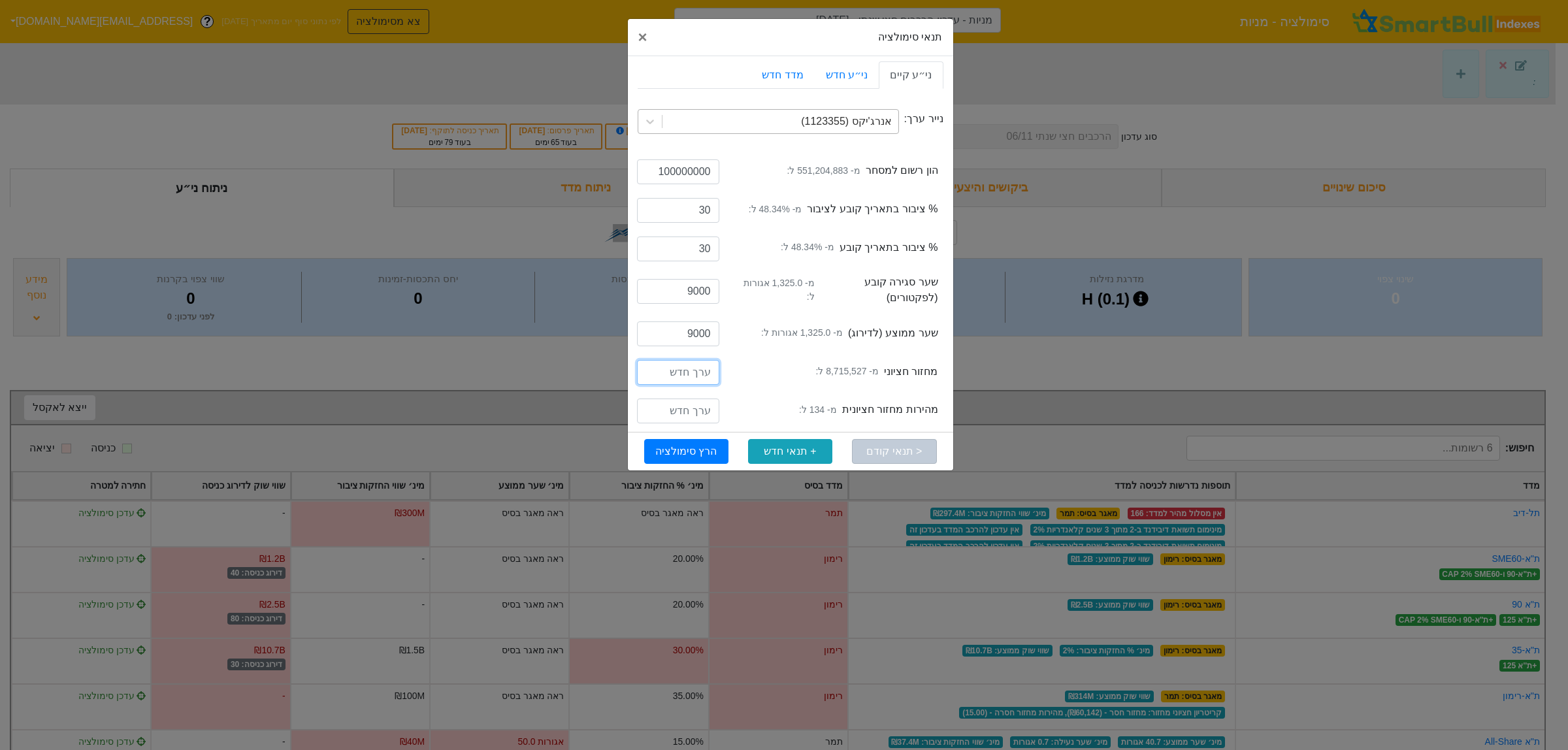
click at [699, 374] on input "number" at bounding box center [678, 372] width 82 height 25
type input "10000000"
click at [702, 413] on input "number" at bounding box center [678, 411] width 82 height 25
type input "2"
type input "125"
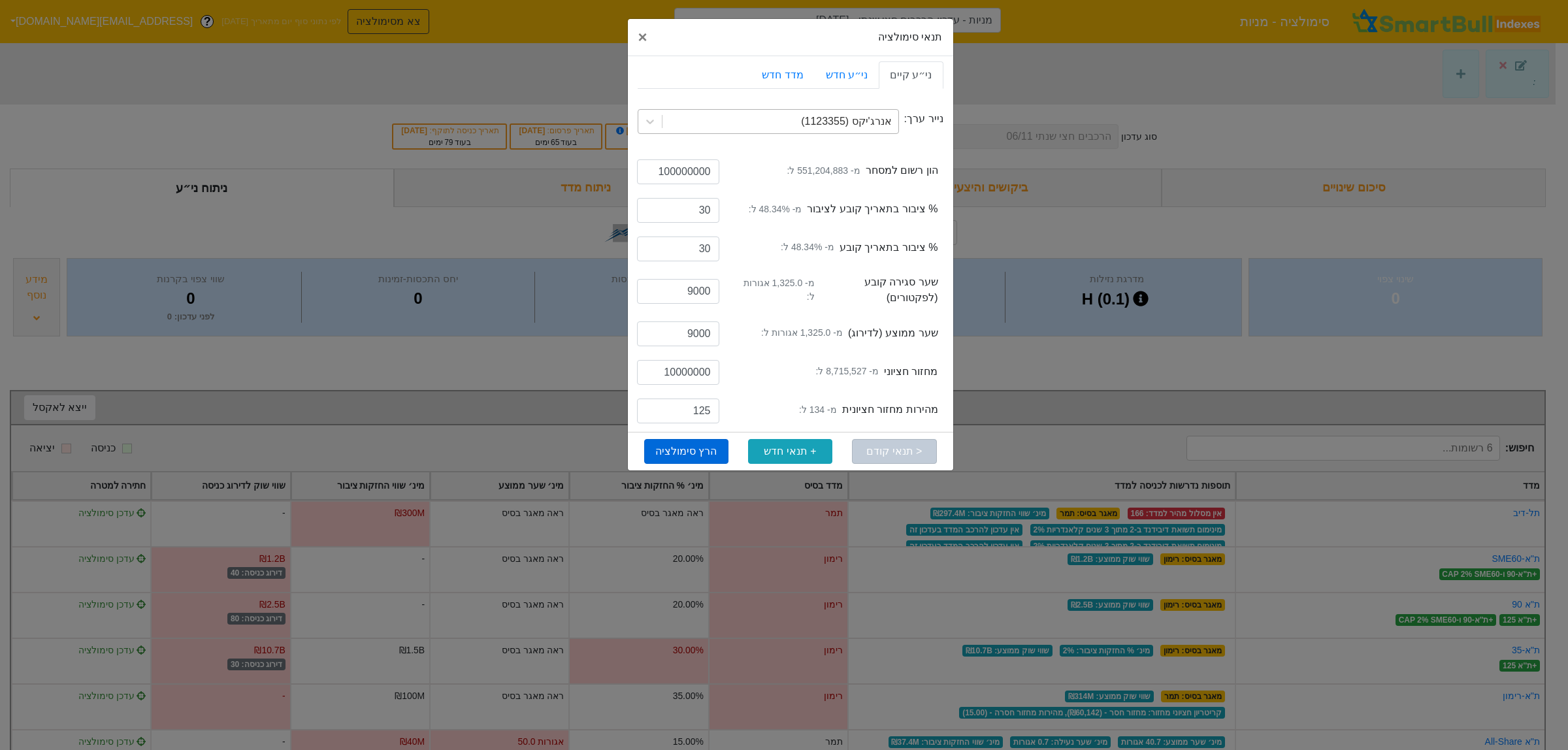
click at [713, 455] on button "הרץ סימולציה" at bounding box center [686, 451] width 84 height 25
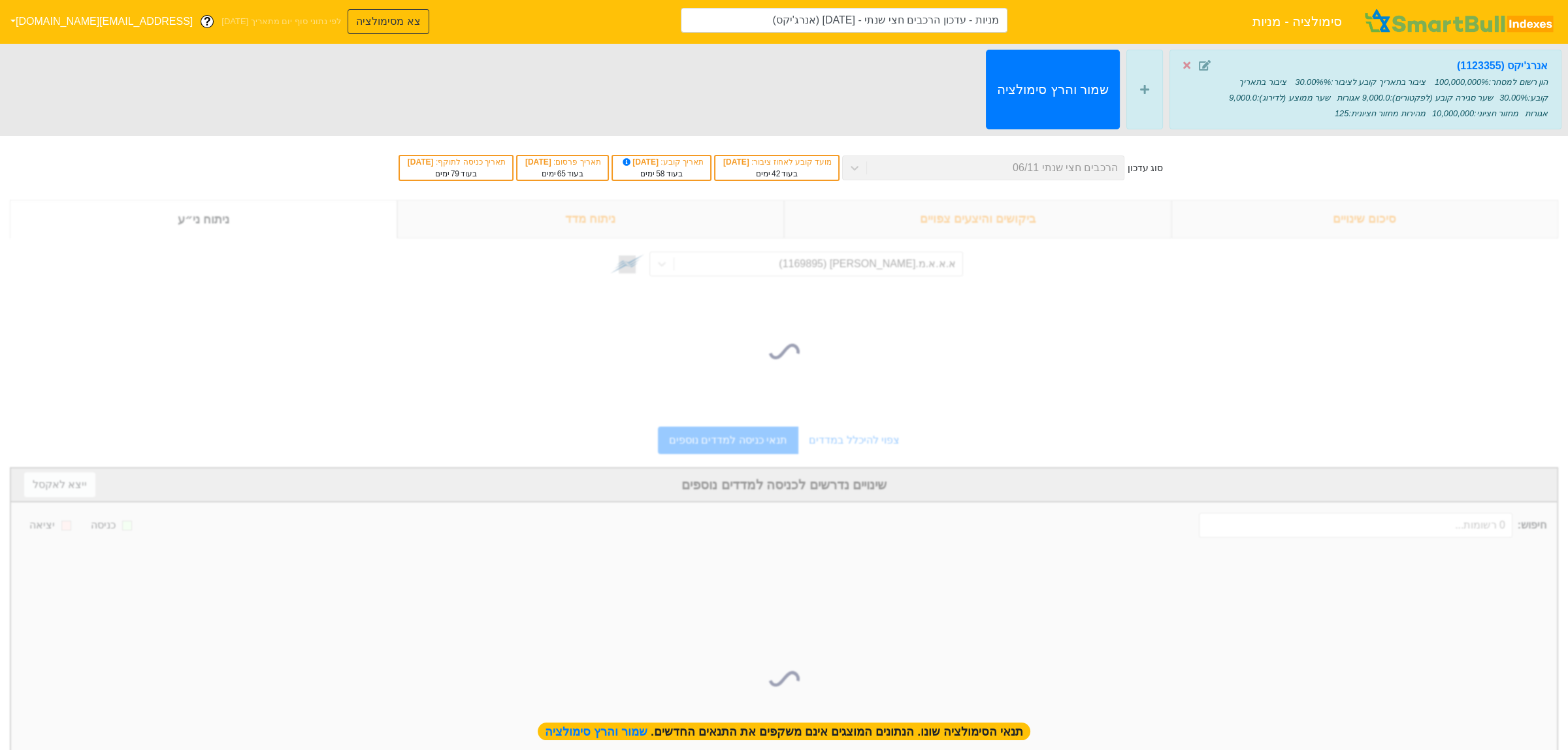
type input "מניות - עדכון הרכבים חצי שנתי - 06/11/25 (אנרג'יקס)"
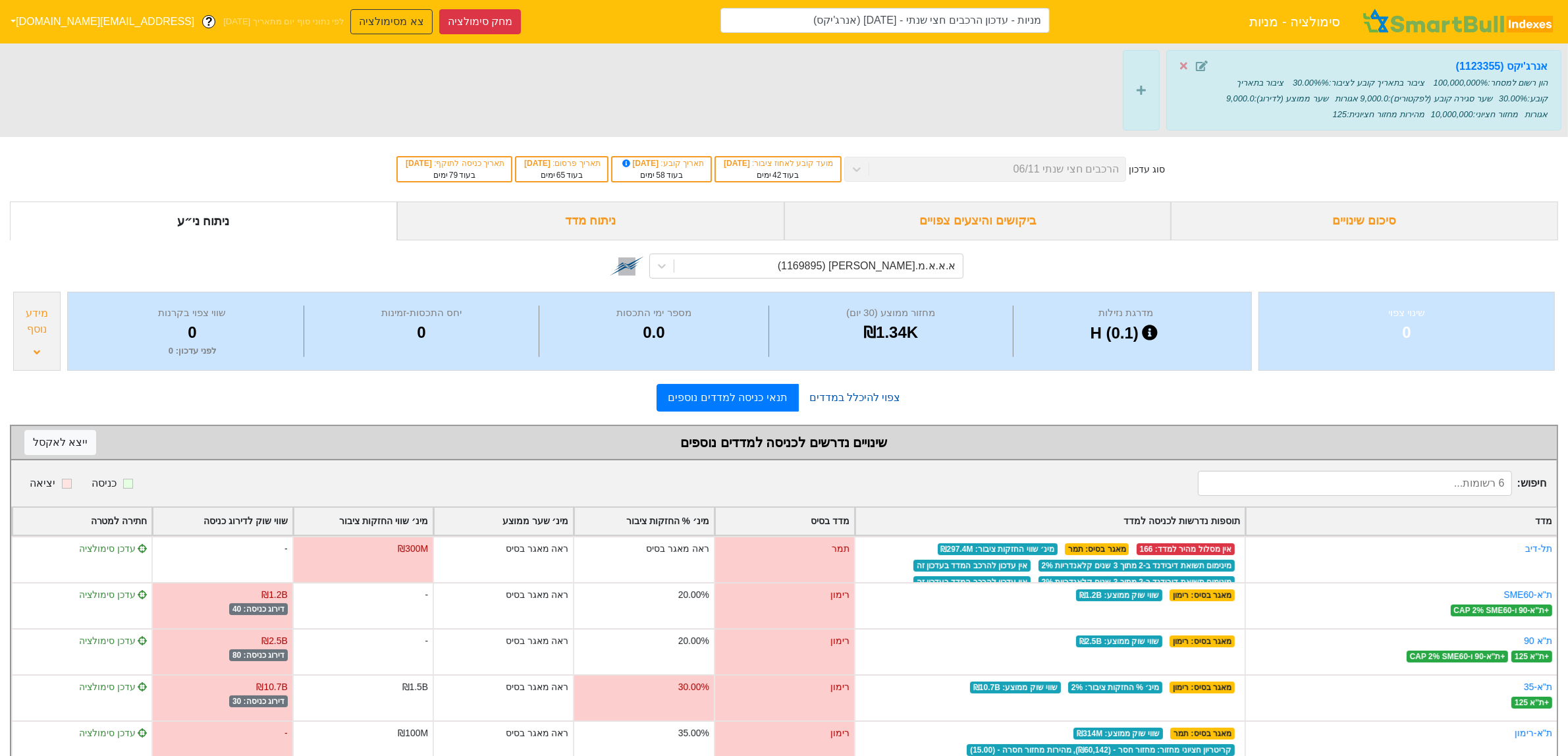
click at [868, 396] on link "צפוי להיכלל במדדים" at bounding box center [855, 398] width 113 height 27
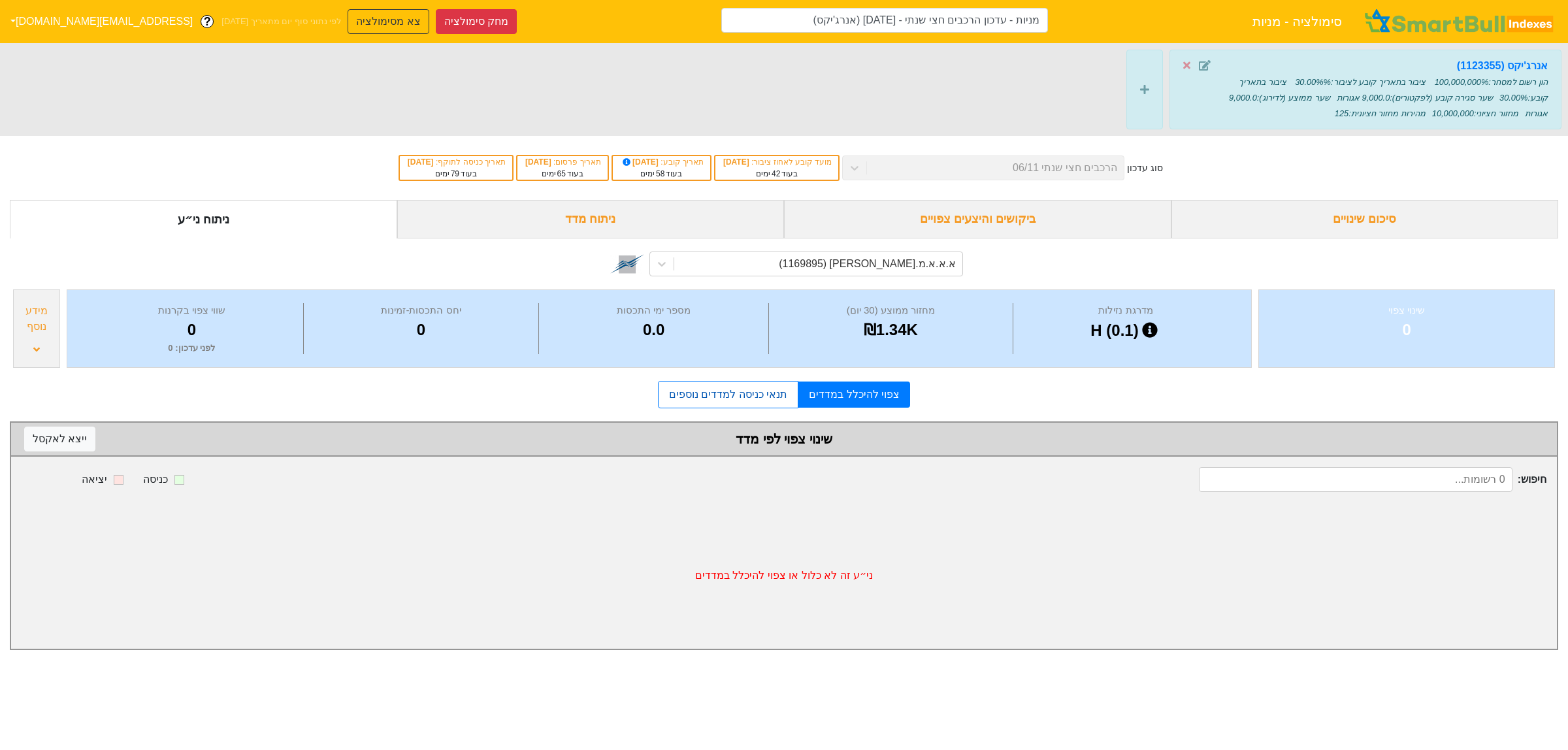
click at [750, 397] on link "תנאי כניסה למדדים נוספים" at bounding box center [728, 395] width 140 height 27
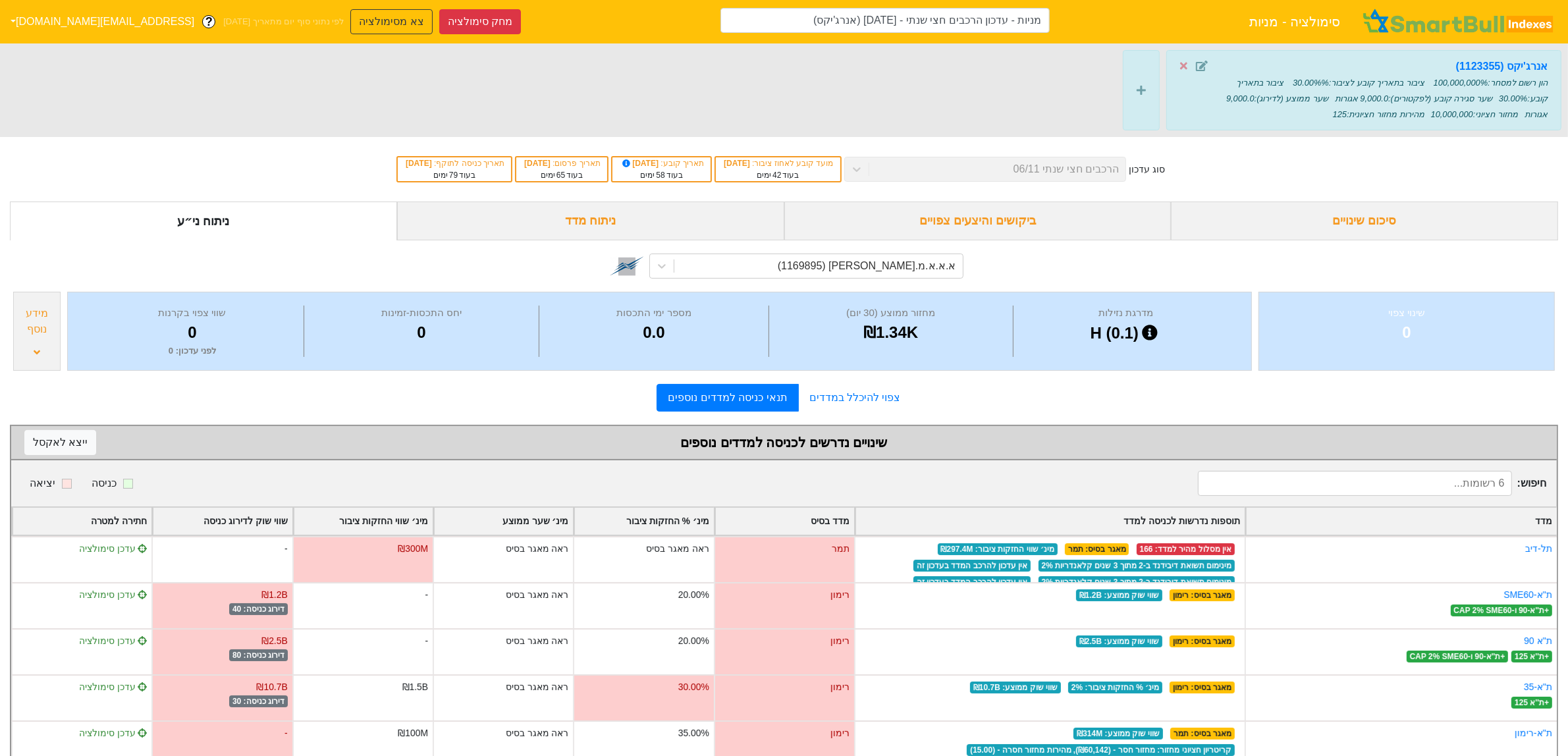
scroll to position [82, 0]
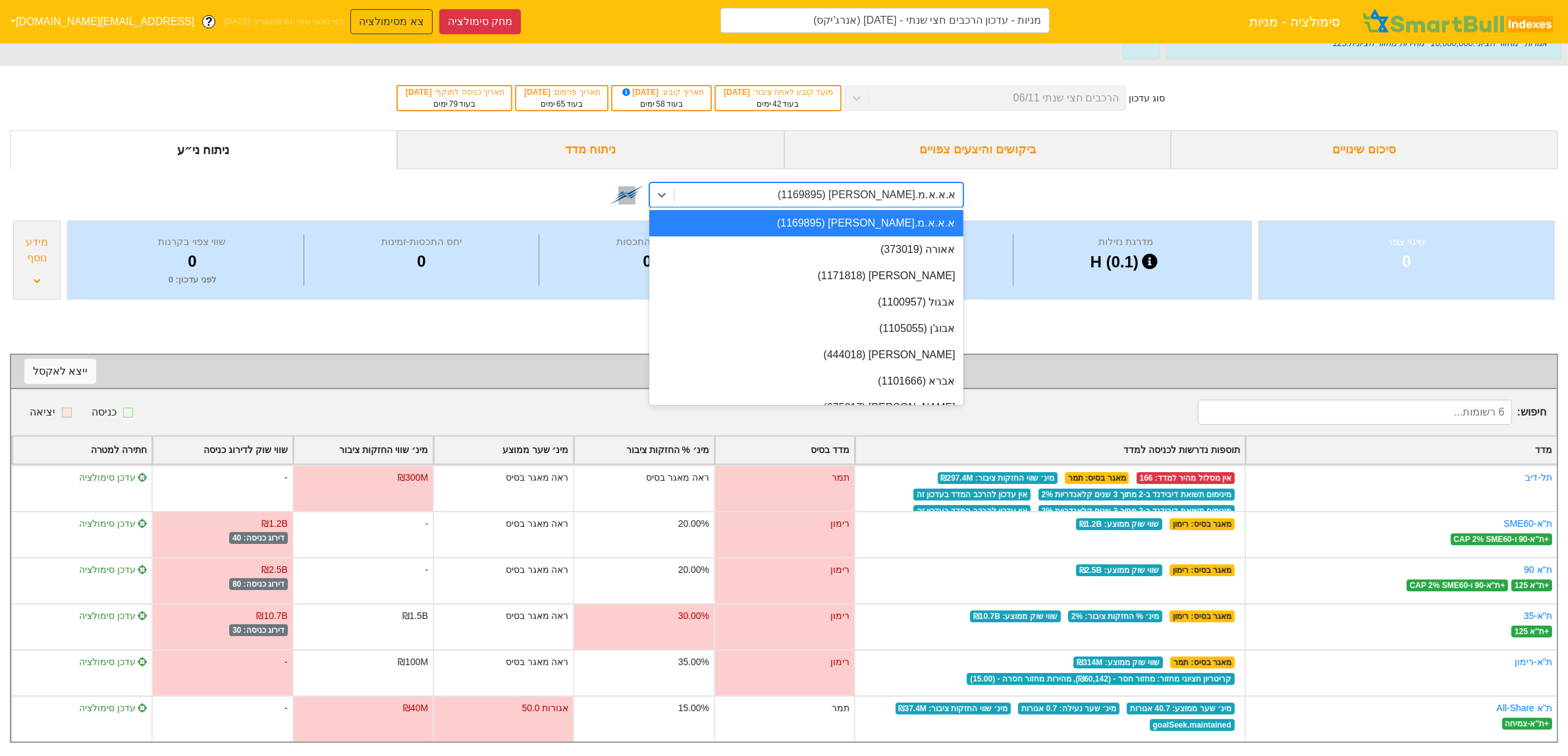
click at [890, 187] on div "א.א.א.מ.א-ש (1169895)" at bounding box center [866, 195] width 179 height 16
click at [350, 20] on button "צא מסימולציה" at bounding box center [391, 22] width 82 height 25
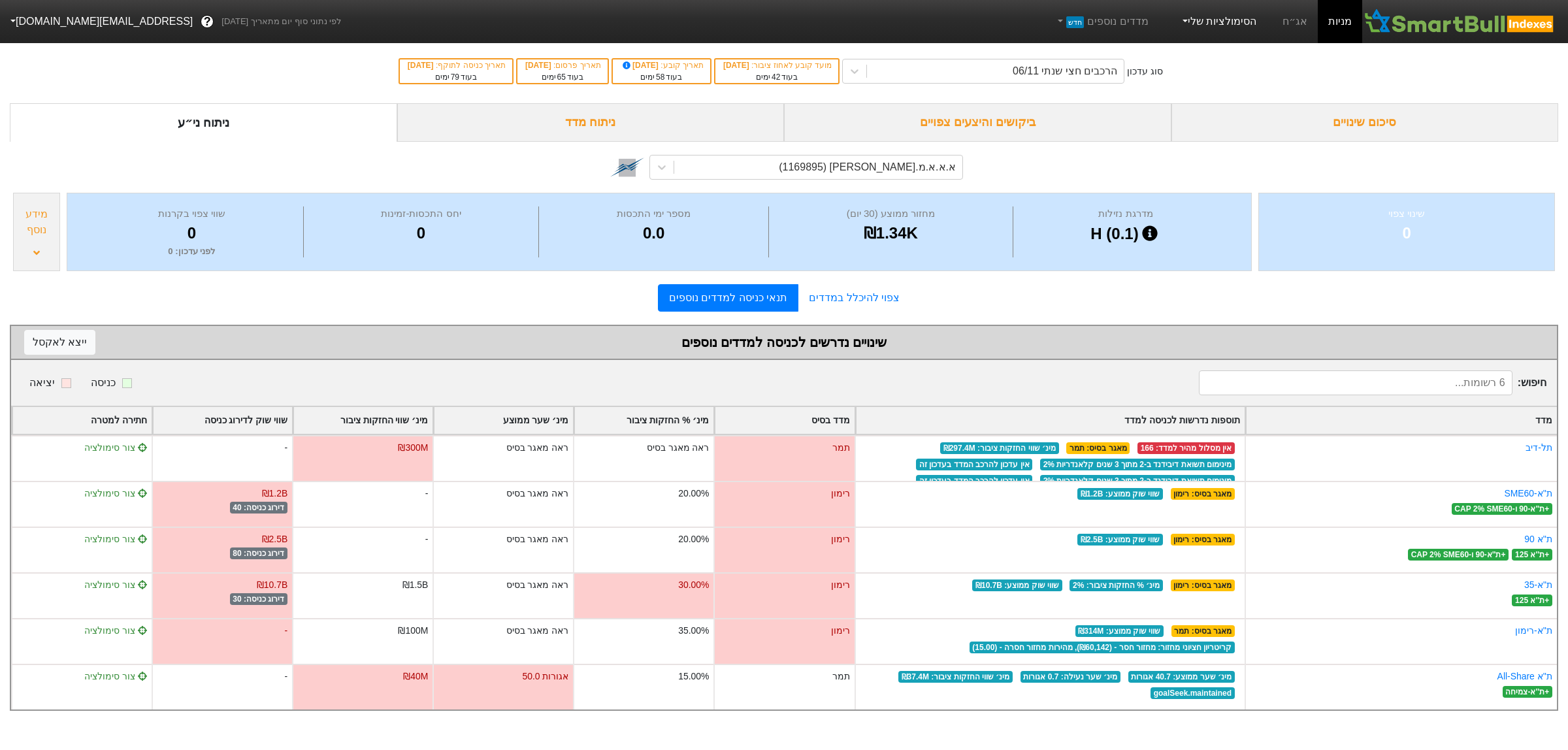
click at [1236, 21] on link "הסימולציות שלי" at bounding box center [1218, 21] width 87 height 27
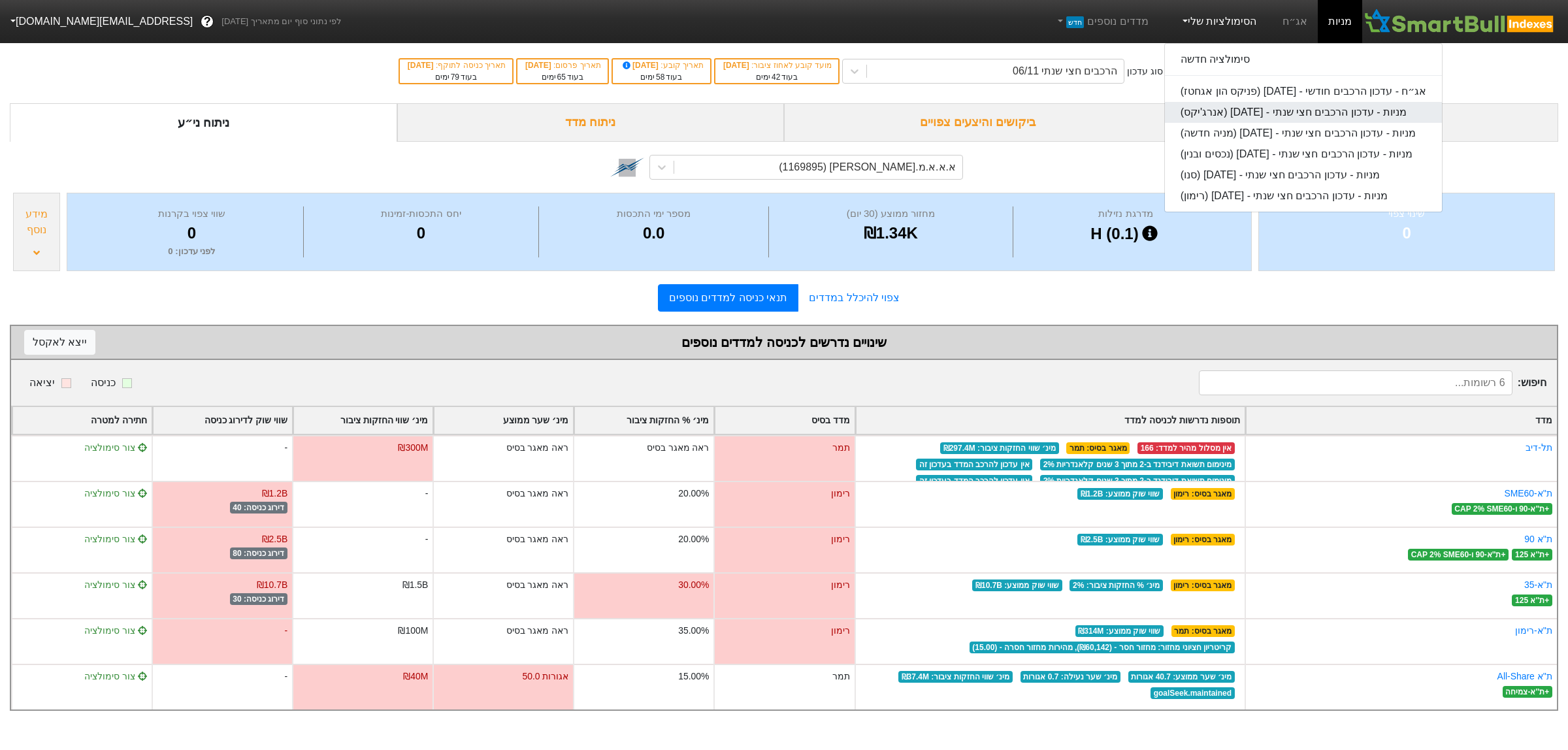
click at [1258, 110] on link "מניות - עדכון הרכבים חצי שנתי - 06/11/25 (אנרג'יקס)" at bounding box center [1304, 112] width 277 height 21
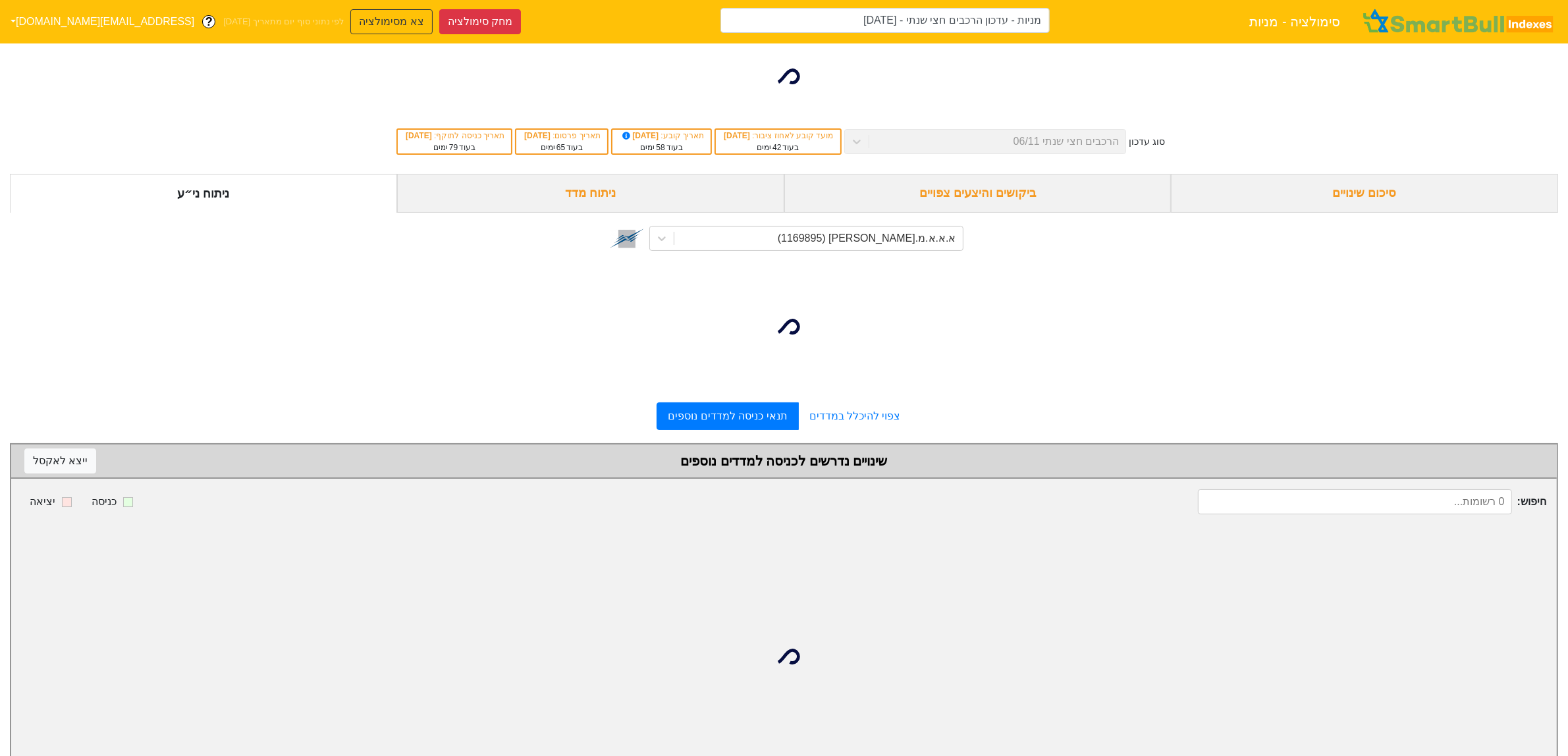
type input "מניות - עדכון הרכבים חצי שנתי - 06/11/25 (אנרג'יקס)"
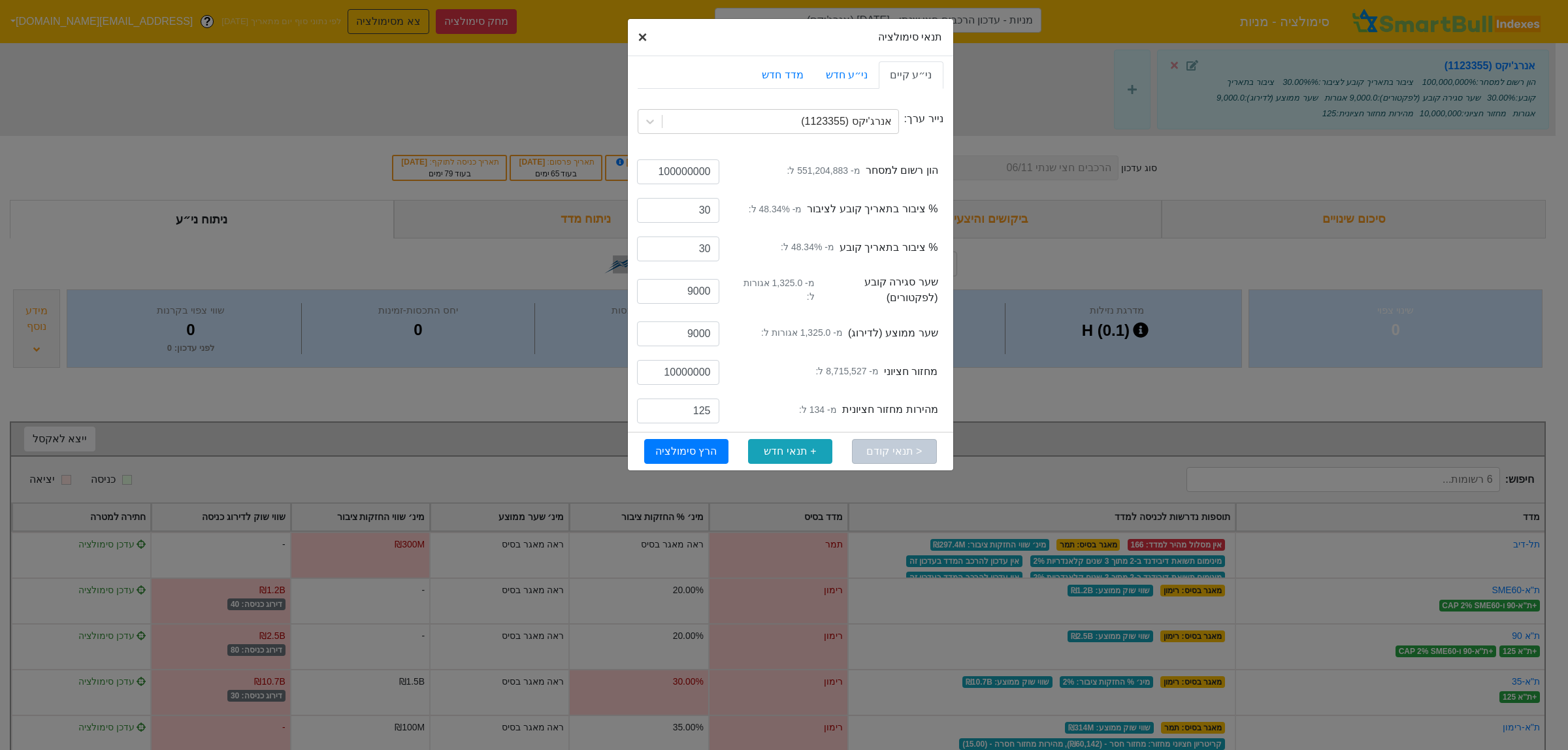
click at [633, 34] on button "× Close" at bounding box center [642, 37] width 30 height 37
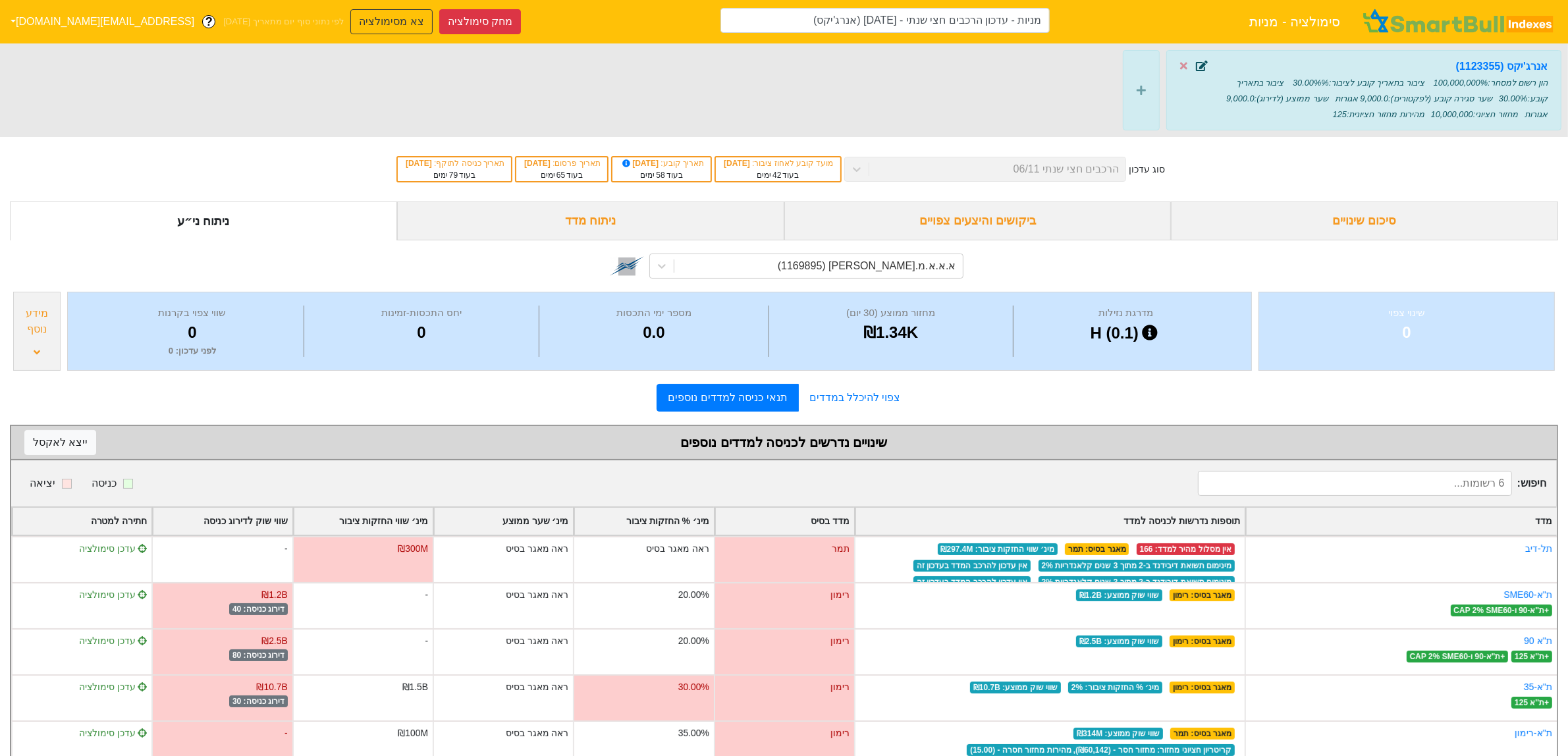
click at [1206, 66] on icon at bounding box center [1202, 66] width 12 height 10
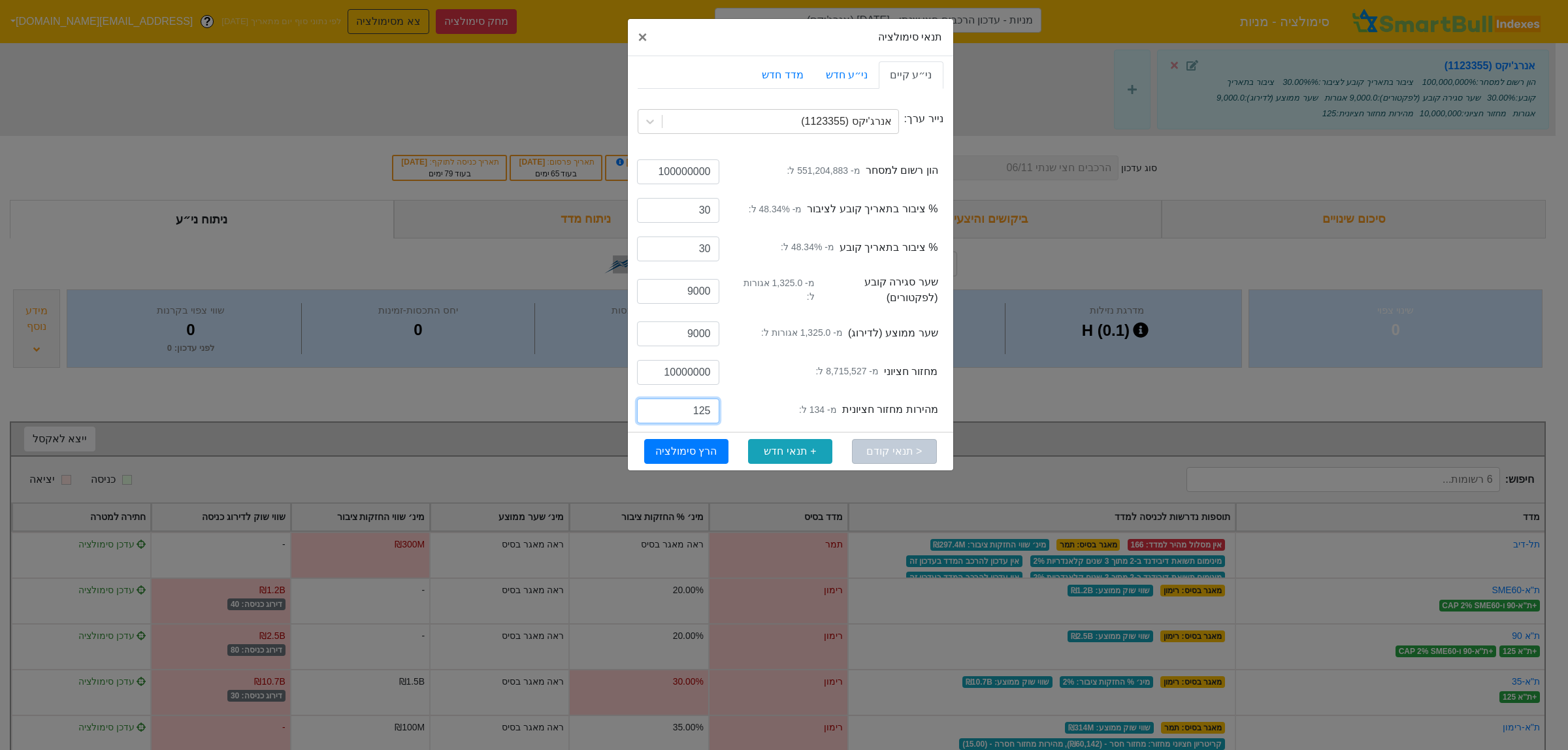
click at [705, 415] on input "125" at bounding box center [678, 411] width 82 height 25
type input "200"
click at [713, 449] on button "הרץ סימולציה" at bounding box center [686, 451] width 84 height 25
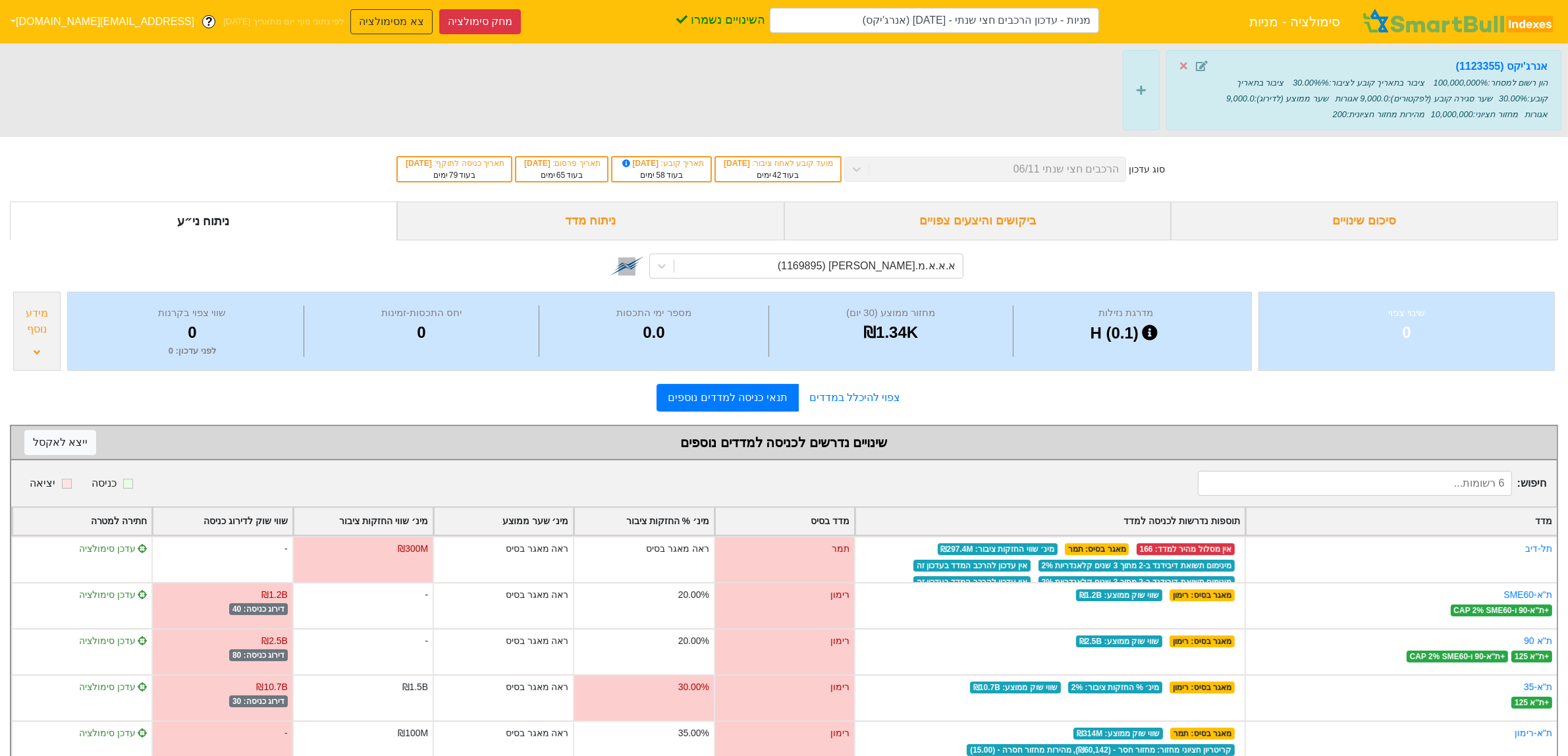
click at [1414, 213] on div "סיכום שינויים" at bounding box center [1364, 221] width 387 height 39
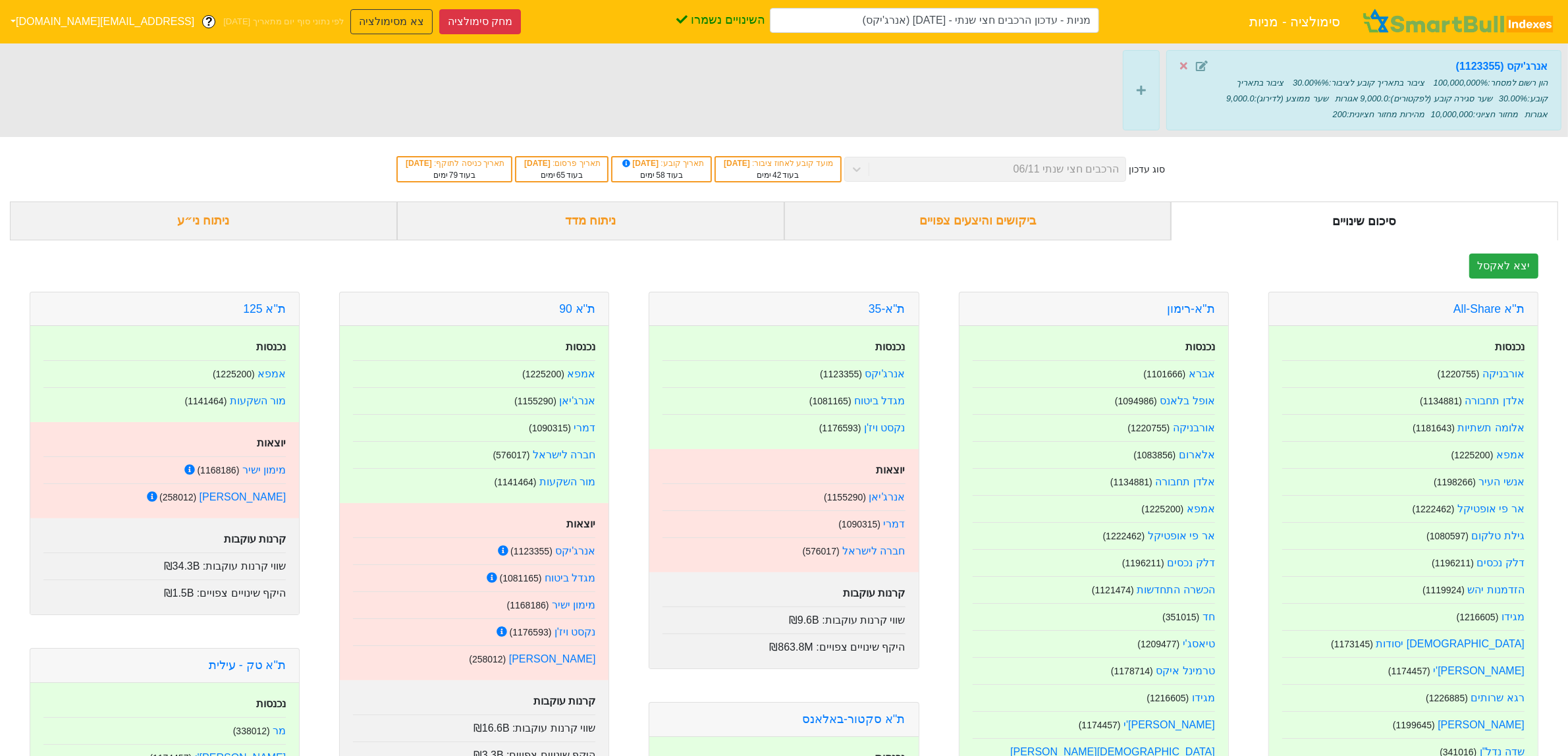
click at [274, 232] on div "ניתוח ני״ע" at bounding box center [203, 221] width 387 height 39
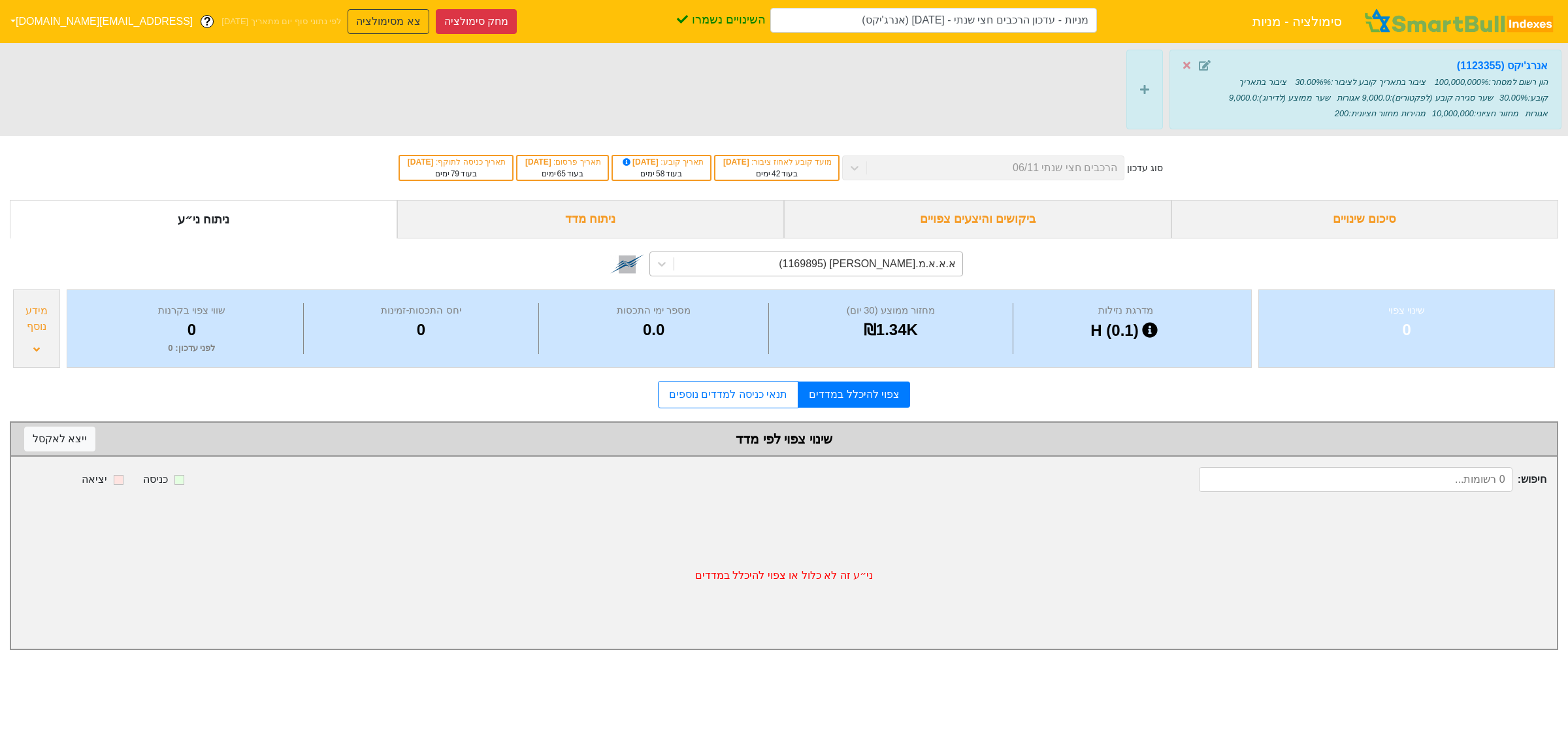
click at [879, 269] on div "א.א.א.מ.א-ש (1169895)" at bounding box center [867, 264] width 177 height 15
click at [1326, 225] on div "סיכום שינויים" at bounding box center [1365, 219] width 388 height 39
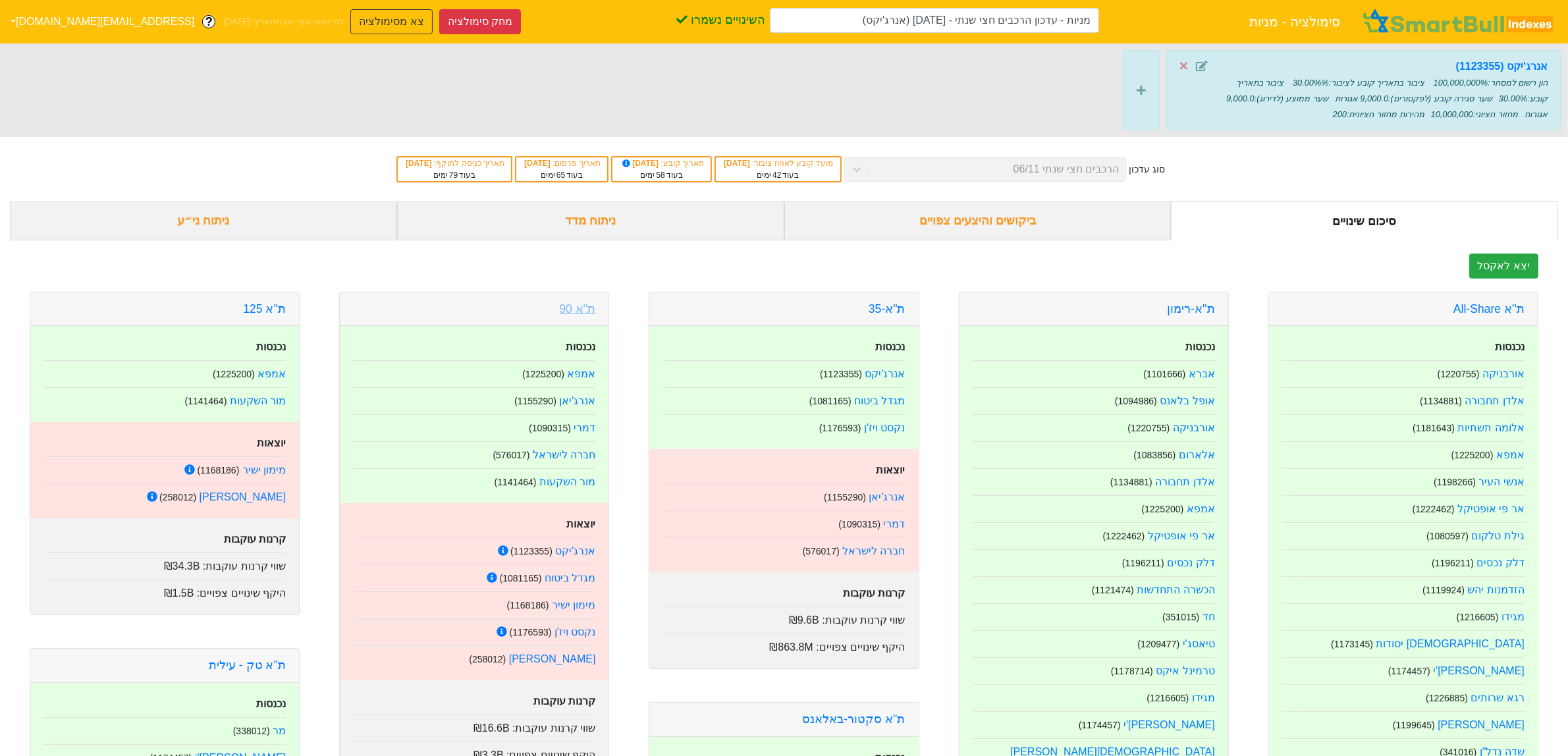
click at [571, 310] on link "ת''א 90" at bounding box center [577, 308] width 36 height 13
type input "מניות - עדכון הרכבים חצי שנתי - 06/11/25 (אנרג'יקס)"
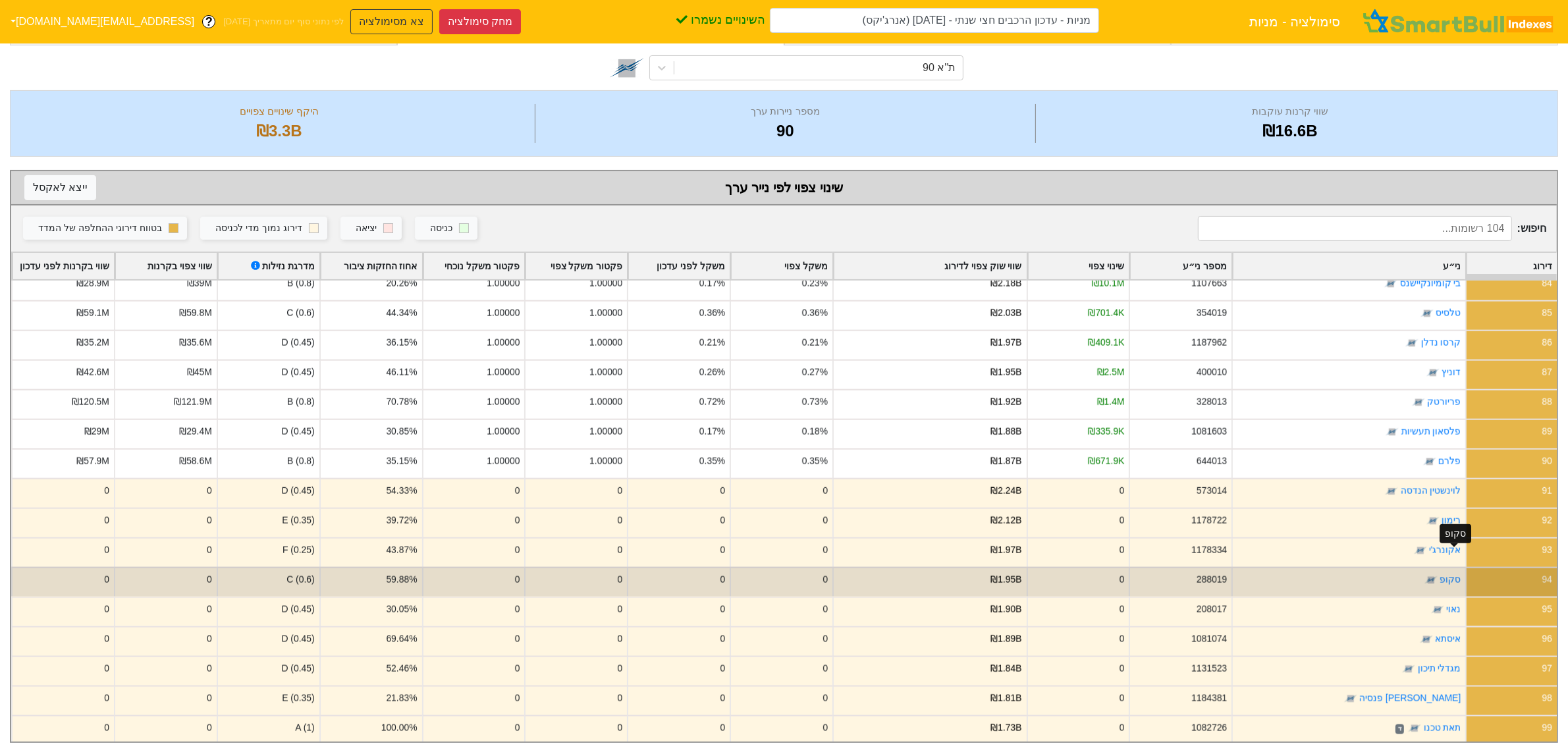
scroll to position [2622, 0]
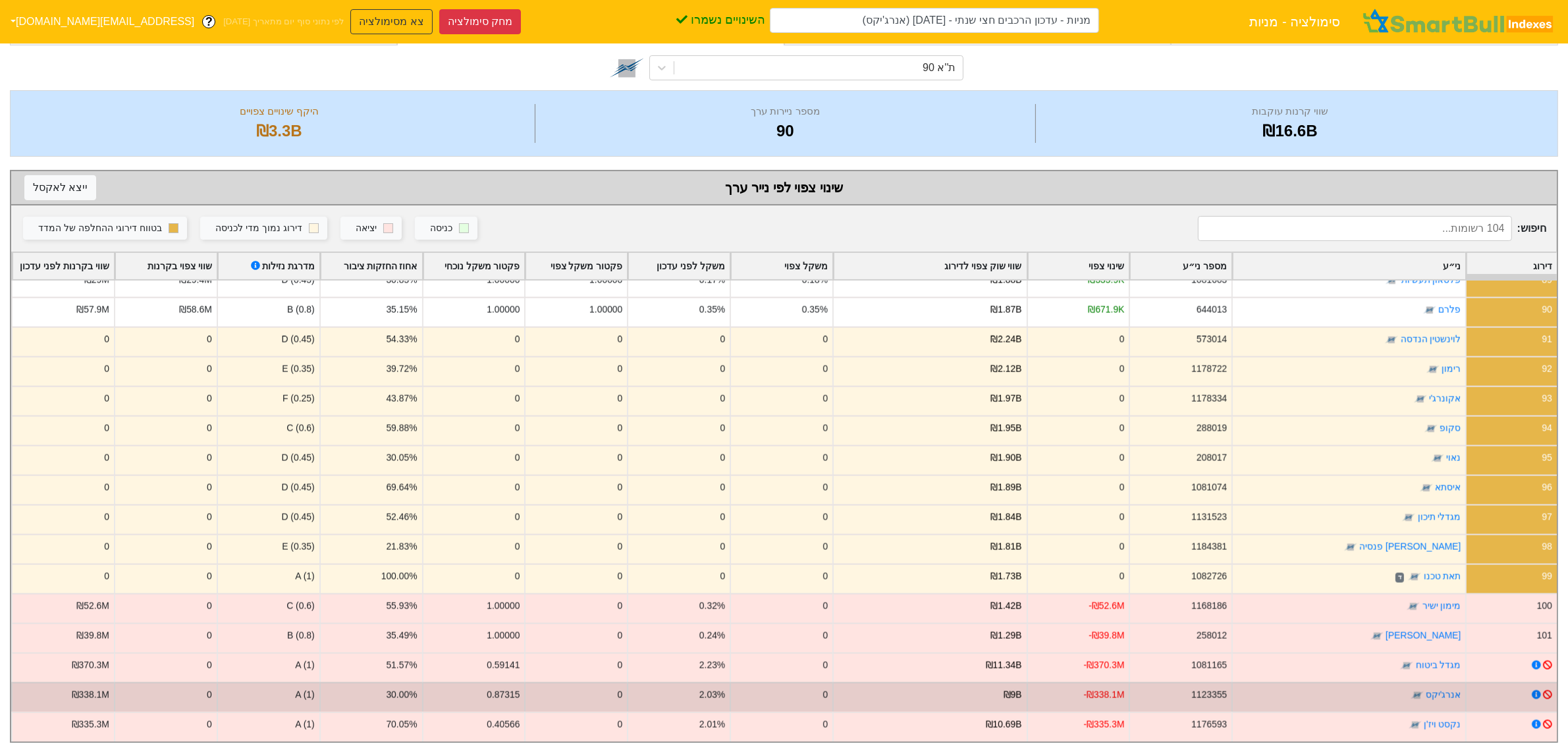
click at [1550, 690] on icon at bounding box center [1547, 695] width 9 height 9
click at [1535, 690] on icon at bounding box center [1536, 695] width 9 height 9
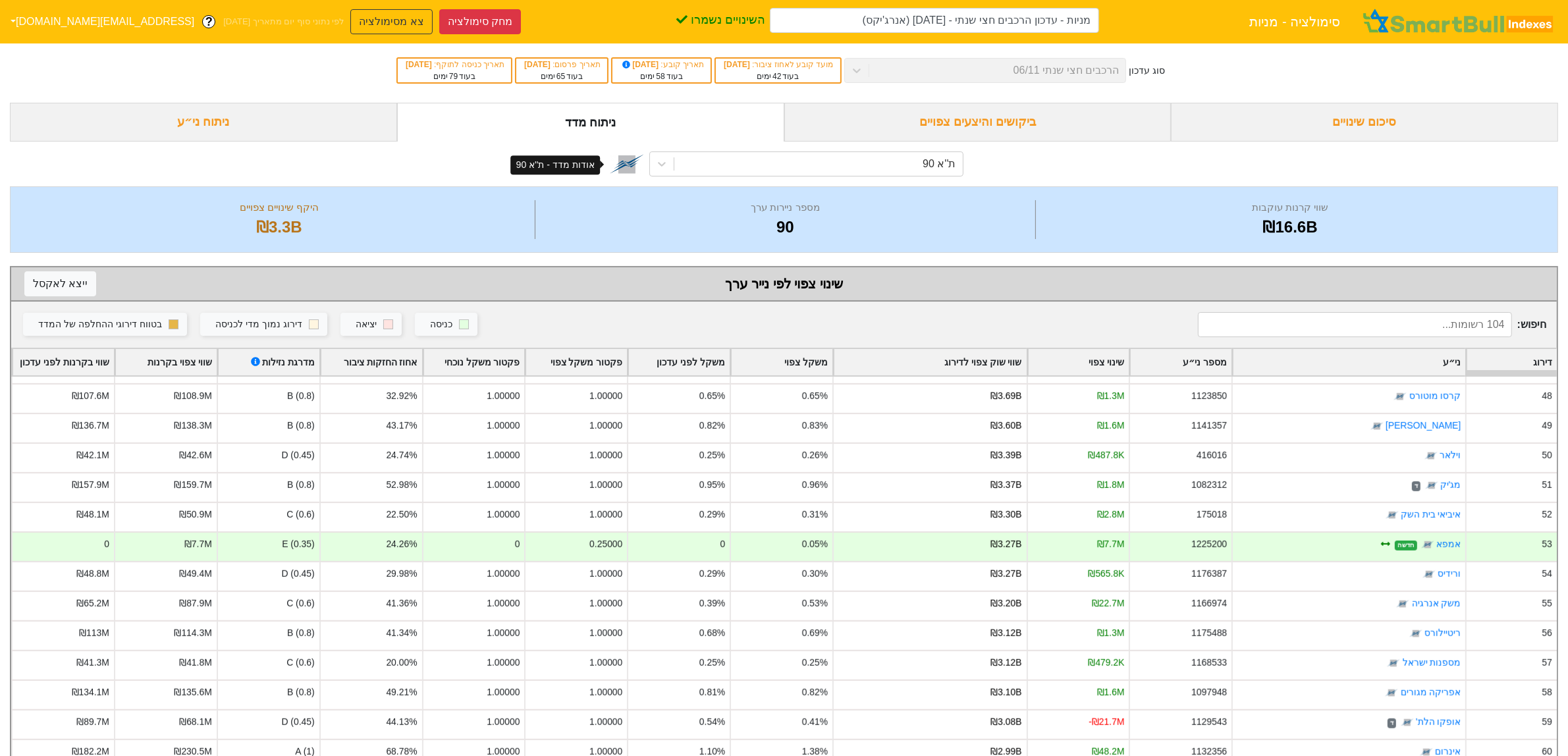
scroll to position [0, 0]
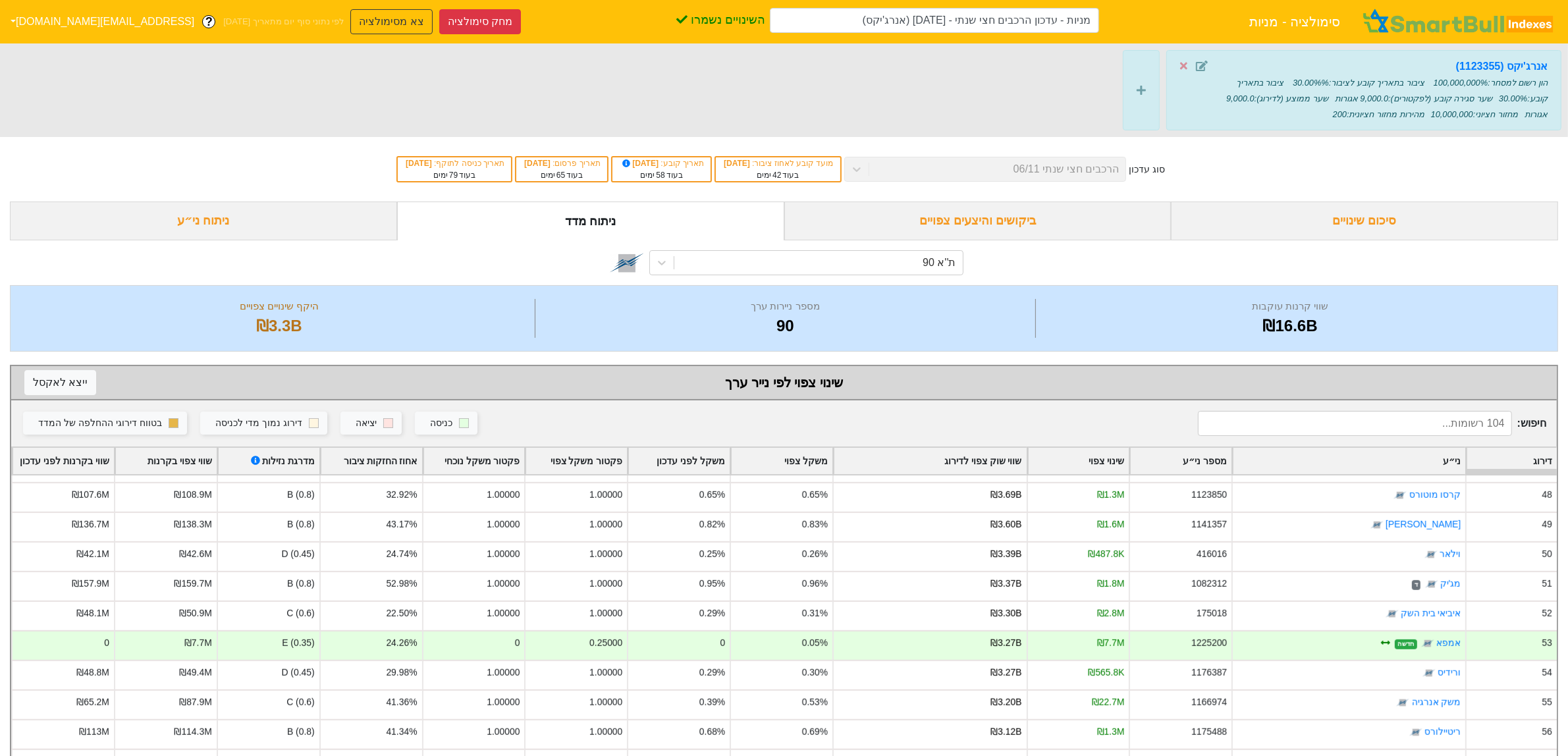
click at [283, 214] on div "ניתוח ני״ע" at bounding box center [203, 221] width 387 height 39
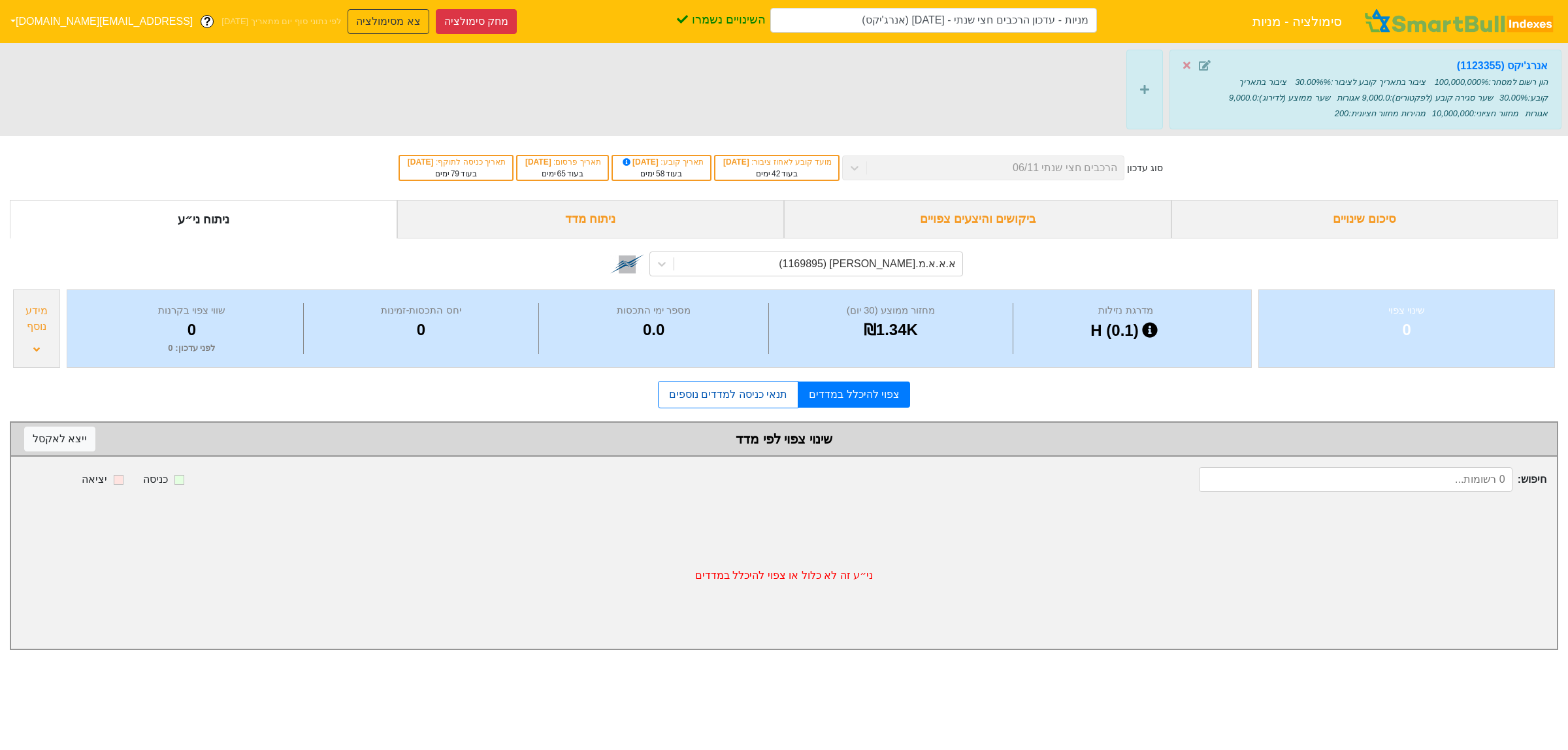
click at [777, 392] on link "תנאי כניסה למדדים נוספים" at bounding box center [728, 395] width 140 height 27
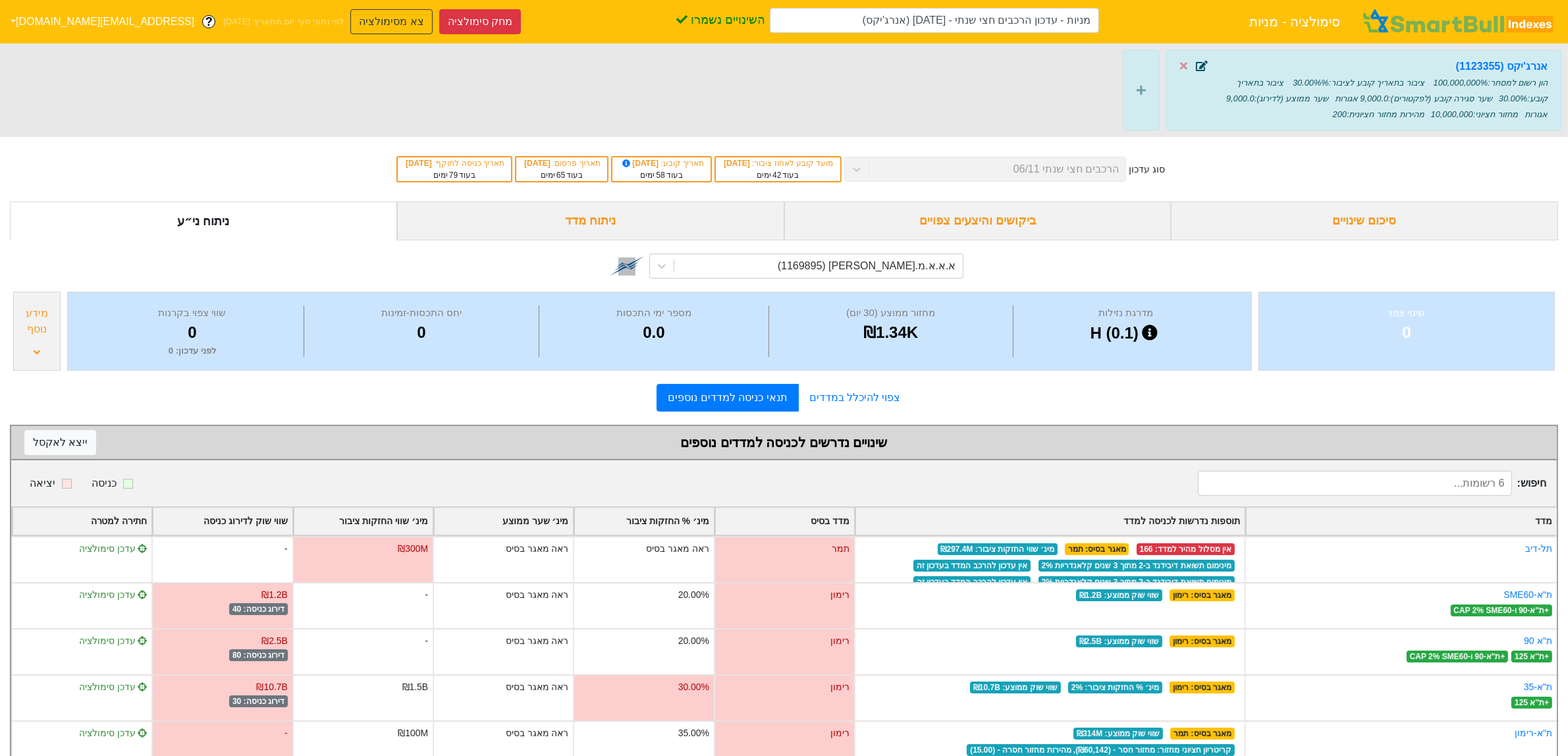
click at [1206, 61] on icon at bounding box center [1202, 66] width 12 height 10
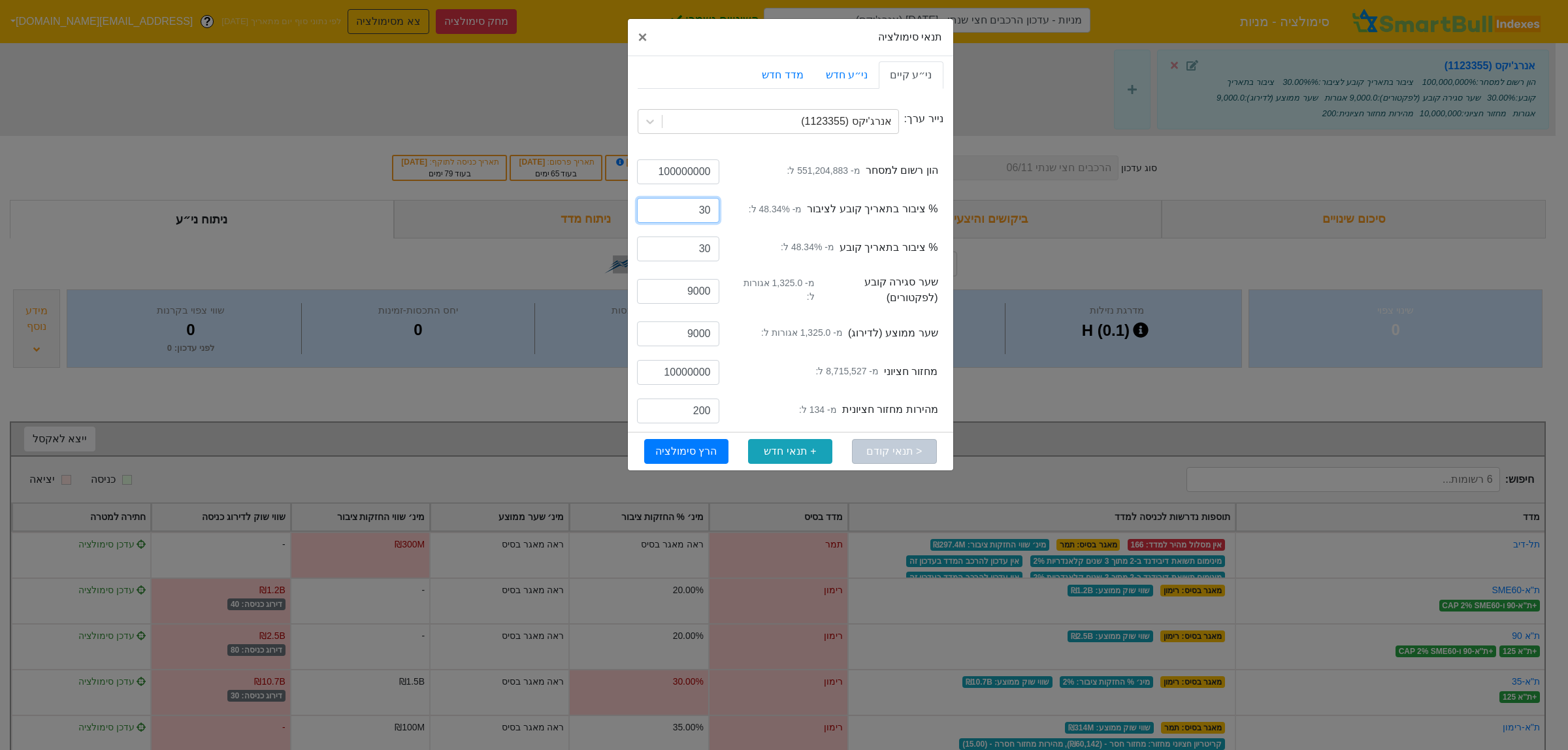
click at [703, 208] on input "30" at bounding box center [678, 210] width 82 height 25
type input "40"
click at [704, 246] on input "30" at bounding box center [678, 248] width 82 height 25
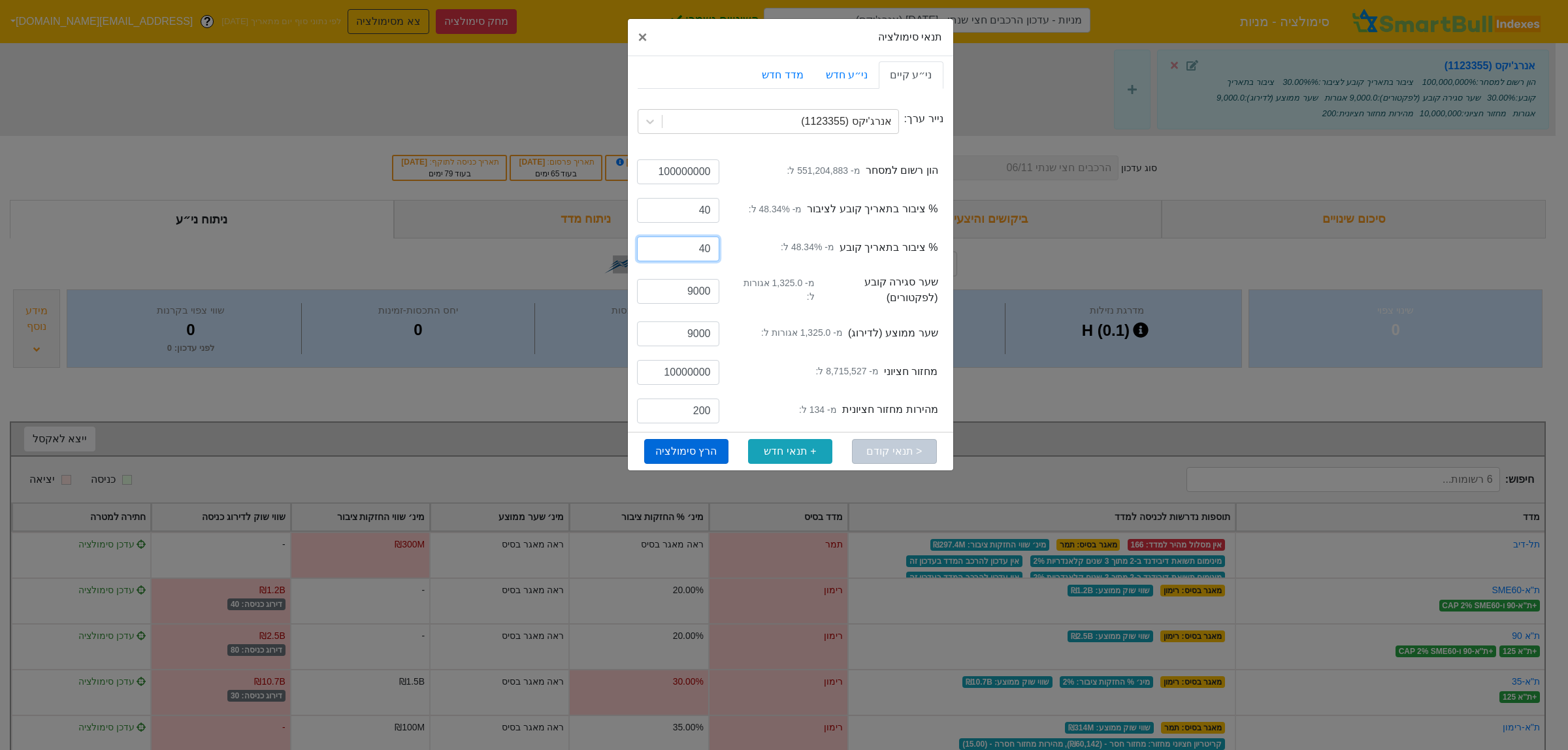
type input "40"
click at [677, 452] on button "הרץ סימולציה" at bounding box center [686, 451] width 84 height 25
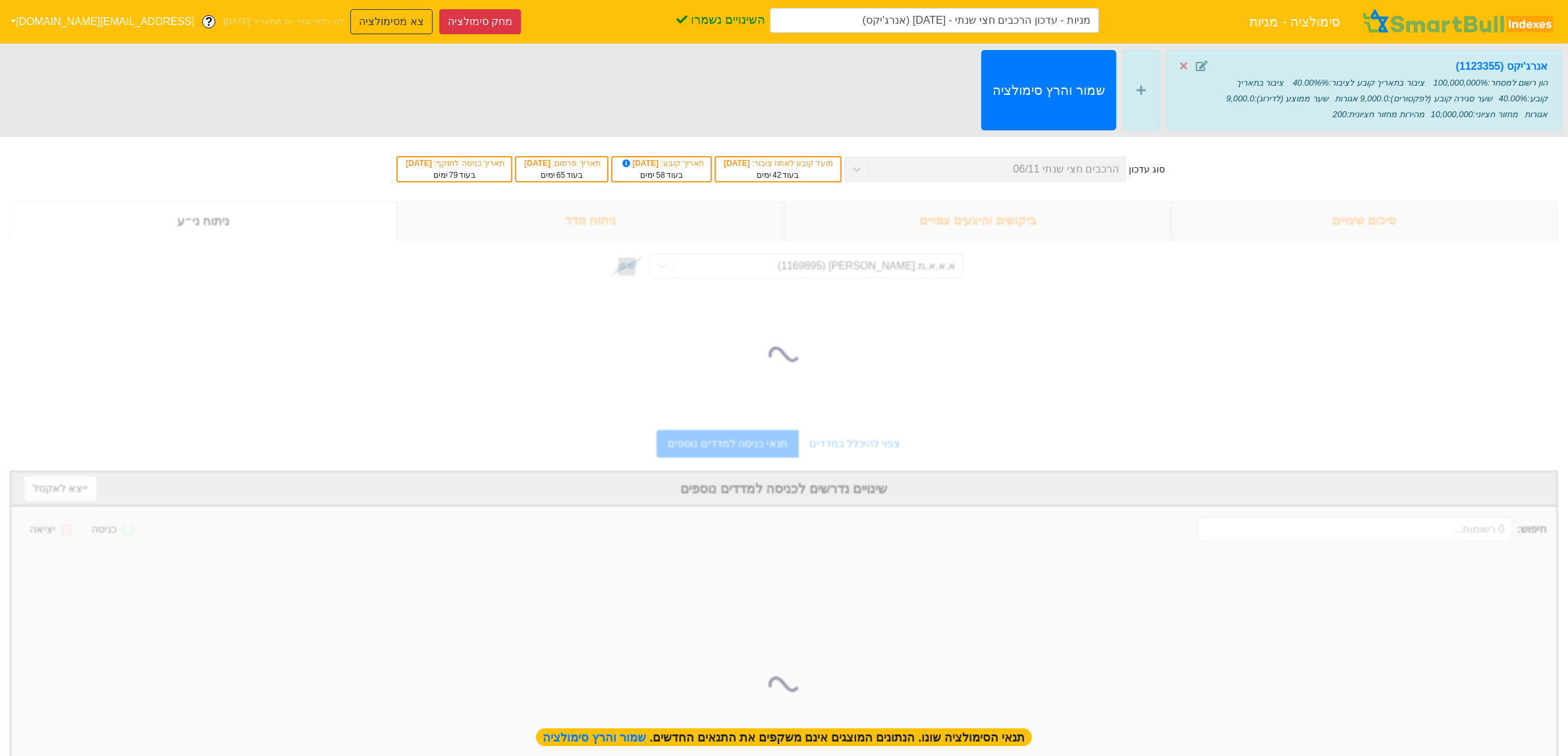
type input "מניות - עדכון הרכבים חצי שנתי - 06/11/25 (אנרג'יקס)"
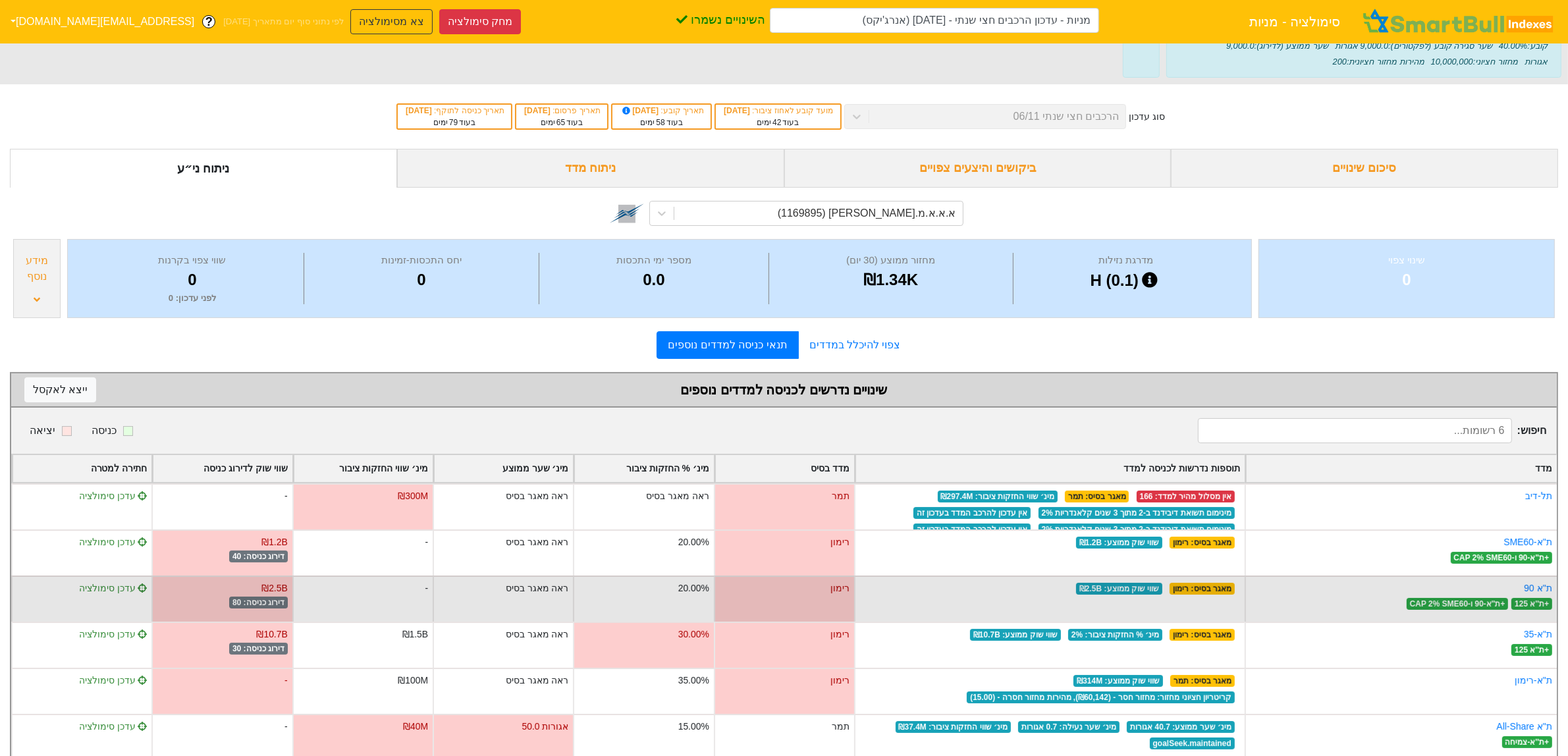
scroll to position [82, 0]
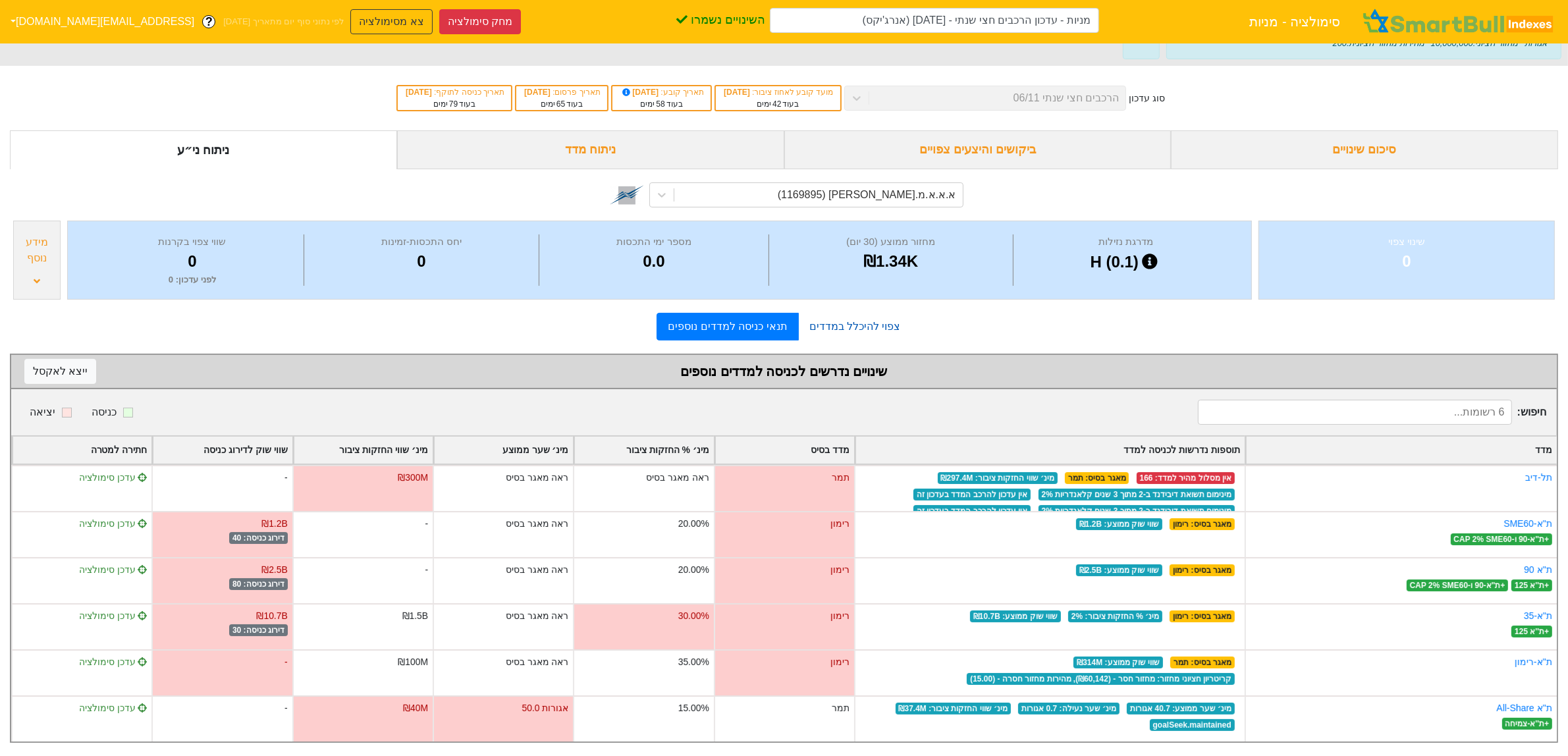
click at [850, 321] on link "צפוי להיכלל במדדים" at bounding box center [855, 326] width 113 height 27
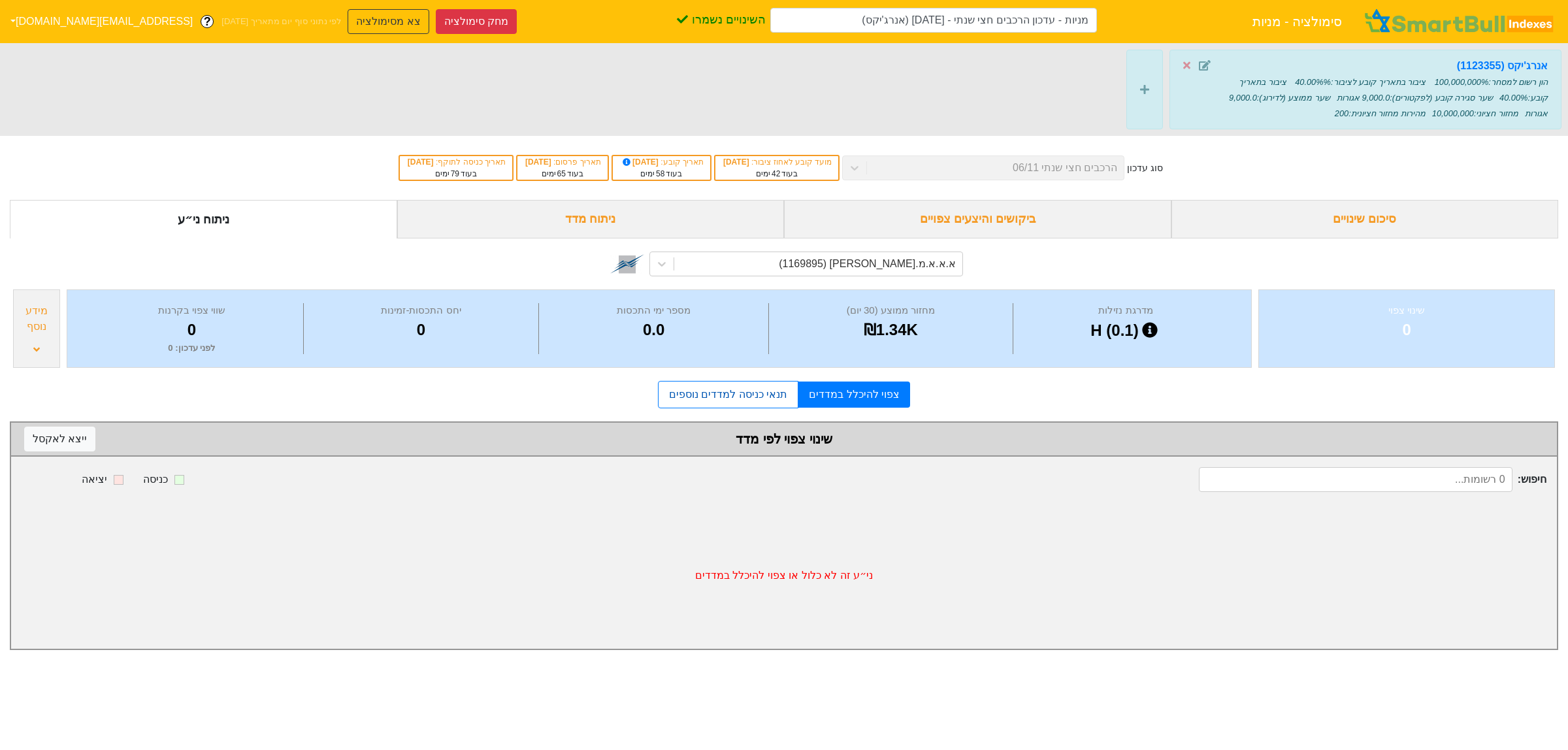
click at [772, 394] on link "תנאי כניסה למדדים נוספים" at bounding box center [728, 395] width 140 height 27
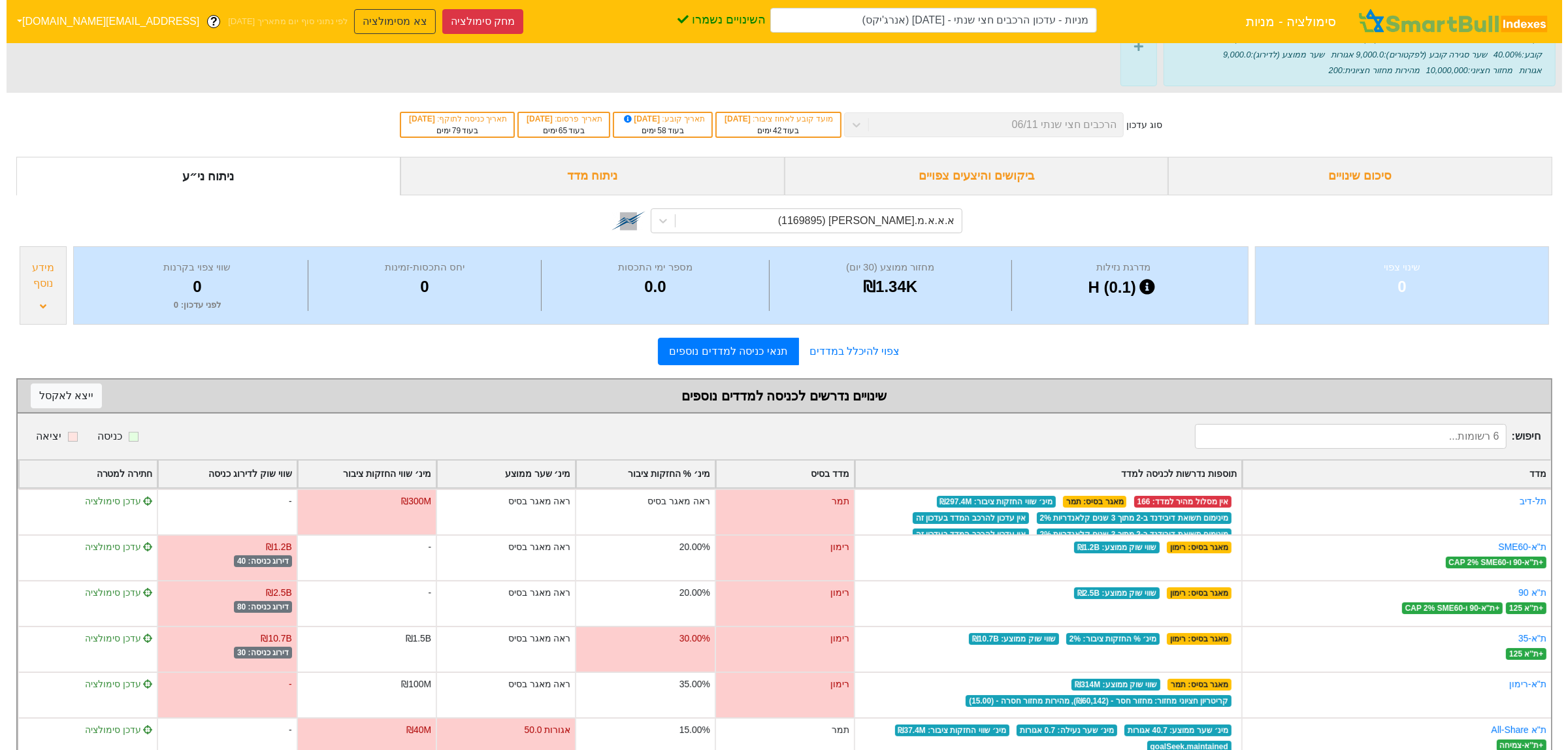
scroll to position [81, 0]
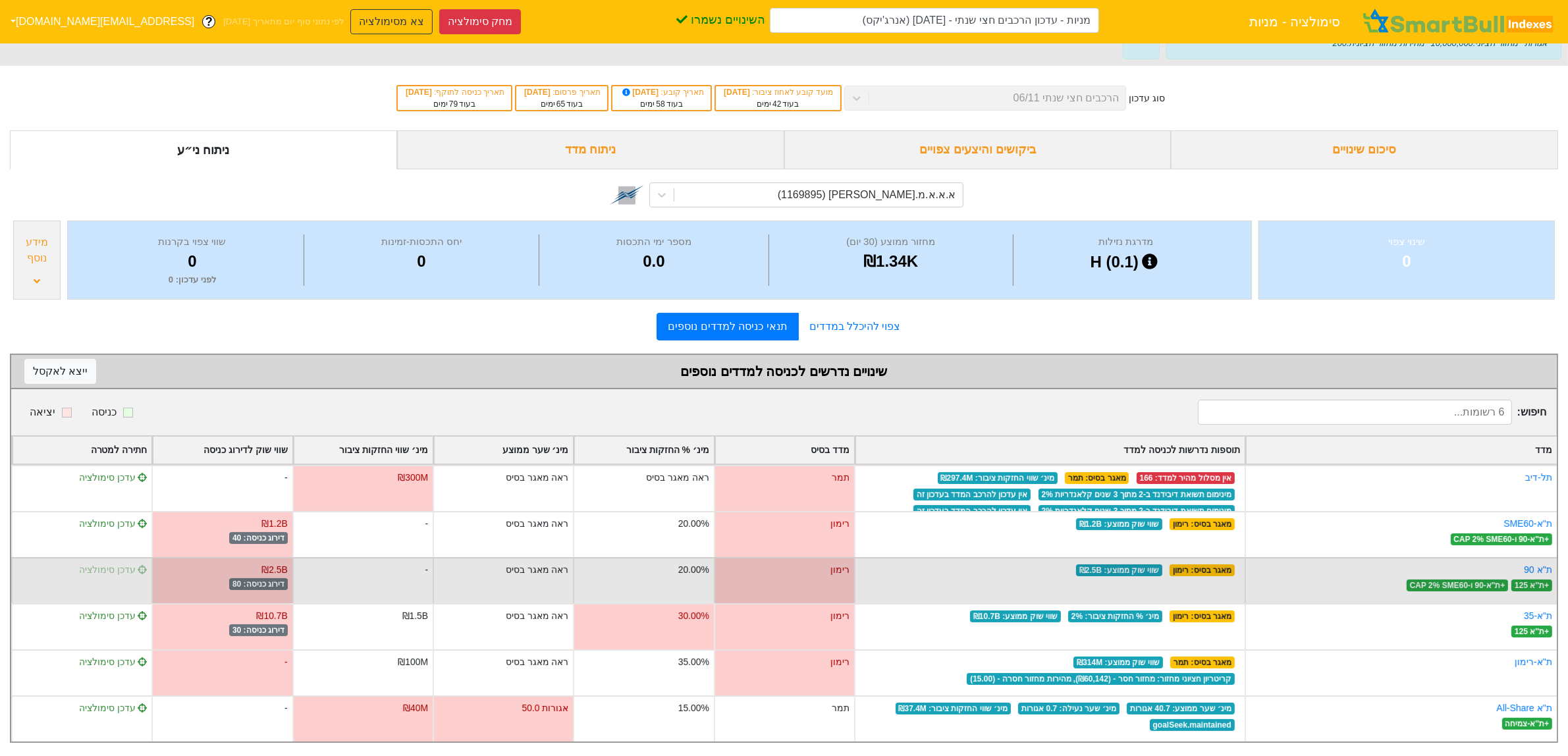
click at [116, 564] on span "עדכן סימולציה" at bounding box center [113, 570] width 68 height 10
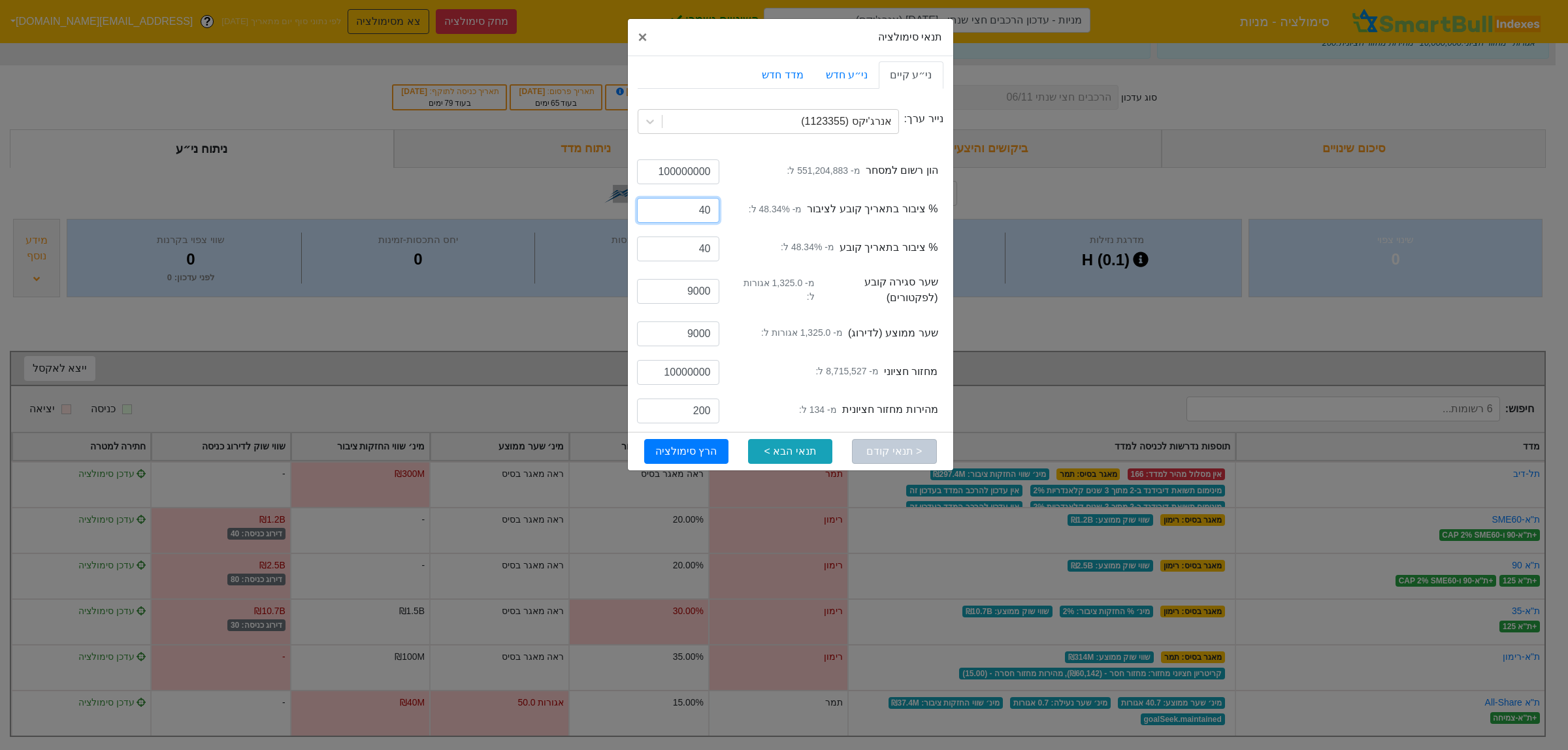
click at [710, 211] on input "40" at bounding box center [678, 210] width 82 height 25
type input "50"
click at [710, 250] on input "40" at bounding box center [678, 248] width 82 height 25
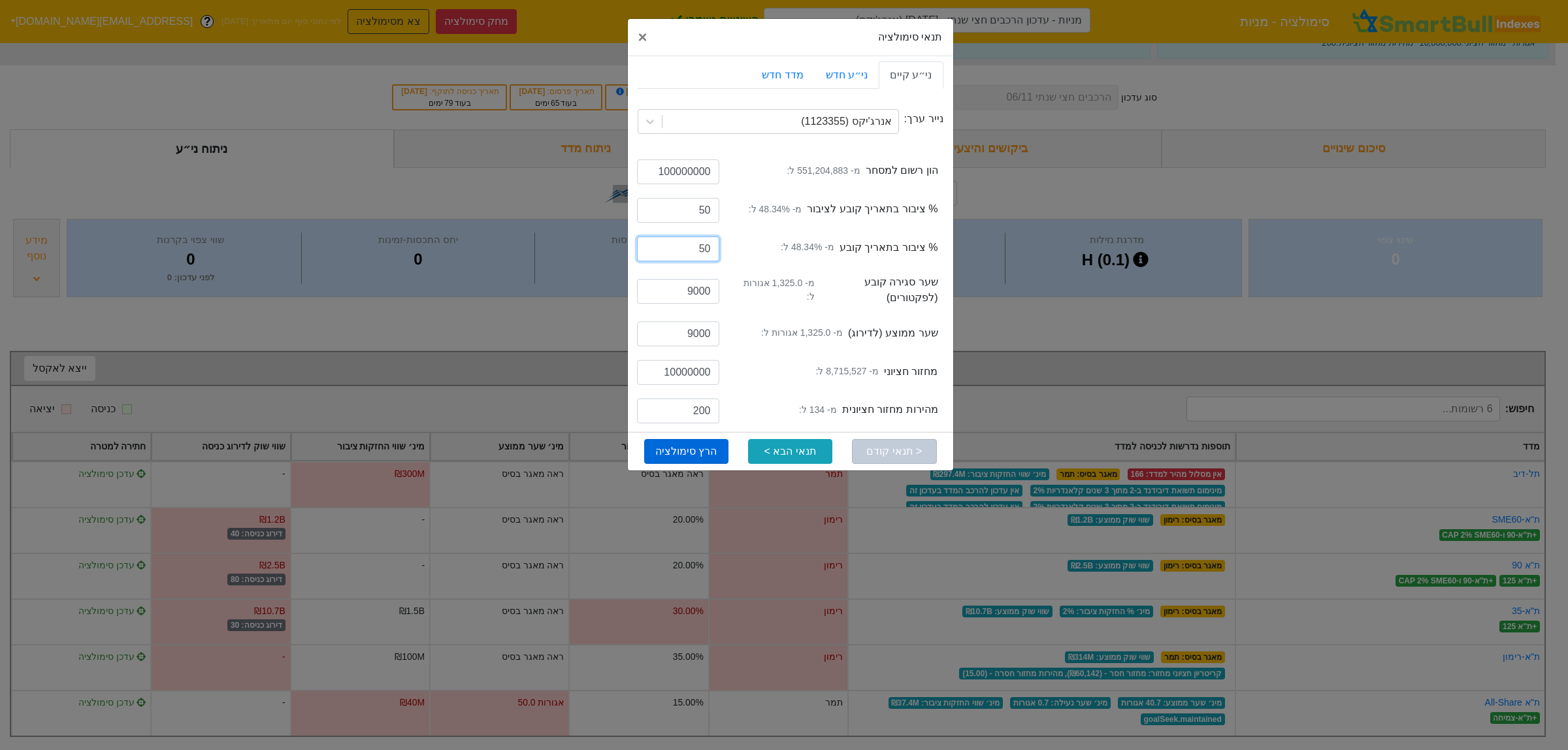
type input "50"
click at [680, 458] on button "הרץ סימולציה" at bounding box center [686, 451] width 84 height 25
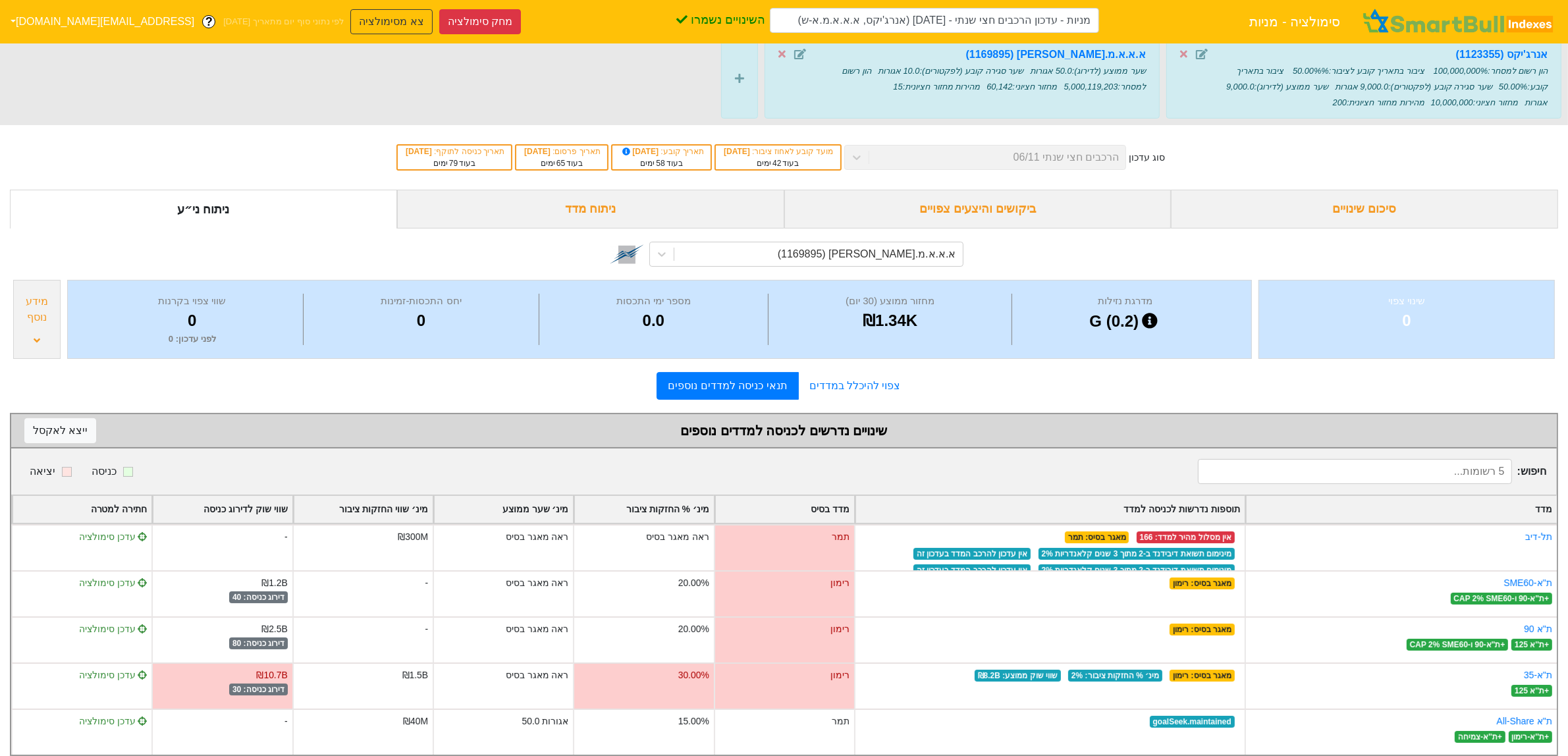
scroll to position [0, 0]
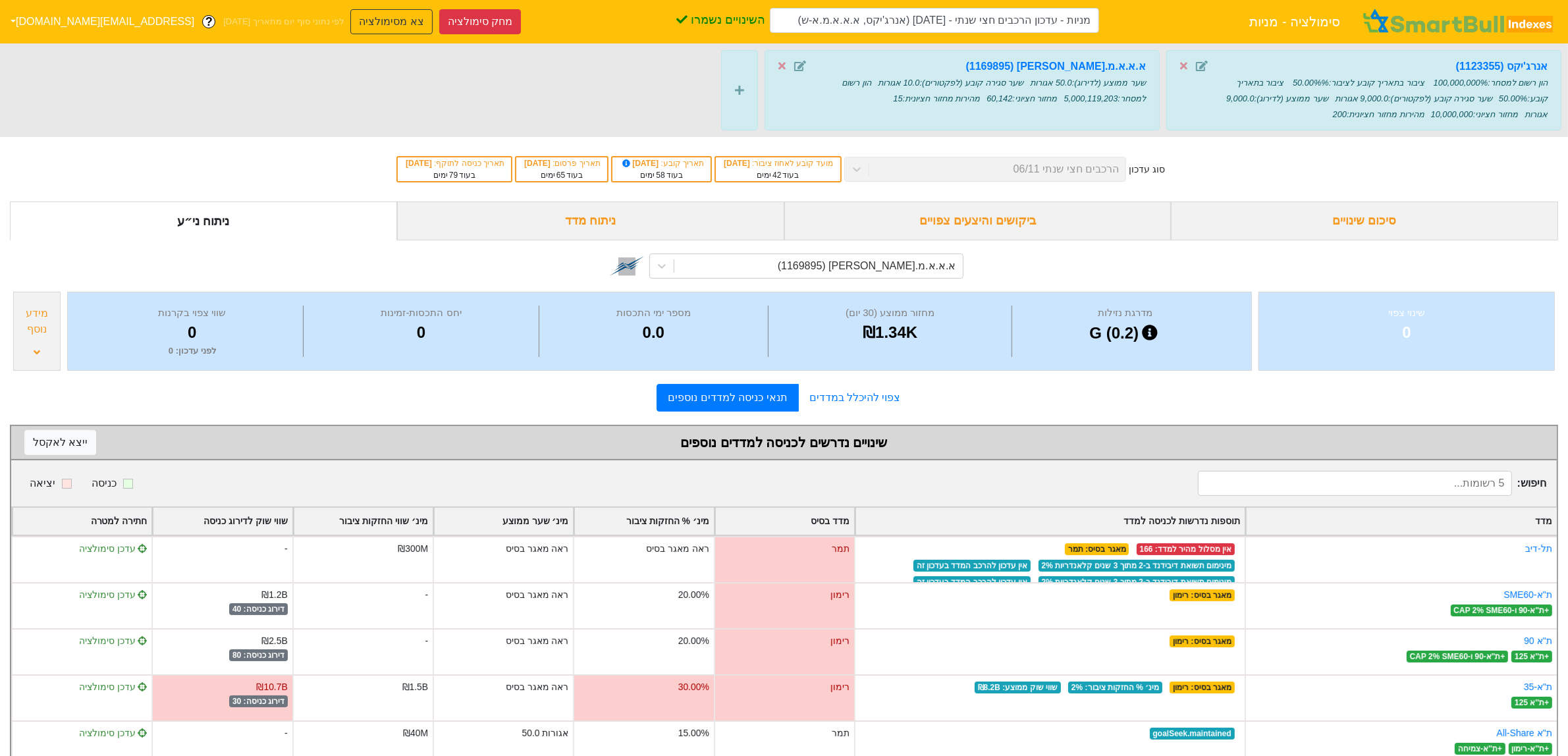
click at [787, 64] on span at bounding box center [797, 66] width 36 height 16
click at [783, 64] on icon at bounding box center [782, 66] width 7 height 10
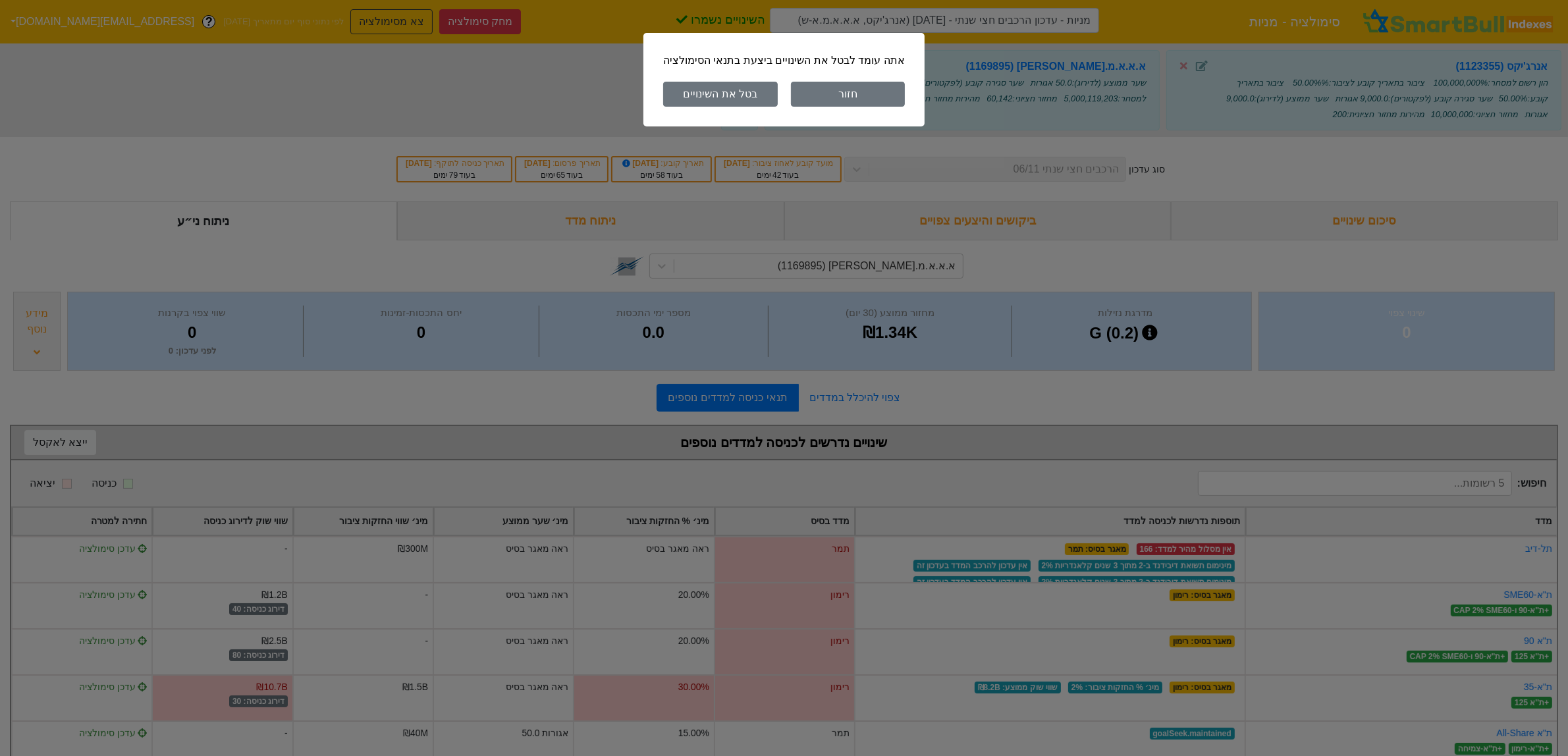
click at [755, 91] on button "בטל את השינויים" at bounding box center [721, 94] width 115 height 25
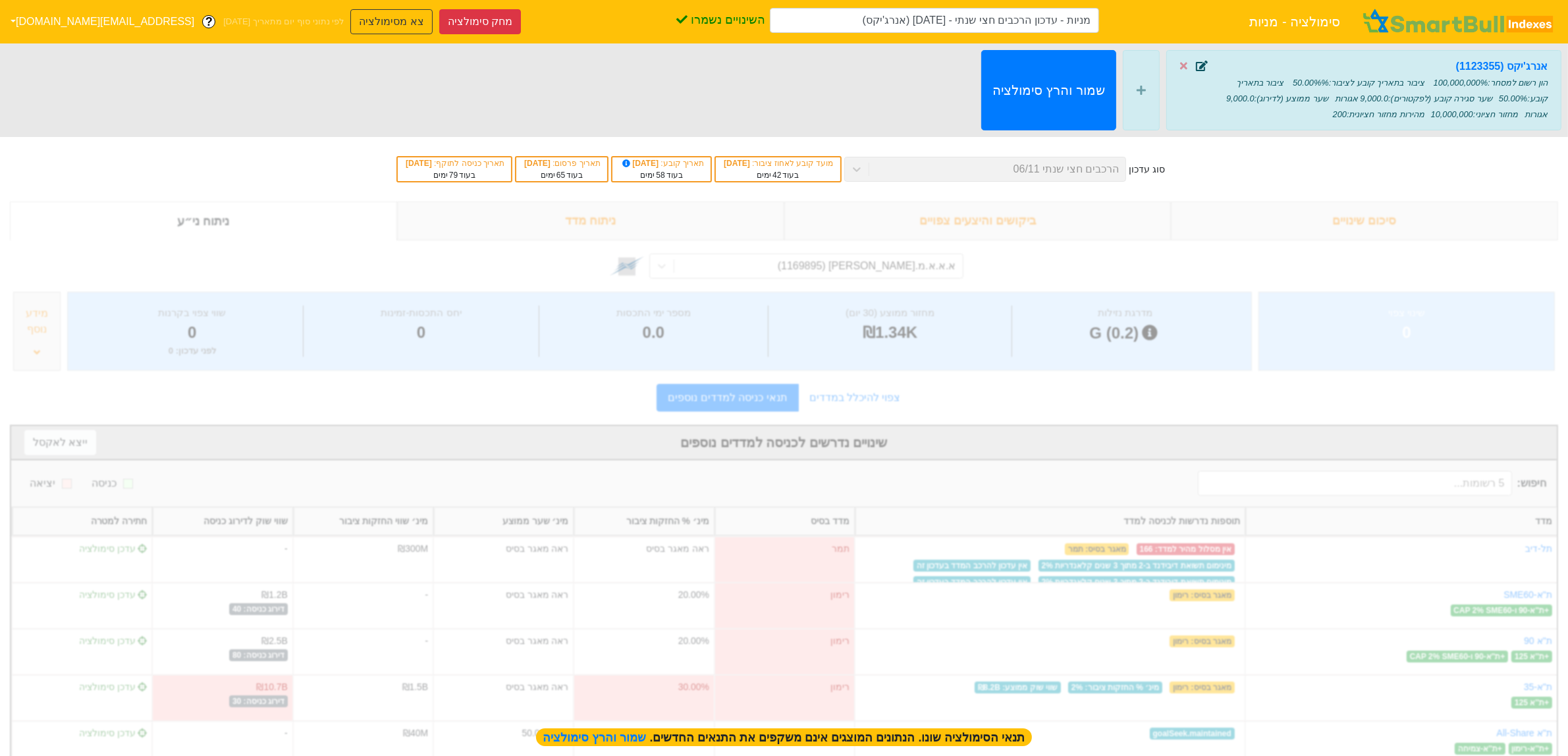
click at [1200, 63] on icon at bounding box center [1202, 66] width 12 height 10
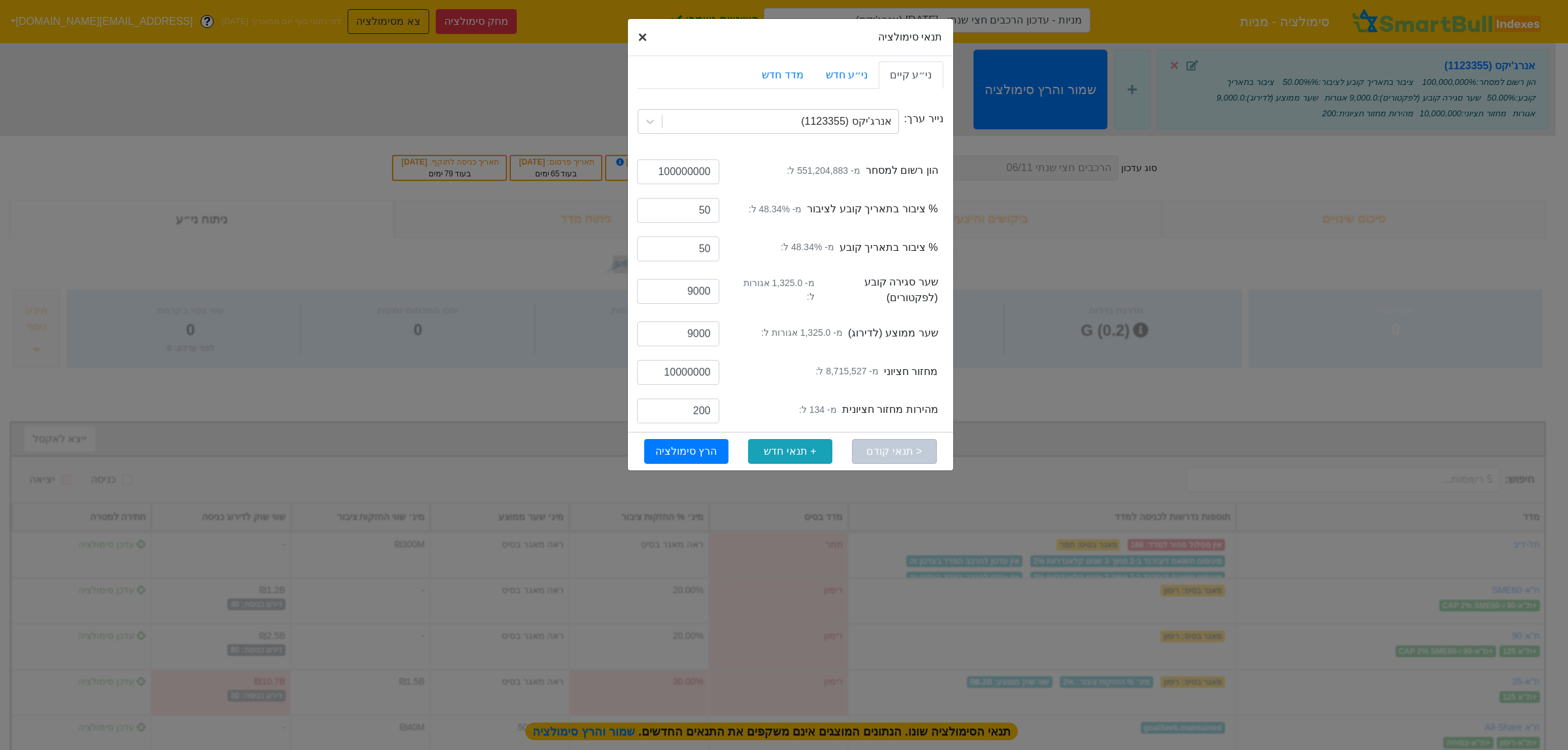
click at [644, 38] on span "×" at bounding box center [643, 37] width 9 height 18
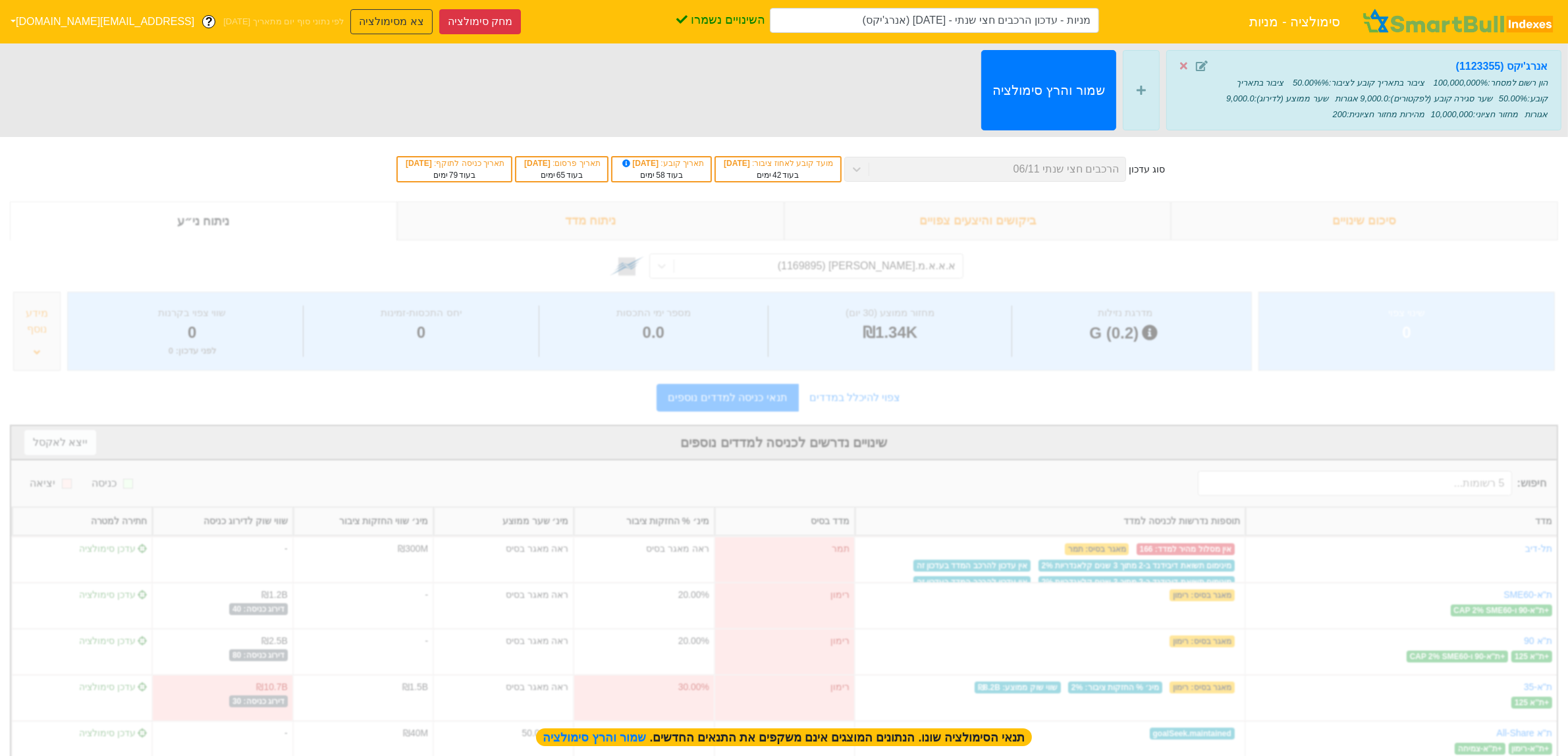
click at [1285, 99] on span "שער ממוצע (לדירוג) : 9,000.0 אגורות" at bounding box center [1387, 106] width 321 height 26
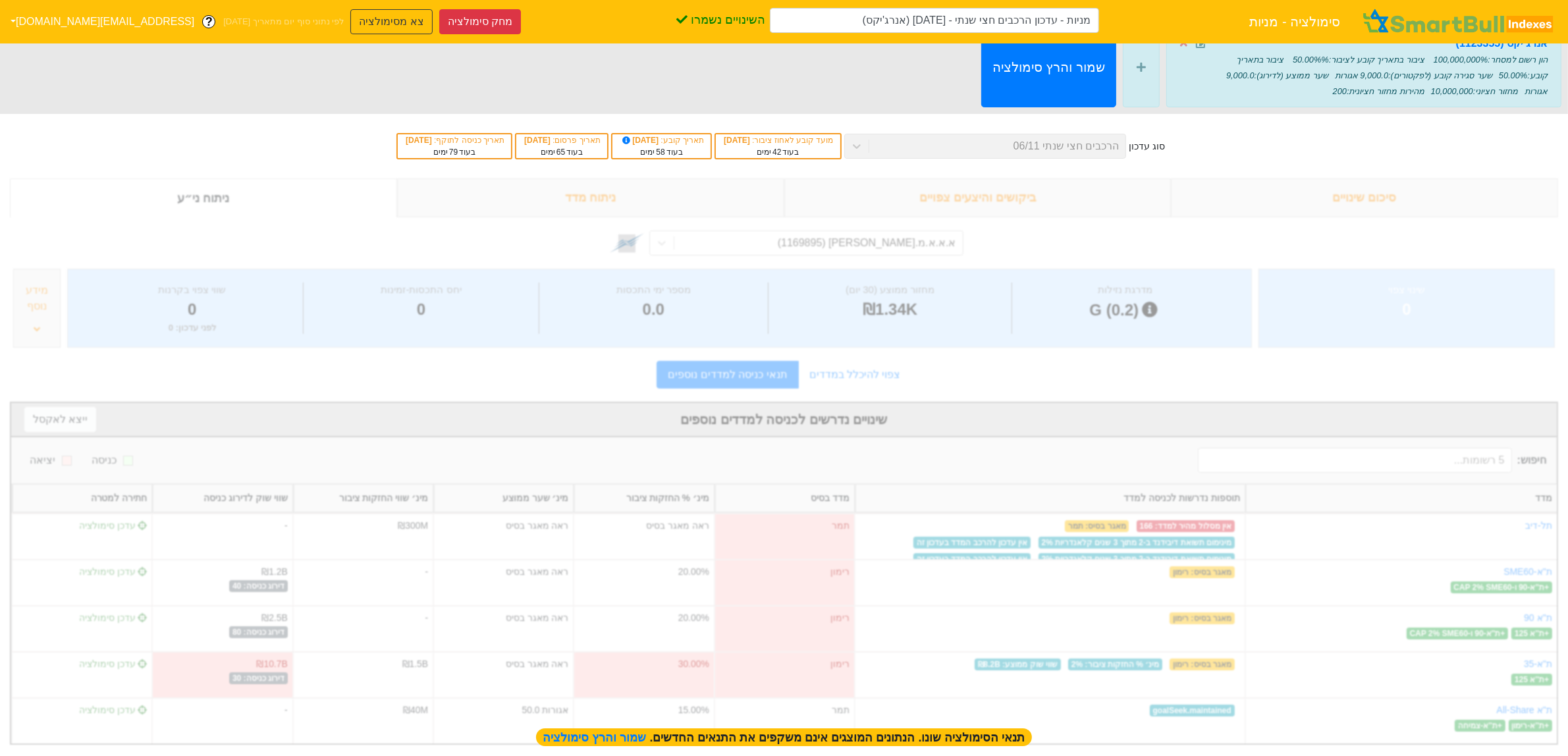
scroll to position [36, 0]
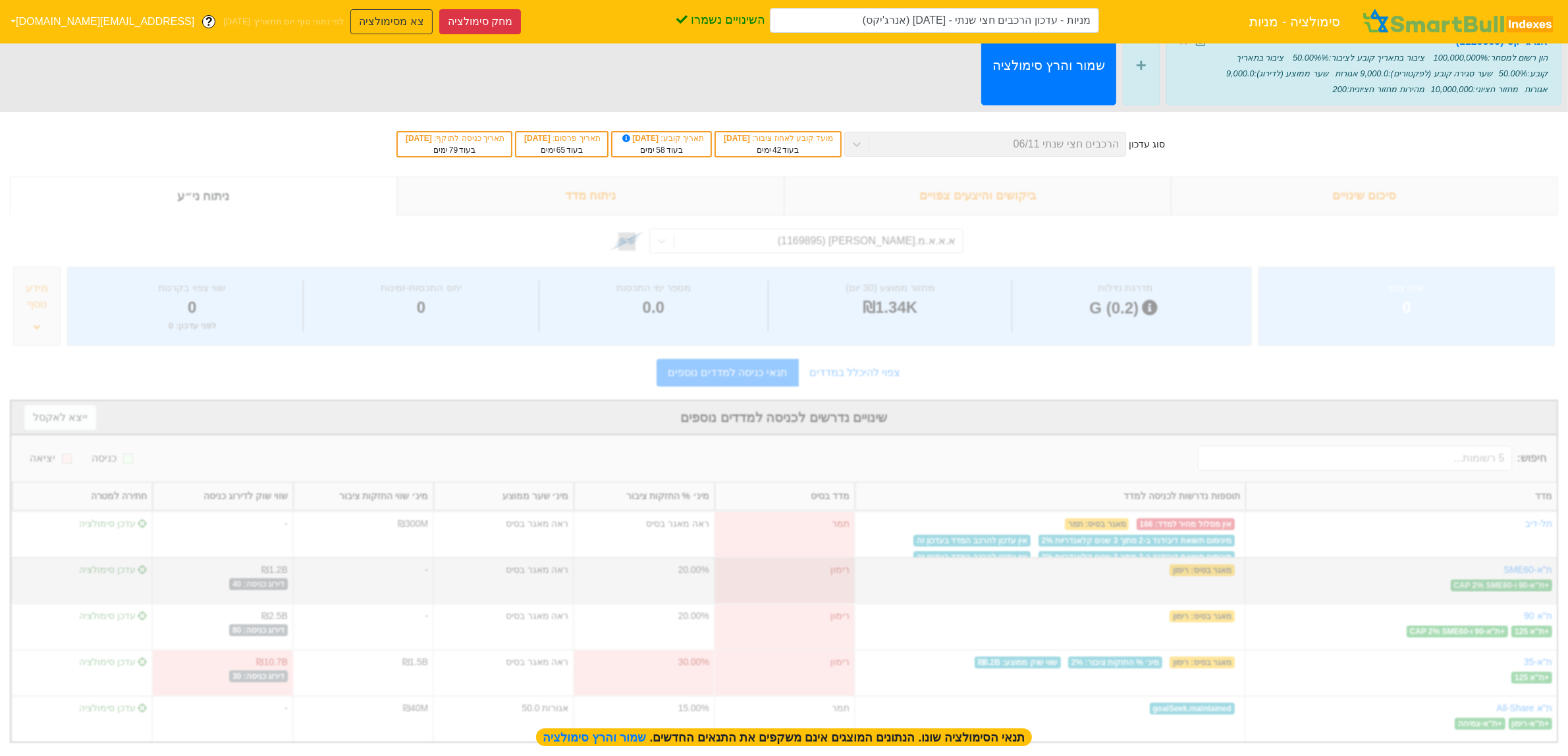
click at [1124, 573] on div "מאגר בסיס : רימון" at bounding box center [1049, 580] width 391 height 46
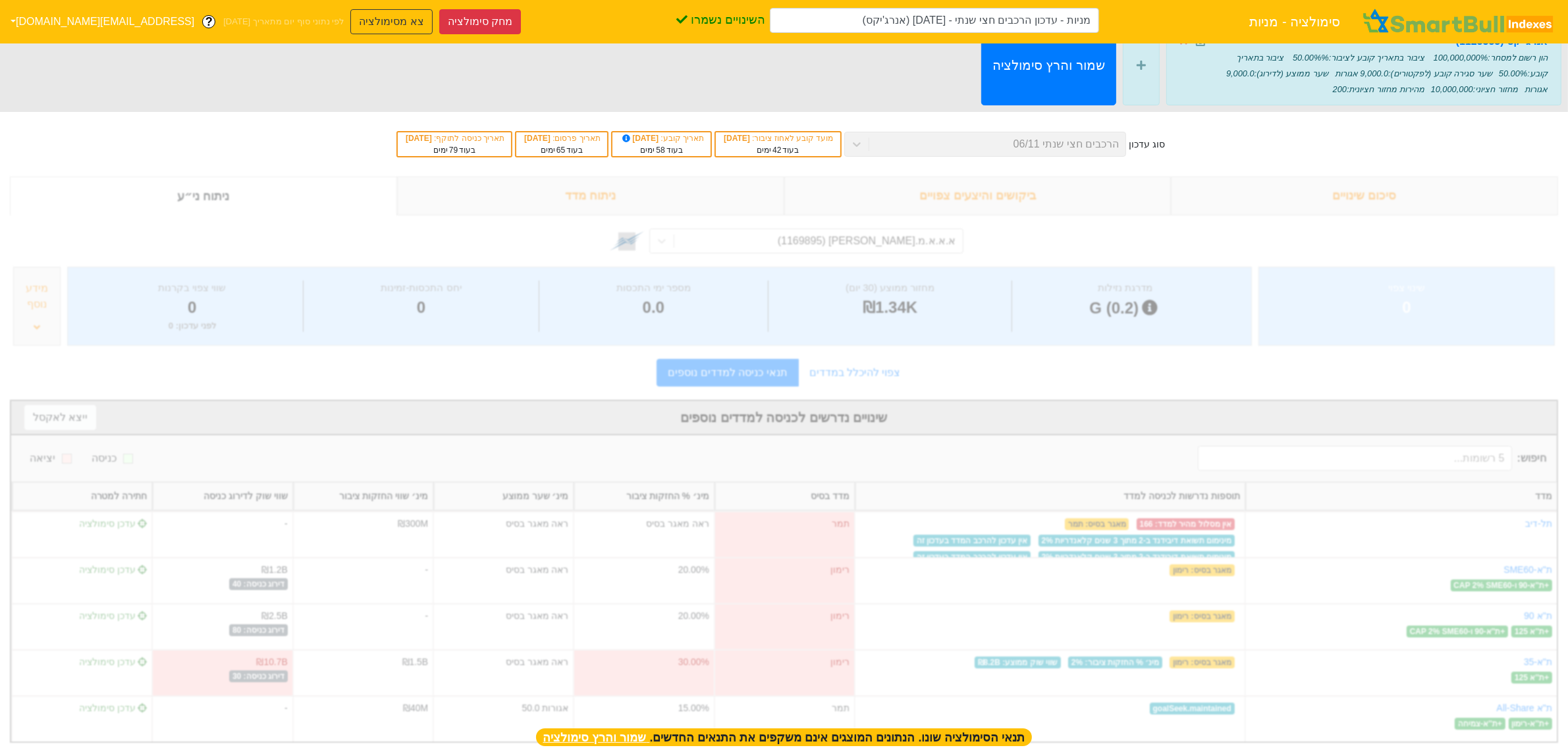
click at [618, 740] on span "שמור והרץ סימולציה" at bounding box center [596, 737] width 107 height 13
type input "מניות - עדכון הרכבים חצי שנתי - 06/11/25 (אנרג'יקס)"
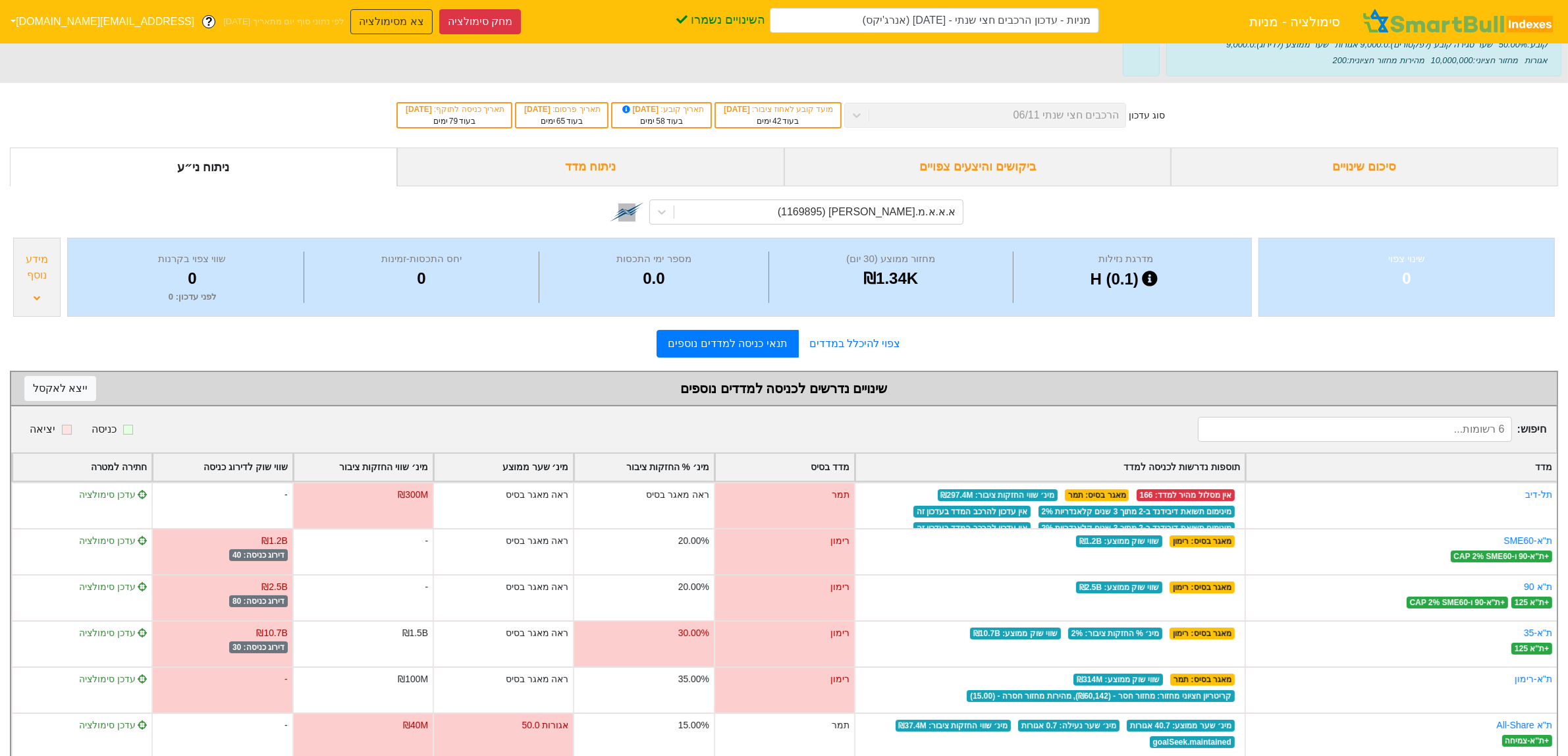
scroll to position [82, 0]
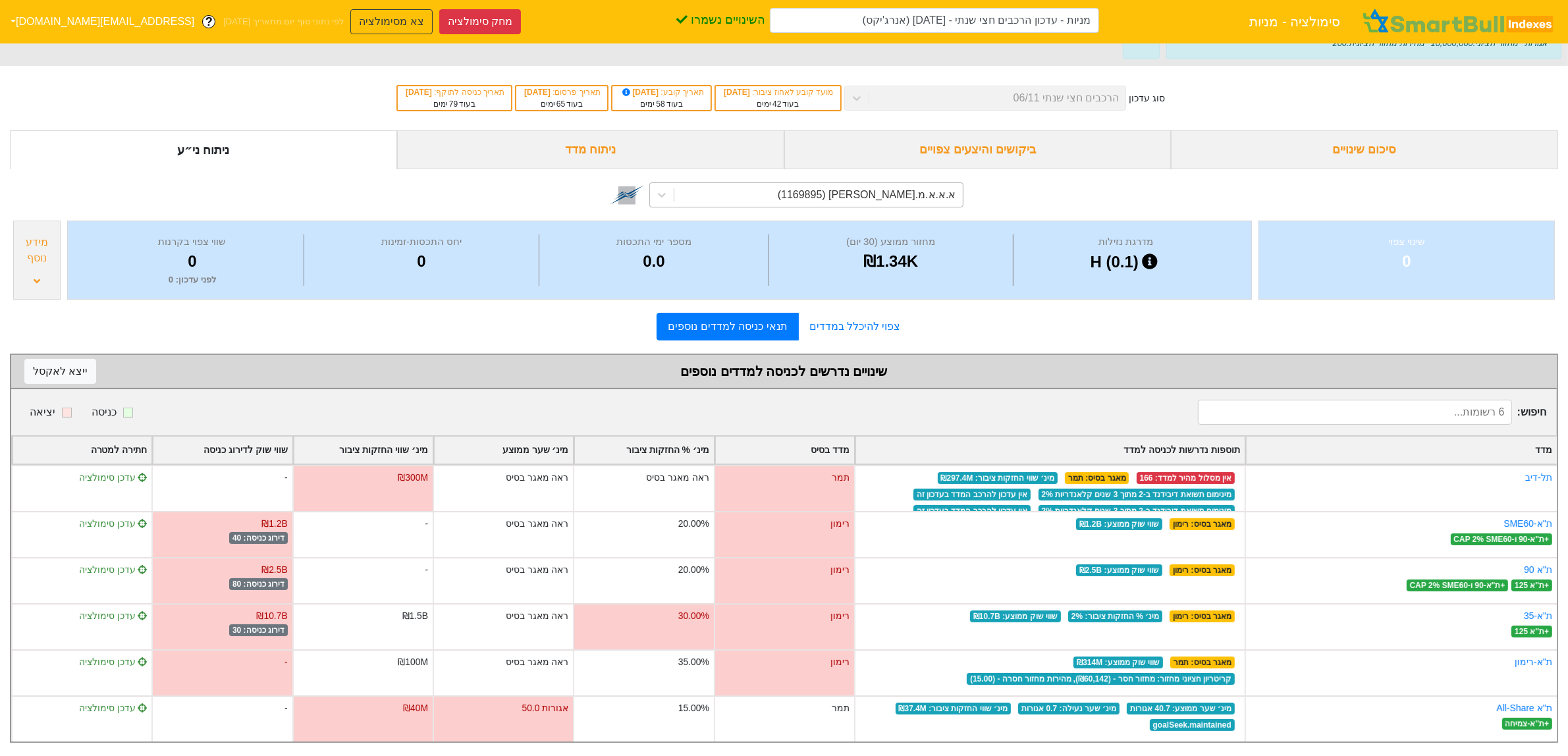
click at [913, 192] on div "א.א.א.מ.א-ש (1169895)" at bounding box center [866, 195] width 179 height 16
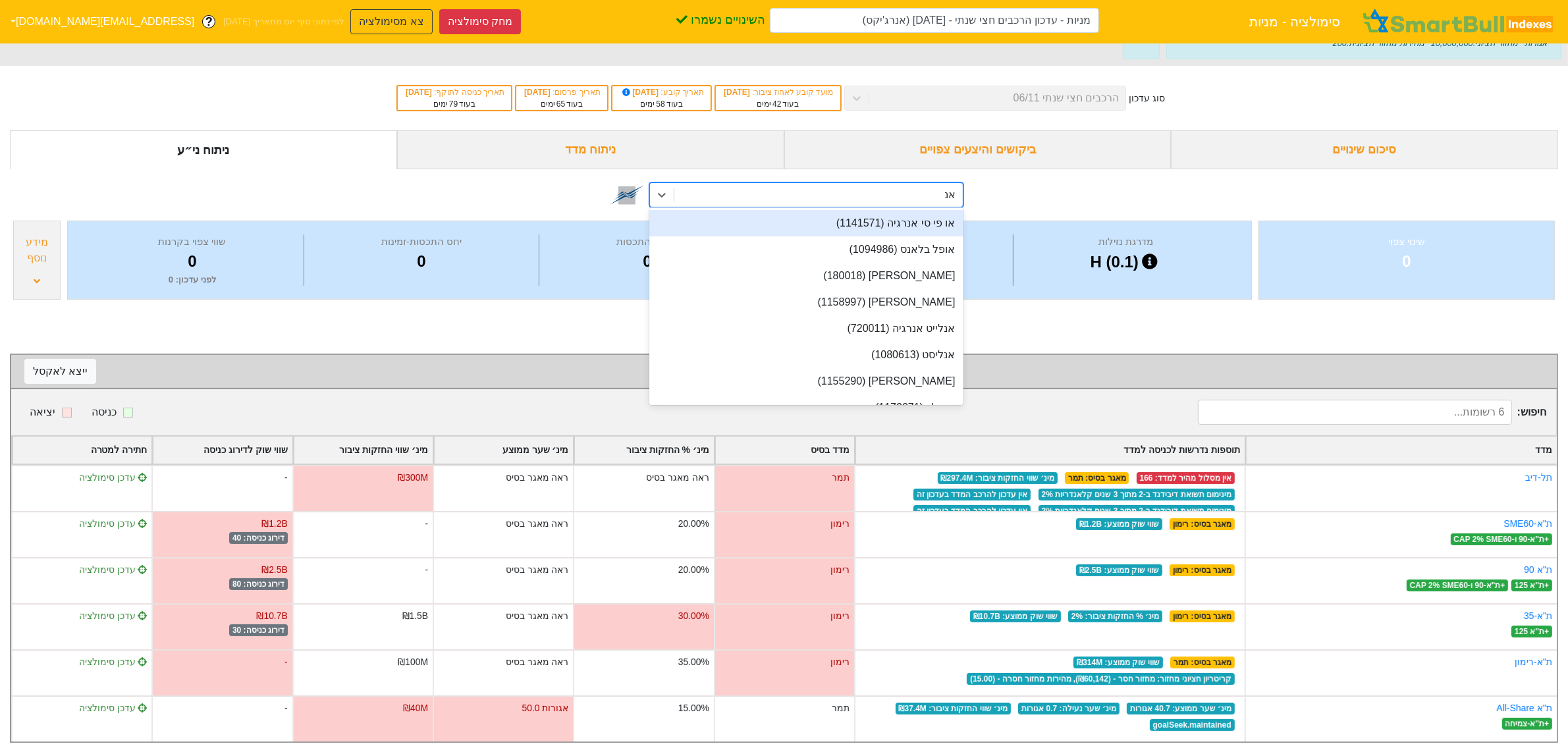
type input "אנר"
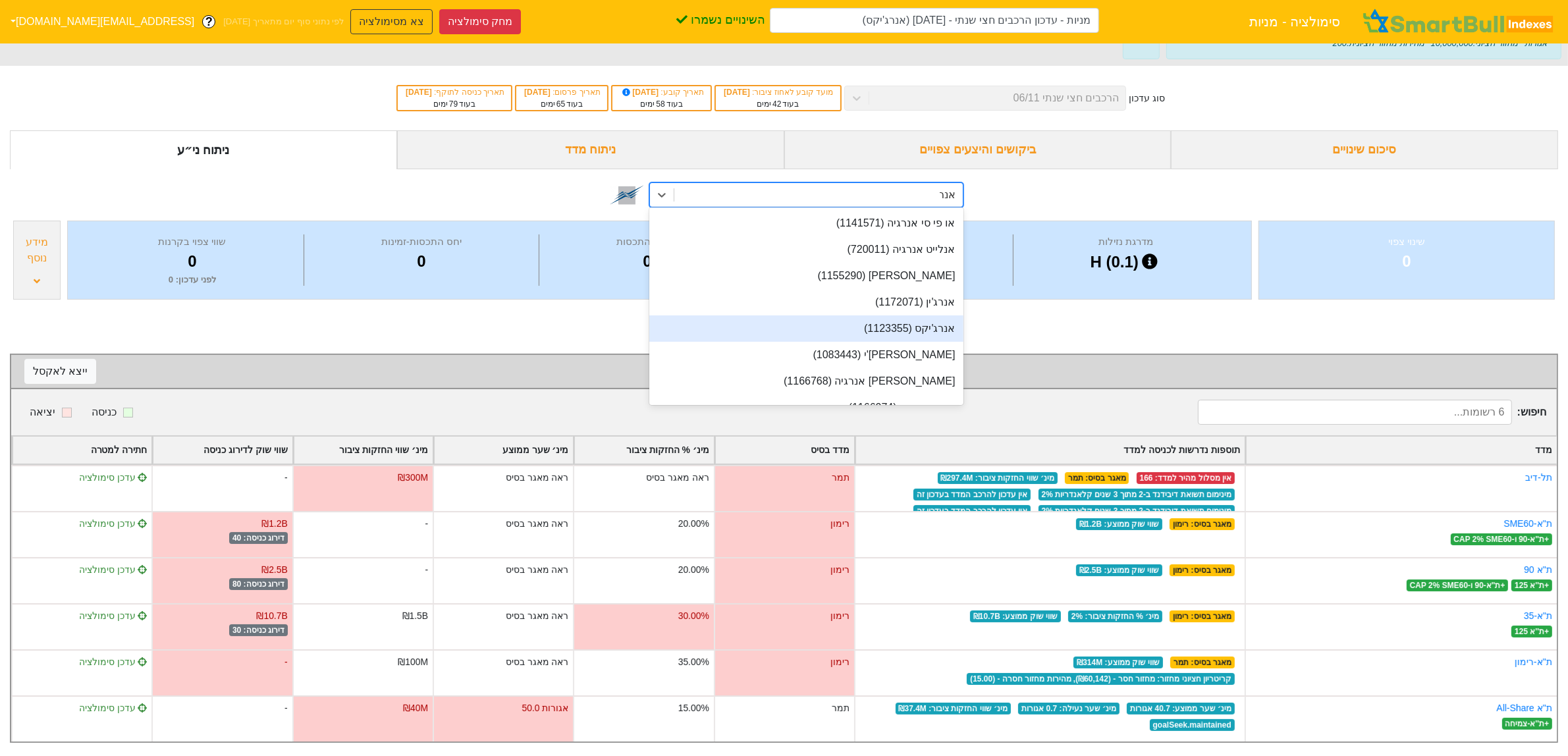
click at [942, 316] on div "אנרג'יקס (1123355)" at bounding box center [806, 329] width 313 height 27
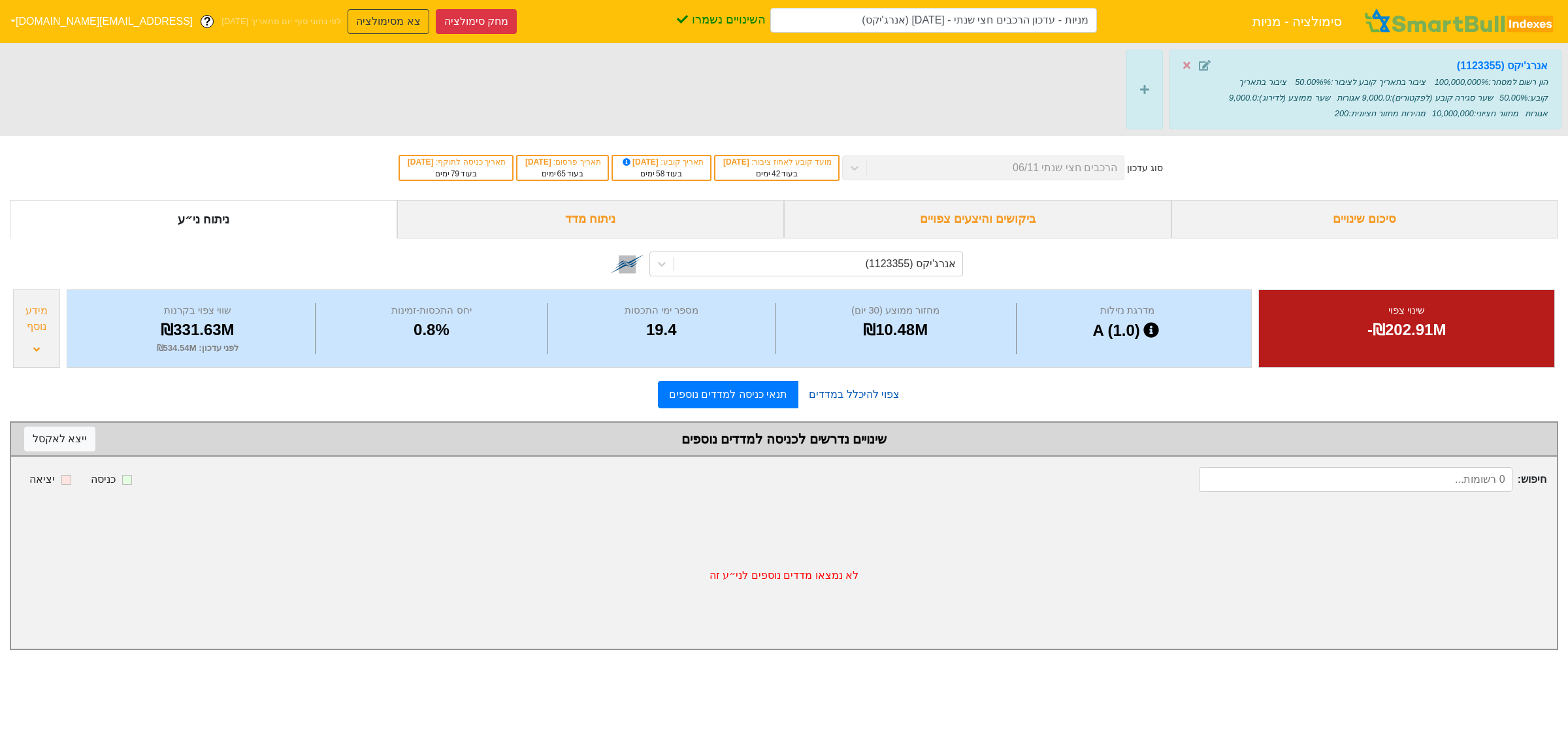
click at [833, 394] on link "צפוי להיכלל במדדים" at bounding box center [854, 395] width 112 height 27
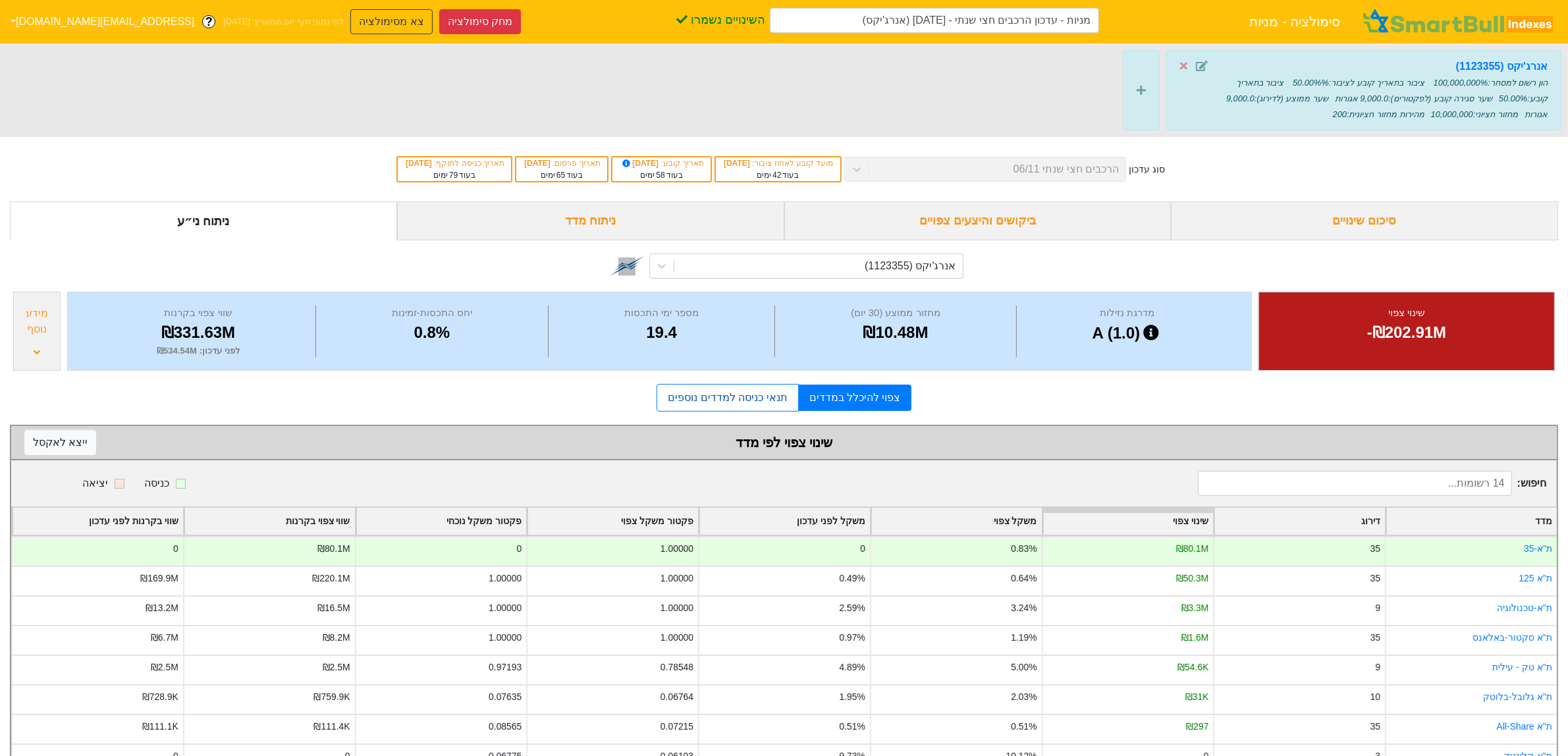
click at [753, 402] on link "תנאי כניסה למדדים נוספים" at bounding box center [727, 398] width 142 height 28
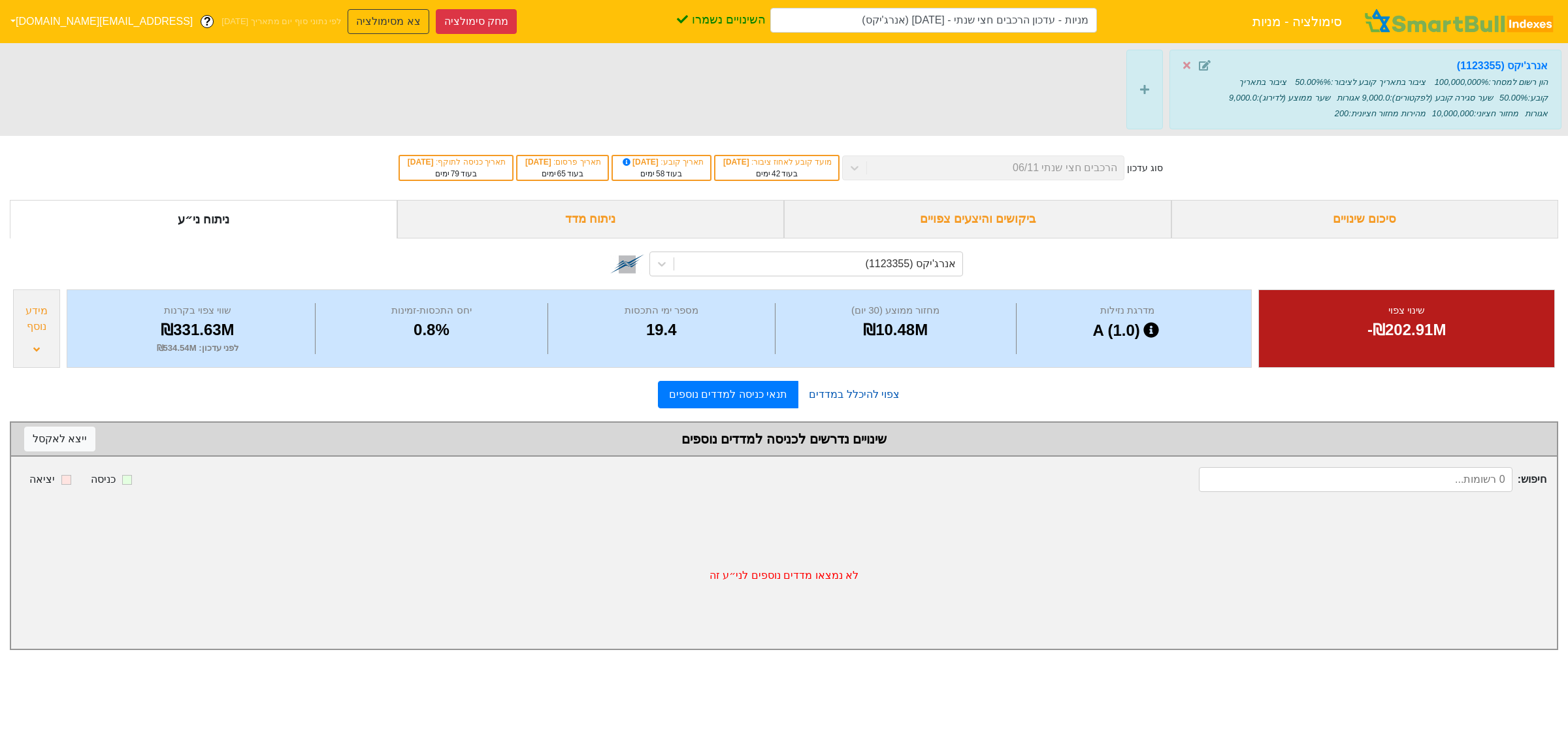
click at [818, 402] on link "צפוי להיכלל במדדים" at bounding box center [854, 395] width 112 height 27
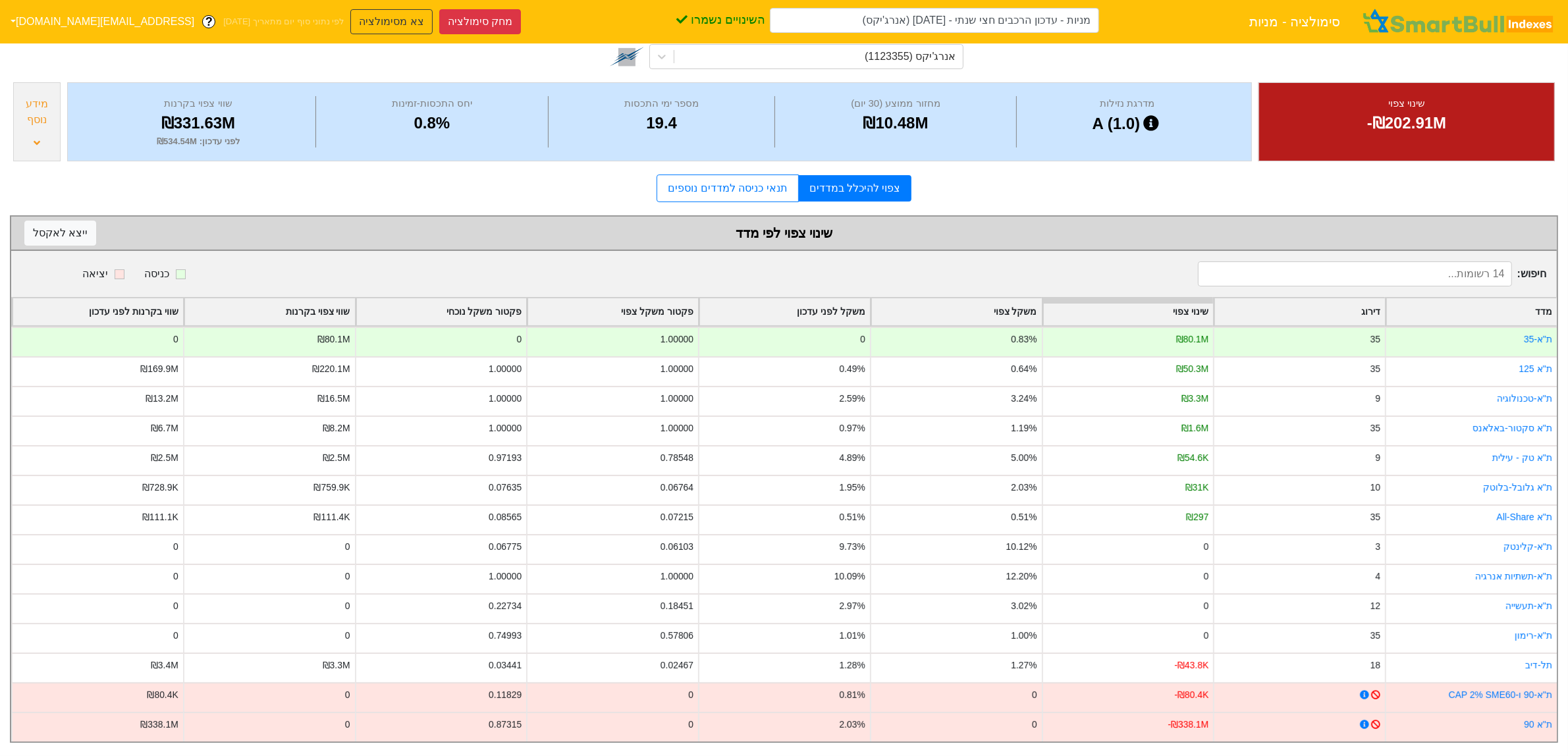
scroll to position [221, 0]
click at [44, 132] on div "מידע נוסף" at bounding box center [36, 122] width 47 height 79
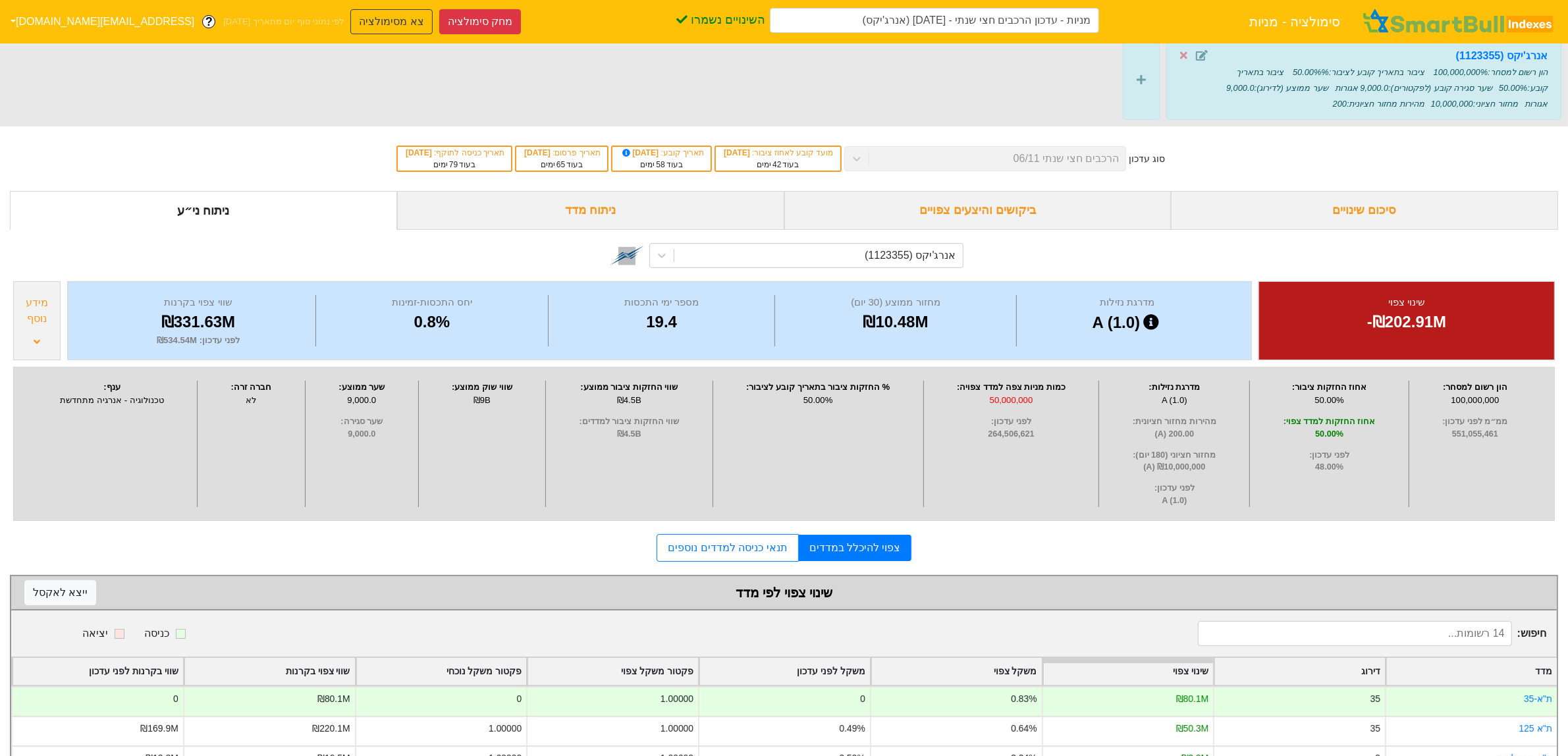
scroll to position [0, 0]
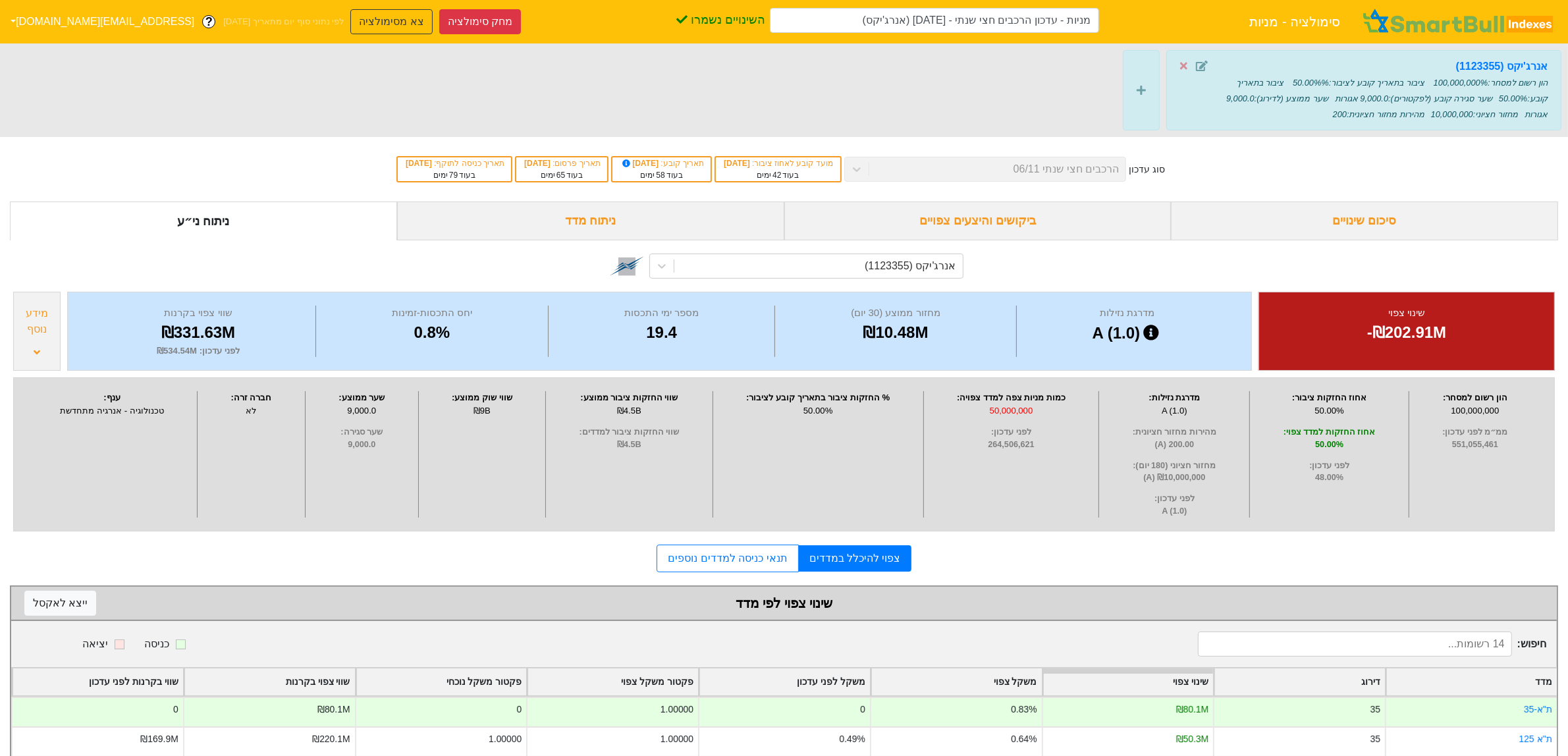
click at [1209, 71] on span at bounding box center [1199, 66] width 36 height 16
click at [1206, 68] on icon at bounding box center [1202, 66] width 12 height 10
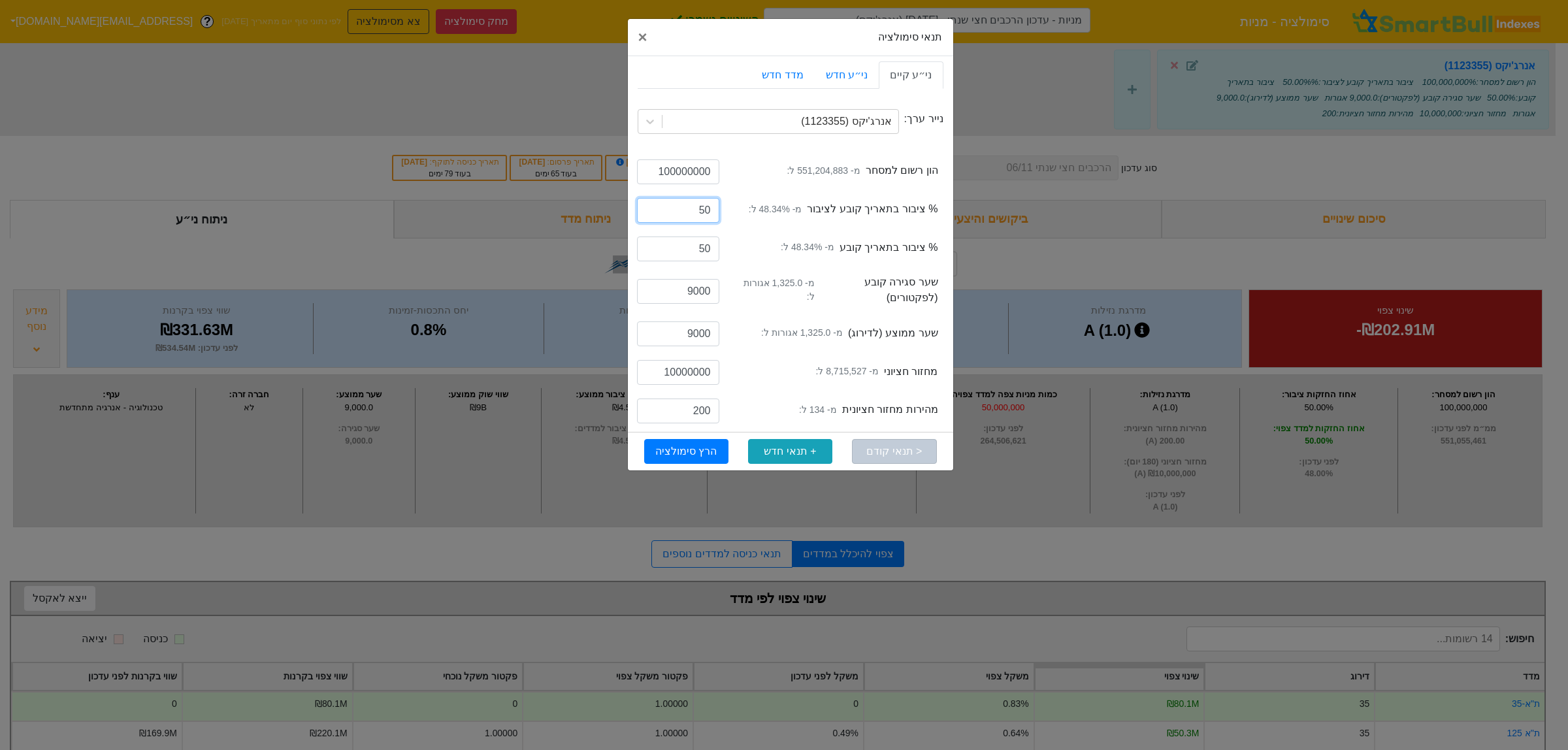
click at [708, 208] on input "50" at bounding box center [678, 210] width 82 height 25
type input "30"
click at [710, 255] on input "50" at bounding box center [678, 248] width 82 height 25
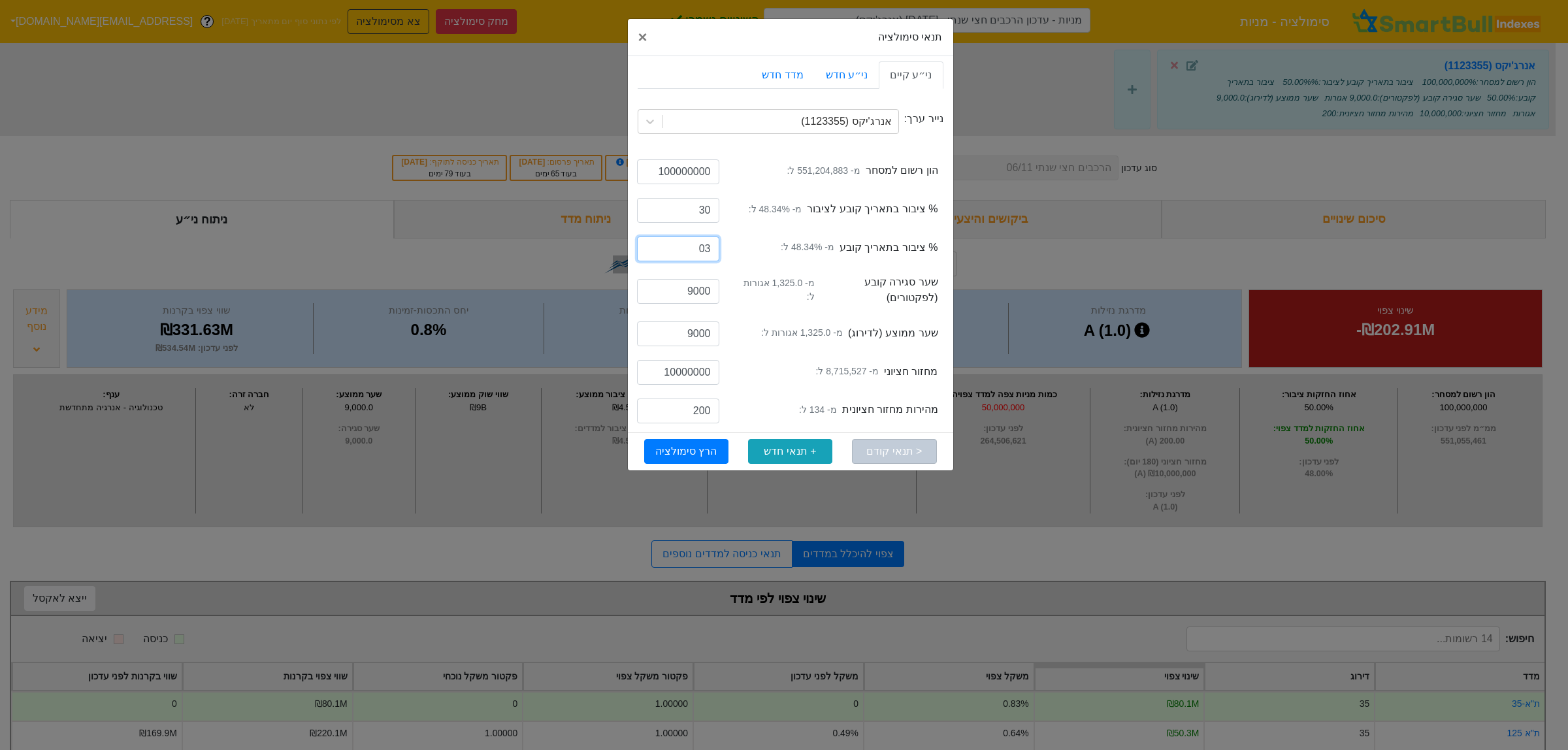
type input "0"
type input "30"
click at [702, 412] on input "200" at bounding box center [678, 411] width 82 height 25
type input "130"
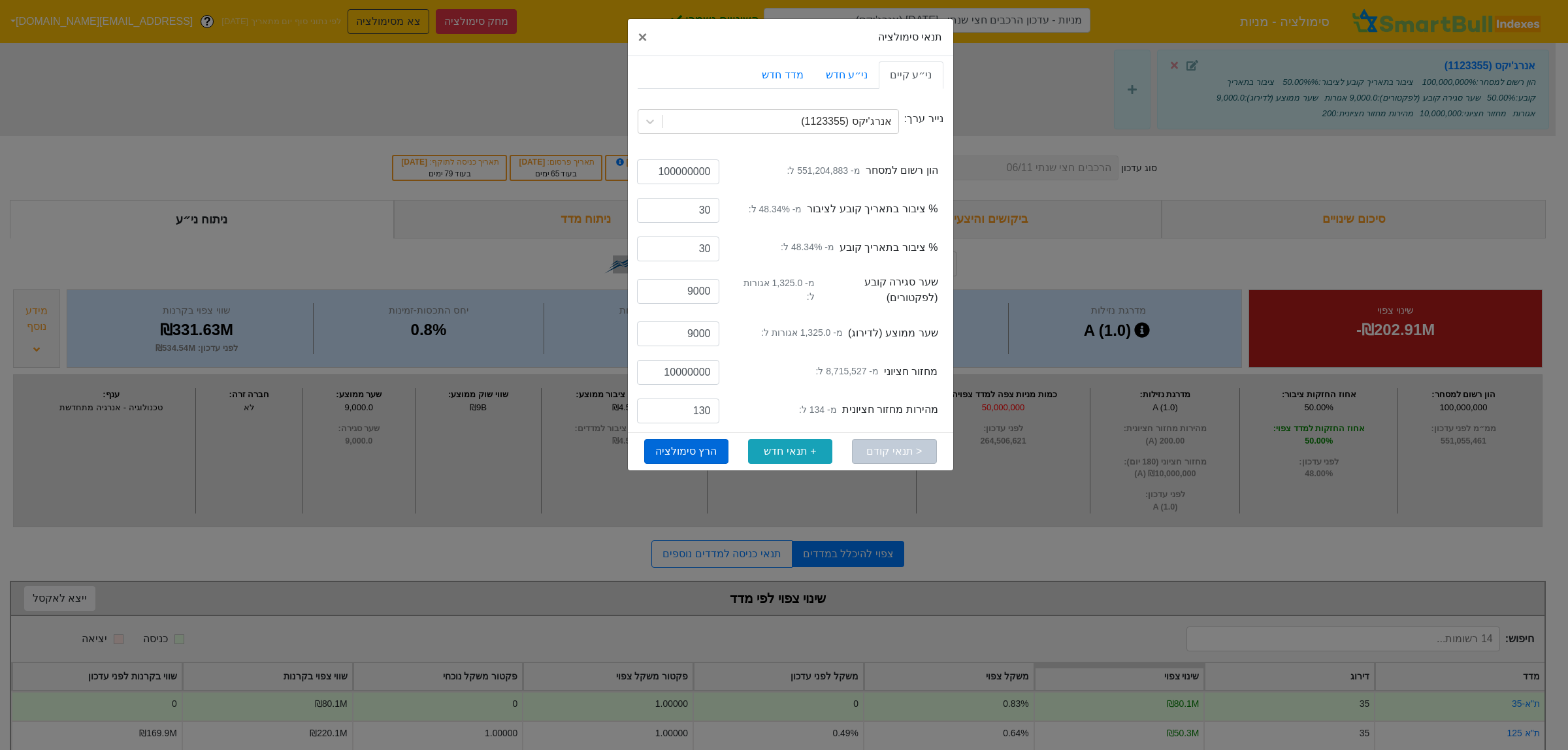
click at [697, 445] on button "הרץ סימולציה" at bounding box center [686, 451] width 84 height 25
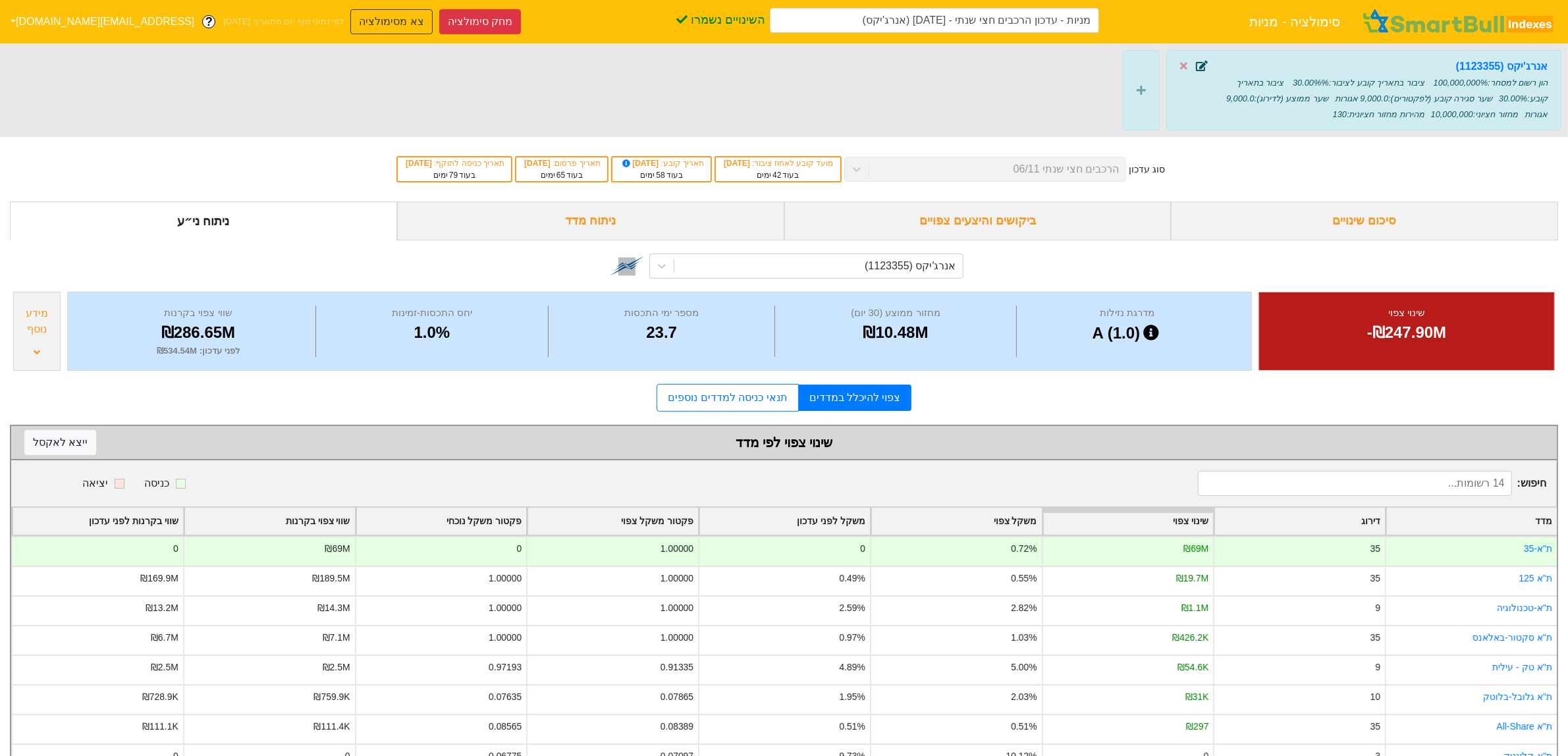
click at [1200, 63] on icon at bounding box center [1202, 66] width 12 height 10
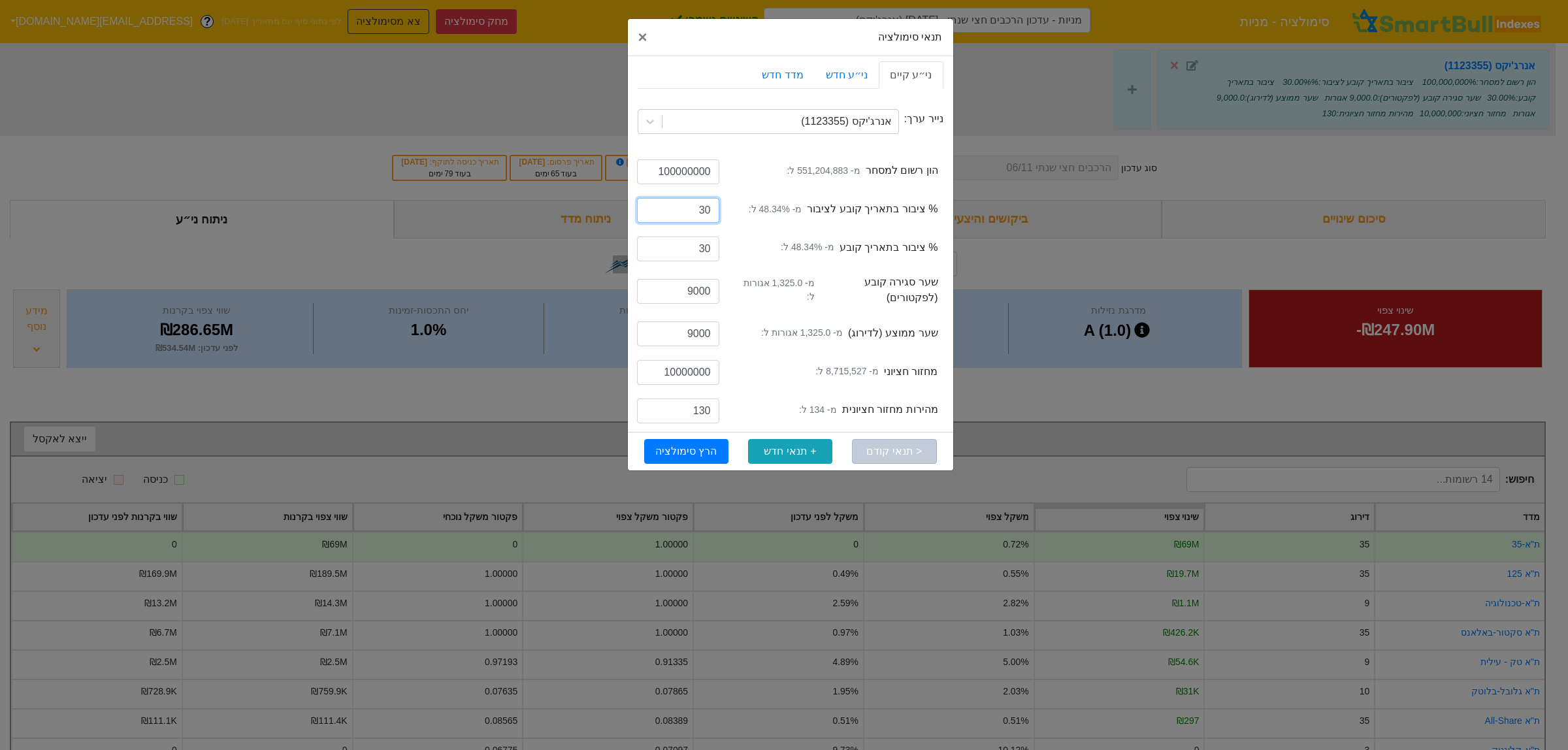
click at [704, 217] on input "30" at bounding box center [678, 210] width 82 height 25
type input "29"
click at [702, 253] on input "30" at bounding box center [678, 248] width 82 height 25
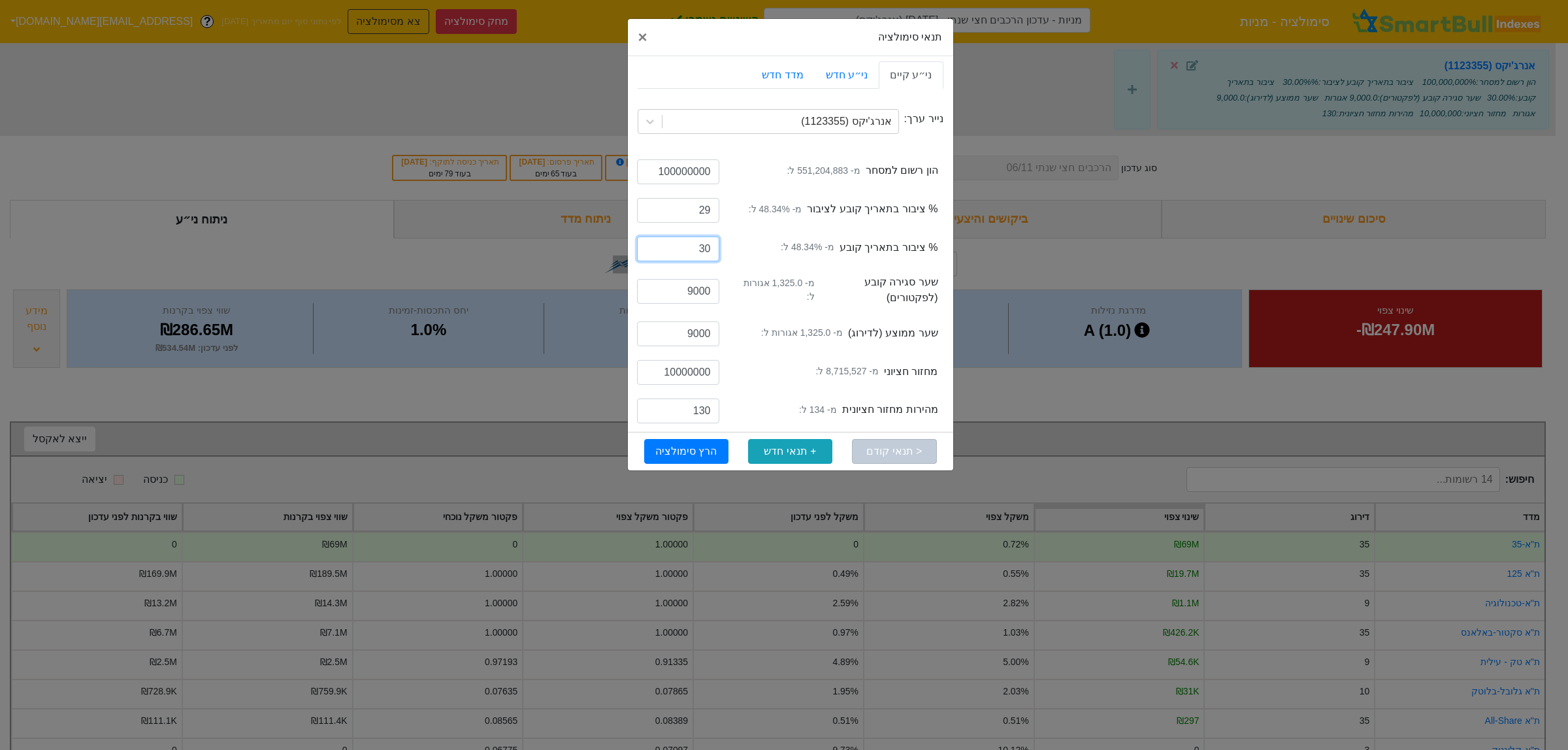
click at [706, 253] on input "30" at bounding box center [678, 248] width 82 height 25
type input "29"
click at [699, 449] on button "הרץ סימולציה" at bounding box center [686, 451] width 84 height 25
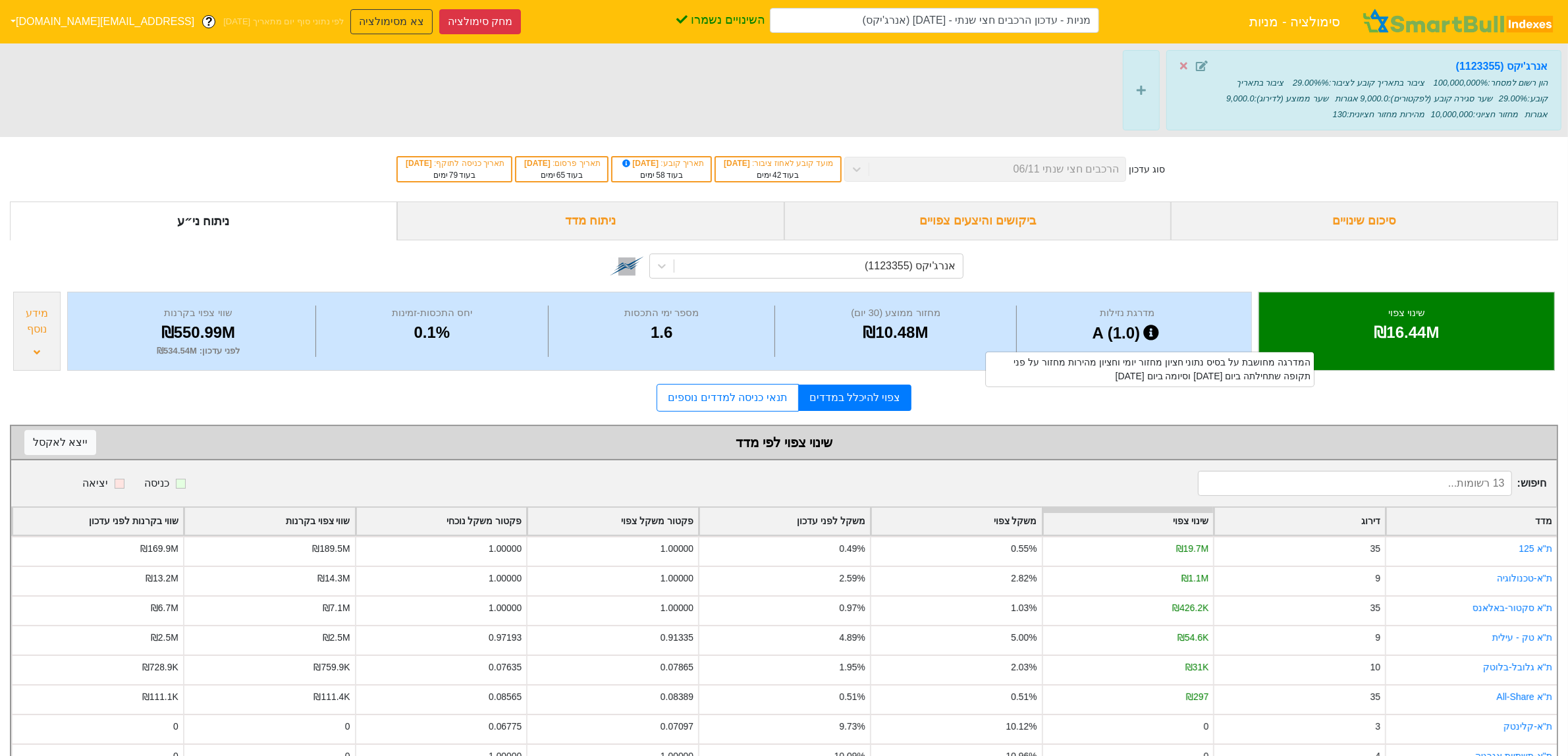
click at [179, 337] on div "₪550.99M" at bounding box center [198, 332] width 228 height 23
click at [192, 348] on div "לפני עדכון : ₪534.54M" at bounding box center [198, 350] width 228 height 13
click at [1199, 63] on icon at bounding box center [1202, 66] width 12 height 10
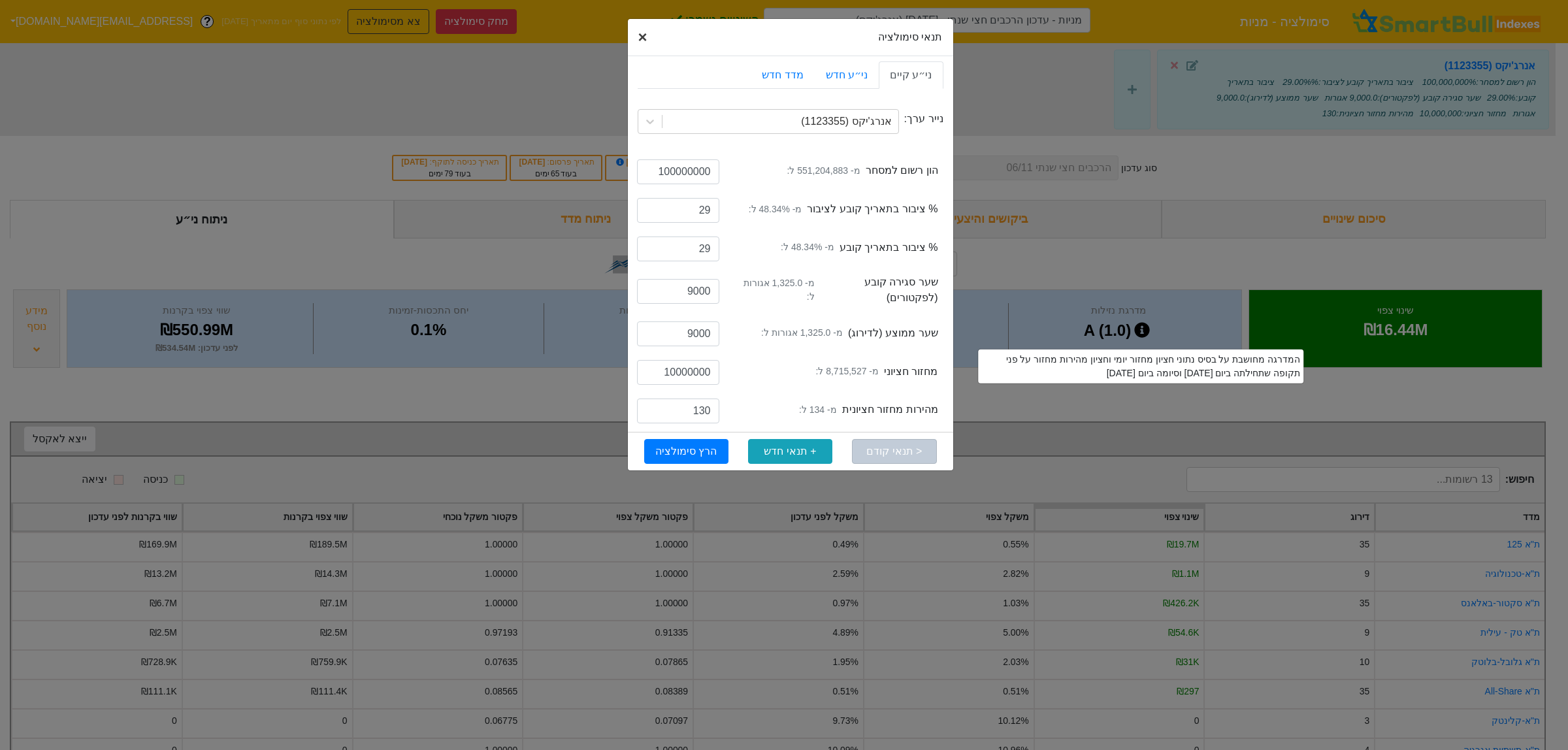
click at [642, 36] on span "×" at bounding box center [643, 37] width 9 height 18
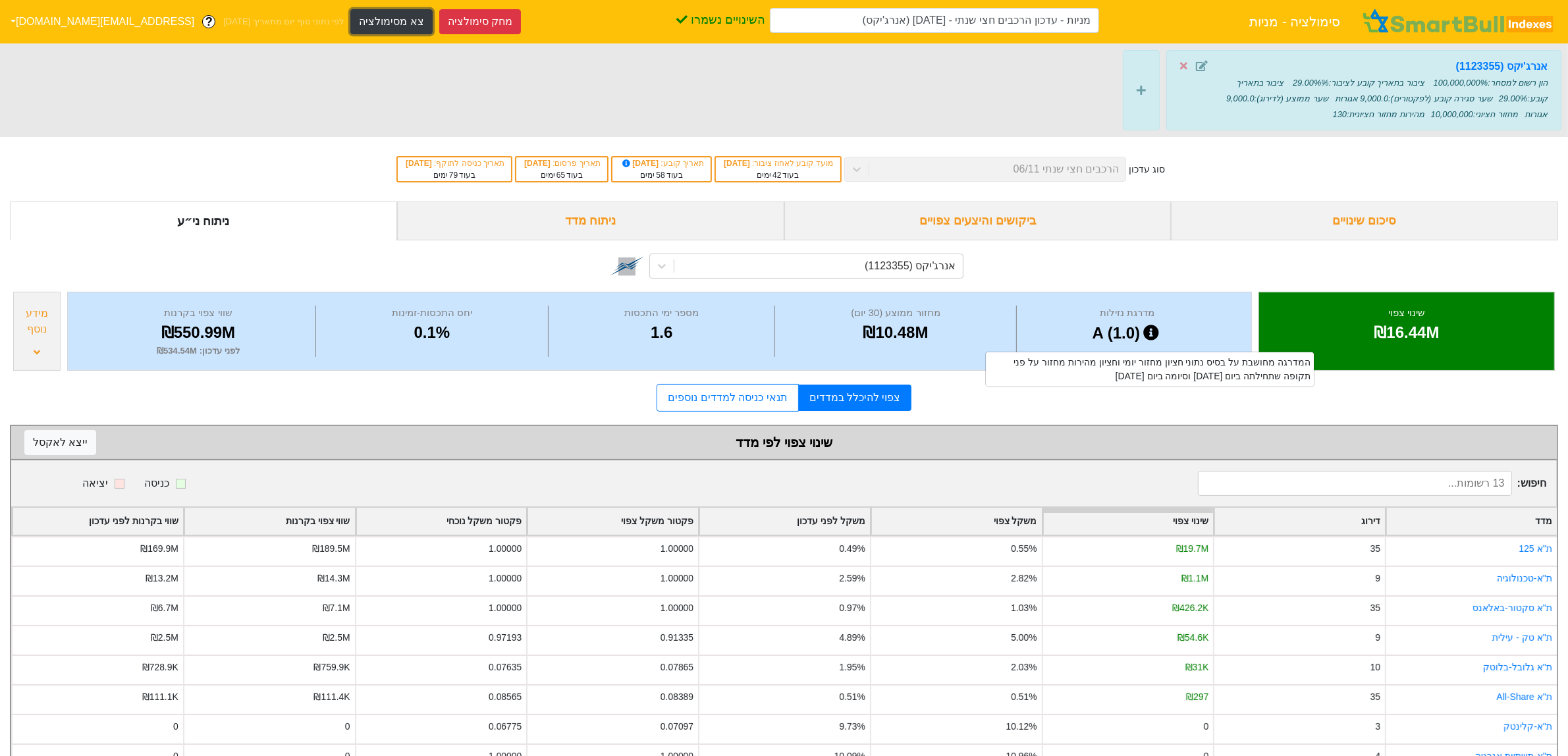
click at [350, 25] on button "צא מסימולציה" at bounding box center [391, 22] width 82 height 25
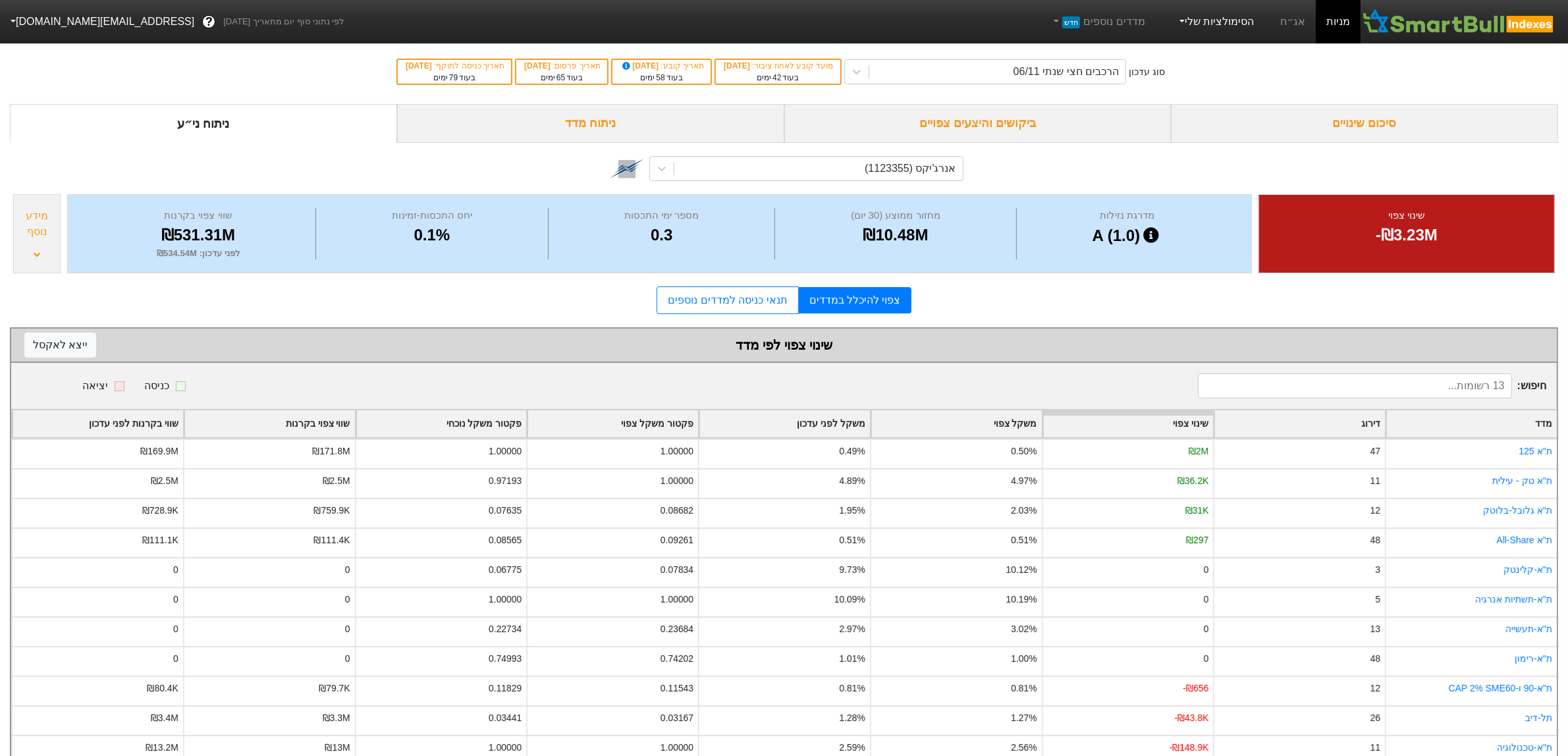
click at [1234, 25] on link "הסימולציות שלי" at bounding box center [1216, 22] width 88 height 27
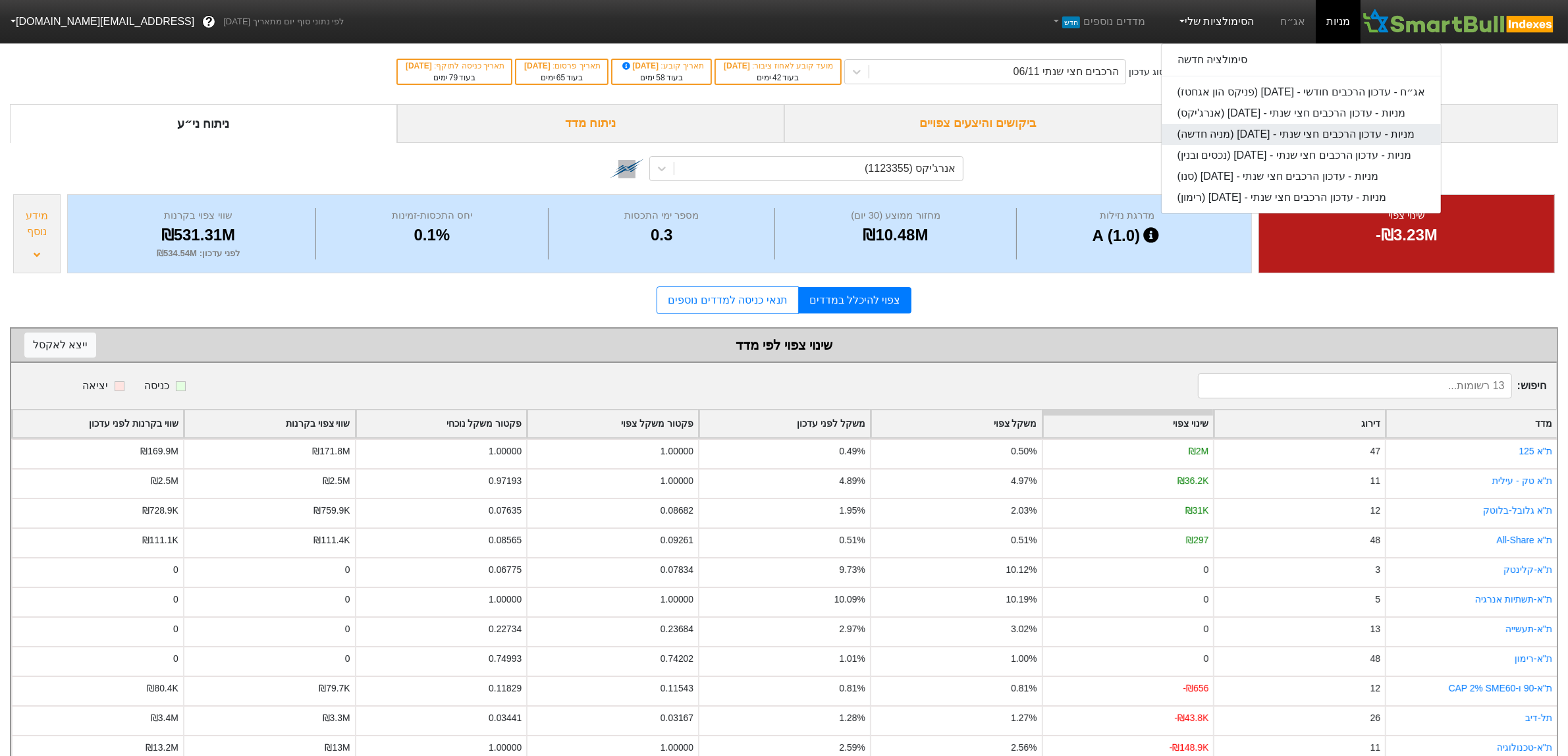
click at [1268, 134] on link "מניות - עדכון הרכבים חצי שנתי - 06/11/25 (מניה חדשה)" at bounding box center [1301, 134] width 280 height 21
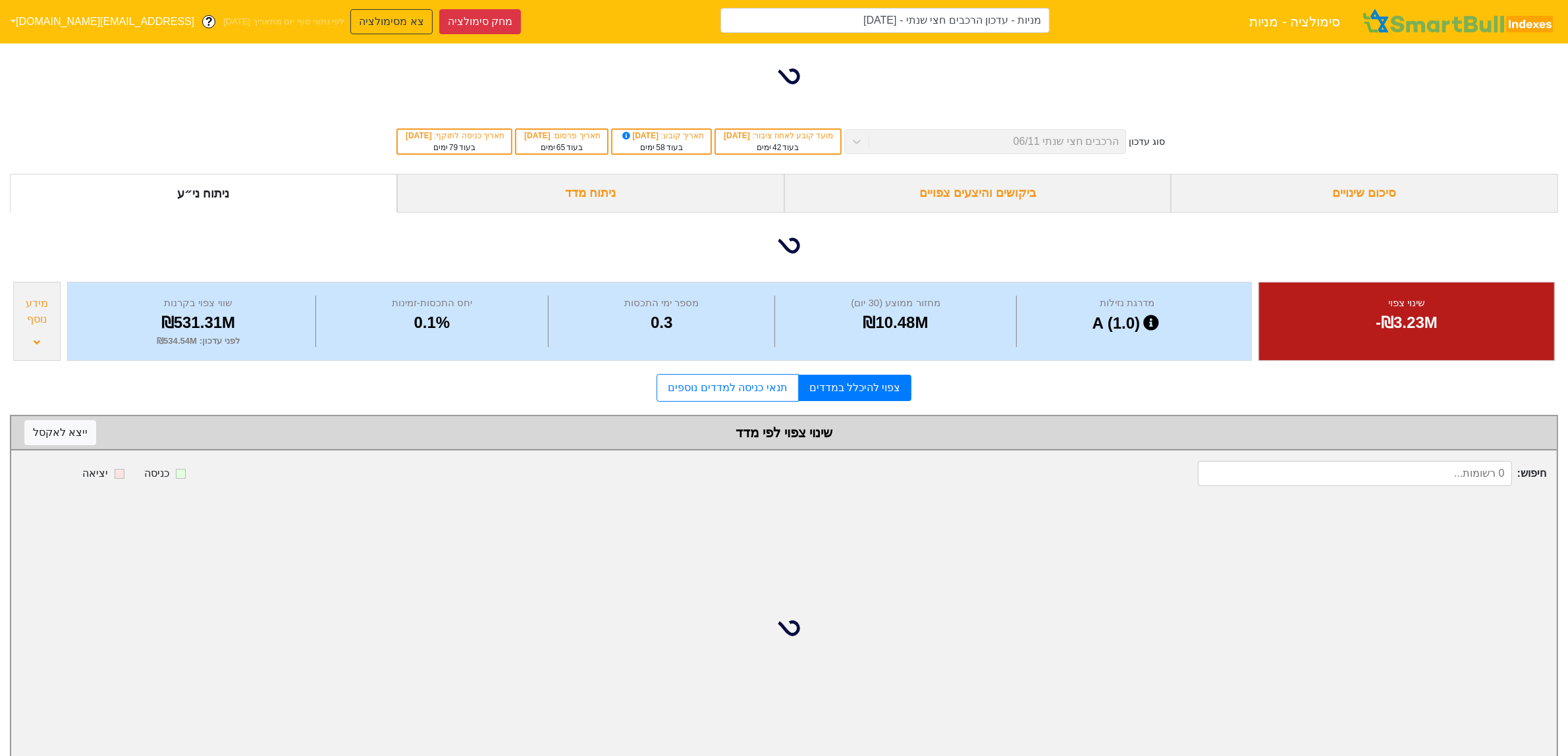
type input "מניות - עדכון הרכבים חצי שנתי - 06/11/25 (מניה חדשה)"
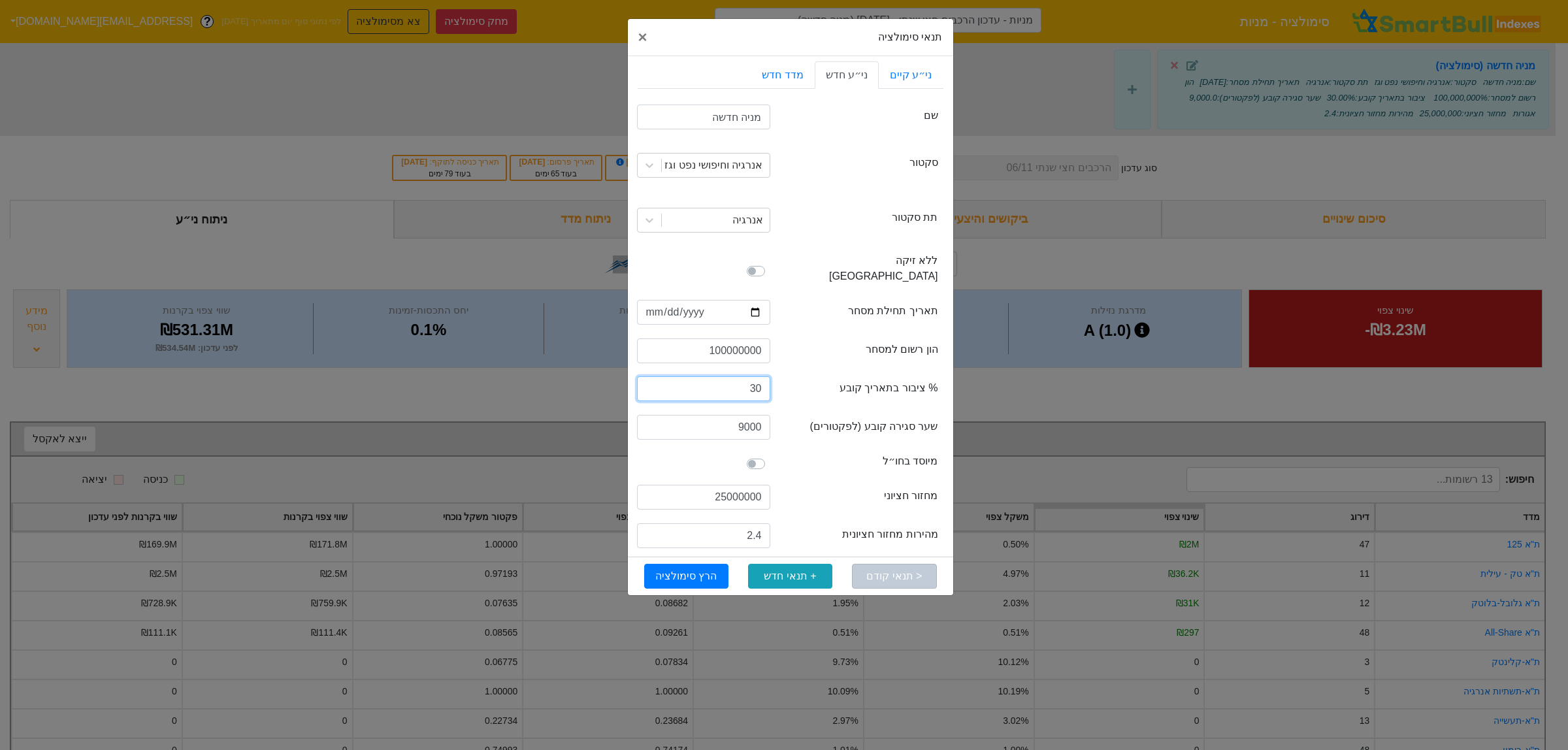
click at [752, 379] on input "30" at bounding box center [704, 389] width 134 height 25
click at [728, 485] on input "25000000" at bounding box center [704, 497] width 134 height 25
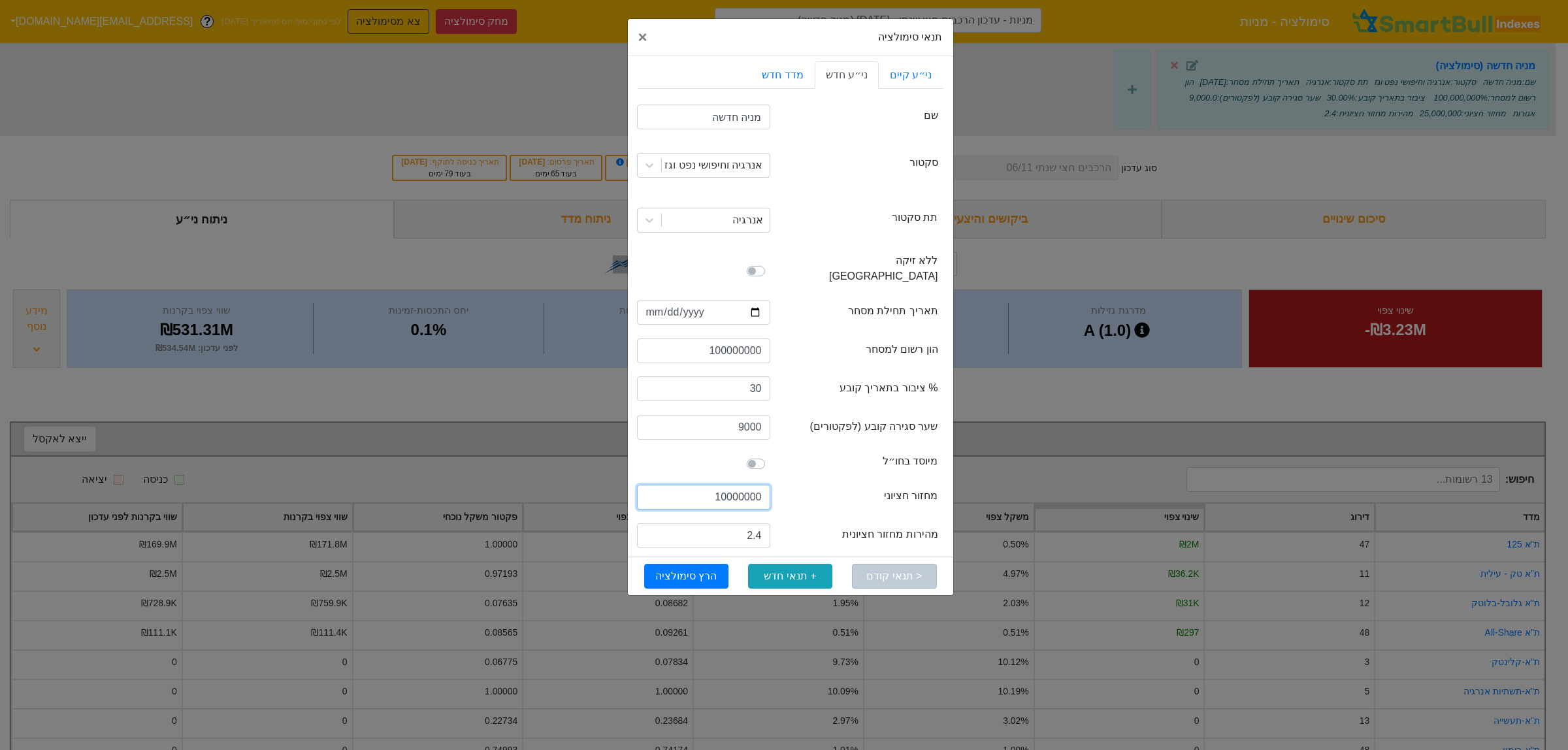
type input "10000000"
click at [749, 523] on input "2.4" at bounding box center [704, 535] width 134 height 25
type input "130"
click at [674, 564] on button "הרץ סימולציה" at bounding box center [686, 576] width 84 height 25
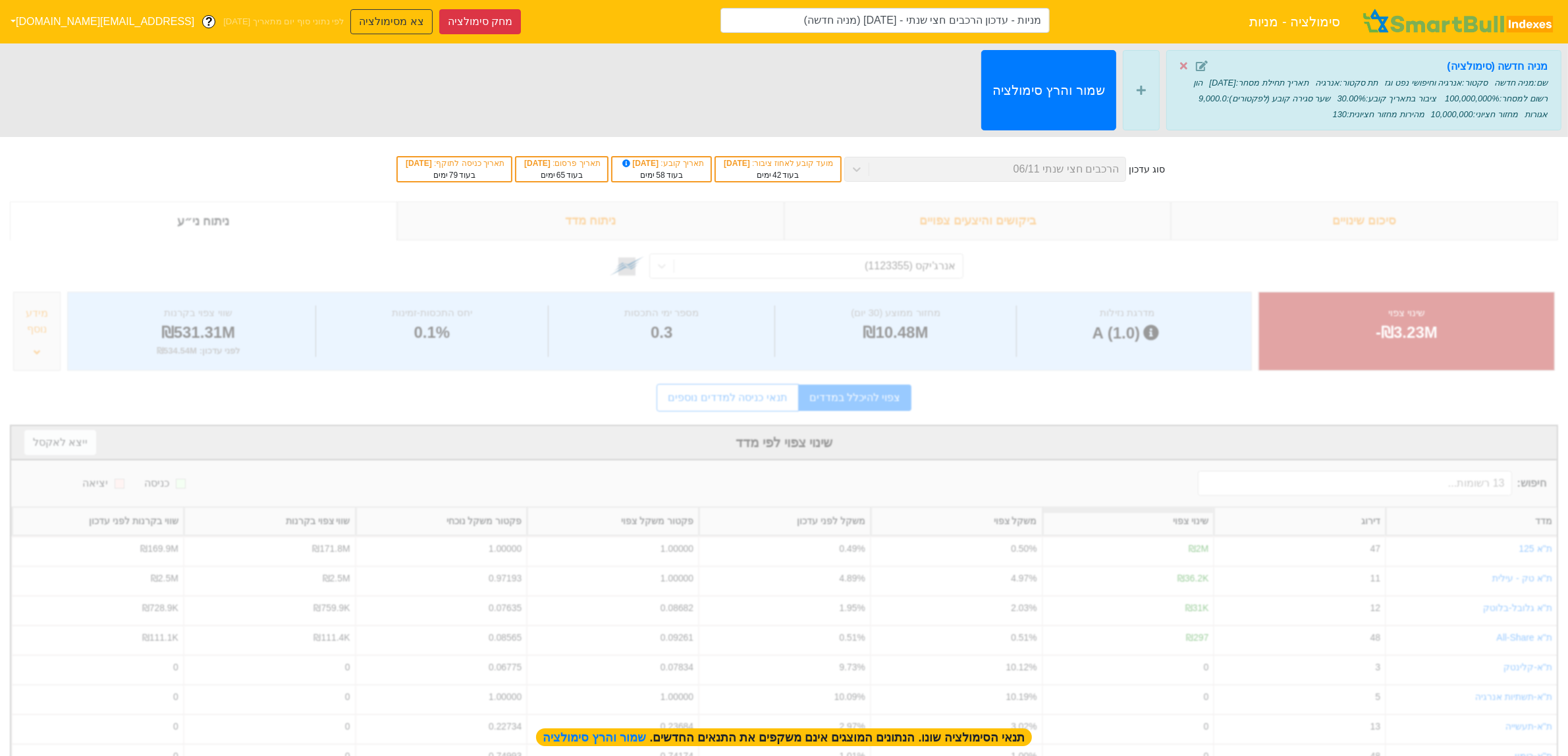
type input "מניות - עדכון הרכבים חצי שנתי - 06/11/25 (מניה חדשה)"
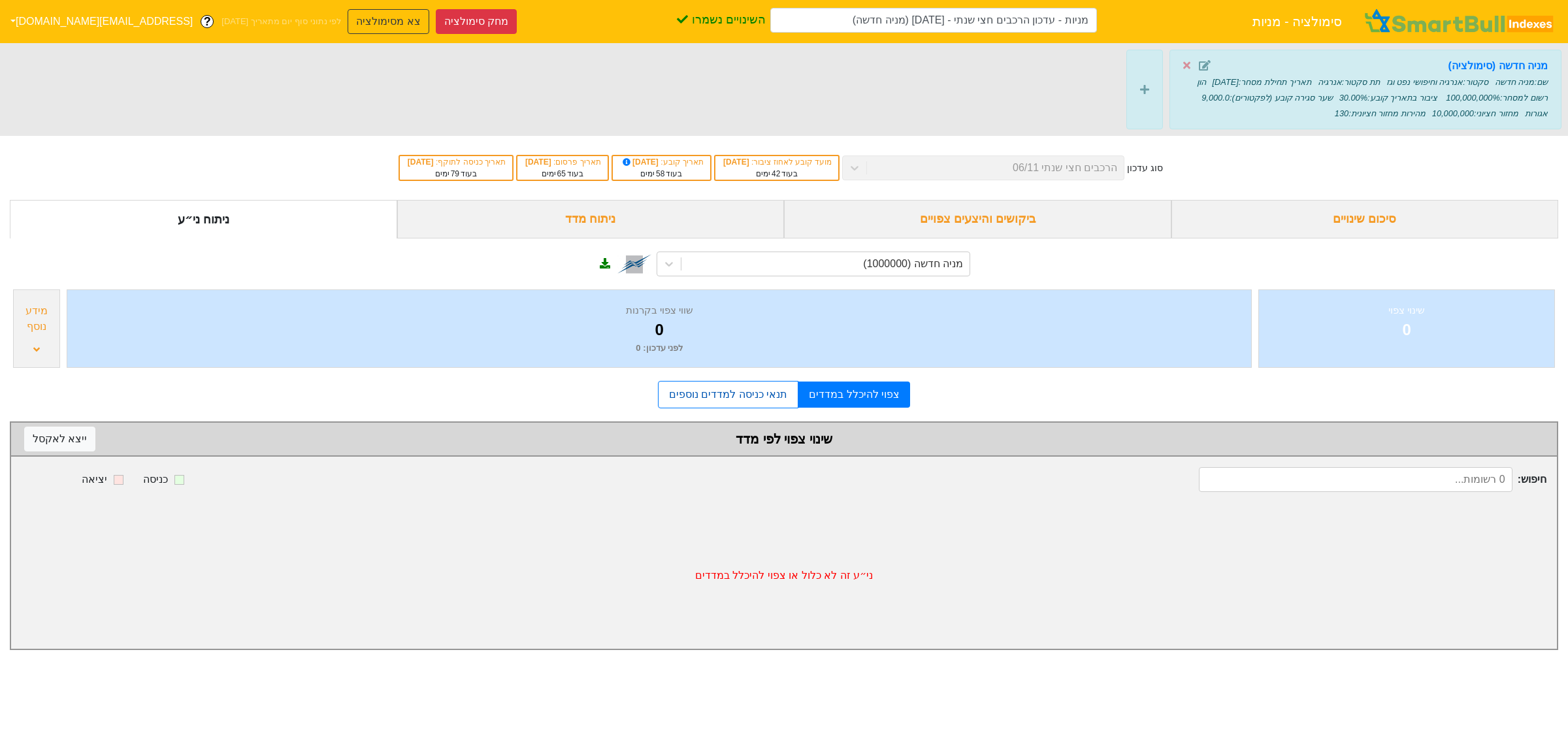
click at [719, 390] on link "תנאי כניסה למדדים נוספים" at bounding box center [728, 395] width 140 height 27
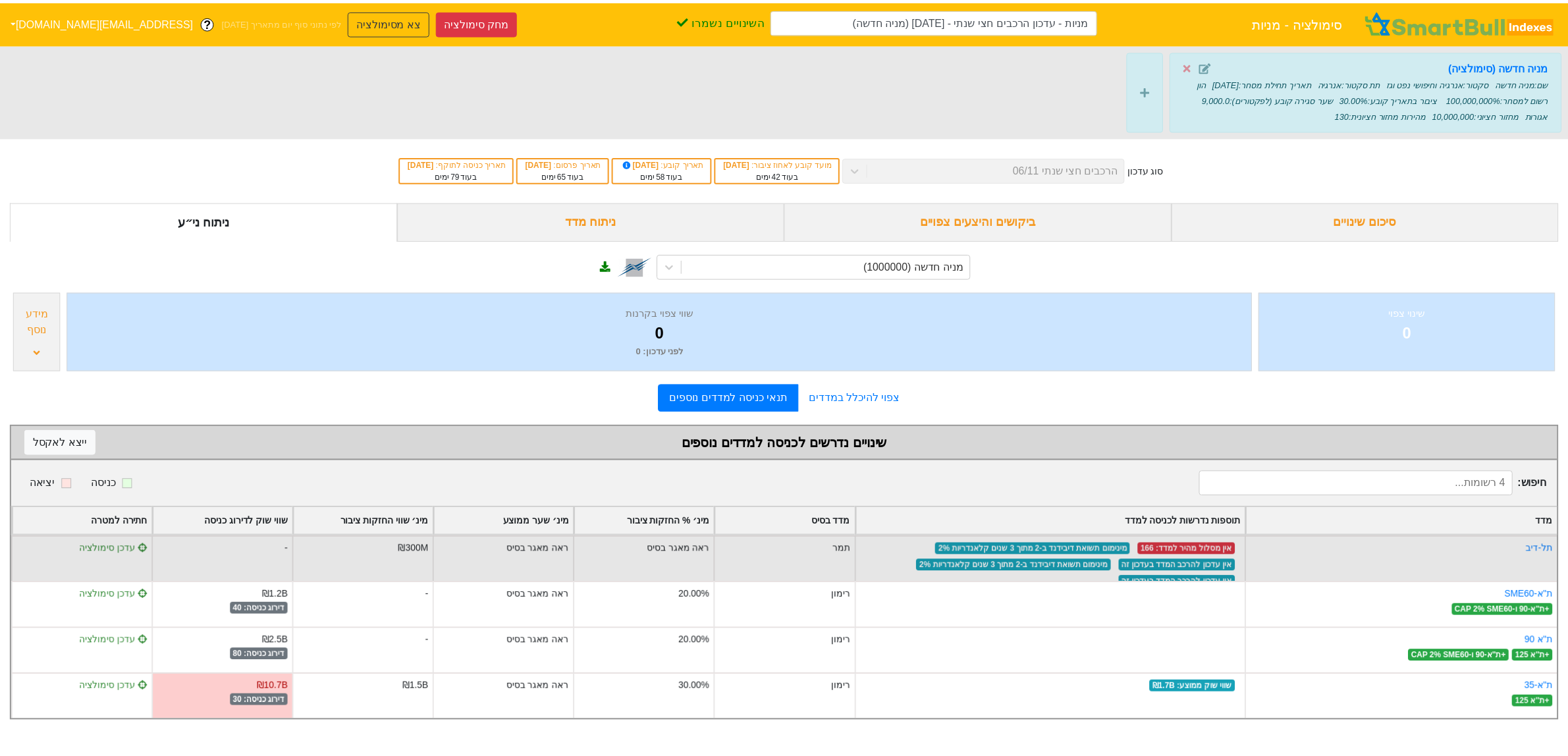
scroll to position [13, 0]
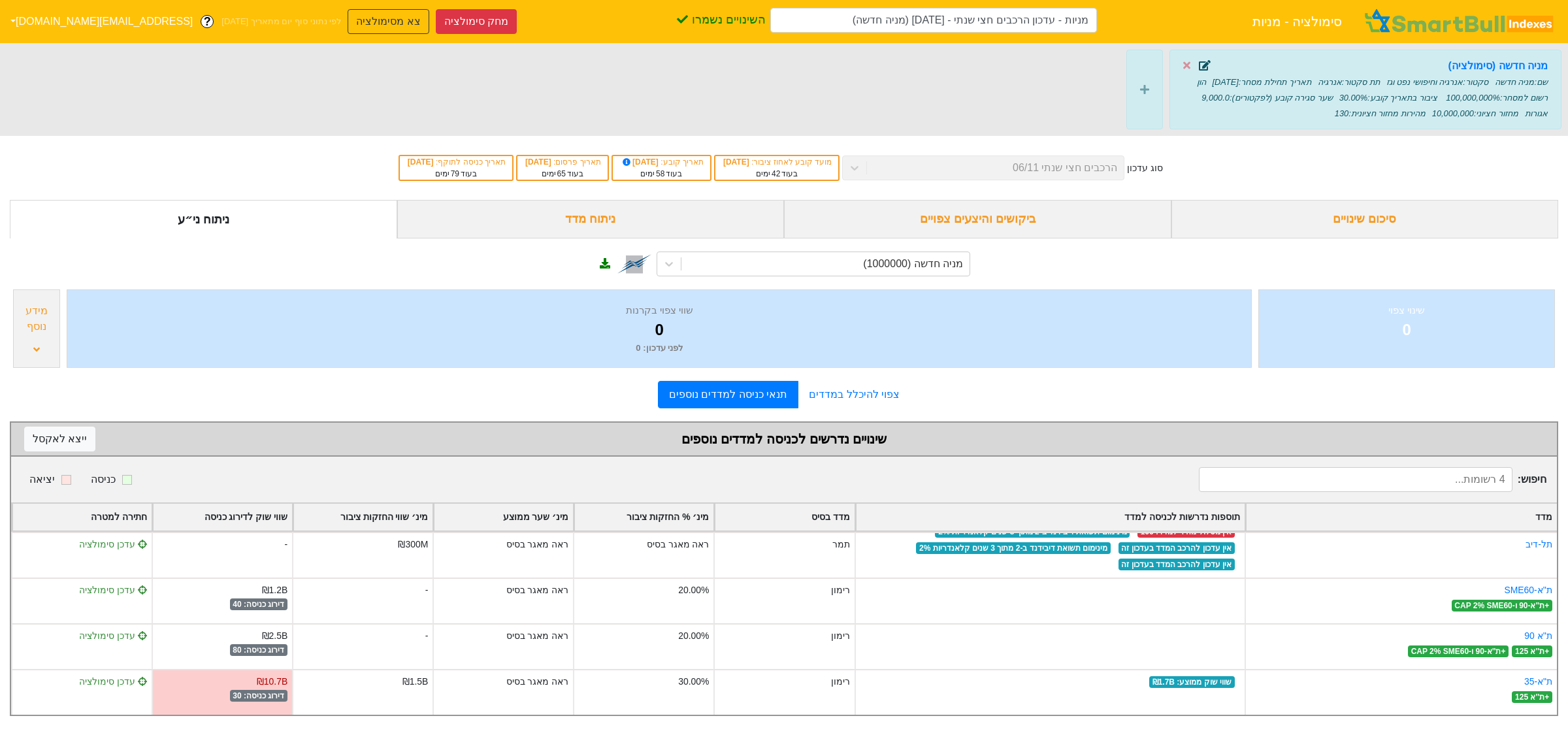
click at [1210, 61] on icon at bounding box center [1205, 65] width 12 height 10
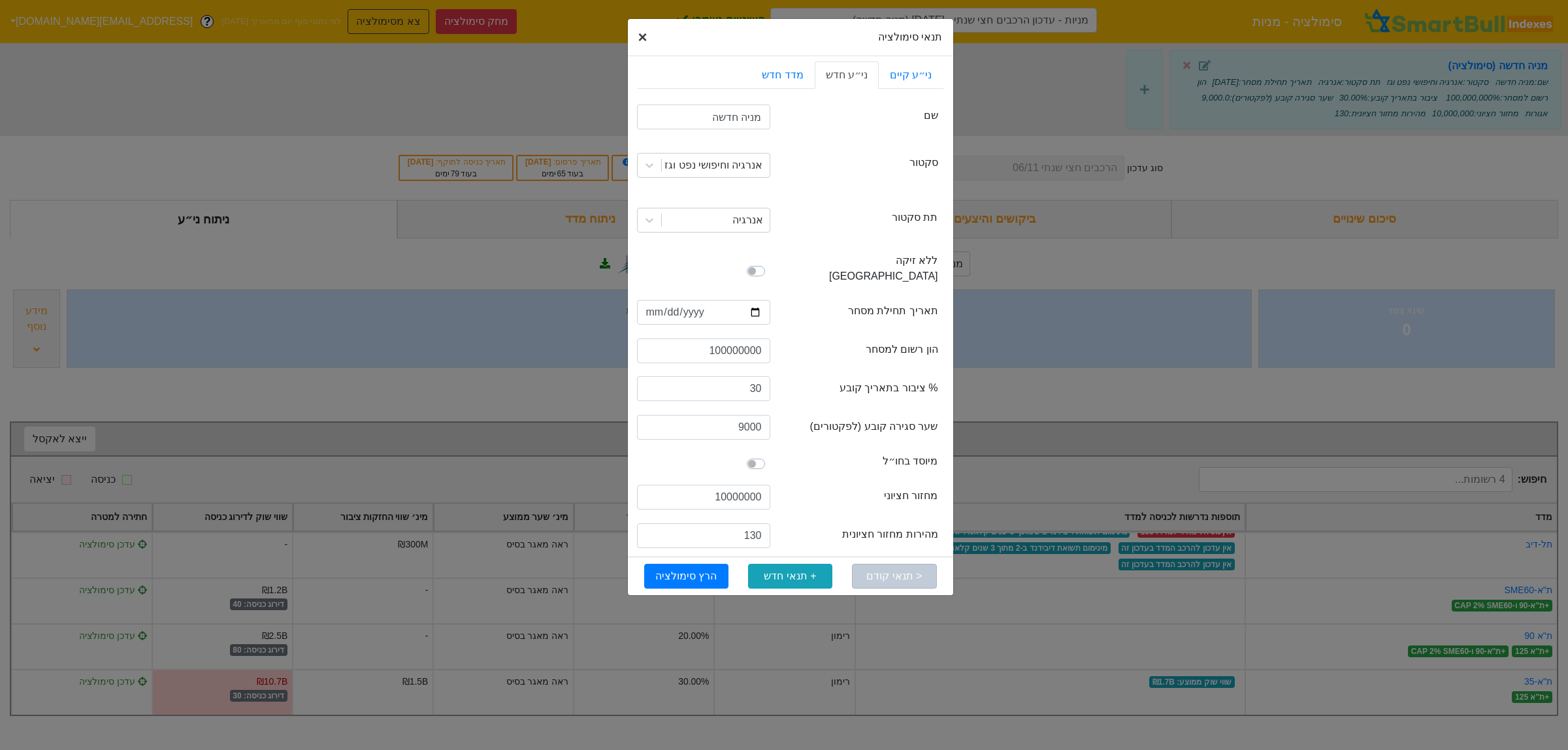
click at [644, 29] on span "×" at bounding box center [643, 37] width 9 height 18
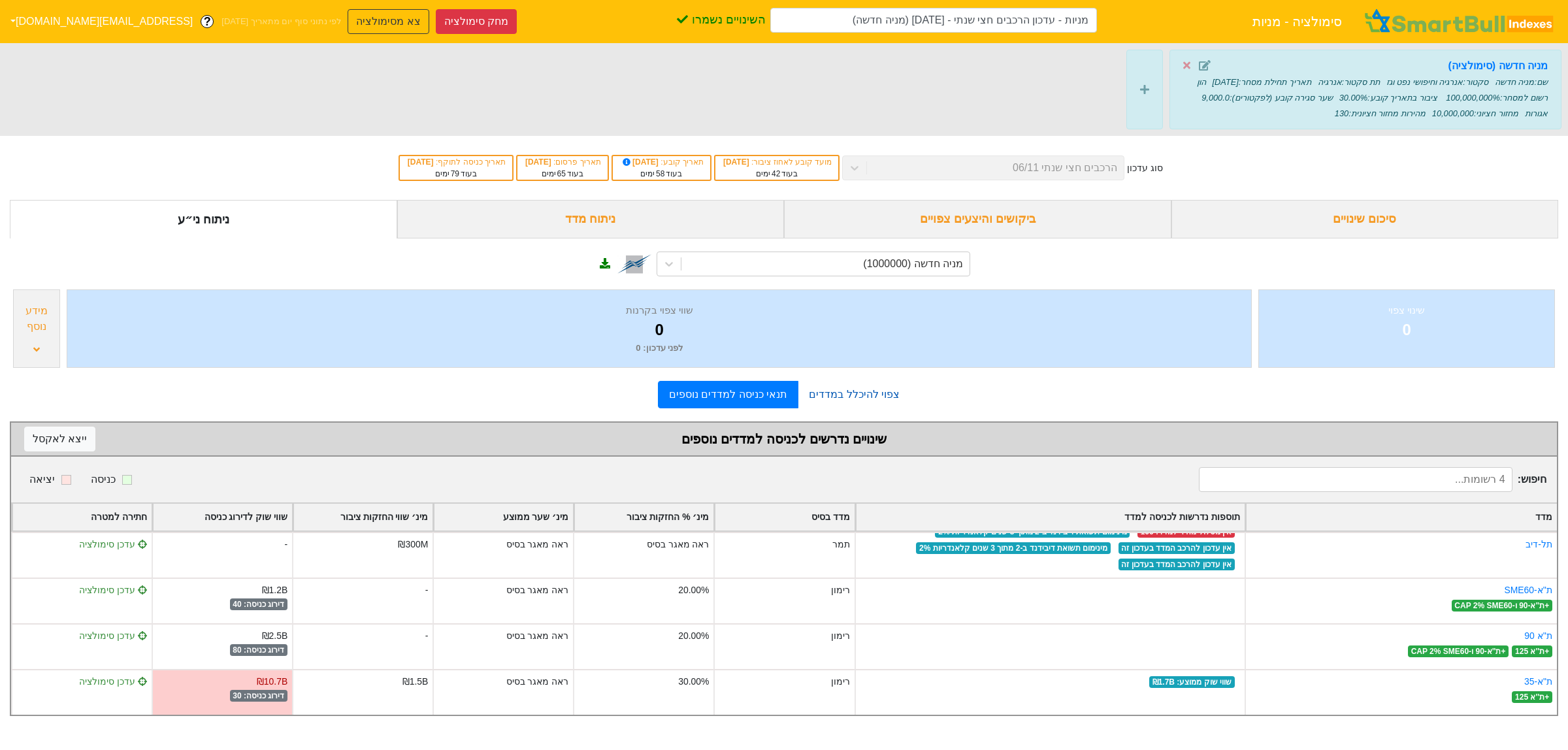
click at [834, 408] on link "צפוי להיכלל במדדים" at bounding box center [854, 395] width 112 height 27
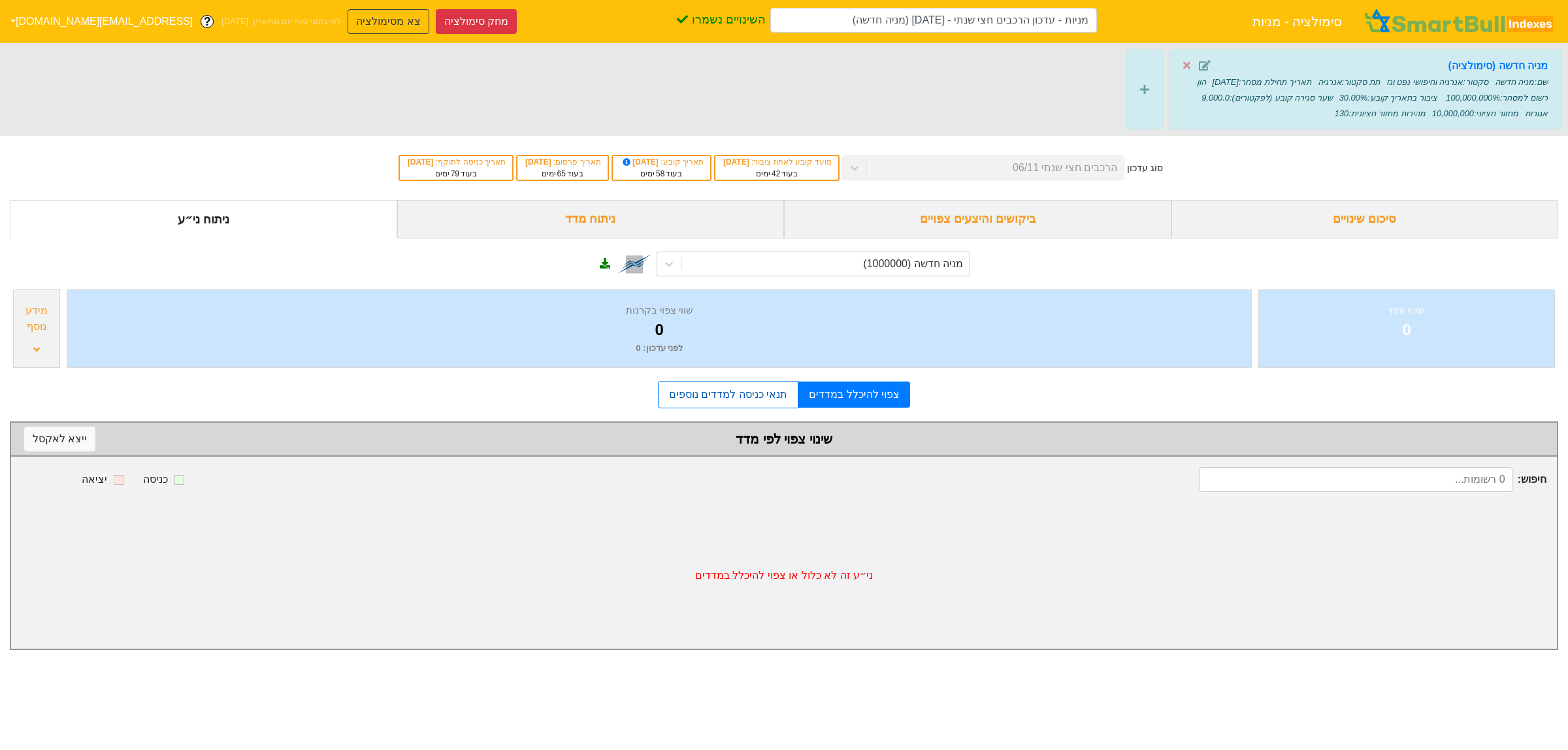
click at [787, 399] on link "תנאי כניסה למדדים נוספים" at bounding box center [728, 395] width 140 height 27
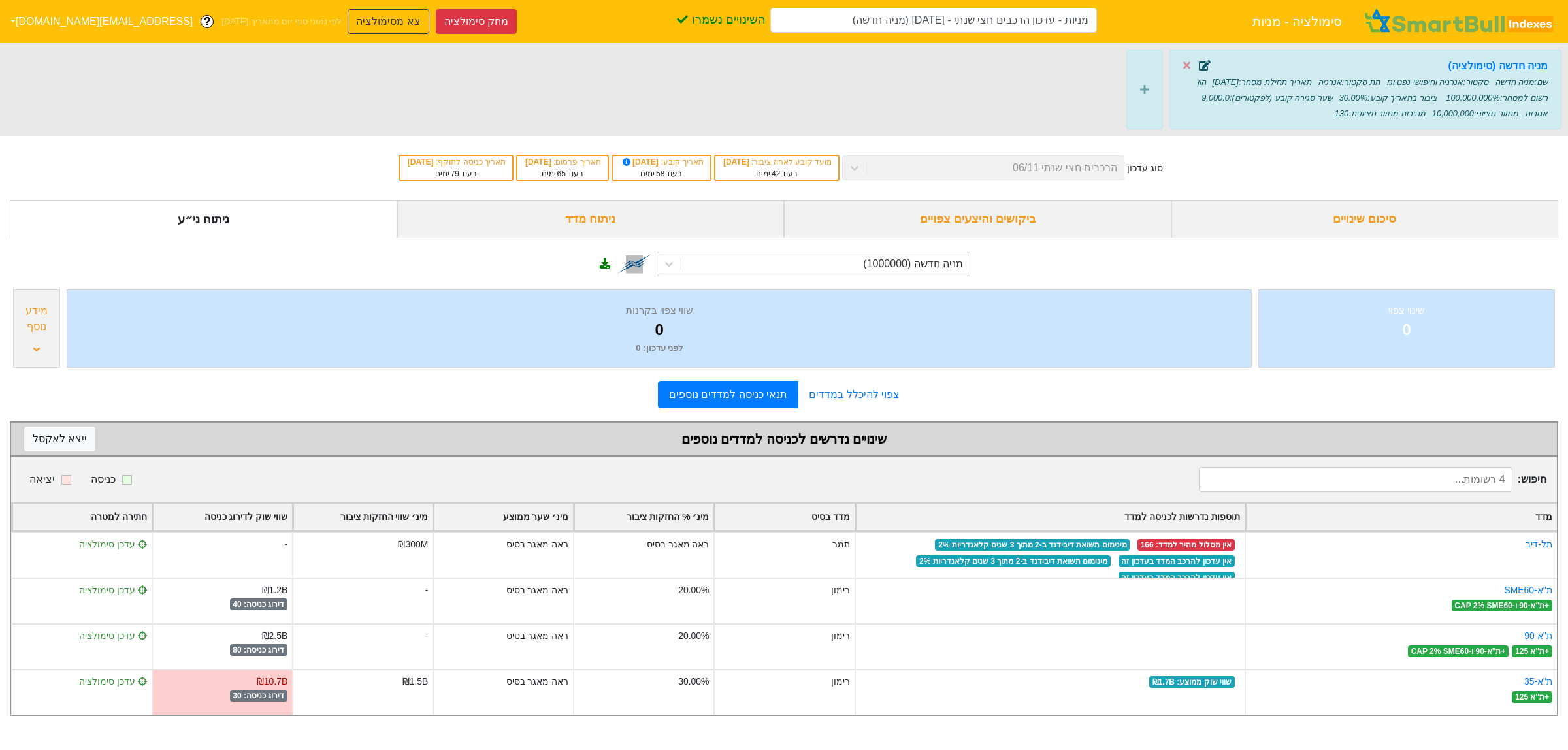
click at [1205, 68] on icon at bounding box center [1205, 65] width 12 height 10
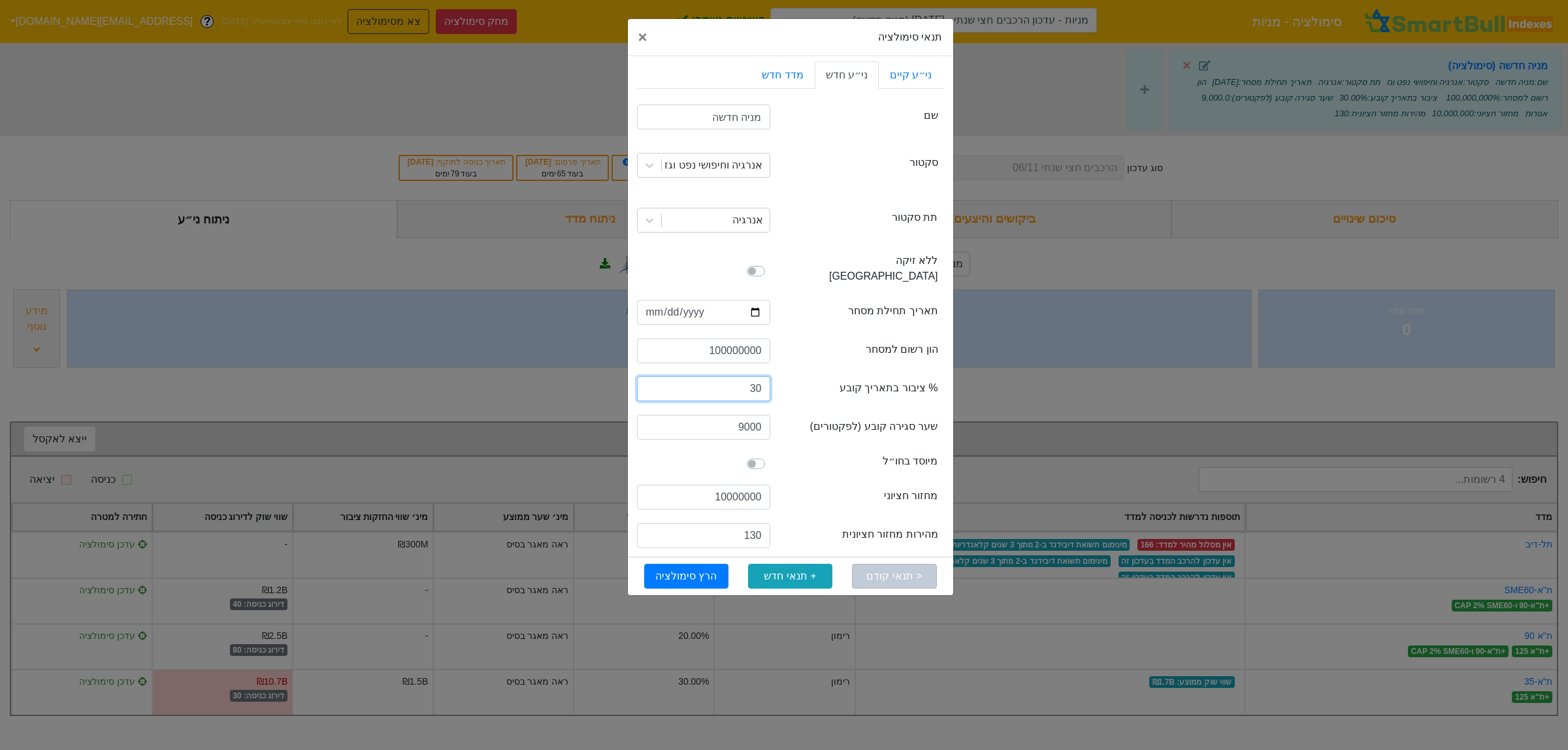
click at [755, 380] on input "30" at bounding box center [704, 389] width 134 height 25
type input "29"
click at [808, 380] on div "freeFloatRate % ציבור בתאריך קובע" at bounding box center [861, 390] width 153 height 21
drag, startPoint x: 762, startPoint y: 479, endPoint x: 729, endPoint y: 477, distance: 33.1
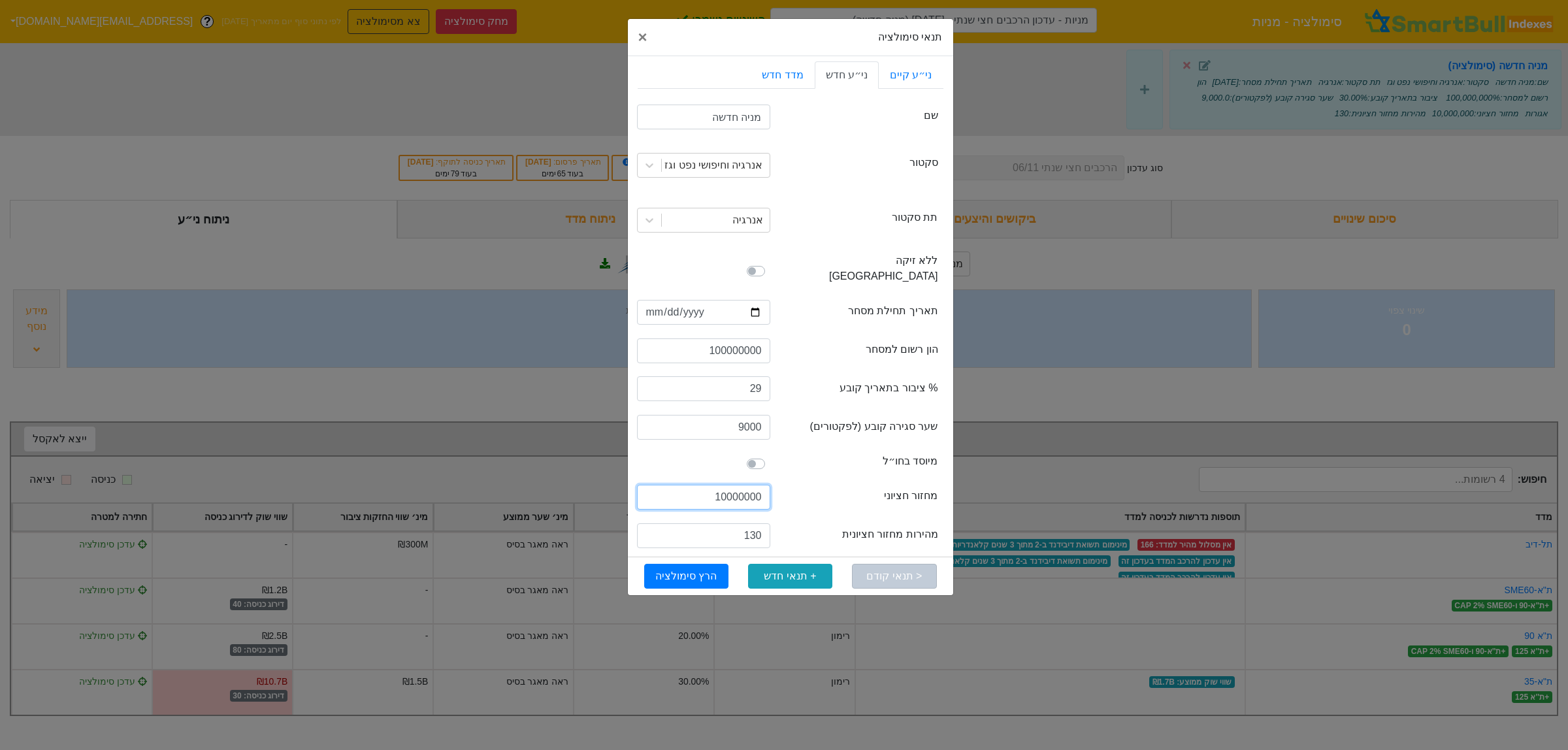
click at [729, 485] on input "10000000" at bounding box center [704, 497] width 134 height 25
click at [746, 523] on input "130" at bounding box center [704, 535] width 134 height 25
click at [813, 527] on div "semiAnnualTurnoverSpeedMedian מהירות מחזור חציונית" at bounding box center [861, 537] width 153 height 21
click at [770, 264] on label at bounding box center [770, 264] width 0 height 0
click at [647, 265] on input "checkbox" at bounding box center [642, 270] width 10 height 13
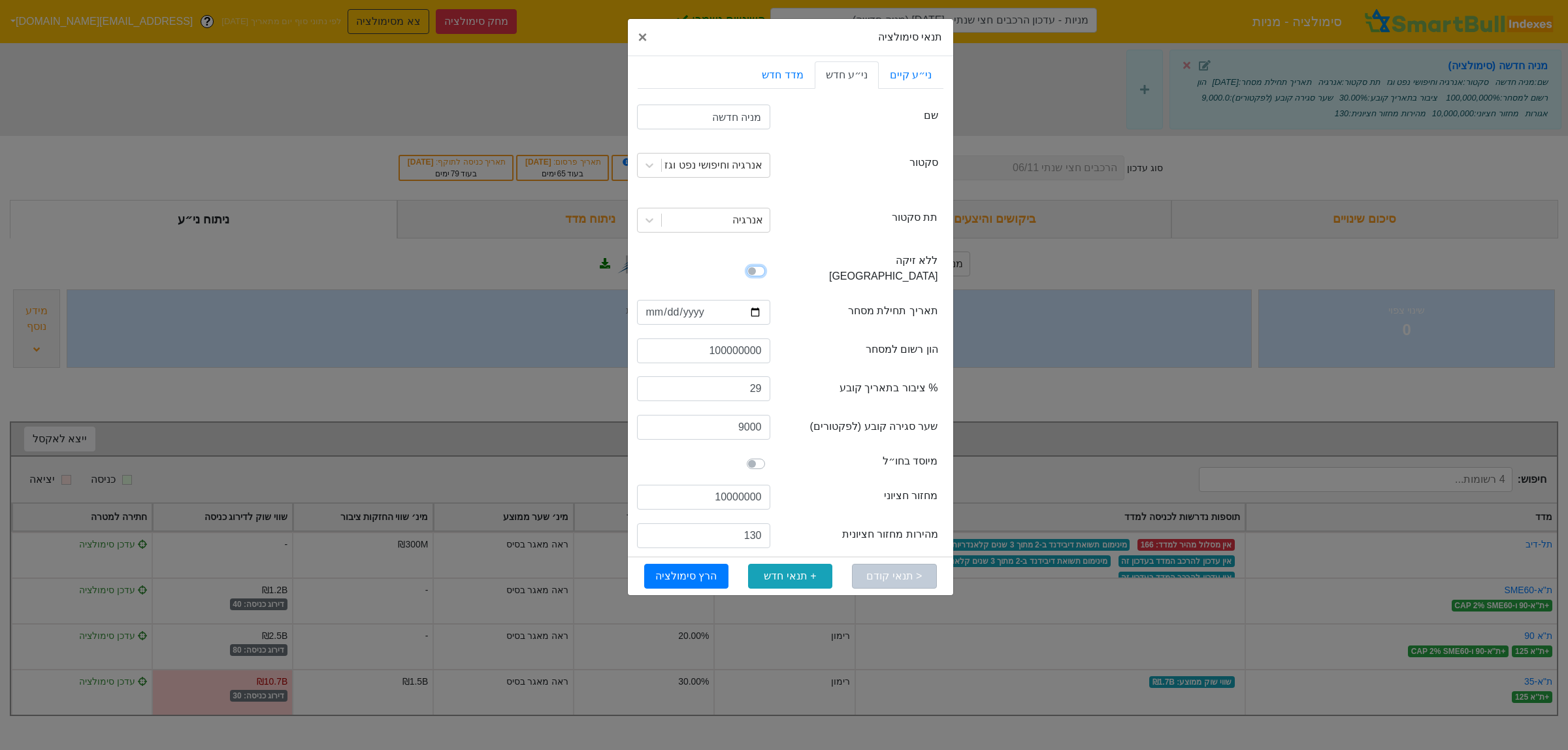
checkbox input "true"
click at [676, 564] on button "הרץ סימולציה" at bounding box center [686, 576] width 84 height 25
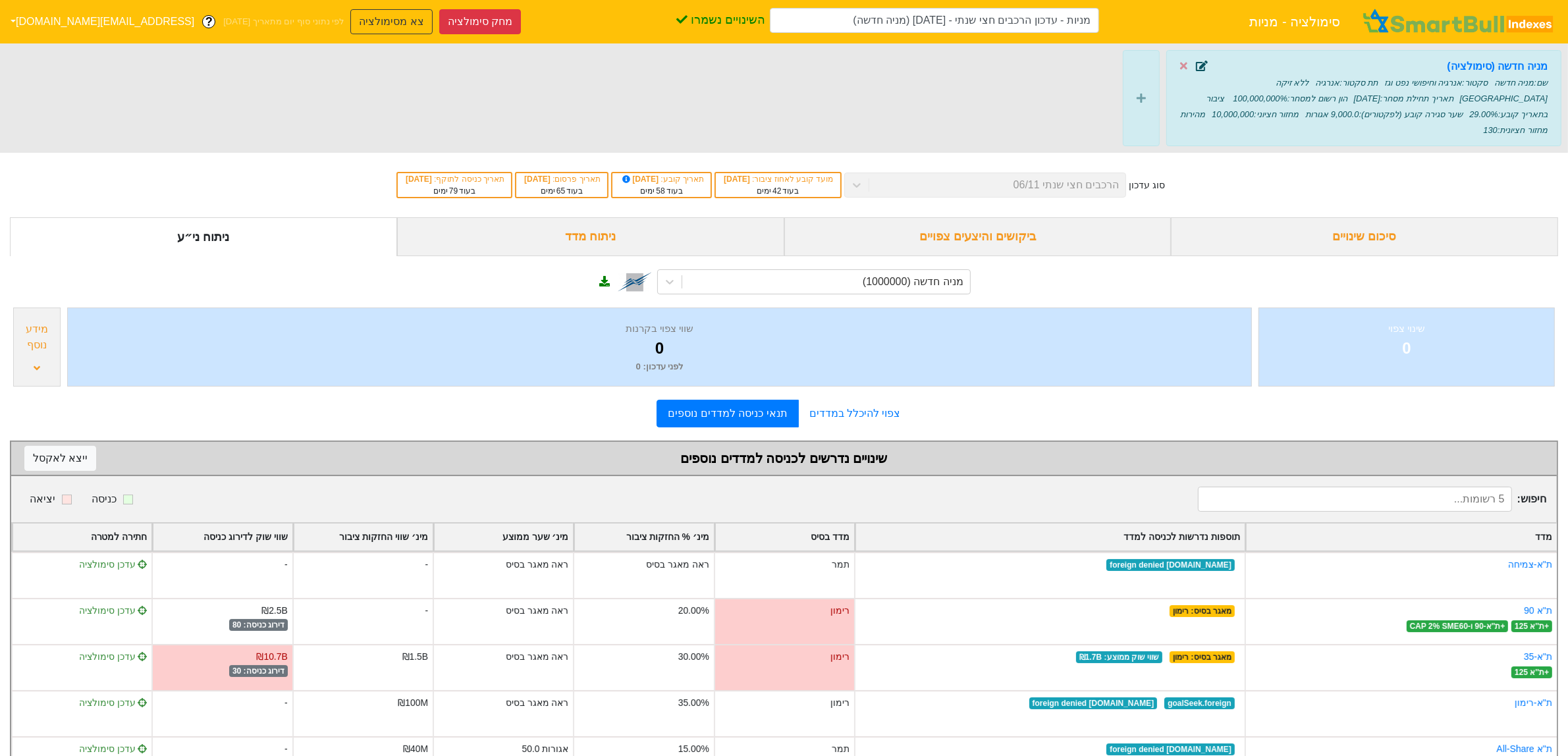
click at [1203, 61] on icon at bounding box center [1202, 66] width 12 height 10
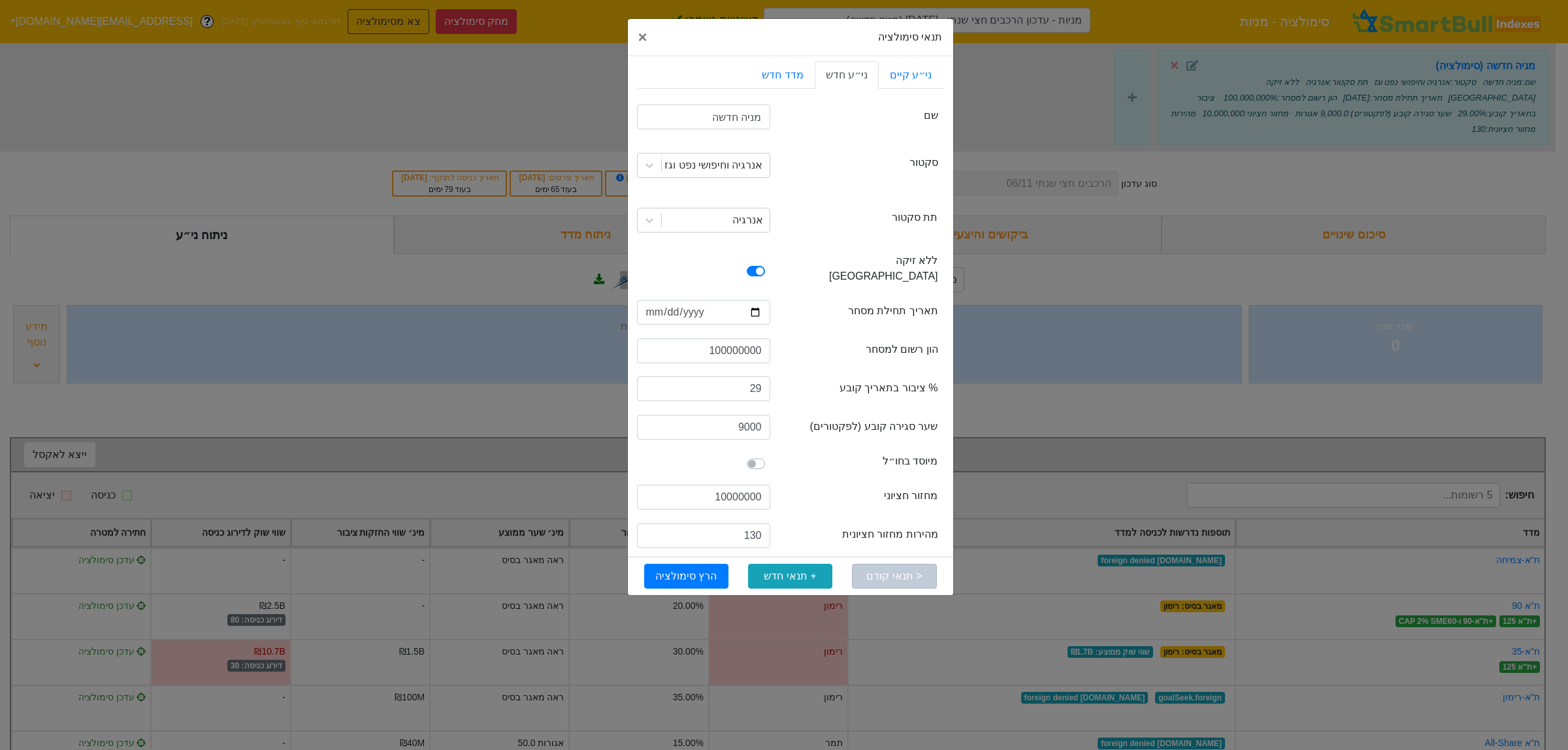
click at [770, 264] on label at bounding box center [770, 264] width 0 height 0
click at [647, 265] on input "checkbox" at bounding box center [642, 270] width 10 height 13
checkbox input "false"
click at [713, 564] on button "הרץ סימולציה" at bounding box center [686, 576] width 84 height 25
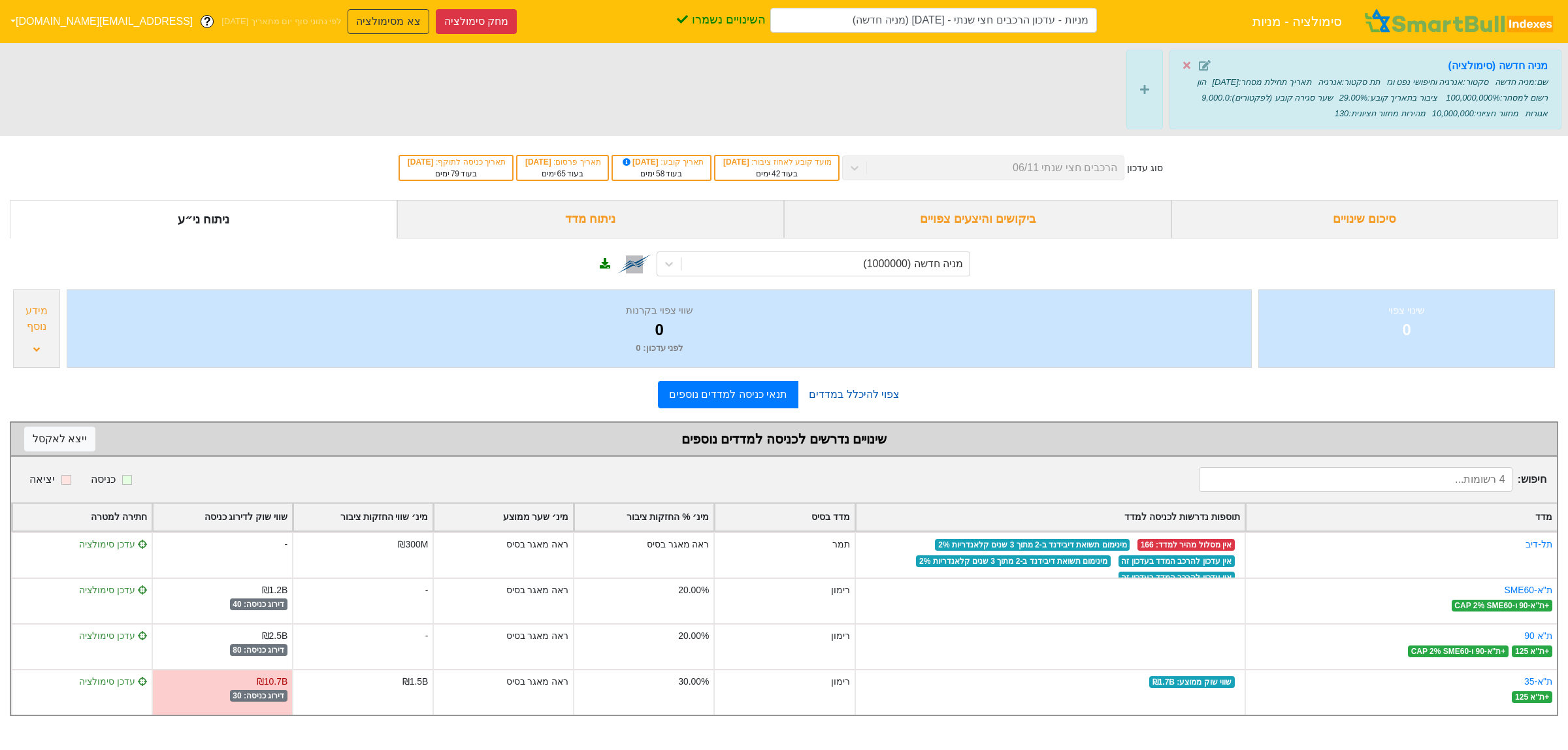
click at [864, 406] on link "צפוי להיכלל במדדים" at bounding box center [854, 395] width 112 height 27
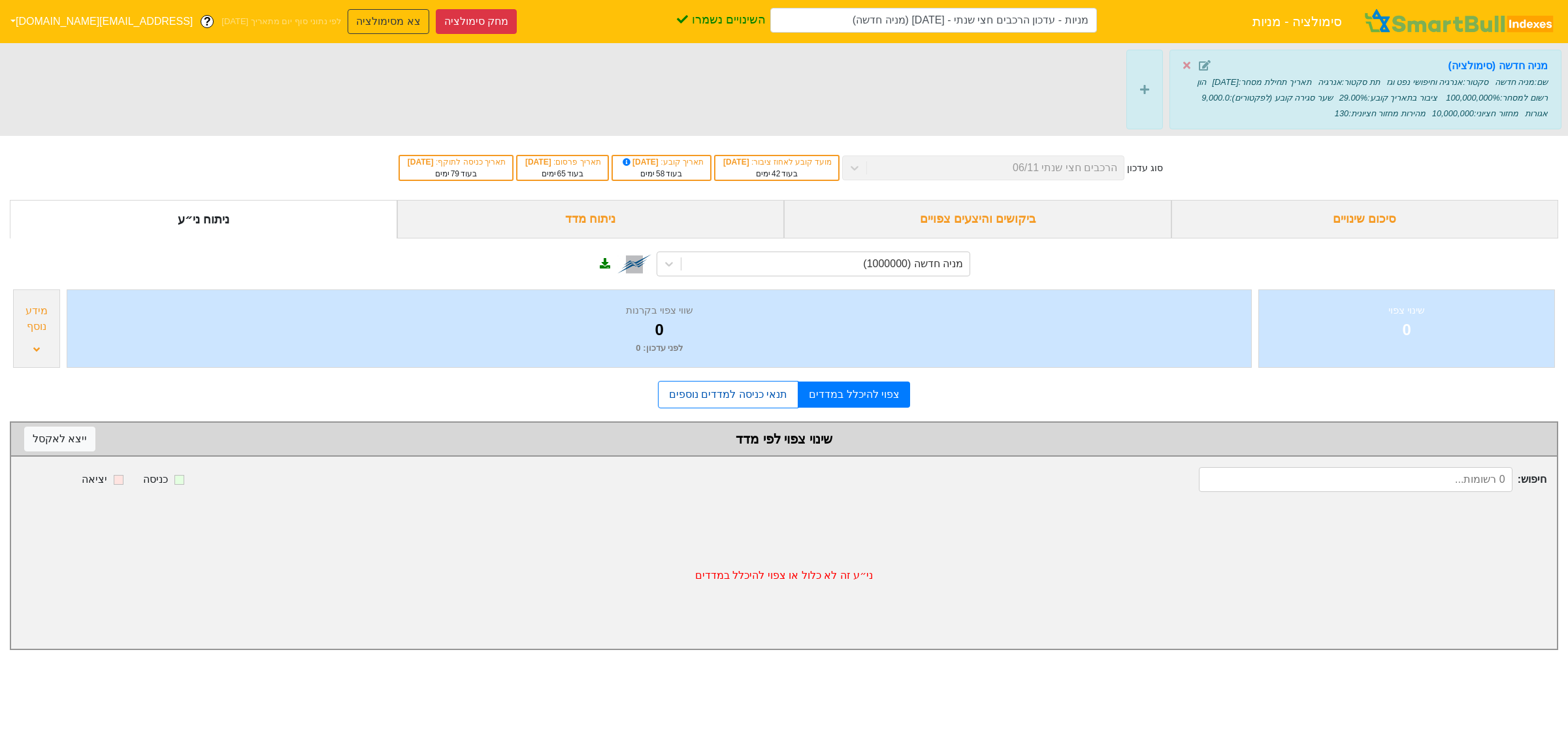
click at [794, 396] on link "תנאי כניסה למדדים נוספים" at bounding box center [728, 395] width 140 height 27
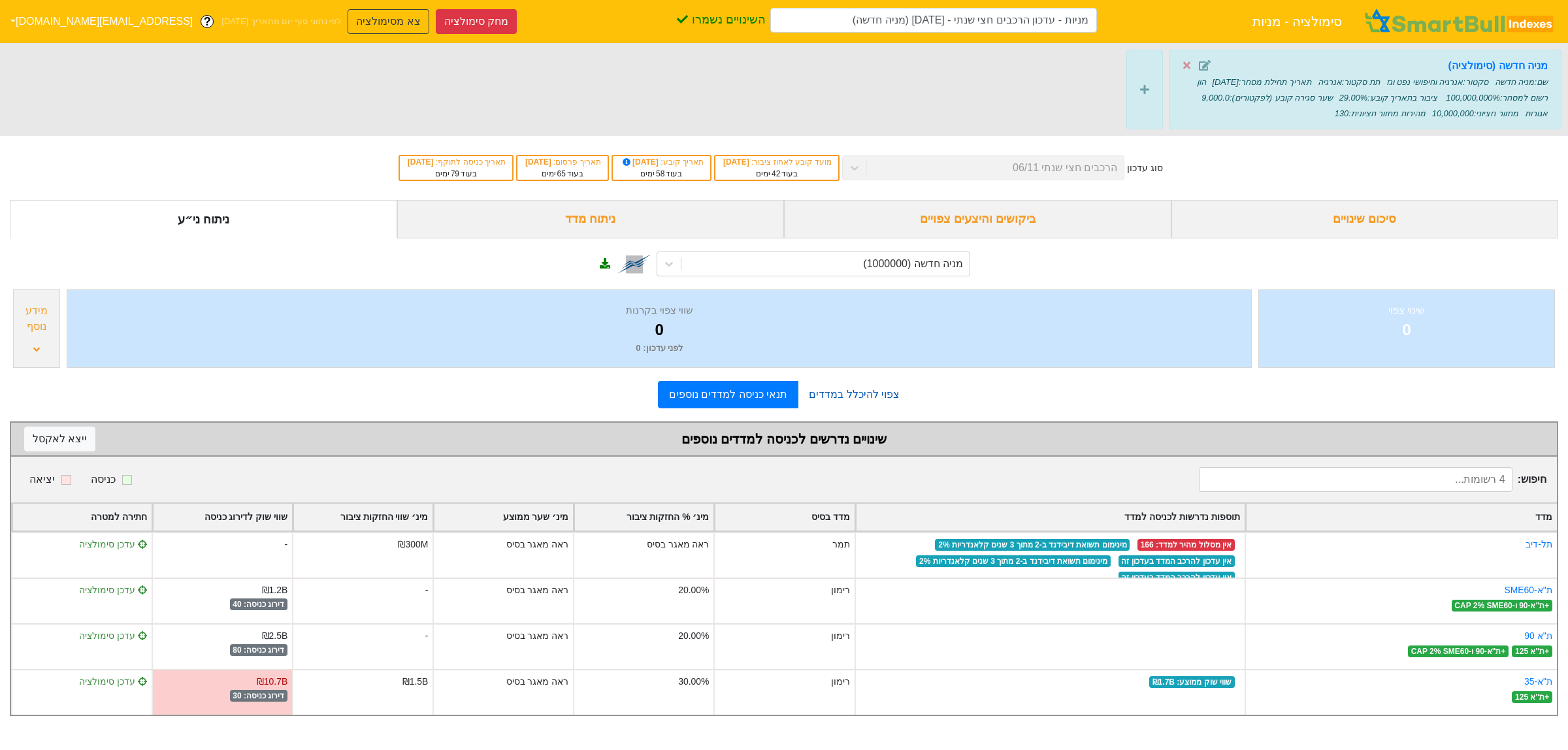
click at [823, 396] on link "צפוי להיכלל במדדים" at bounding box center [854, 395] width 112 height 27
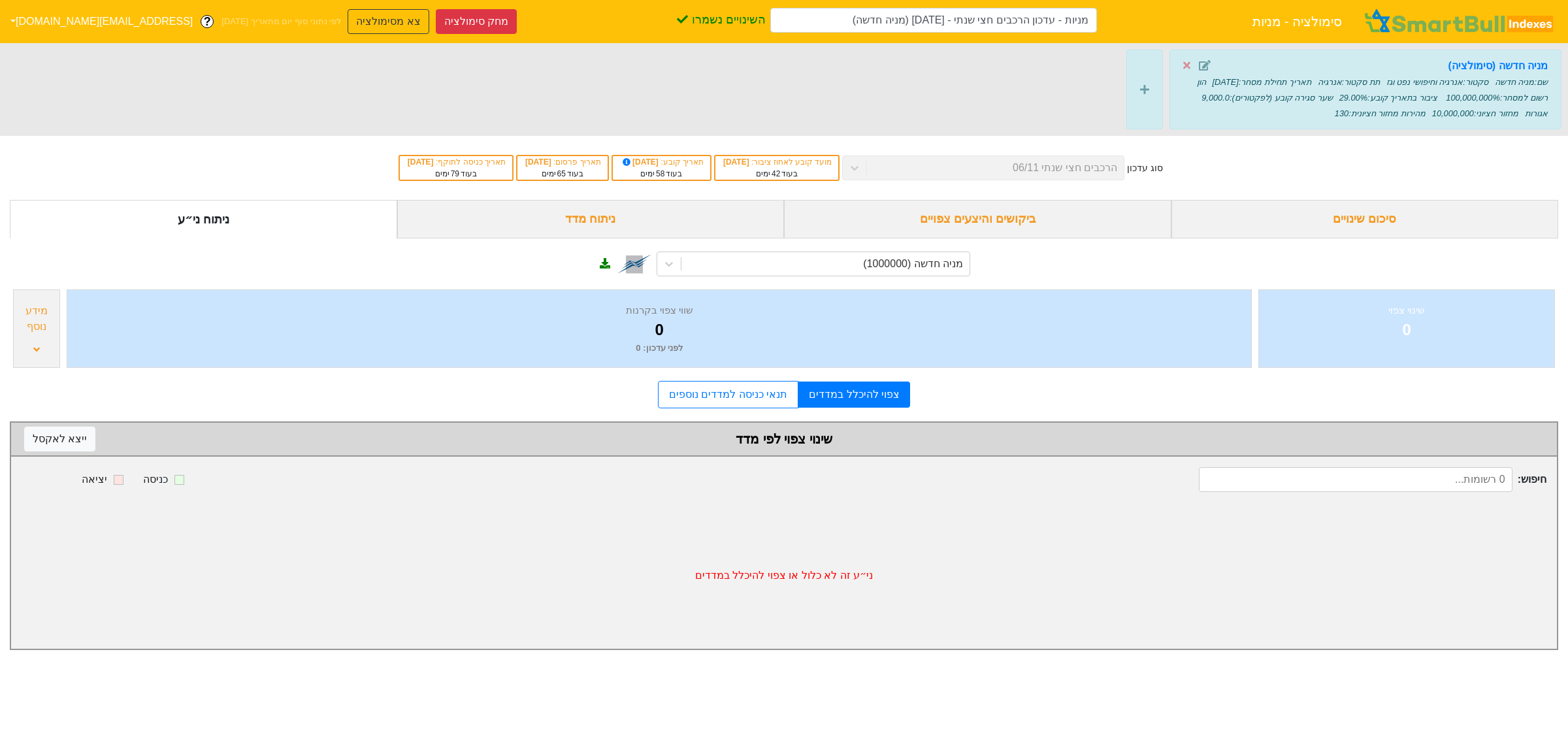
click at [1212, 67] on span at bounding box center [1201, 66] width 36 height 15
click at [1209, 67] on icon at bounding box center [1205, 65] width 12 height 10
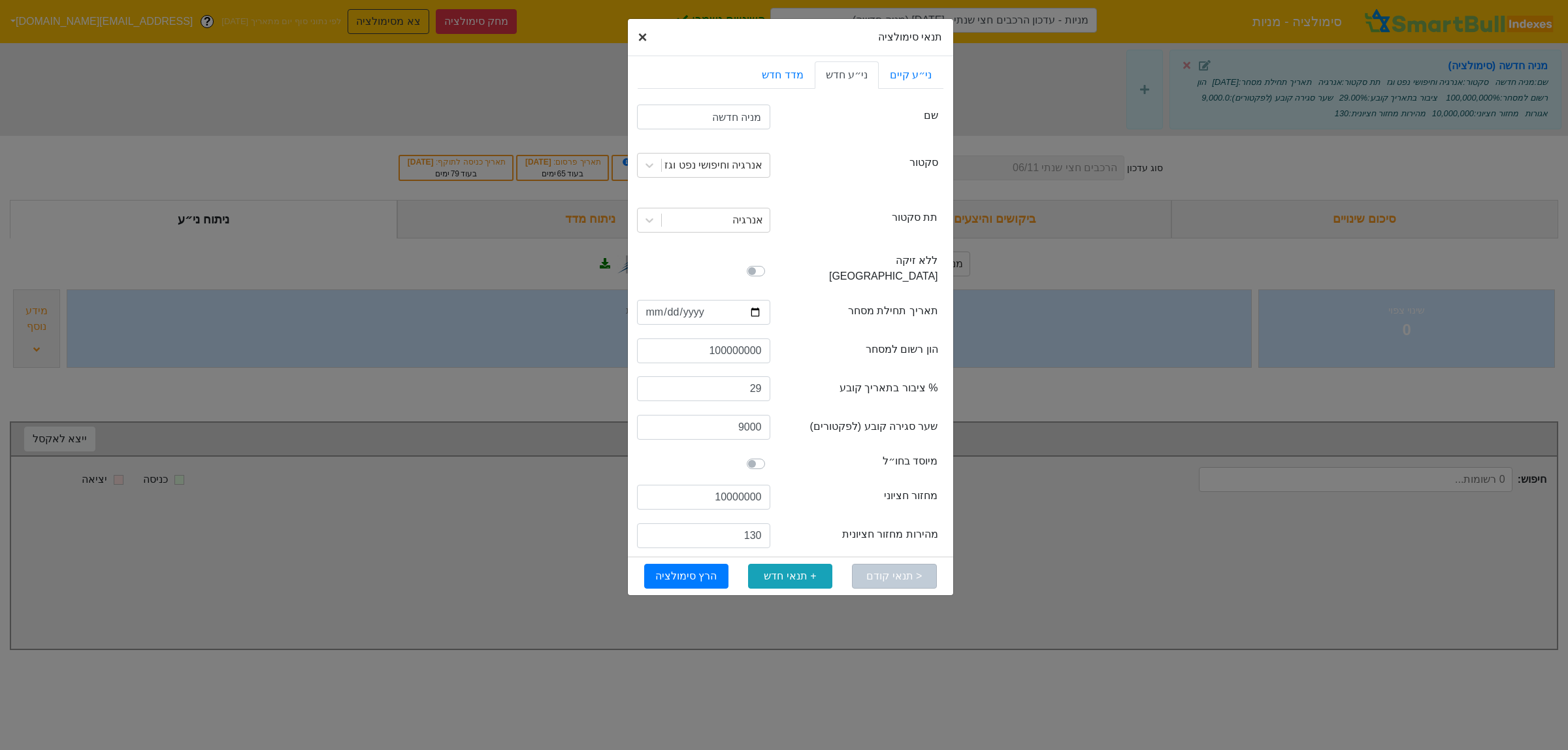
click at [647, 31] on span "×" at bounding box center [643, 37] width 9 height 18
